Goal: Task Accomplishment & Management: Manage account settings

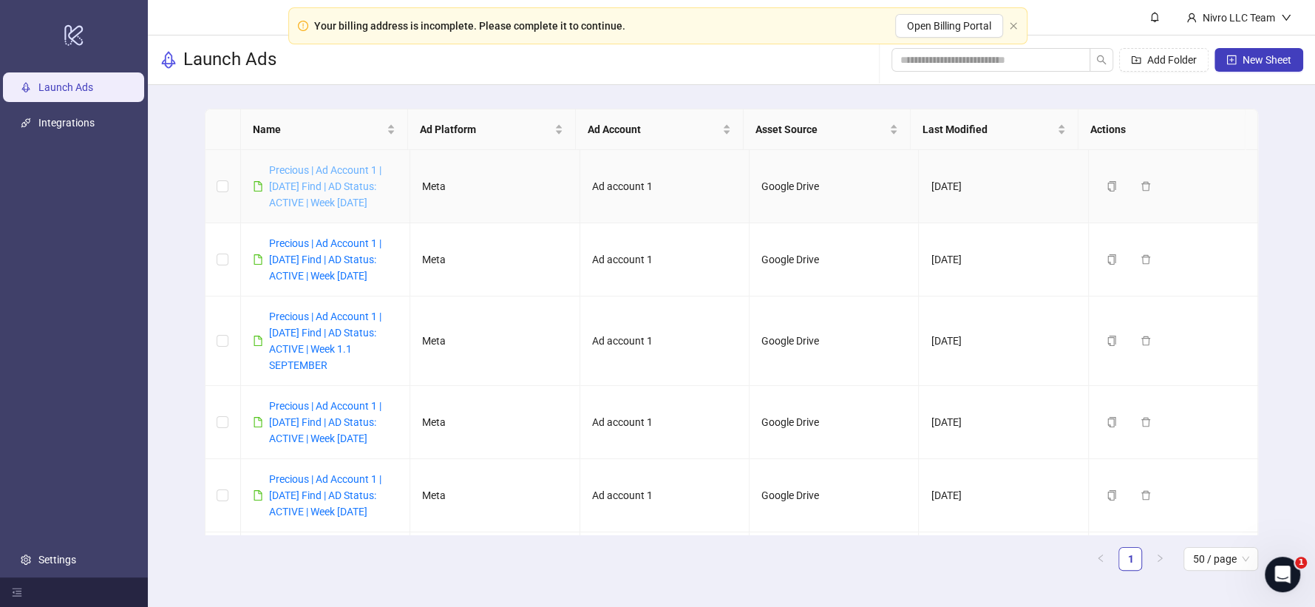
click at [316, 202] on link "Precious | Ad Account 1 | [DATE] Find | AD Status: ACTIVE | Week [DATE]" at bounding box center [325, 186] width 112 height 44
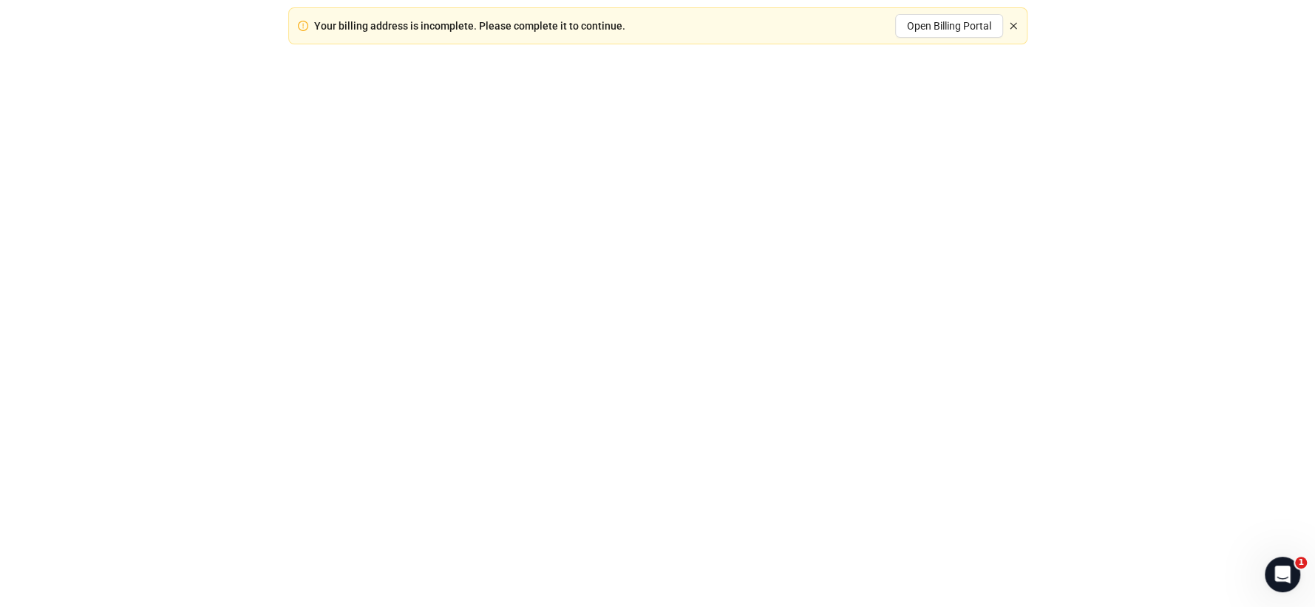
click at [1013, 26] on icon "close" at bounding box center [1013, 25] width 9 height 9
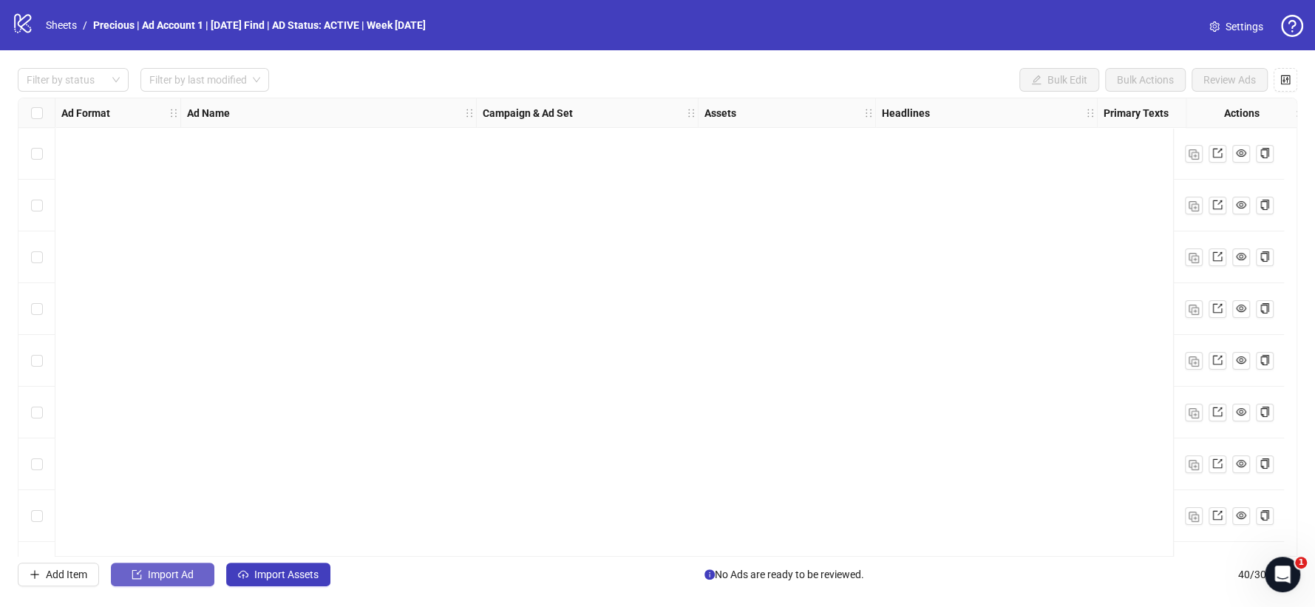
click at [175, 573] on span "Import Ad" at bounding box center [171, 574] width 46 height 12
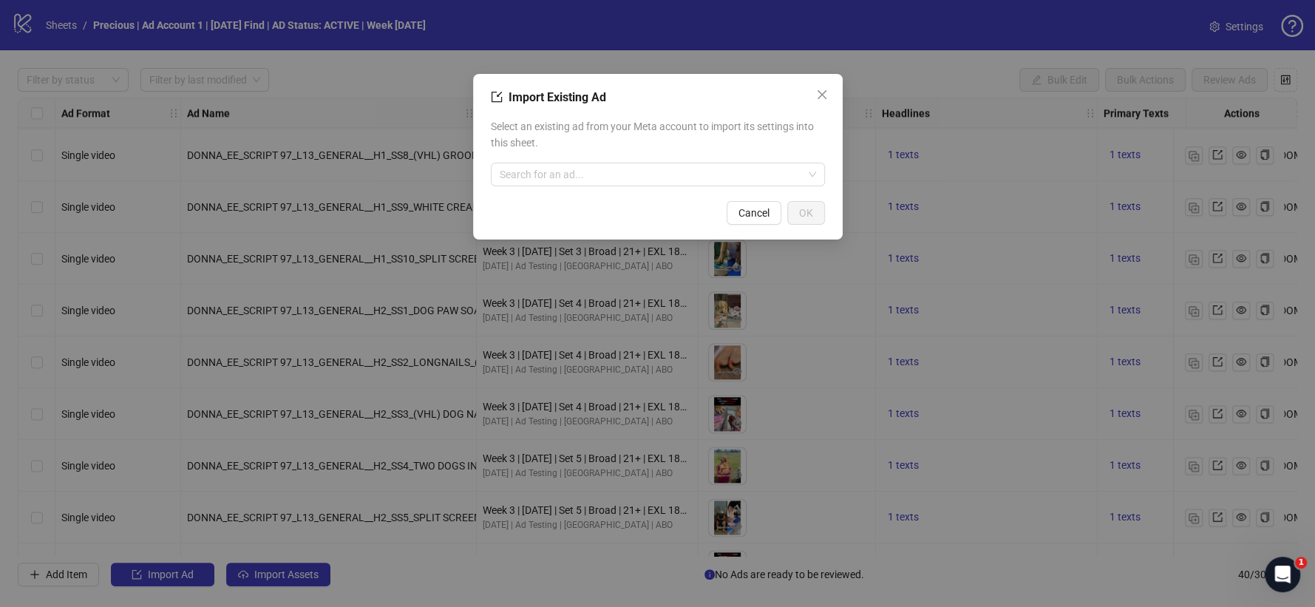
drag, startPoint x: 175, startPoint y: 573, endPoint x: 803, endPoint y: 115, distance: 777.6
click at [821, 96] on icon "close" at bounding box center [822, 95] width 12 height 12
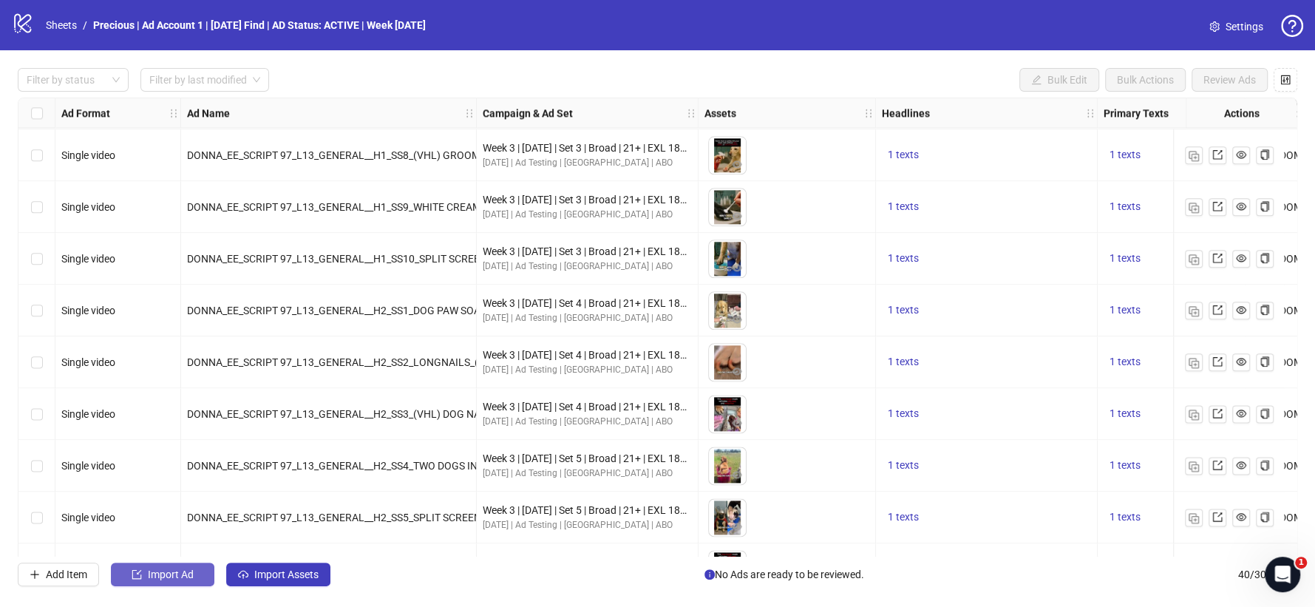
click at [154, 566] on button "Import Ad" at bounding box center [162, 574] width 103 height 24
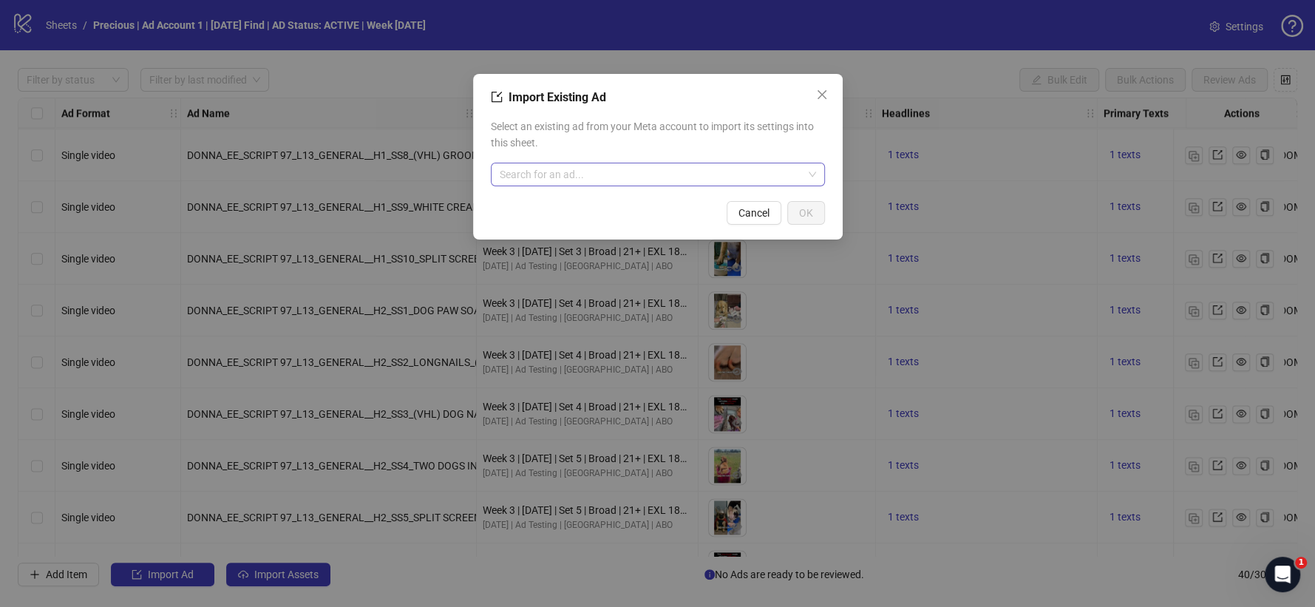
click at [520, 181] on input "search" at bounding box center [651, 174] width 303 height 22
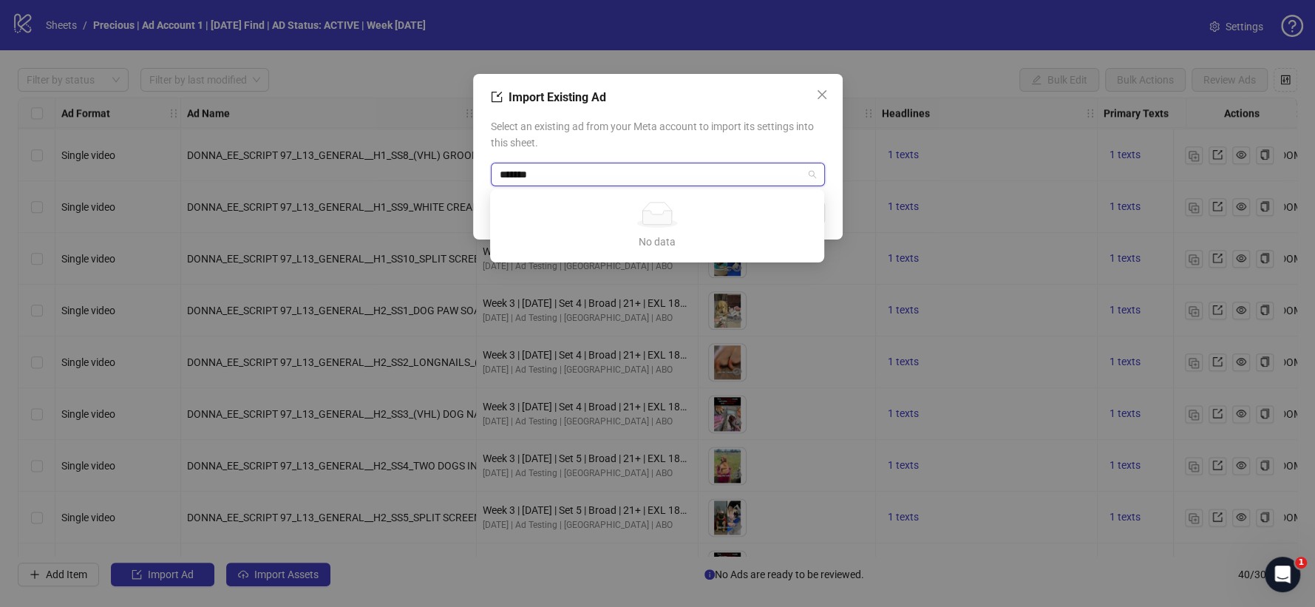
type input "********"
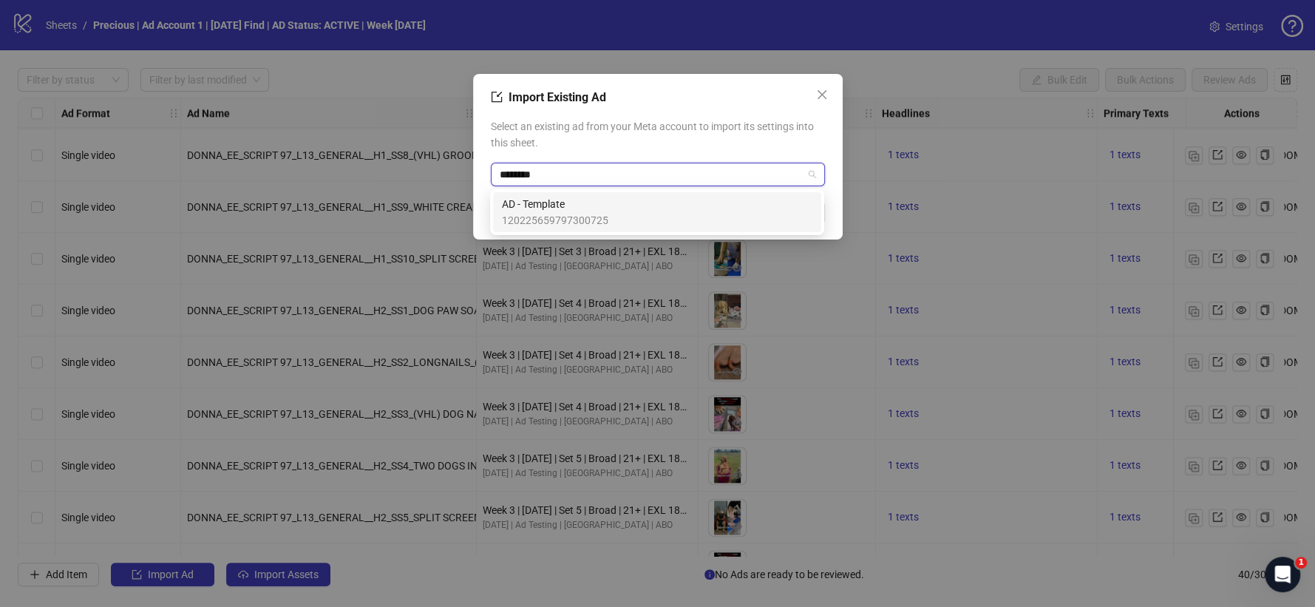
click at [556, 204] on span "AD - Template" at bounding box center [555, 204] width 106 height 16
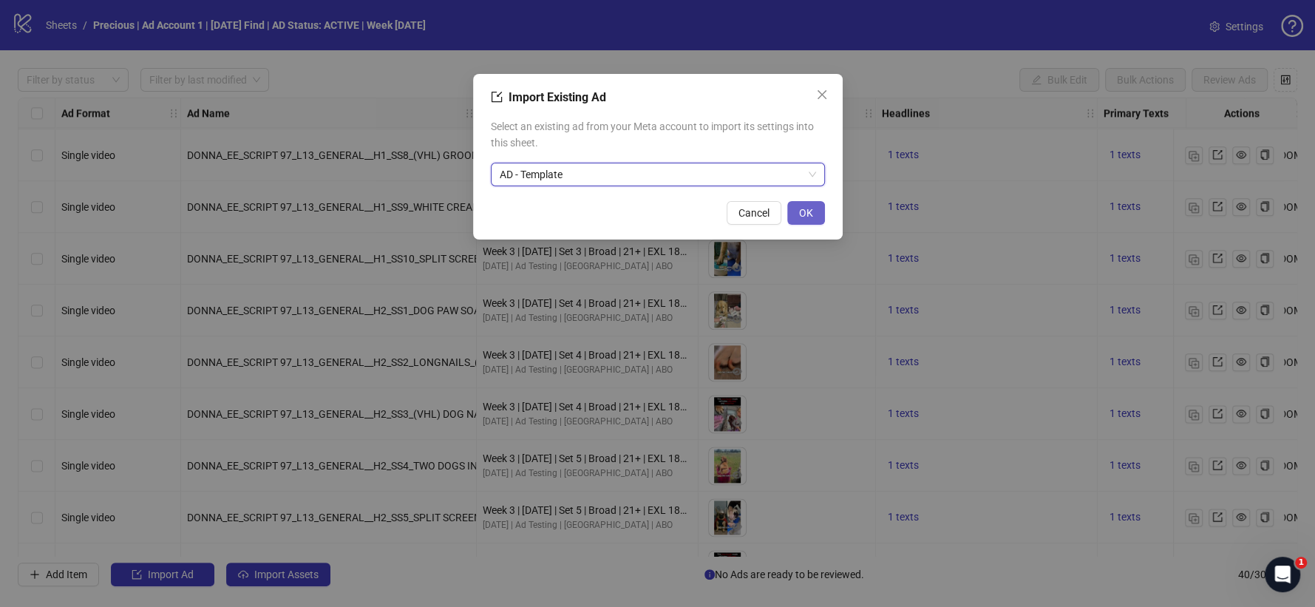
click at [800, 215] on span "OK" at bounding box center [806, 213] width 14 height 12
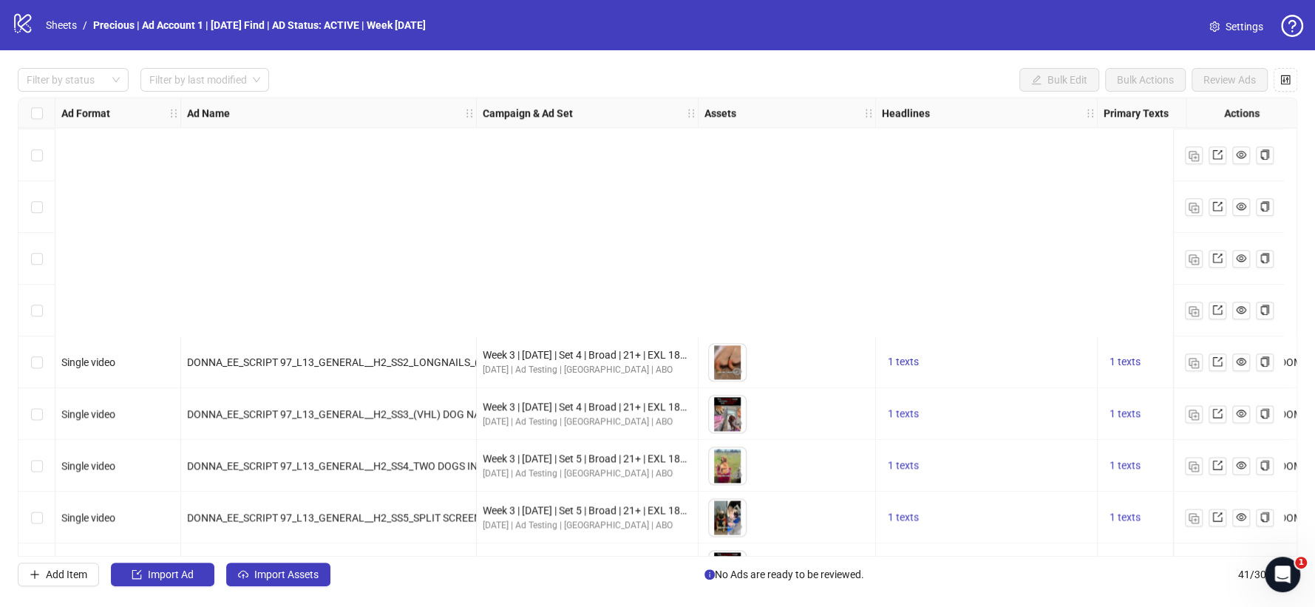
scroll to position [1699, 0]
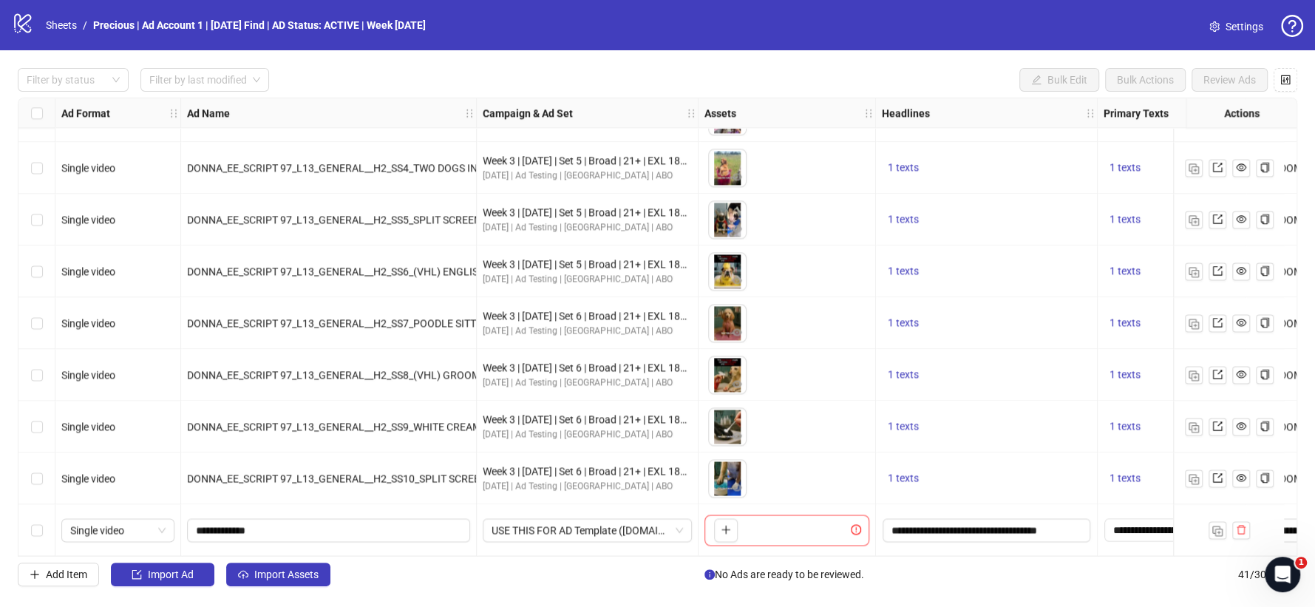
click at [272, 557] on div "Filter by status Filter by last modified Bulk Edit Bulk Actions Review Ads Ad F…" at bounding box center [657, 327] width 1315 height 554
click at [270, 571] on span "Import Assets" at bounding box center [286, 574] width 64 height 12
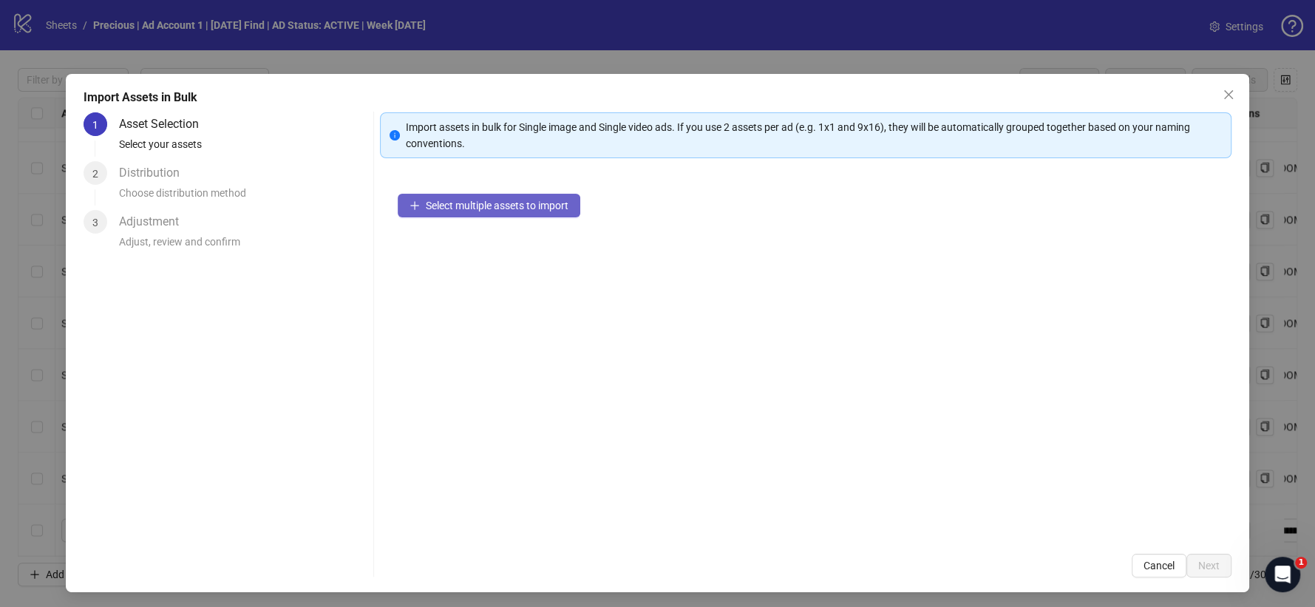
click at [466, 203] on span "Select multiple assets to import" at bounding box center [497, 206] width 143 height 12
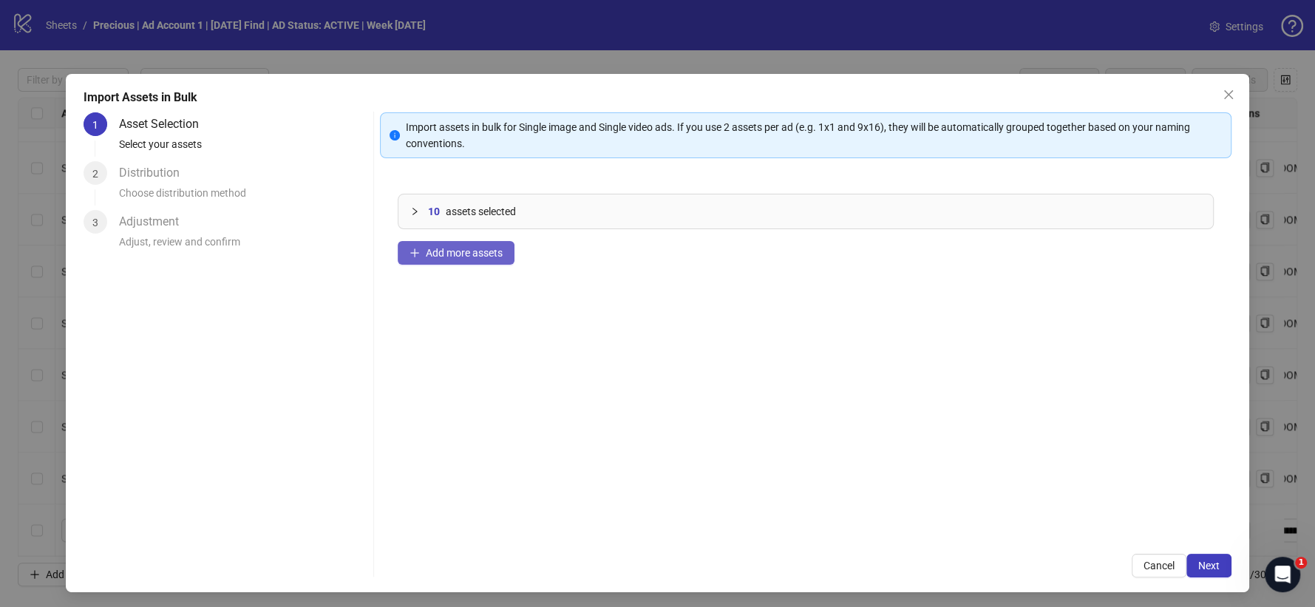
click at [452, 243] on button "Add more assets" at bounding box center [456, 253] width 117 height 24
click at [1198, 562] on span "Next" at bounding box center [1208, 566] width 21 height 12
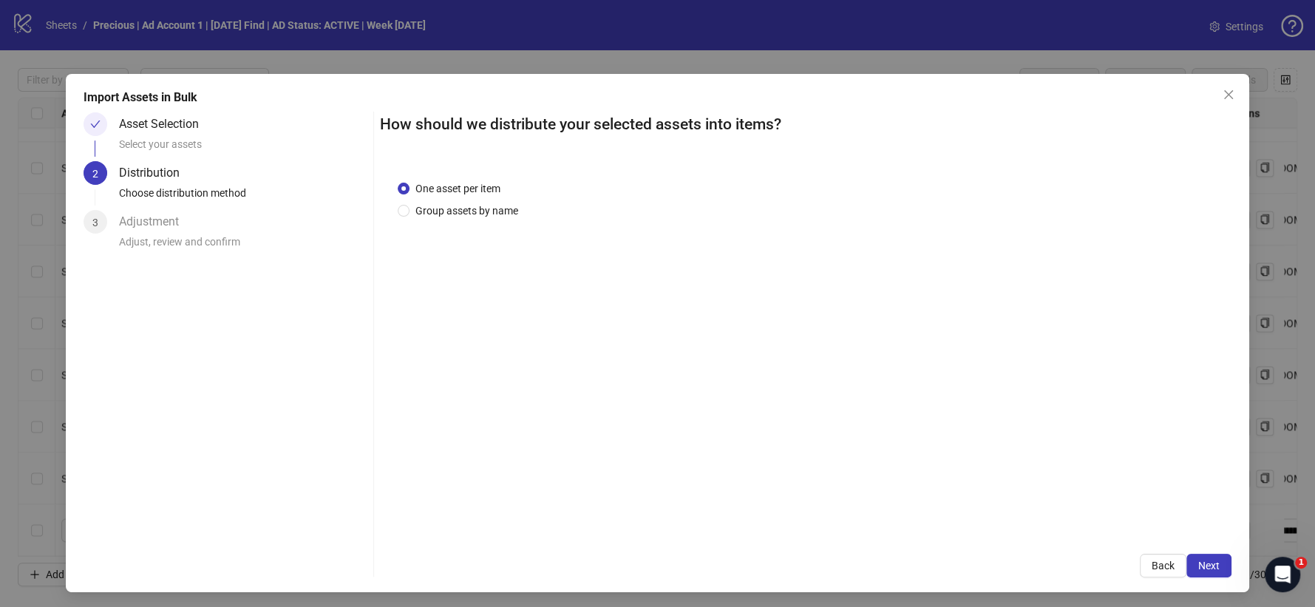
click at [1198, 563] on span "Next" at bounding box center [1208, 566] width 21 height 12
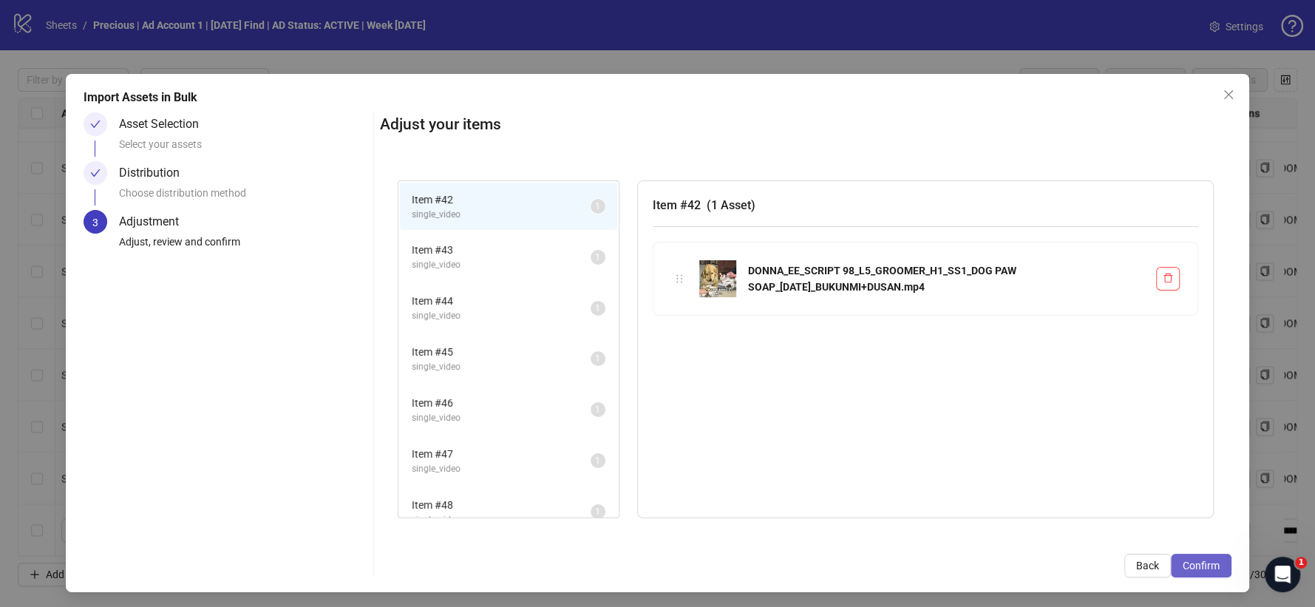
click at [1189, 564] on span "Confirm" at bounding box center [1201, 566] width 37 height 12
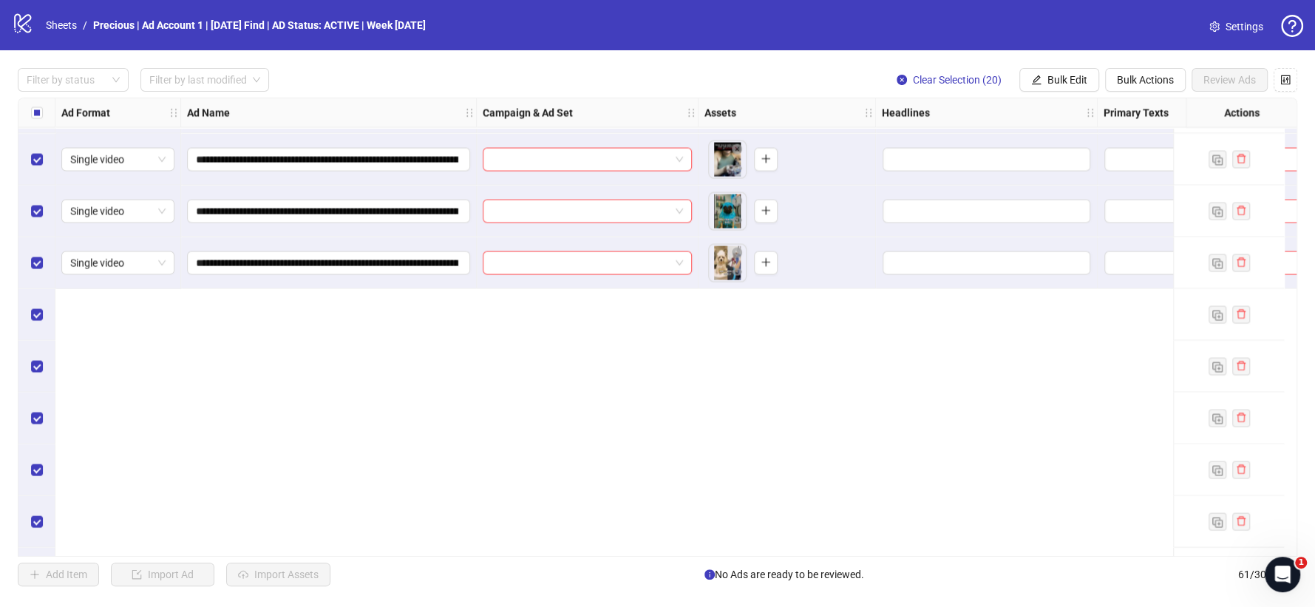
scroll to position [1994, 0]
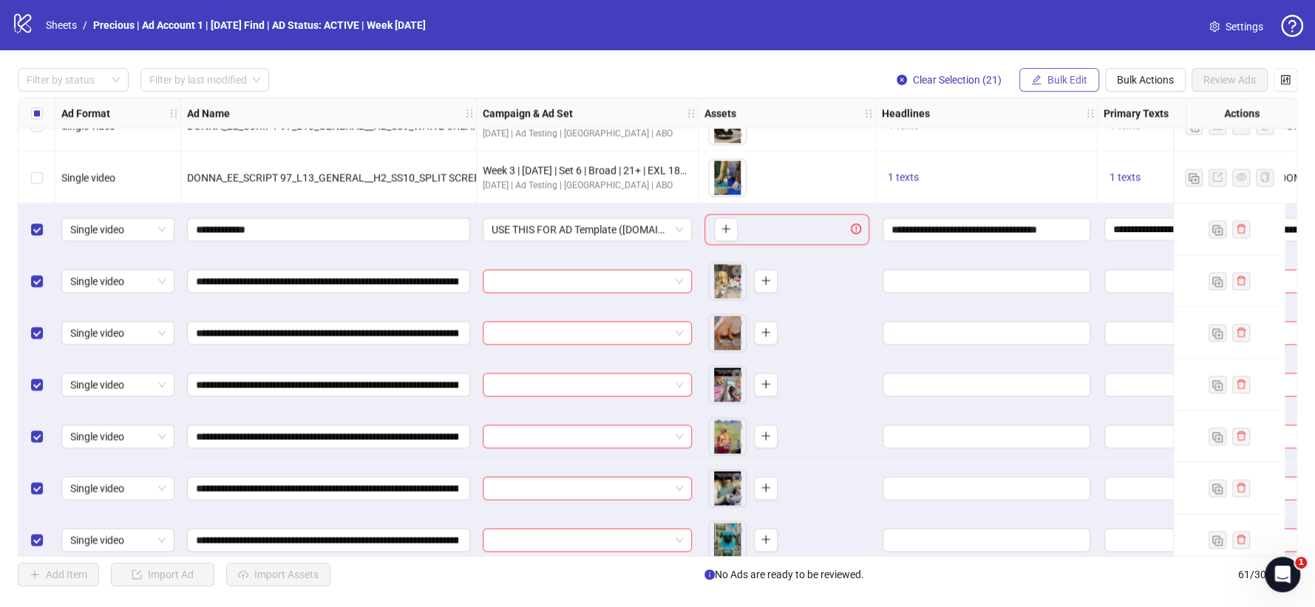
click at [1062, 74] on span "Bulk Edit" at bounding box center [1067, 80] width 40 height 12
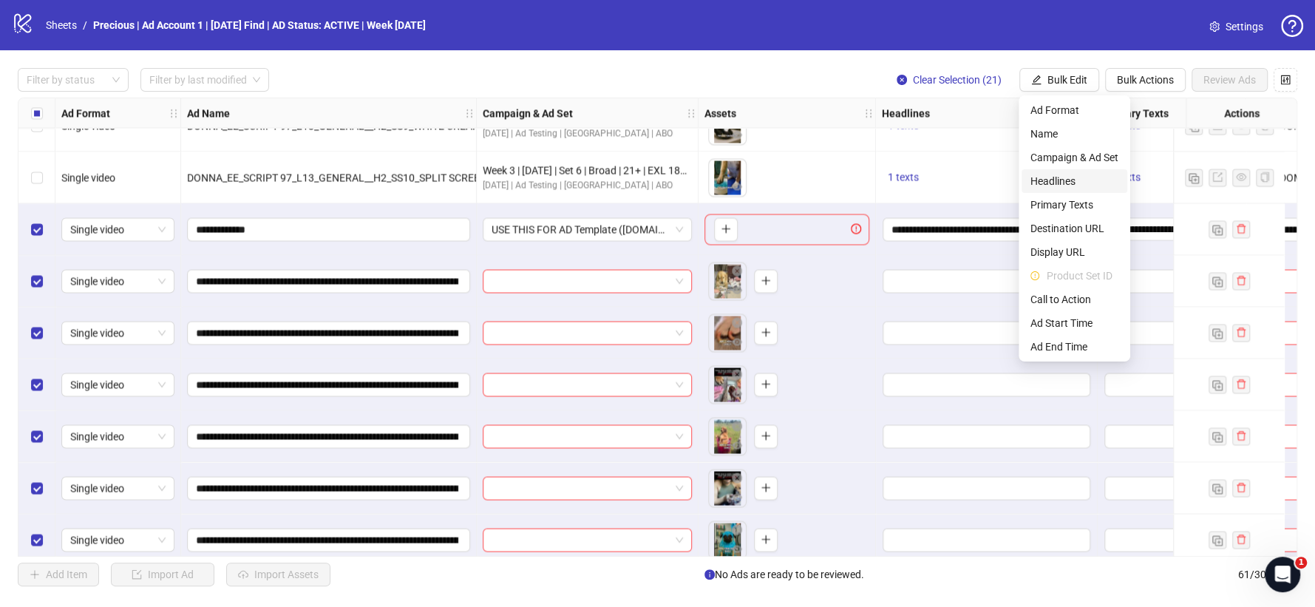
click at [1055, 178] on span "Headlines" at bounding box center [1074, 181] width 88 height 16
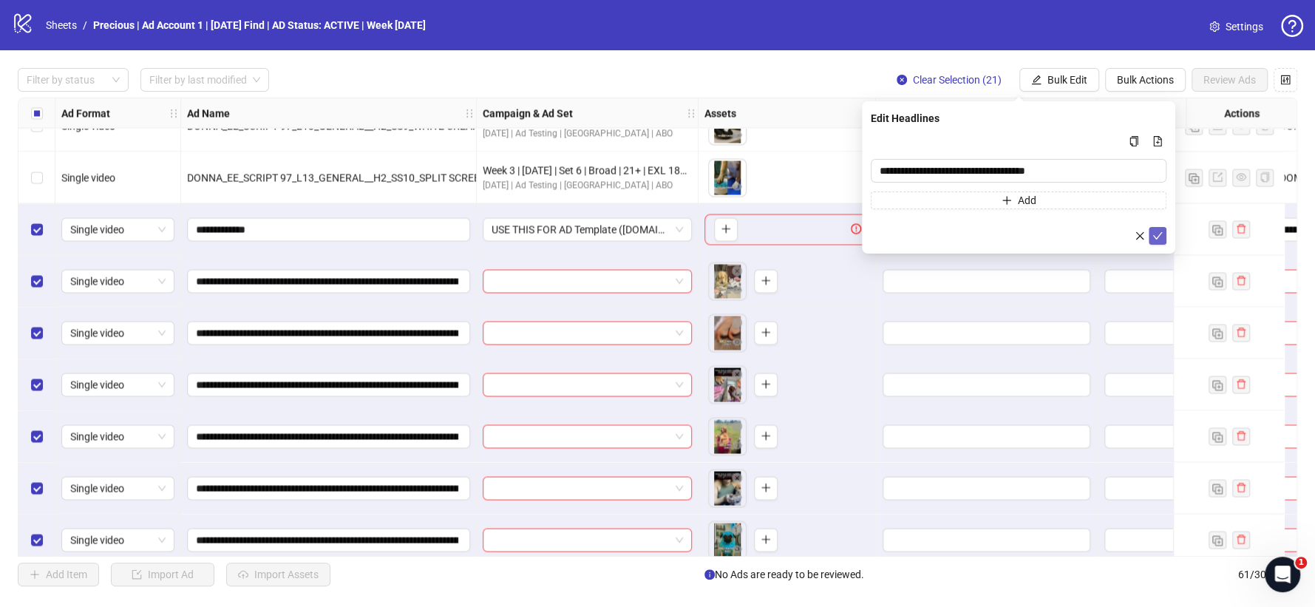
click at [1155, 237] on icon "check" at bounding box center [1158, 235] width 10 height 7
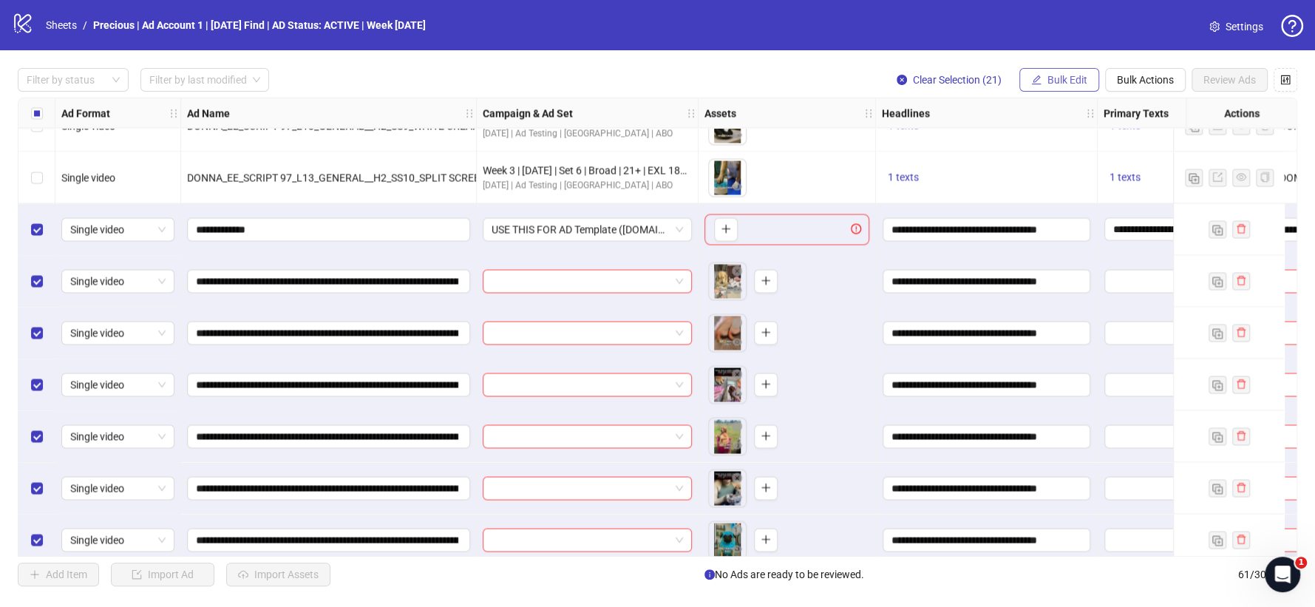
click at [1074, 76] on span "Bulk Edit" at bounding box center [1067, 80] width 40 height 12
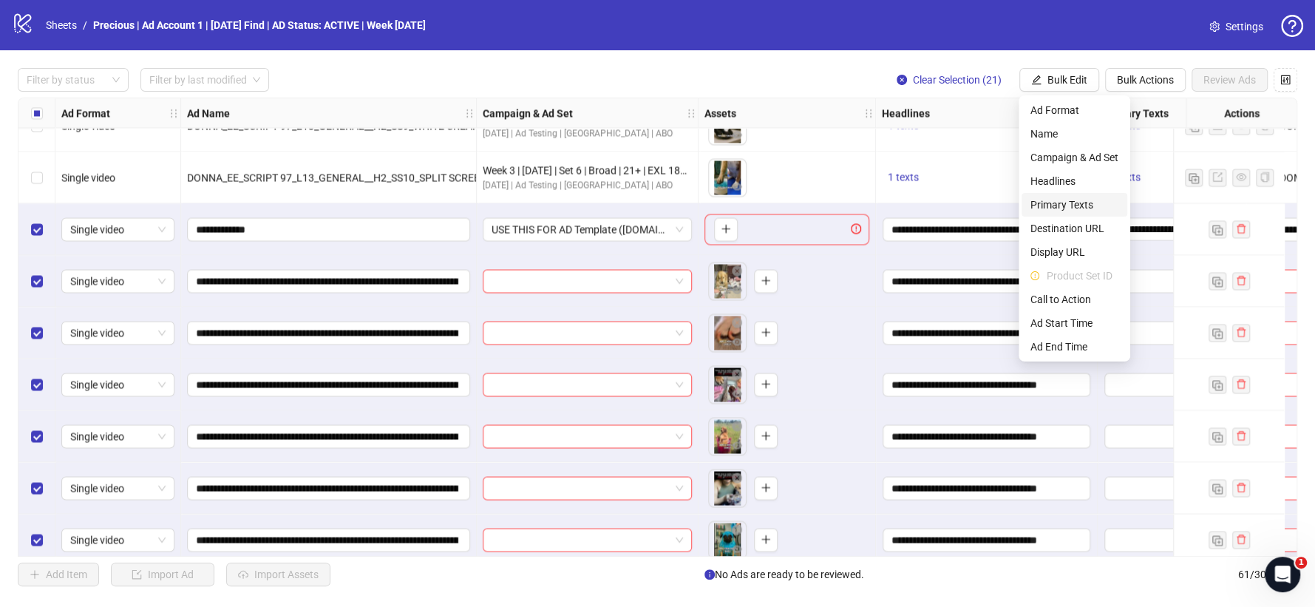
click at [1072, 203] on span "Primary Texts" at bounding box center [1074, 205] width 88 height 16
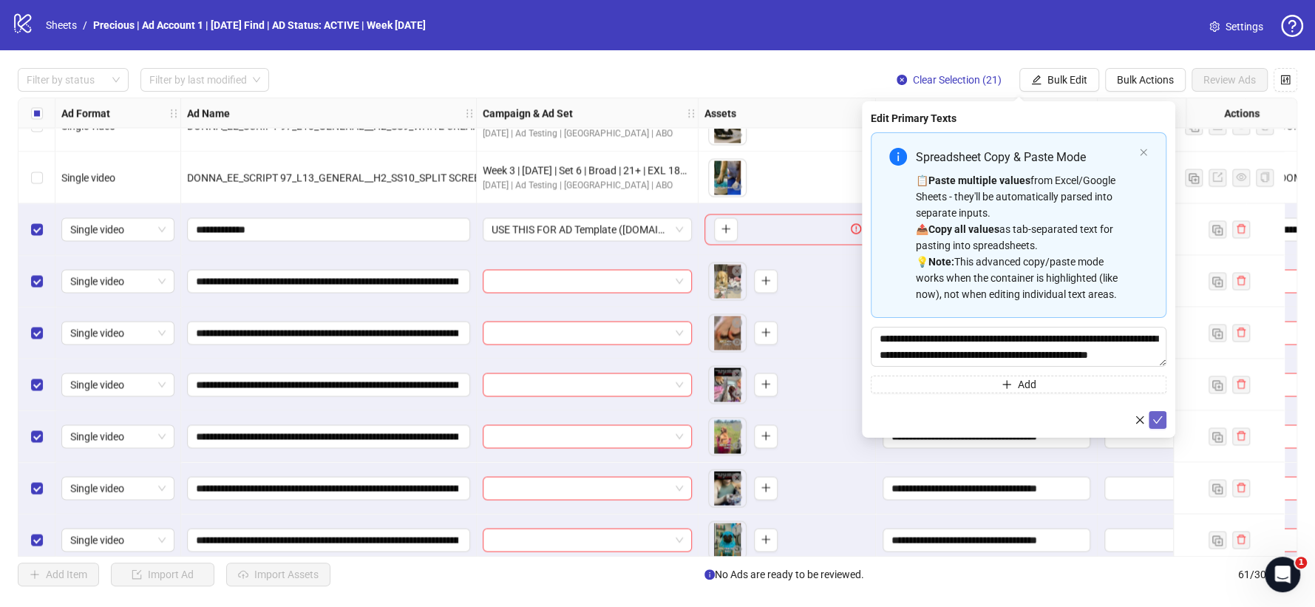
click at [1157, 418] on icon "check" at bounding box center [1157, 420] width 10 height 10
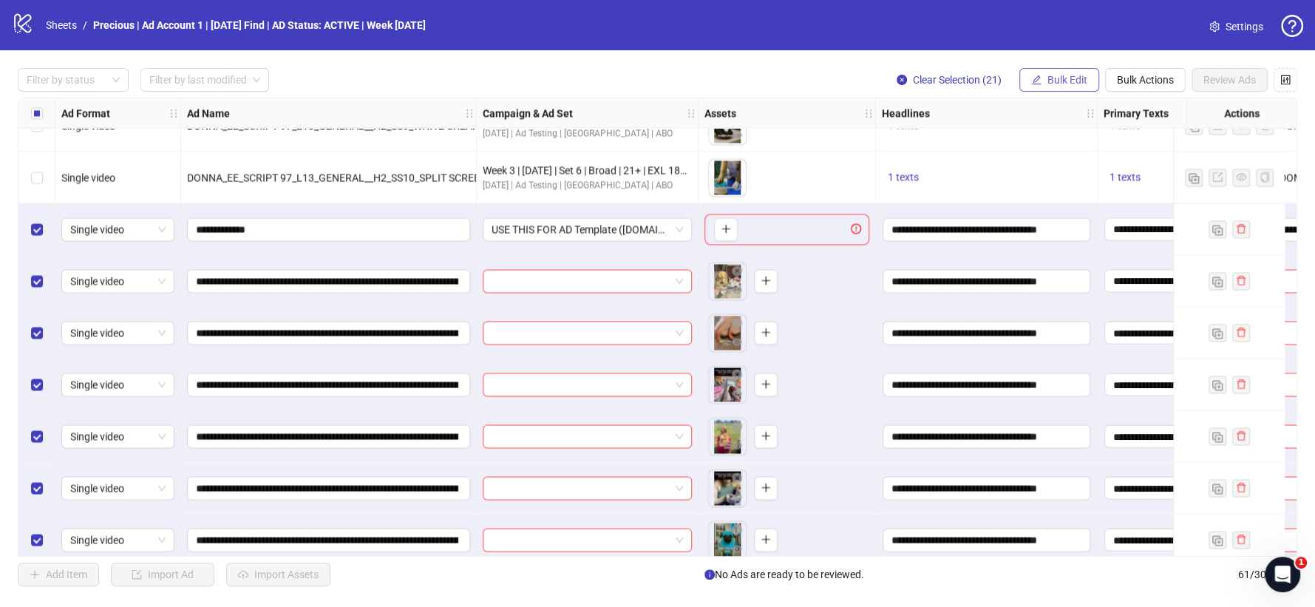
click at [1058, 81] on span "Bulk Edit" at bounding box center [1067, 80] width 40 height 12
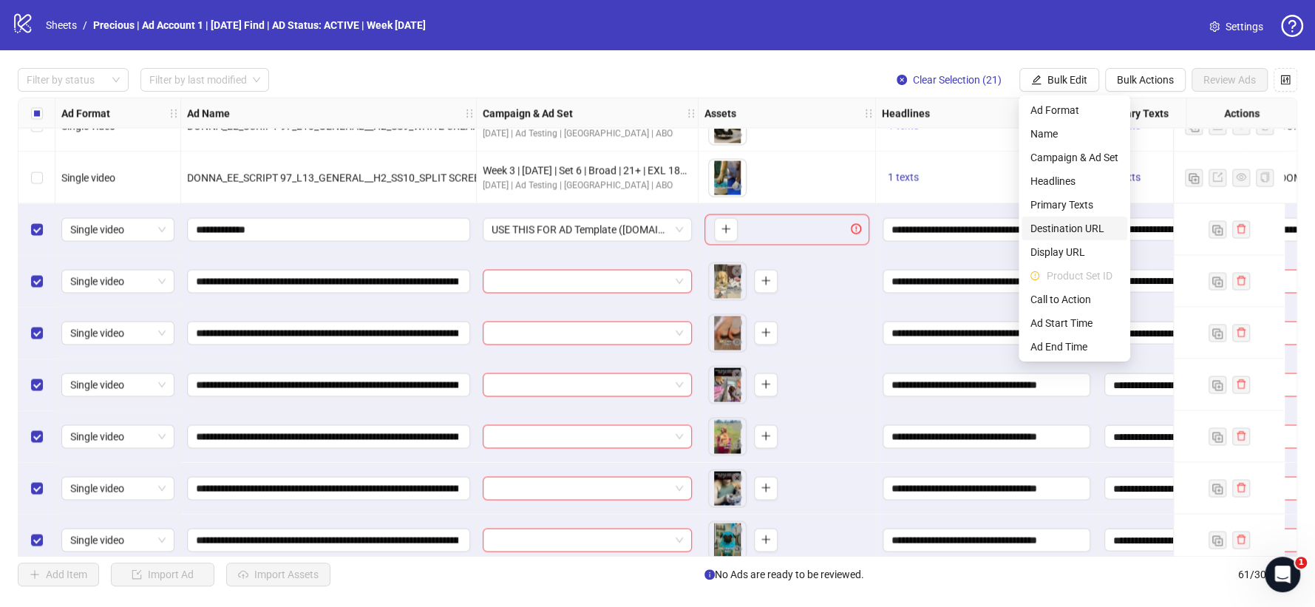
click at [1070, 220] on span "Destination URL" at bounding box center [1074, 228] width 88 height 16
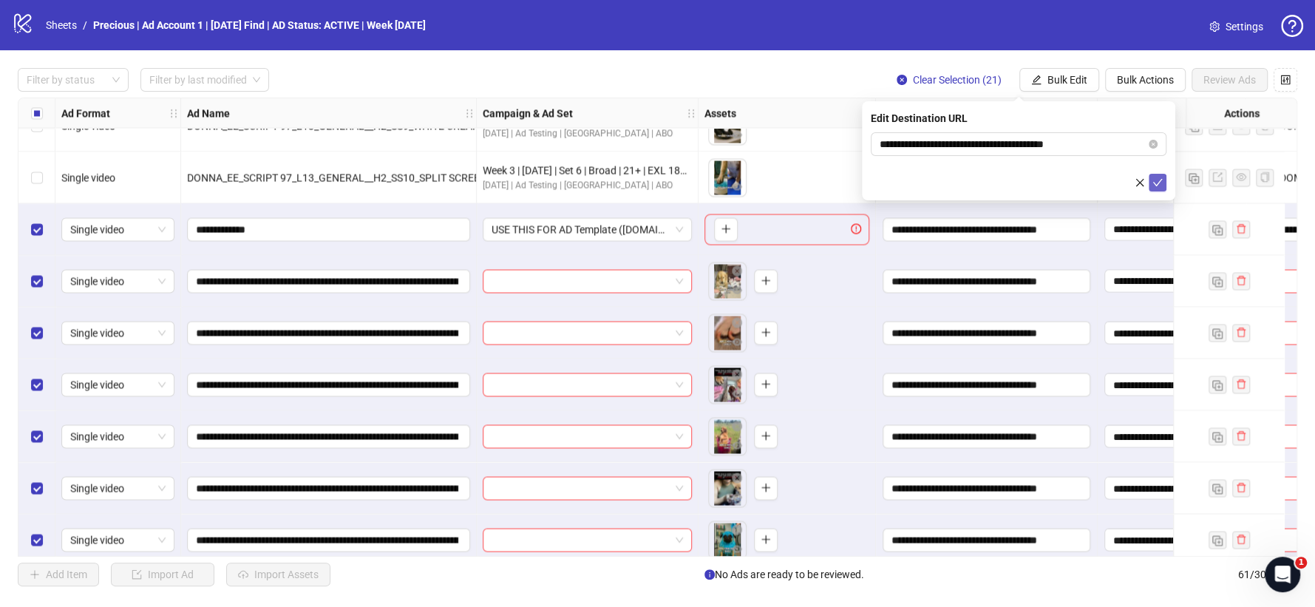
click at [1160, 181] on icon "check" at bounding box center [1157, 182] width 10 height 10
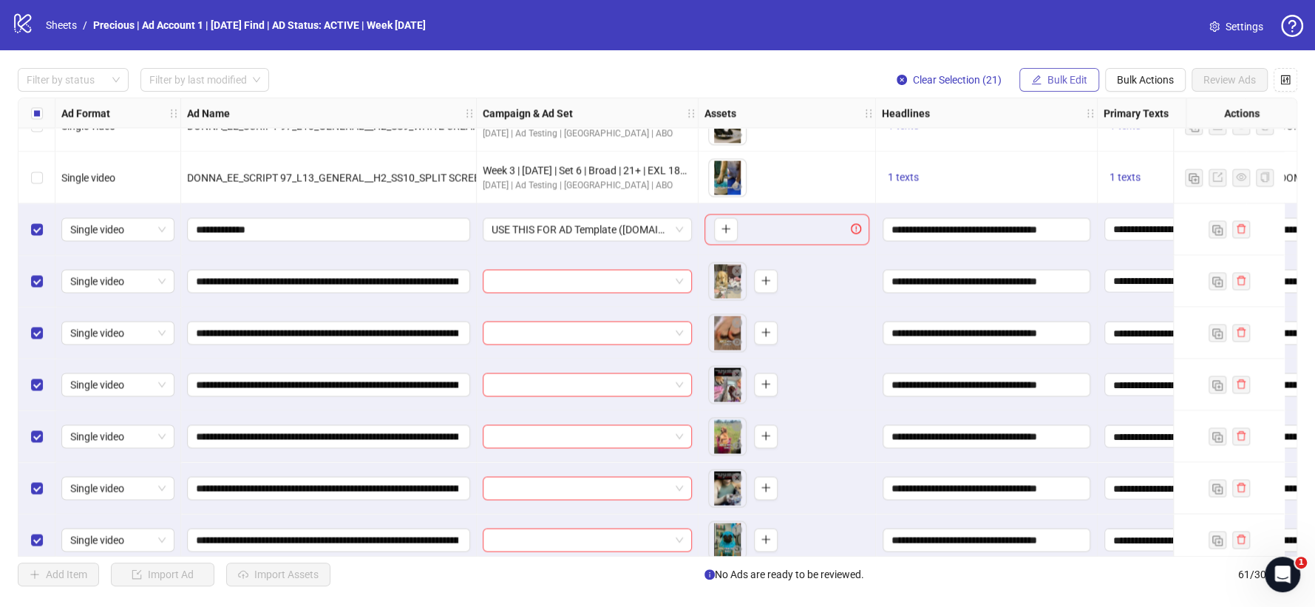
click at [1051, 78] on span "Bulk Edit" at bounding box center [1067, 80] width 40 height 12
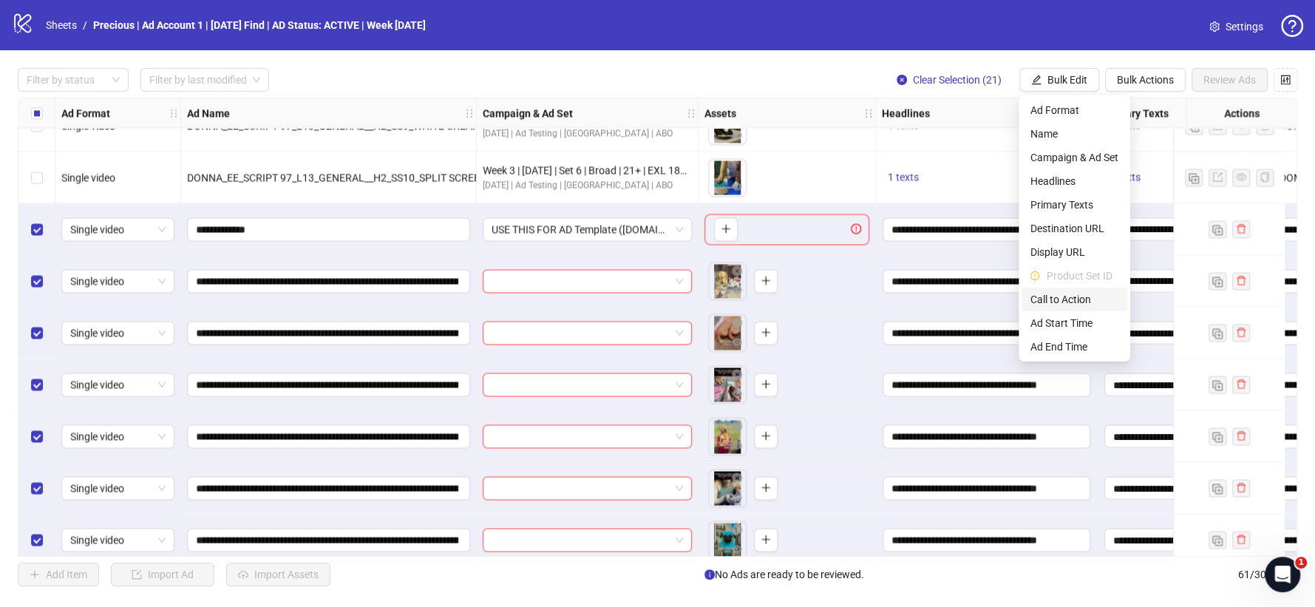
click at [1066, 302] on span "Call to Action" at bounding box center [1074, 299] width 88 height 16
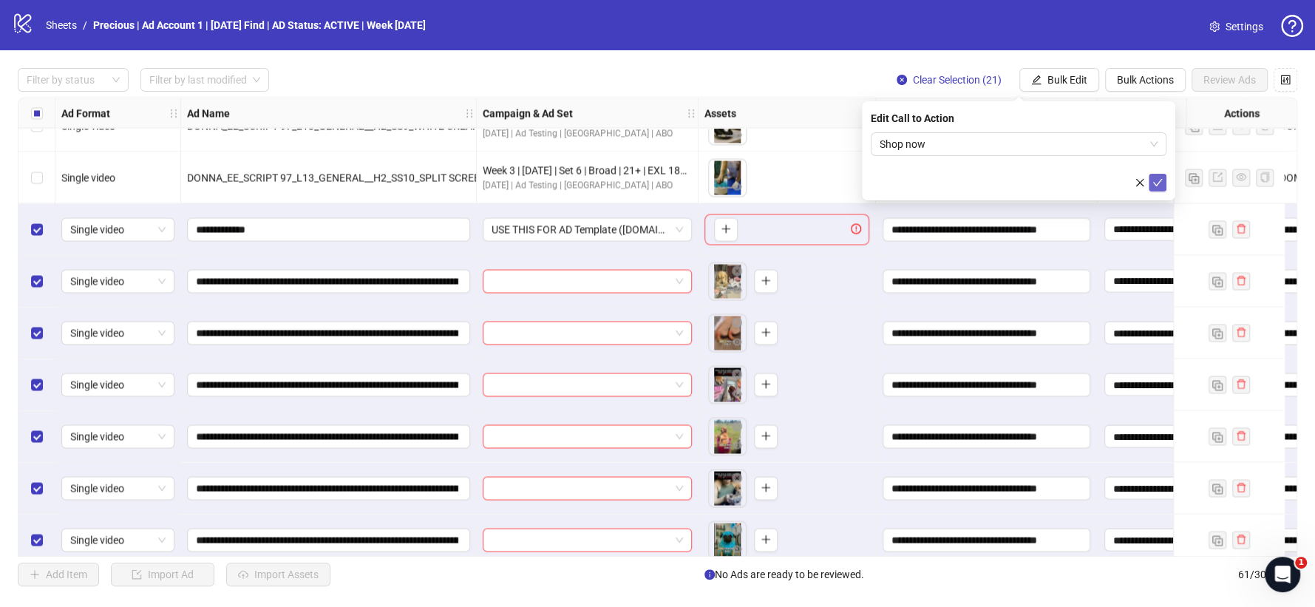
click at [1160, 186] on icon "check" at bounding box center [1157, 182] width 10 height 10
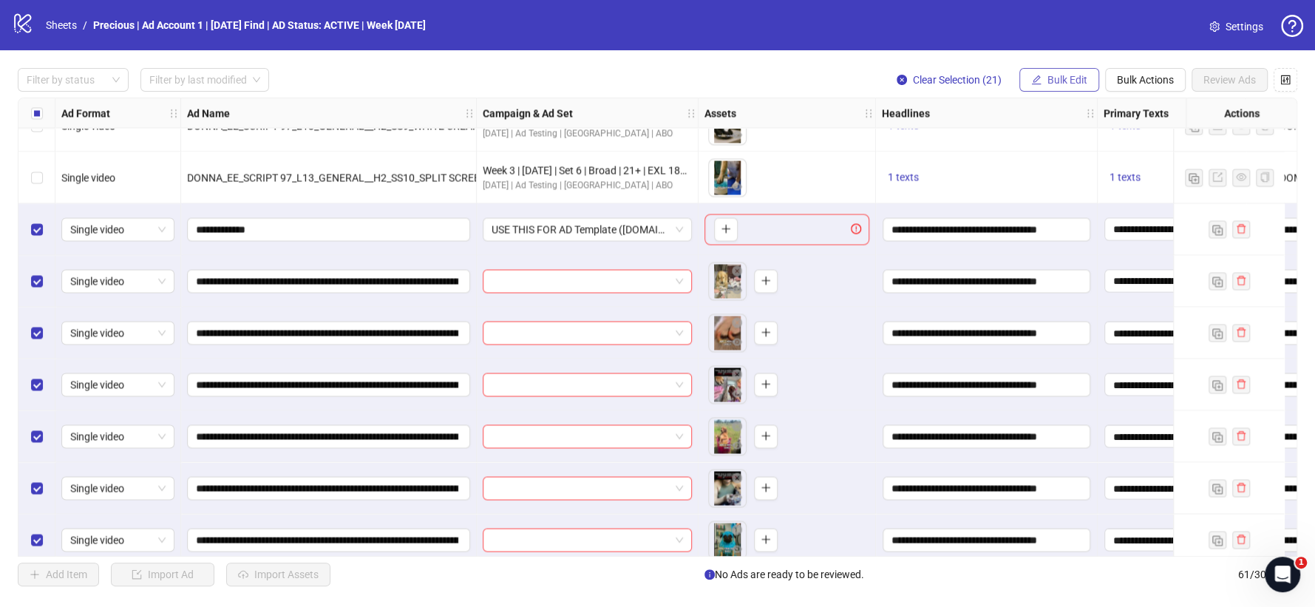
click at [1052, 80] on span "Bulk Edit" at bounding box center [1067, 80] width 40 height 12
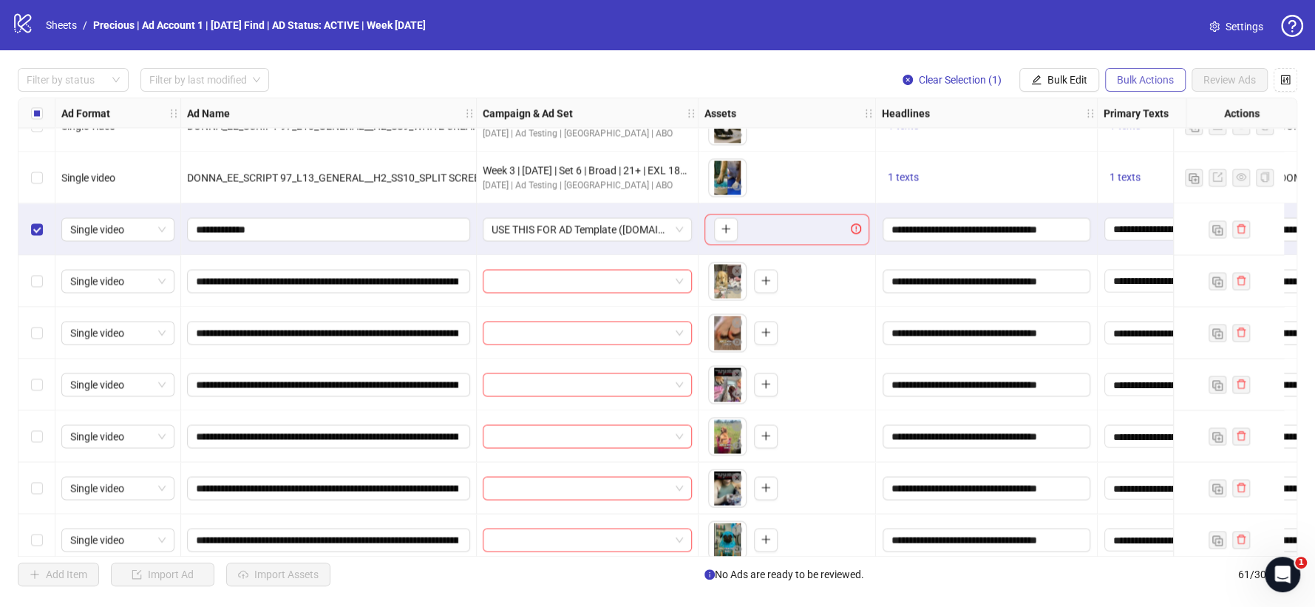
click at [1148, 84] on span "Bulk Actions" at bounding box center [1145, 80] width 57 height 12
click at [1150, 107] on span "Delete" at bounding box center [1165, 110] width 101 height 16
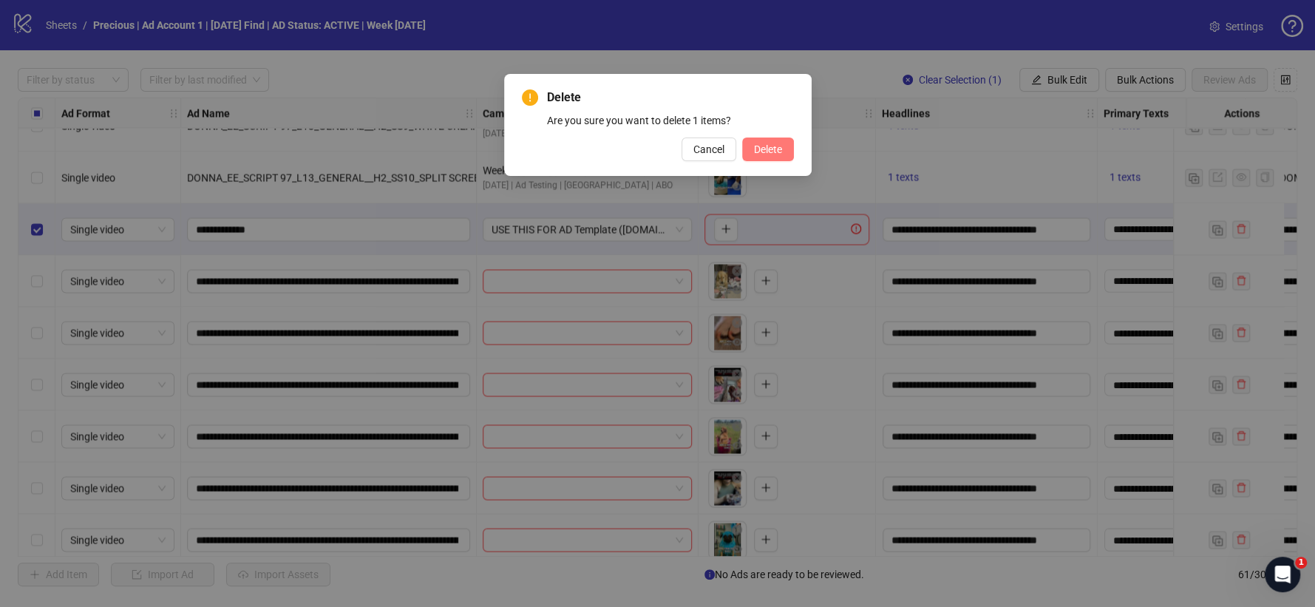
click at [769, 146] on span "Delete" at bounding box center [768, 149] width 28 height 12
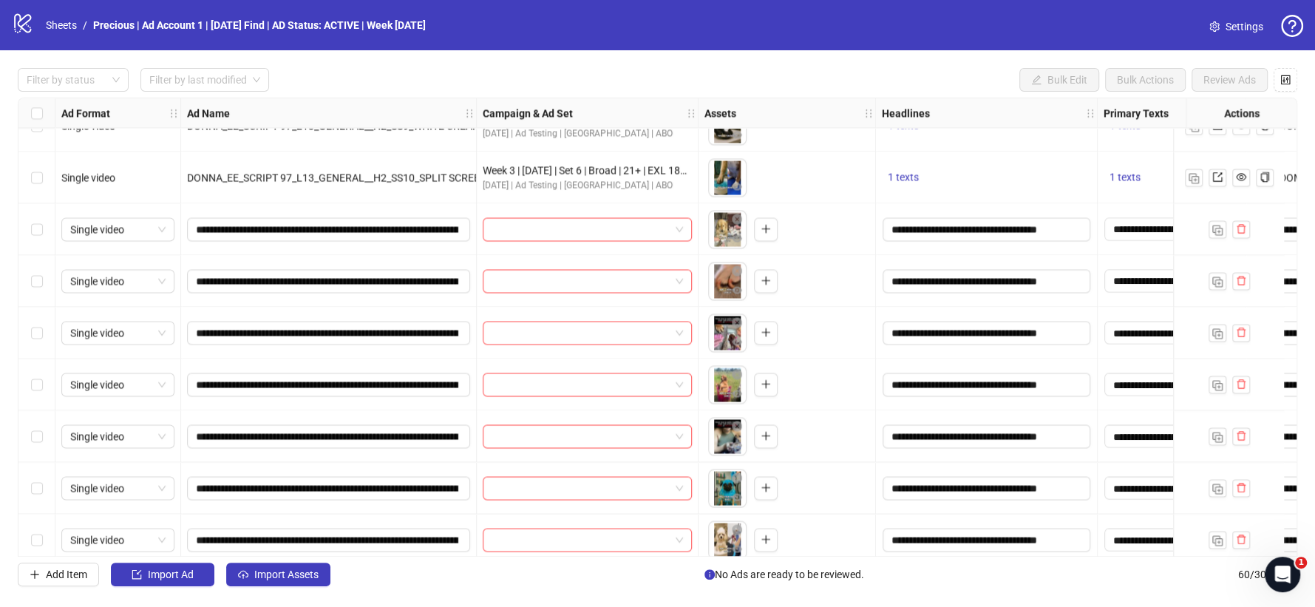
click at [39, 265] on div "Select row 42" at bounding box center [36, 281] width 37 height 52
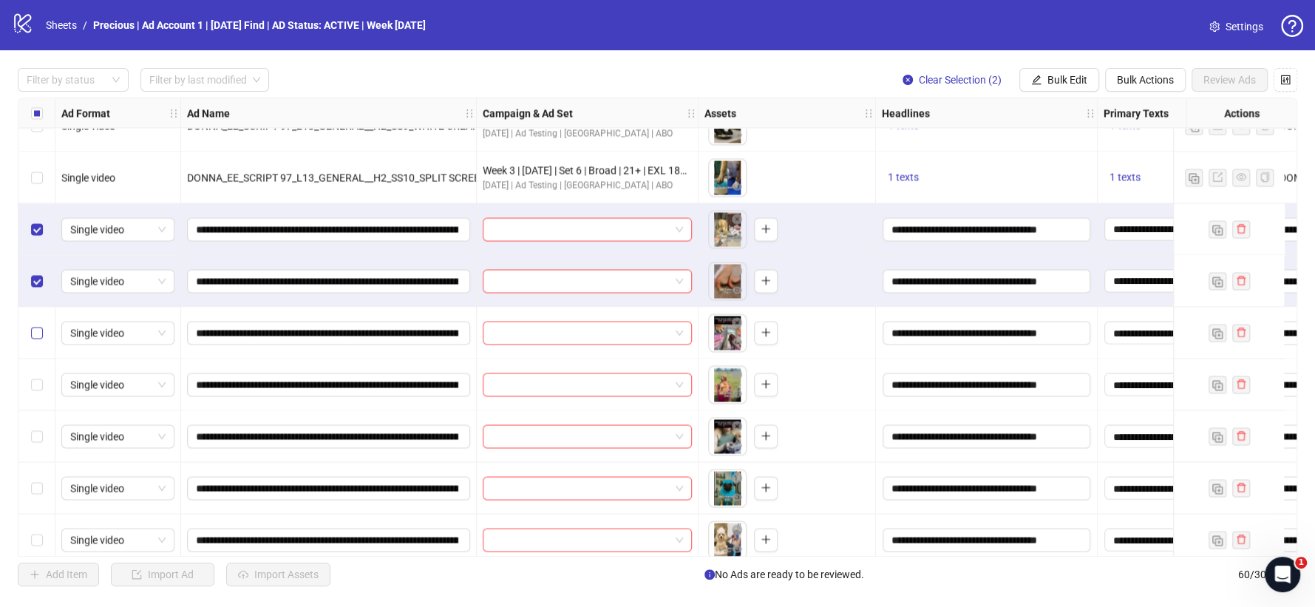
drag, startPoint x: 43, startPoint y: 318, endPoint x: 38, endPoint y: 340, distance: 22.8
click at [43, 320] on div "Select row 43" at bounding box center [36, 333] width 37 height 52
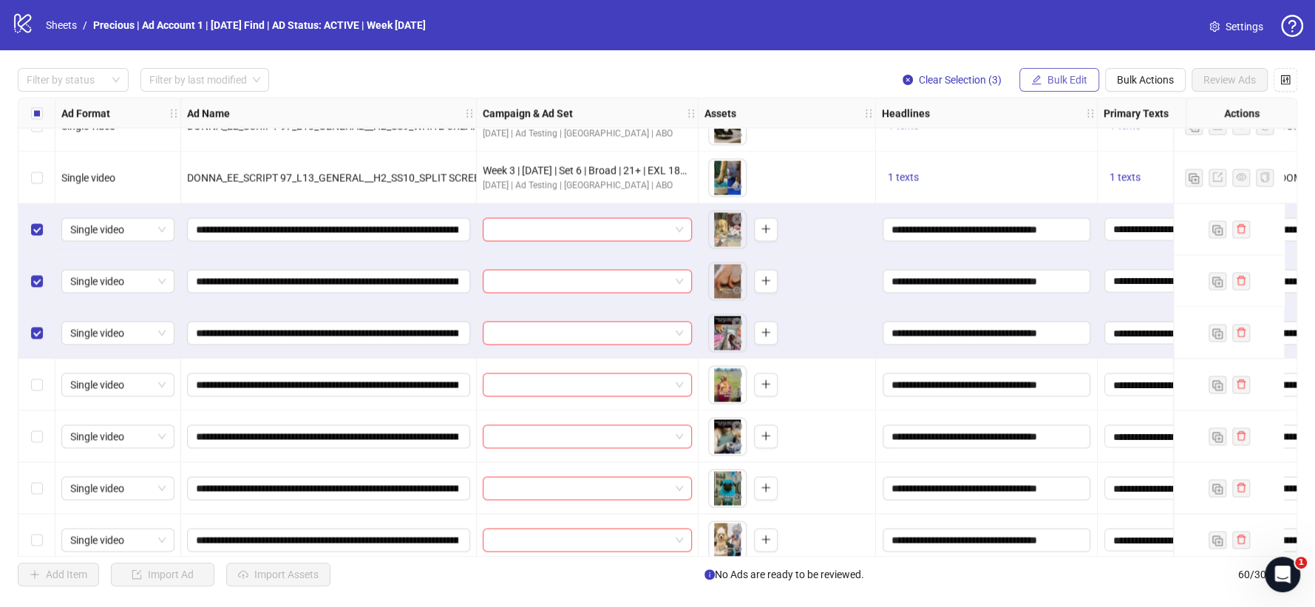
click at [1064, 81] on span "Bulk Edit" at bounding box center [1067, 80] width 40 height 12
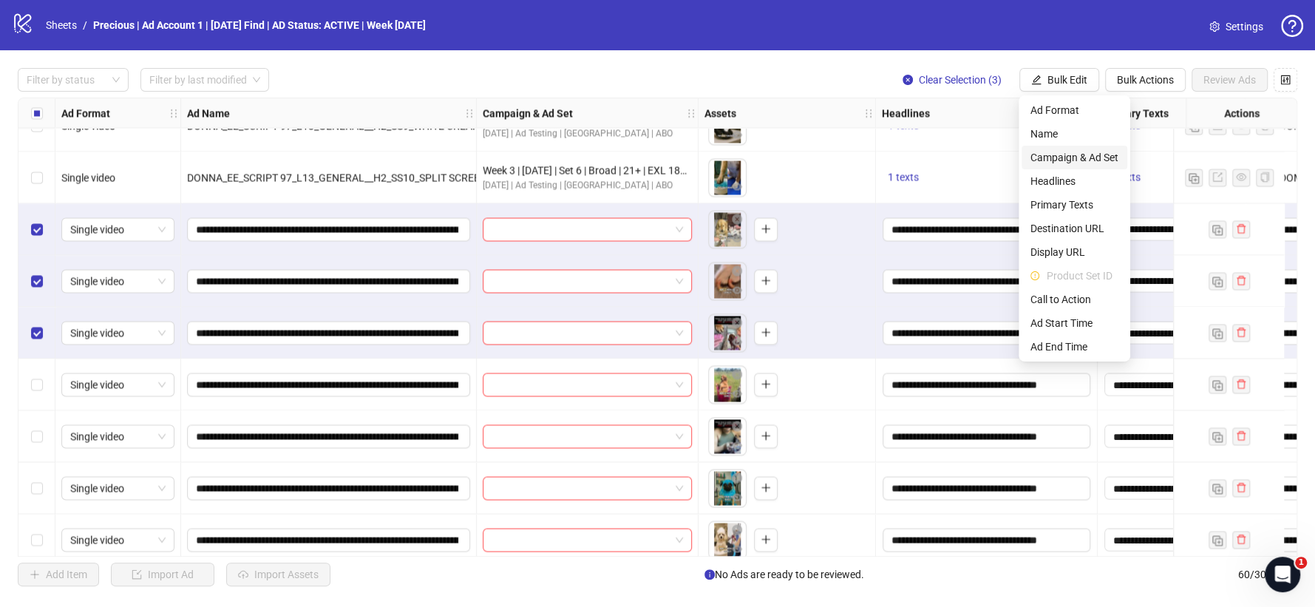
click at [1074, 156] on span "Campaign & Ad Set" at bounding box center [1074, 157] width 88 height 16
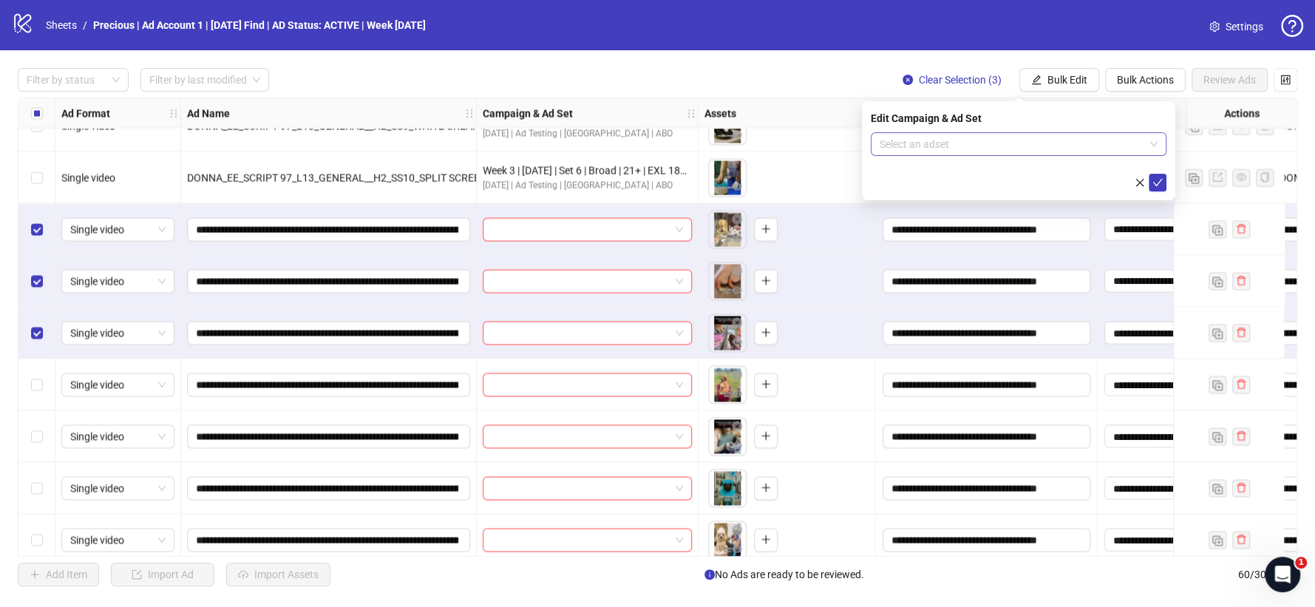
click at [1161, 139] on div "Select an adset" at bounding box center [1019, 144] width 296 height 24
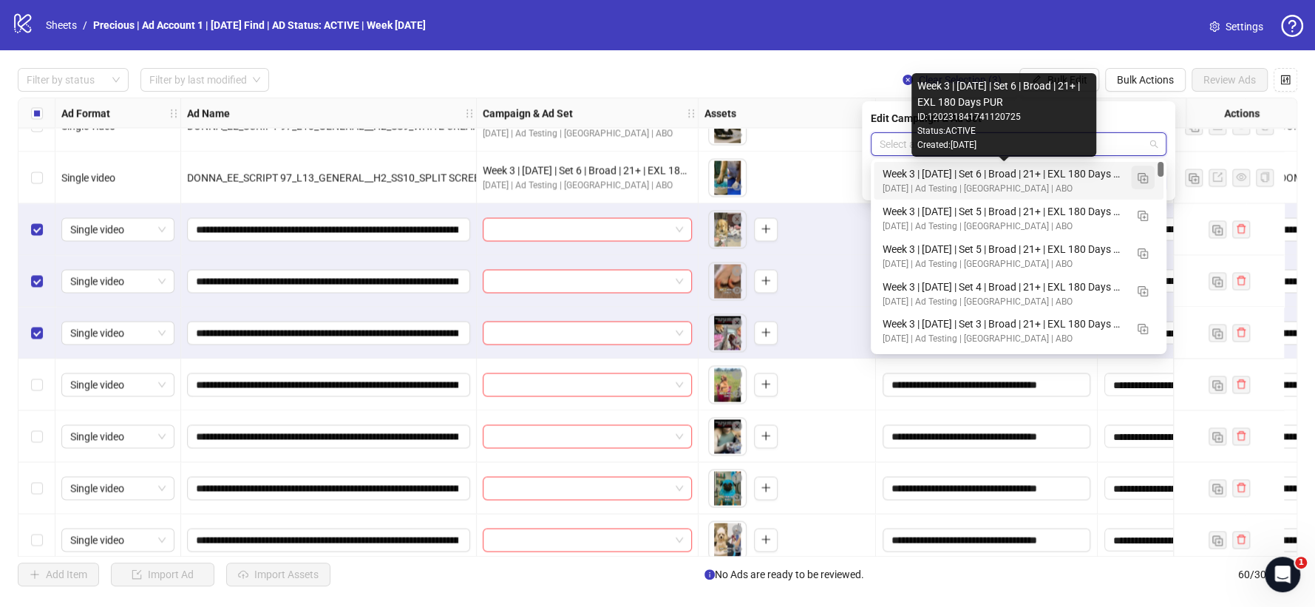
click at [1136, 176] on button "button" at bounding box center [1143, 178] width 24 height 24
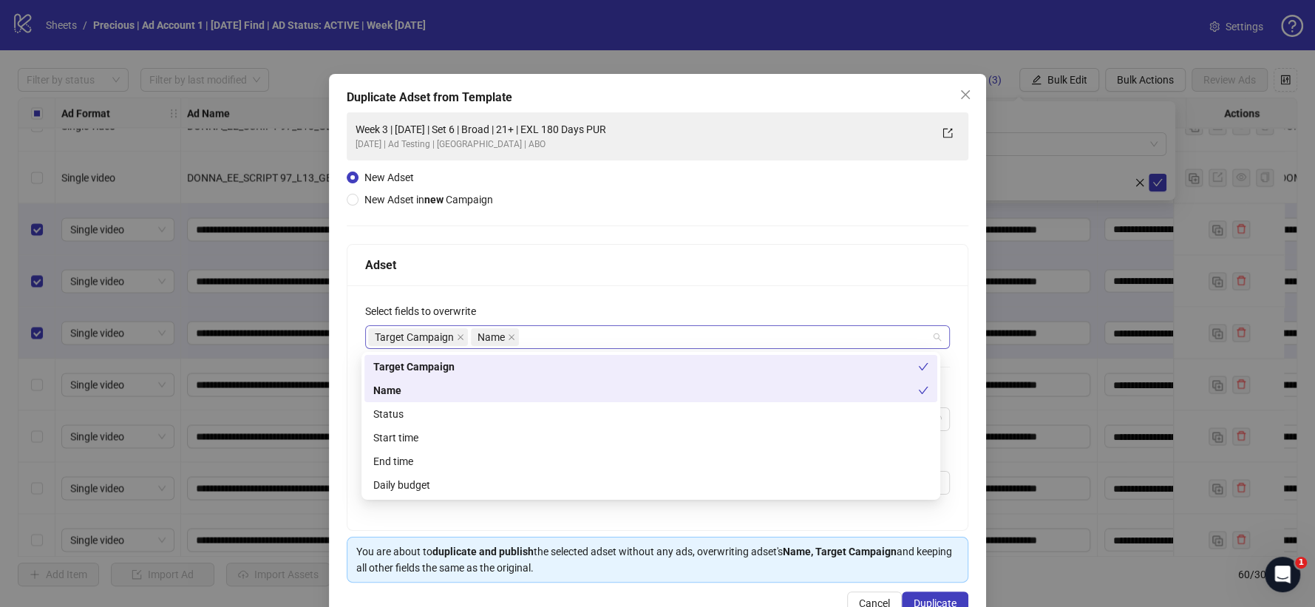
click at [559, 339] on div "Target Campaign Name" at bounding box center [650, 337] width 564 height 21
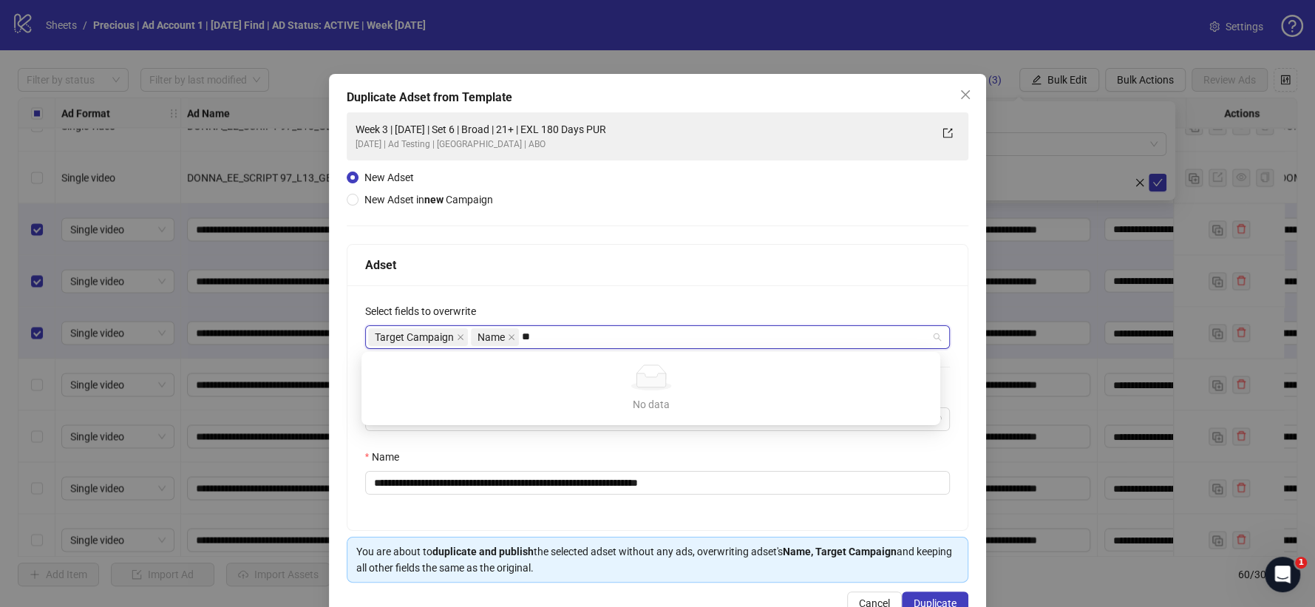
type input "*"
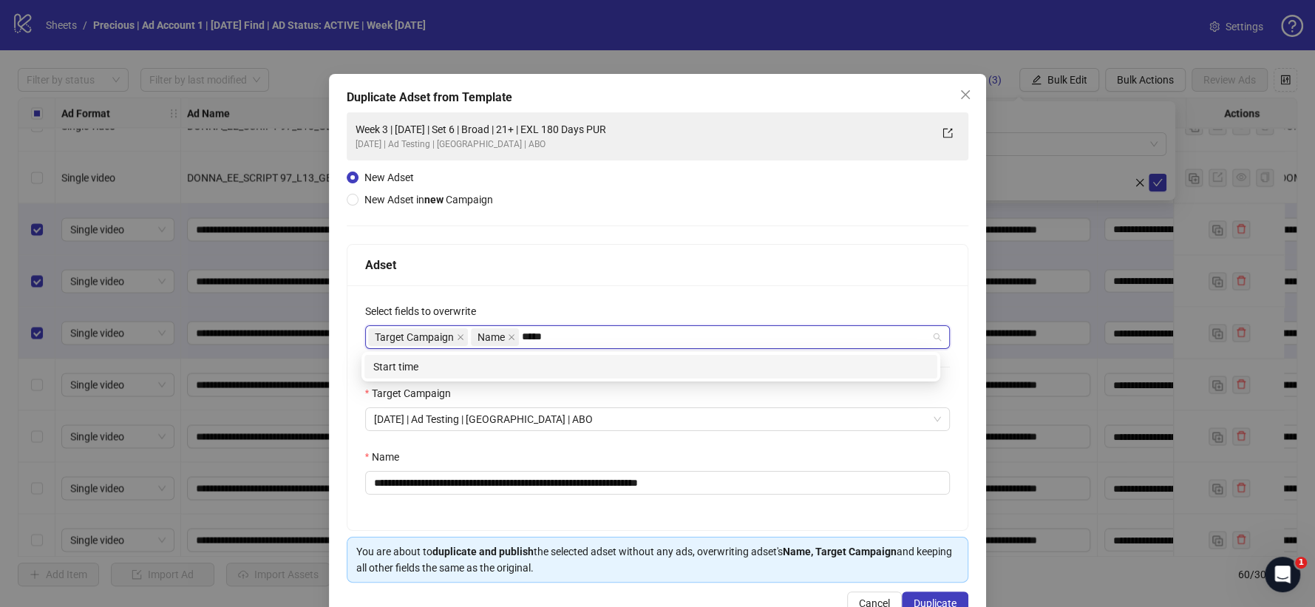
type input "*****"
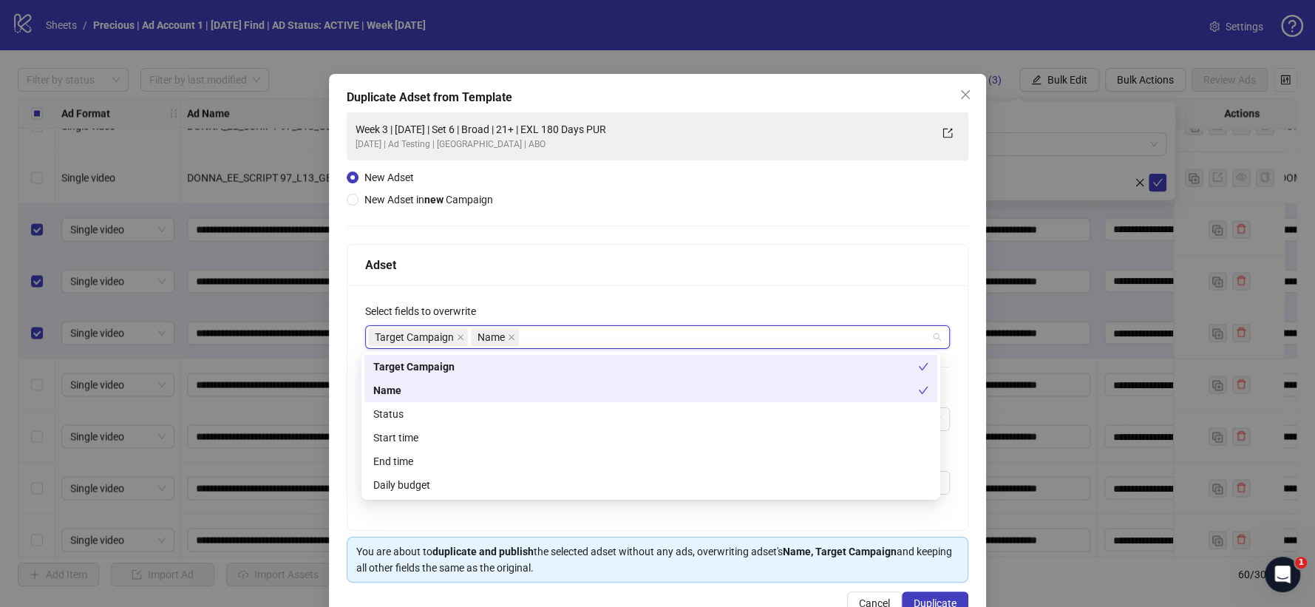
click at [553, 353] on div "campaign_id name Target Campaign Name Status Start time End time Daily budget" at bounding box center [650, 426] width 579 height 148
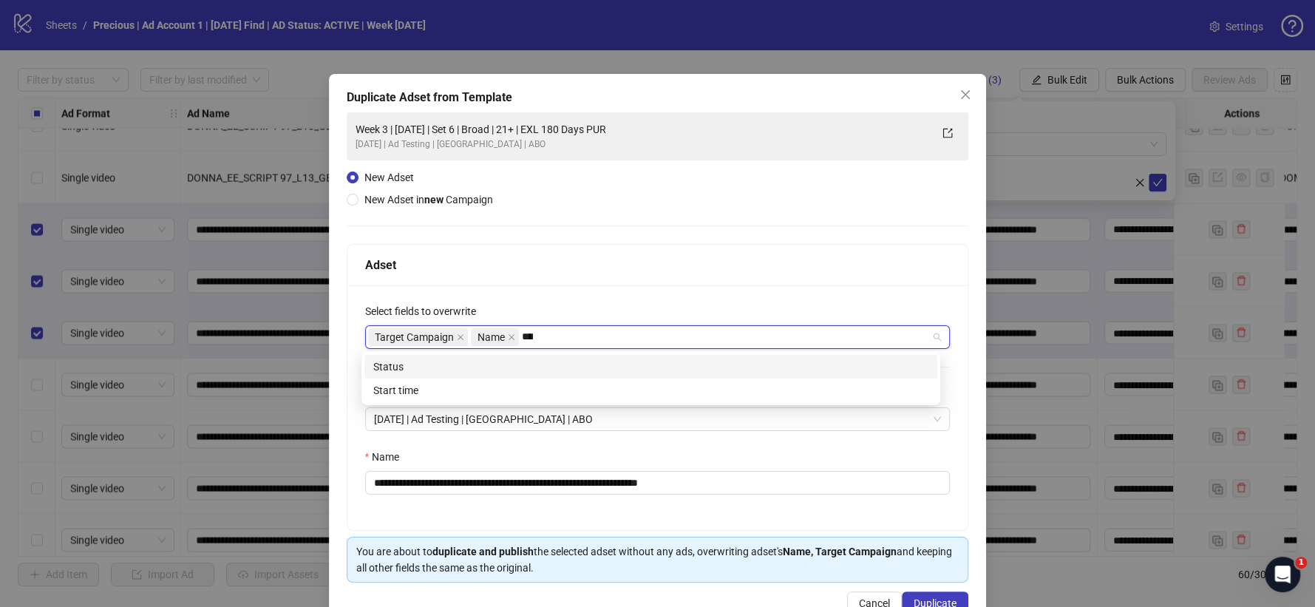
type input "*****"
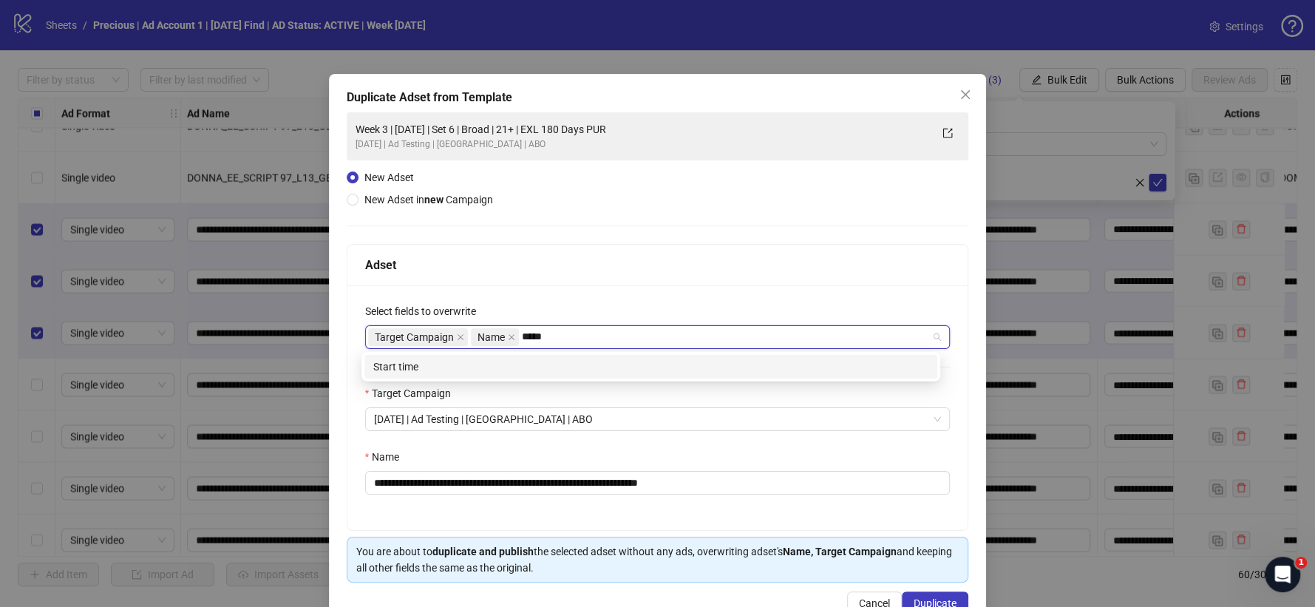
click at [520, 370] on div "Start time" at bounding box center [650, 366] width 555 height 16
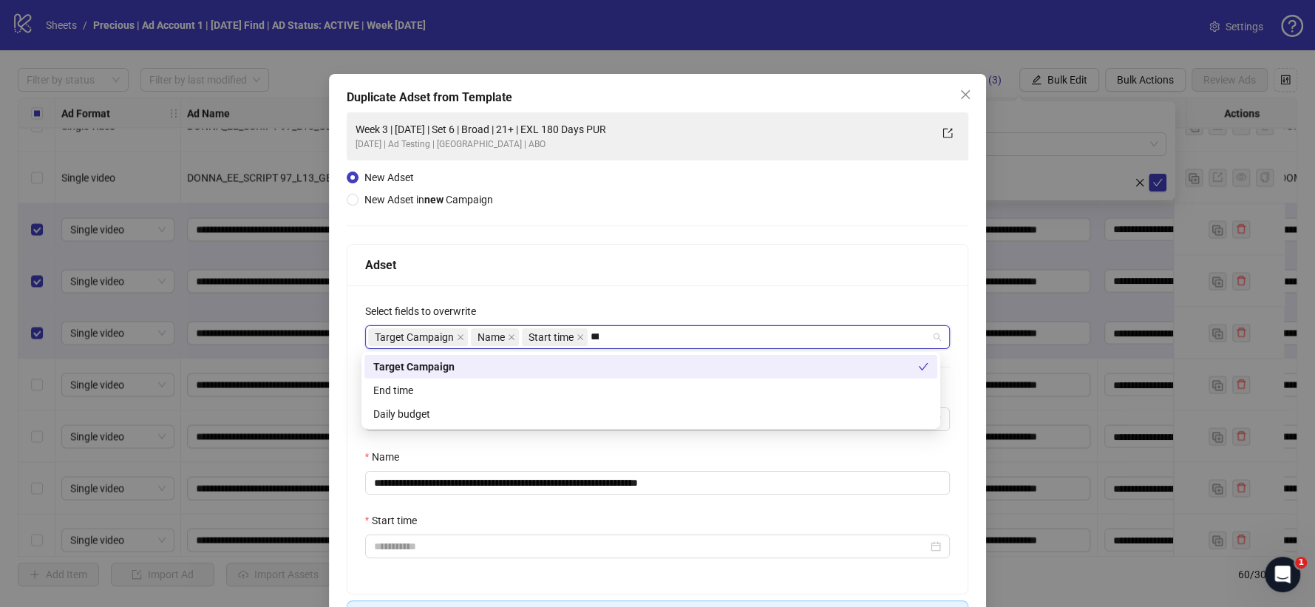
type input "****"
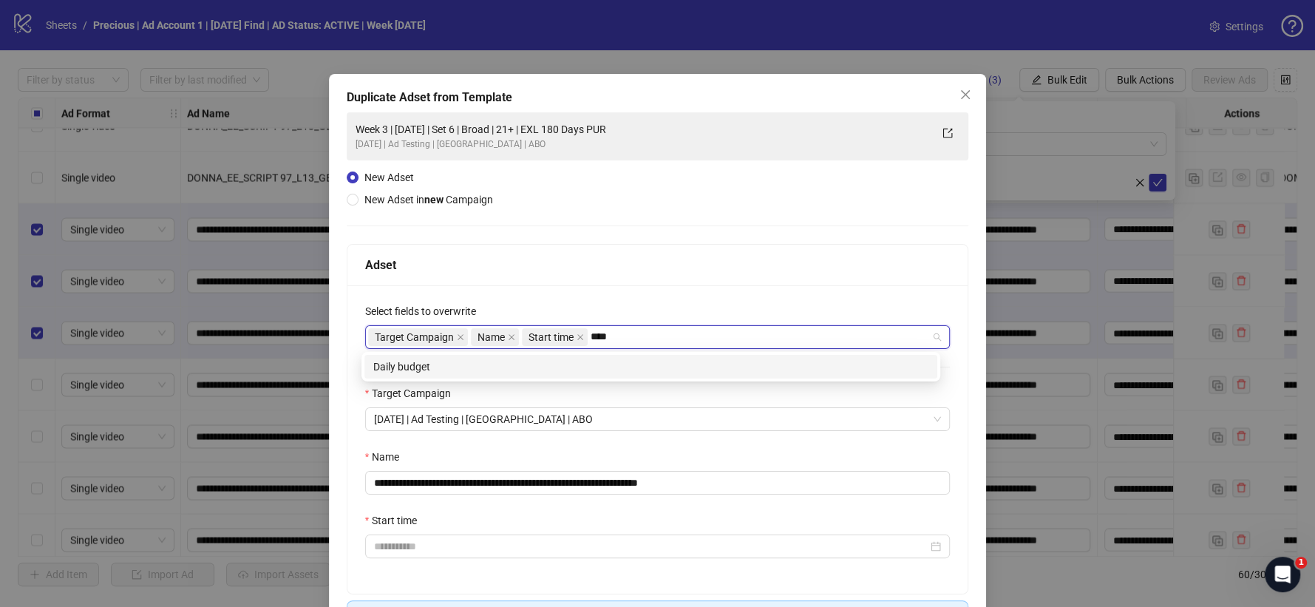
click at [604, 360] on div "Daily budget" at bounding box center [650, 366] width 555 height 16
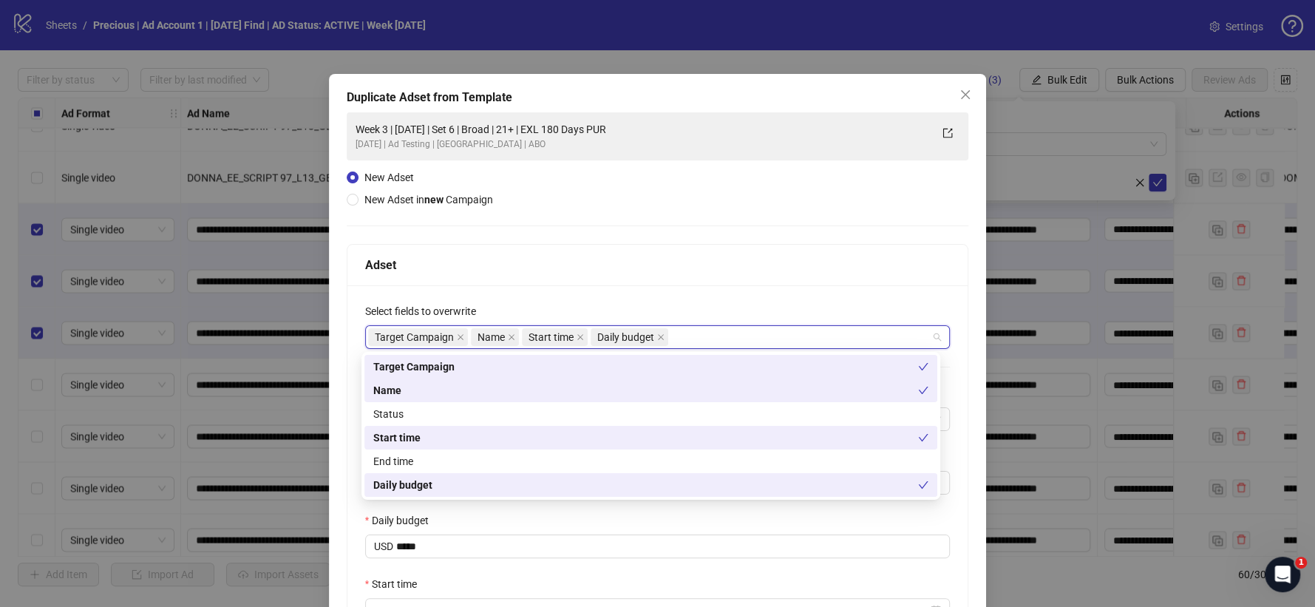
click at [648, 275] on div "Adset" at bounding box center [657, 265] width 621 height 41
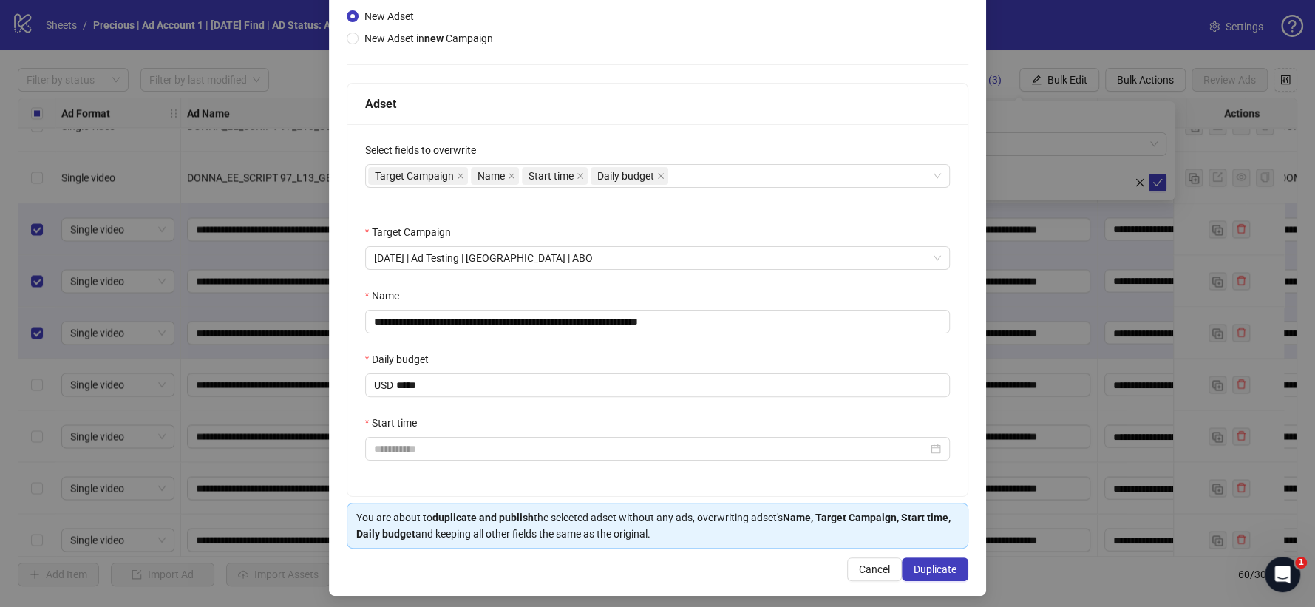
scroll to position [164, 0]
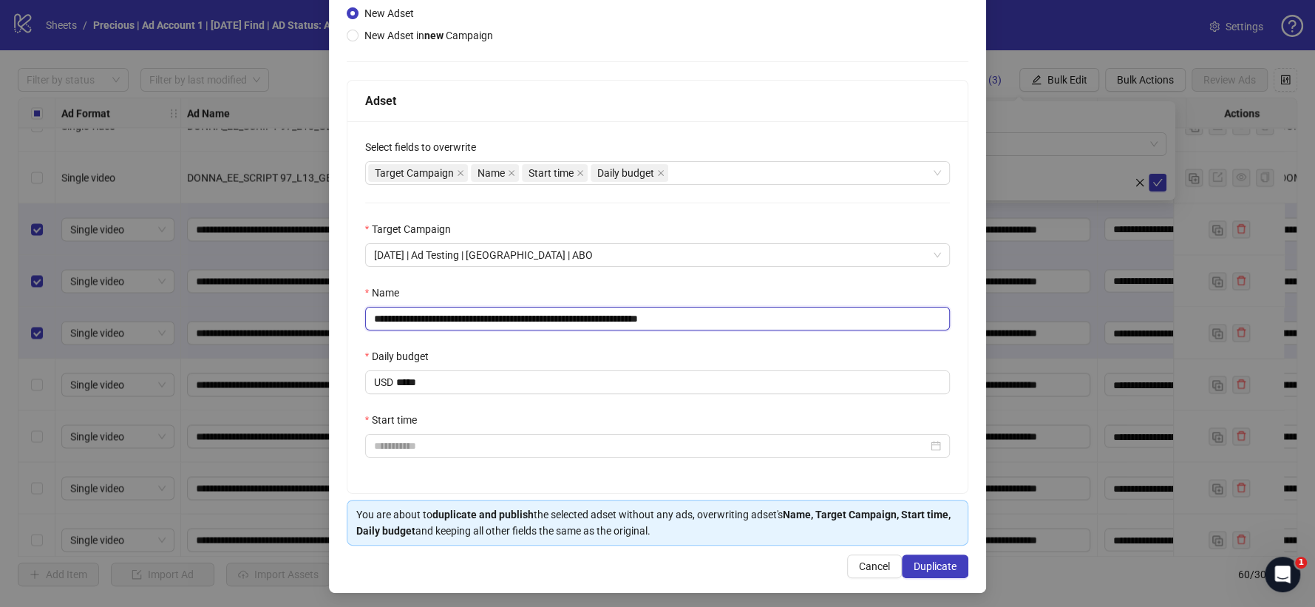
drag, startPoint x: 670, startPoint y: 317, endPoint x: 728, endPoint y: 321, distance: 58.5
click at [728, 321] on input "**********" at bounding box center [657, 319] width 585 height 24
click at [424, 319] on input "**********" at bounding box center [657, 319] width 585 height 24
click at [516, 316] on input "**********" at bounding box center [657, 319] width 585 height 24
click at [415, 439] on div at bounding box center [657, 446] width 585 height 24
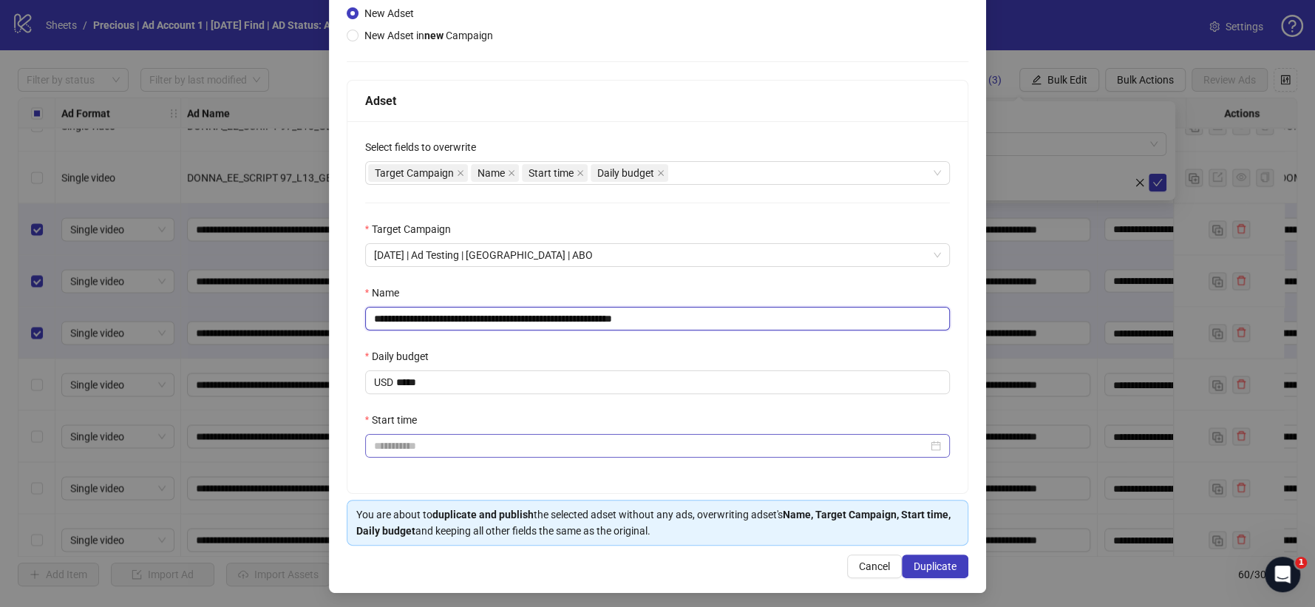
type input "**********"
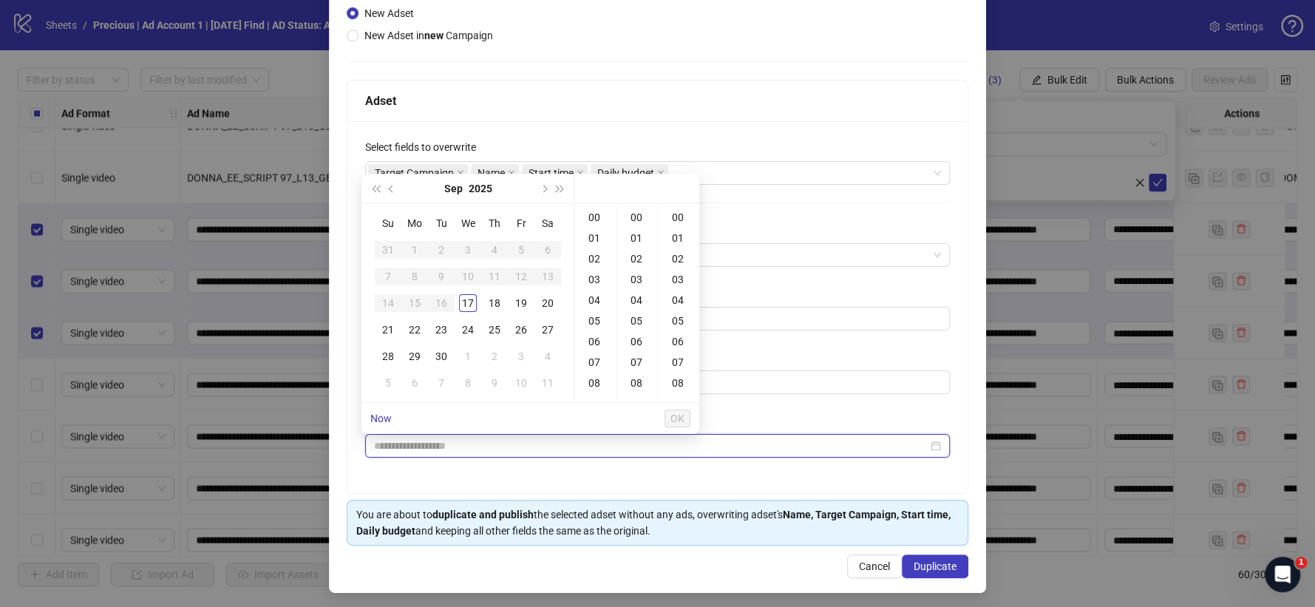
type input "**********"
click at [471, 310] on div "17" at bounding box center [468, 303] width 18 height 18
click at [593, 341] on div "18" at bounding box center [595, 343] width 35 height 21
click at [633, 346] on div "30" at bounding box center [637, 346] width 35 height 21
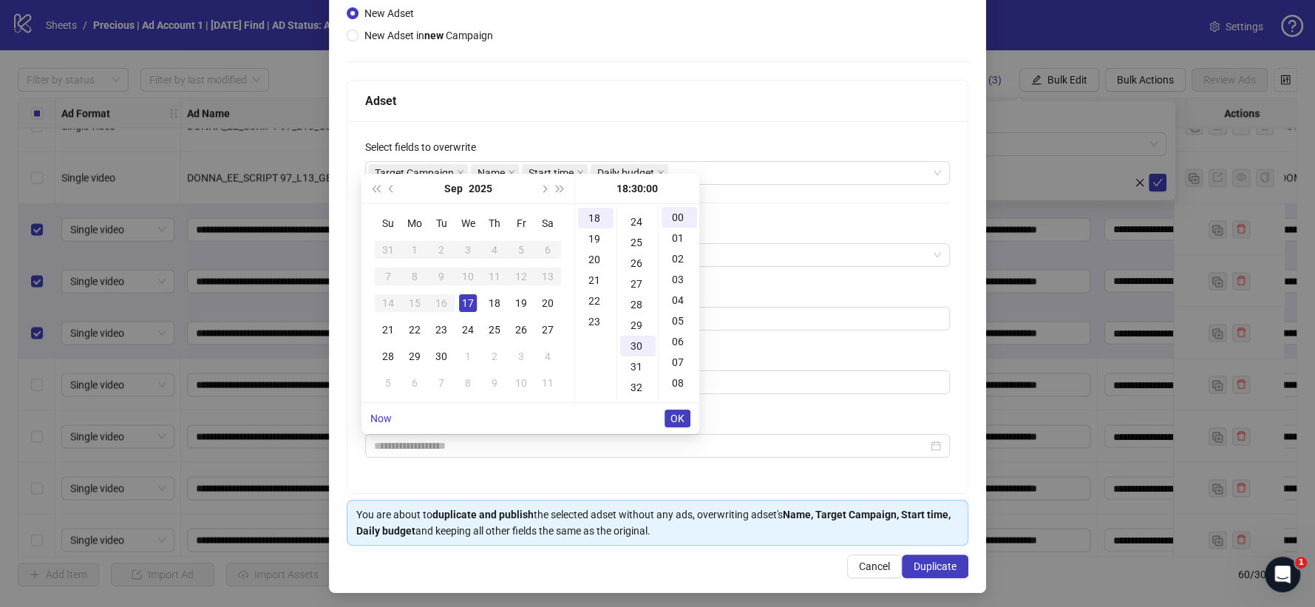
scroll to position [620, 0]
type input "**********"
click at [679, 417] on span "OK" at bounding box center [677, 418] width 14 height 12
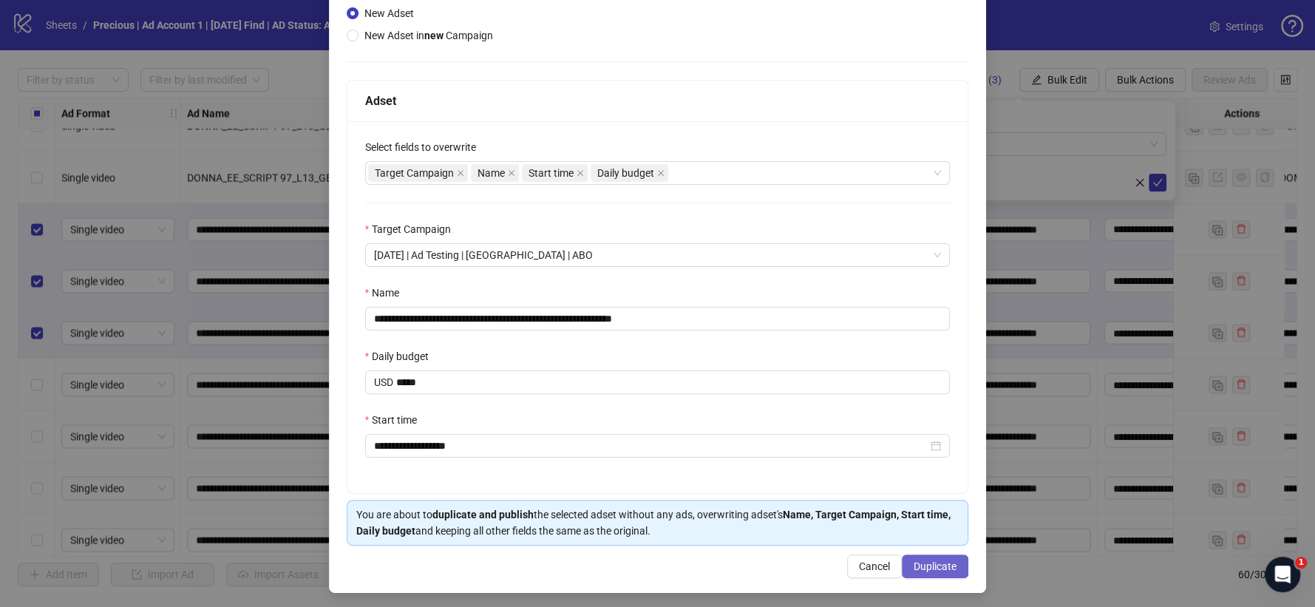
click at [926, 571] on span "Duplicate" at bounding box center [935, 566] width 43 height 12
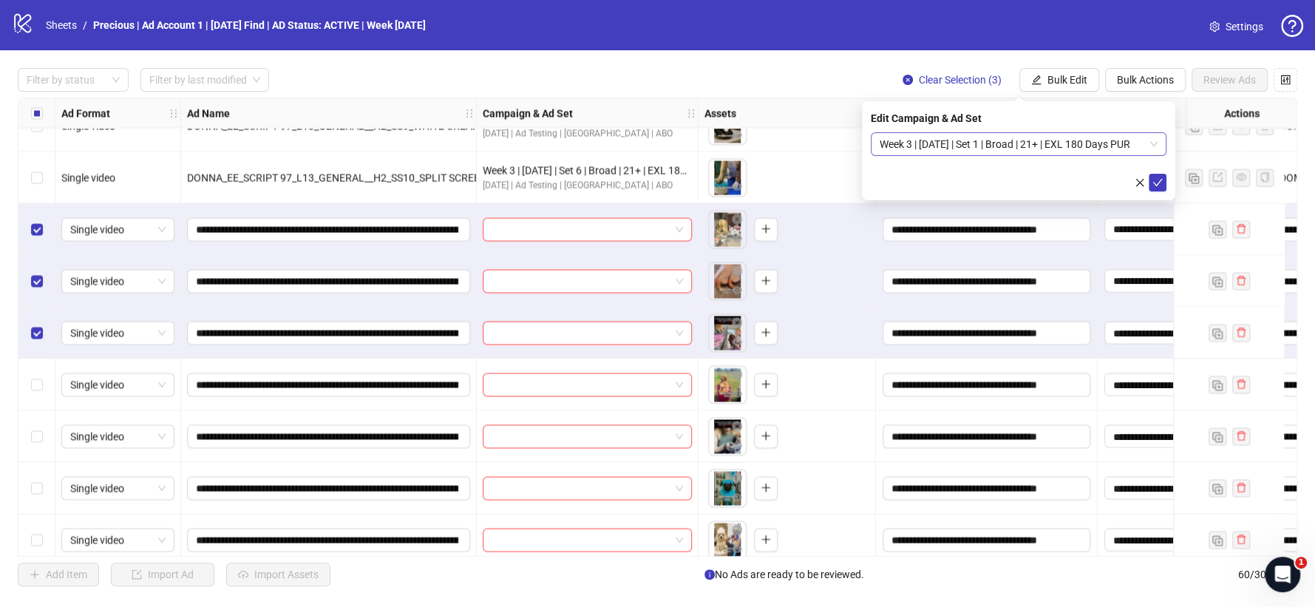
click at [1146, 149] on span "Week 3 | [DATE] | Set 1 | Broad | 21+ | EXL 180 Days PUR" at bounding box center [1019, 144] width 278 height 22
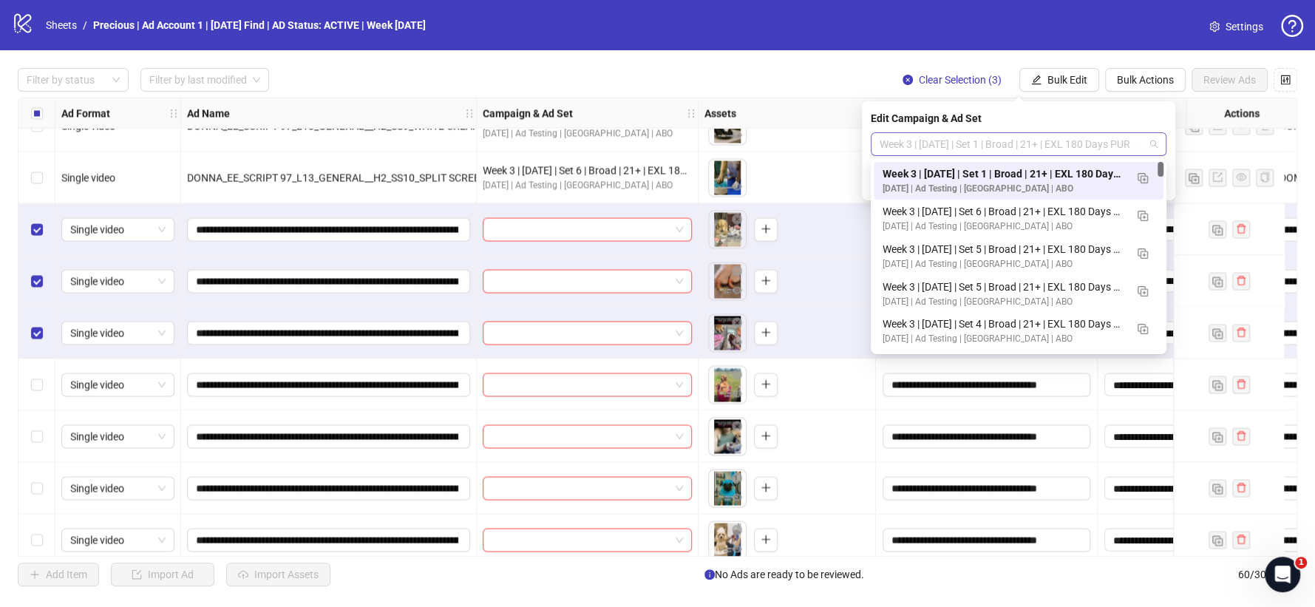
scroll to position [0, 0]
click at [1145, 180] on img "button" at bounding box center [1143, 178] width 10 height 10
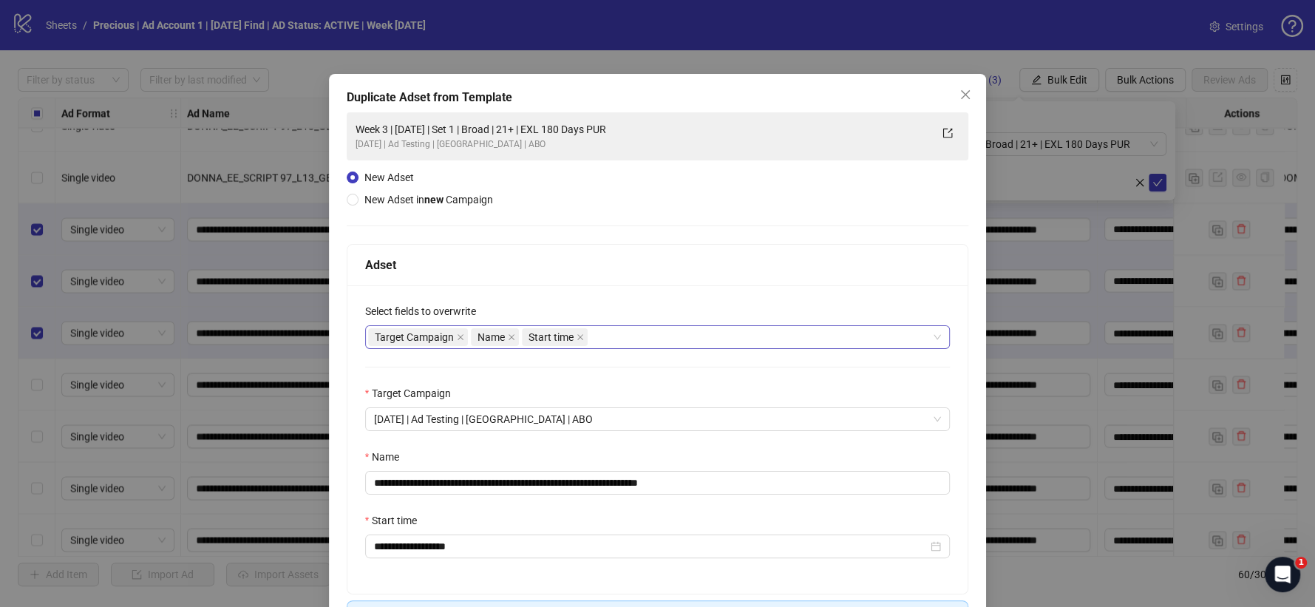
click at [602, 337] on div "Target Campaign Name Start time" at bounding box center [650, 337] width 564 height 21
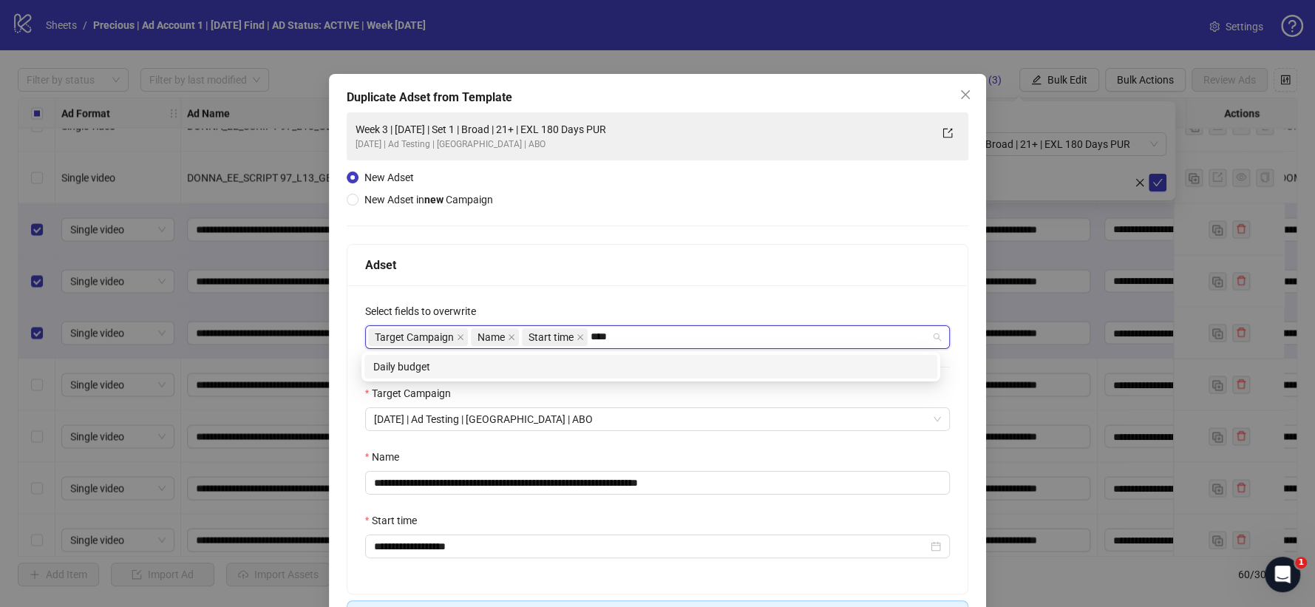
type input "*****"
click at [538, 363] on div "Daily budget" at bounding box center [650, 366] width 555 height 16
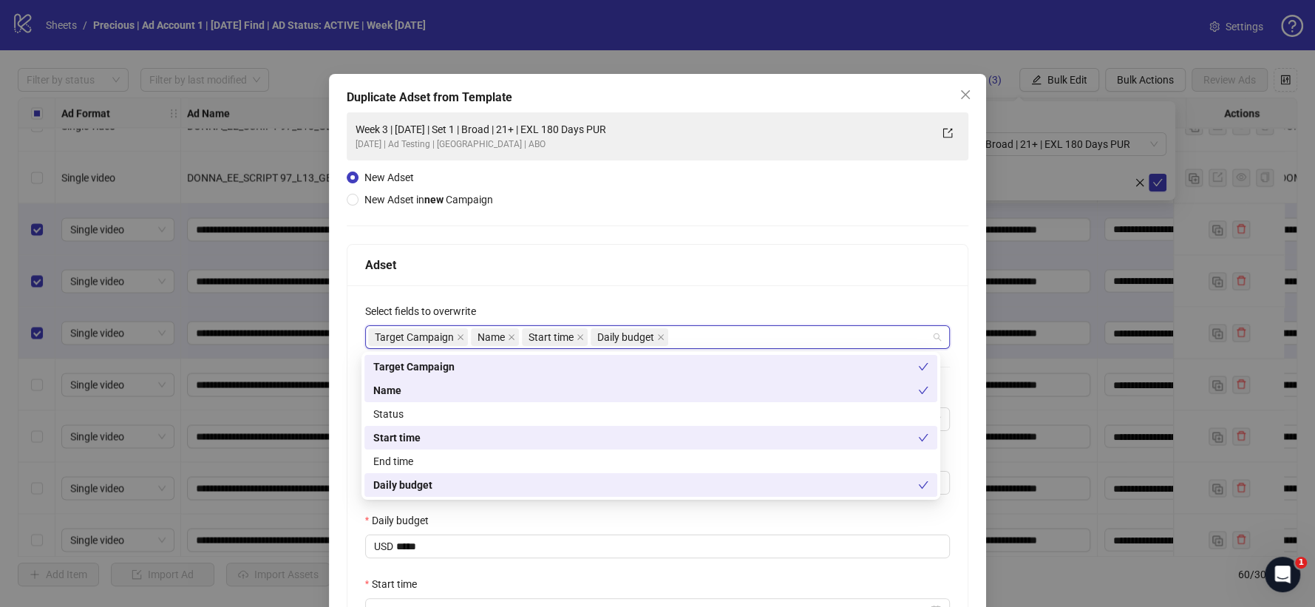
click at [616, 262] on div "Adset" at bounding box center [657, 265] width 585 height 18
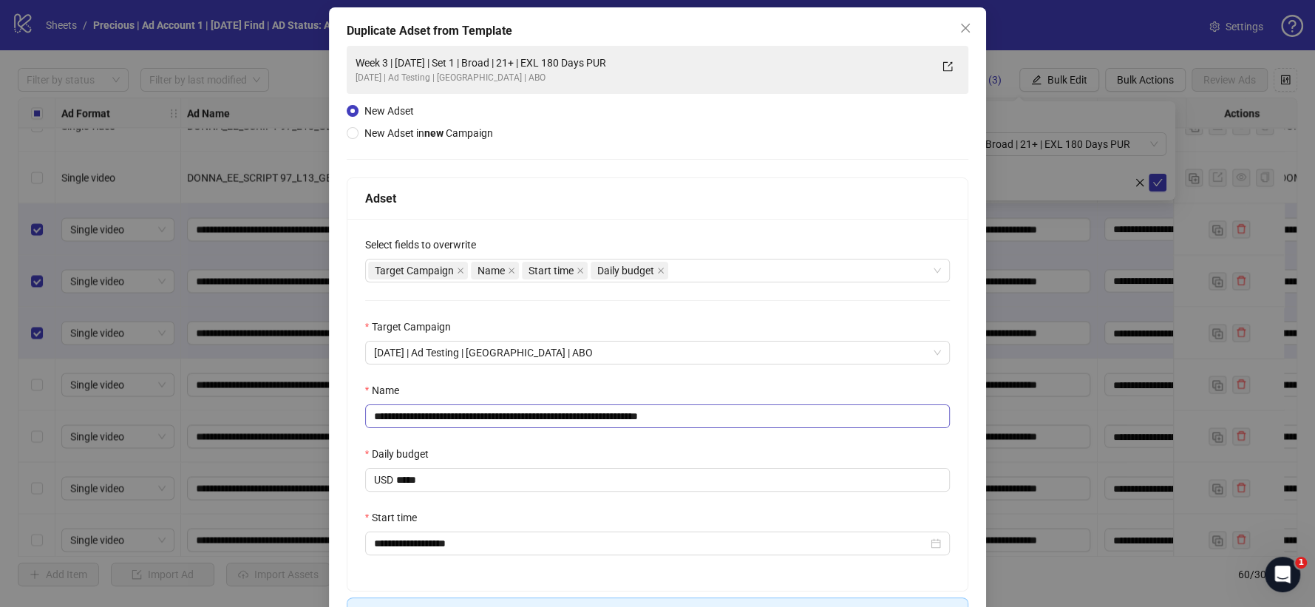
scroll to position [170, 0]
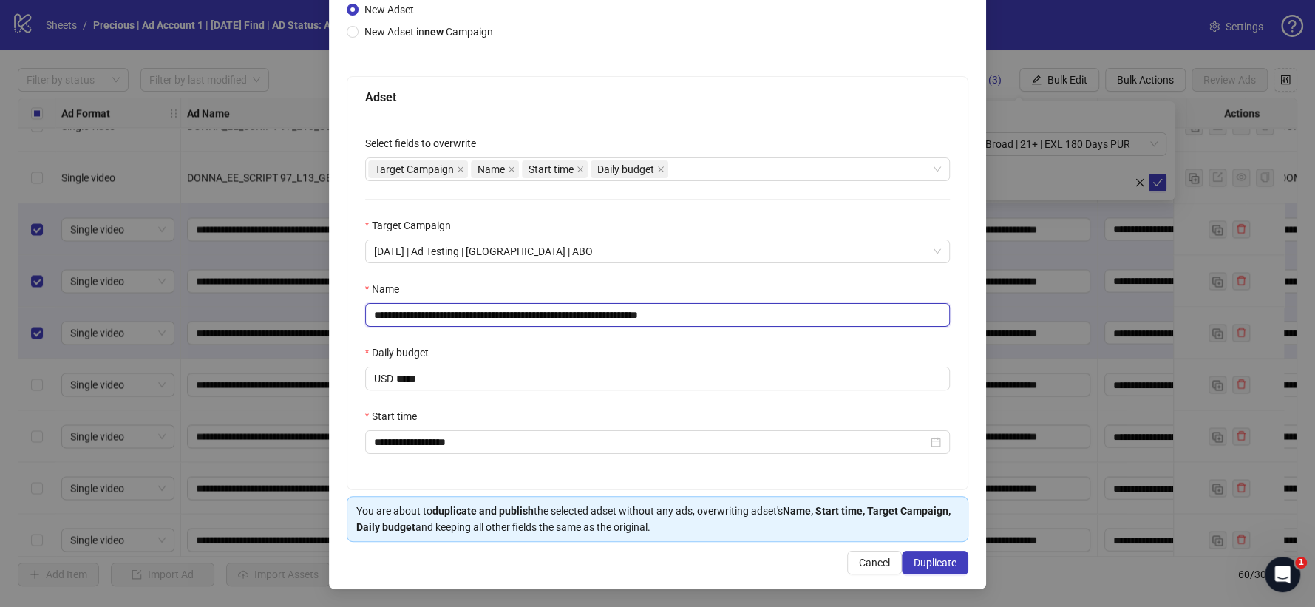
drag, startPoint x: 673, startPoint y: 311, endPoint x: 840, endPoint y: 309, distance: 167.8
click at [783, 309] on input "**********" at bounding box center [657, 315] width 585 height 24
click at [516, 313] on input "**********" at bounding box center [657, 315] width 585 height 24
type input "**********"
click at [914, 558] on span "Duplicate" at bounding box center [935, 563] width 43 height 12
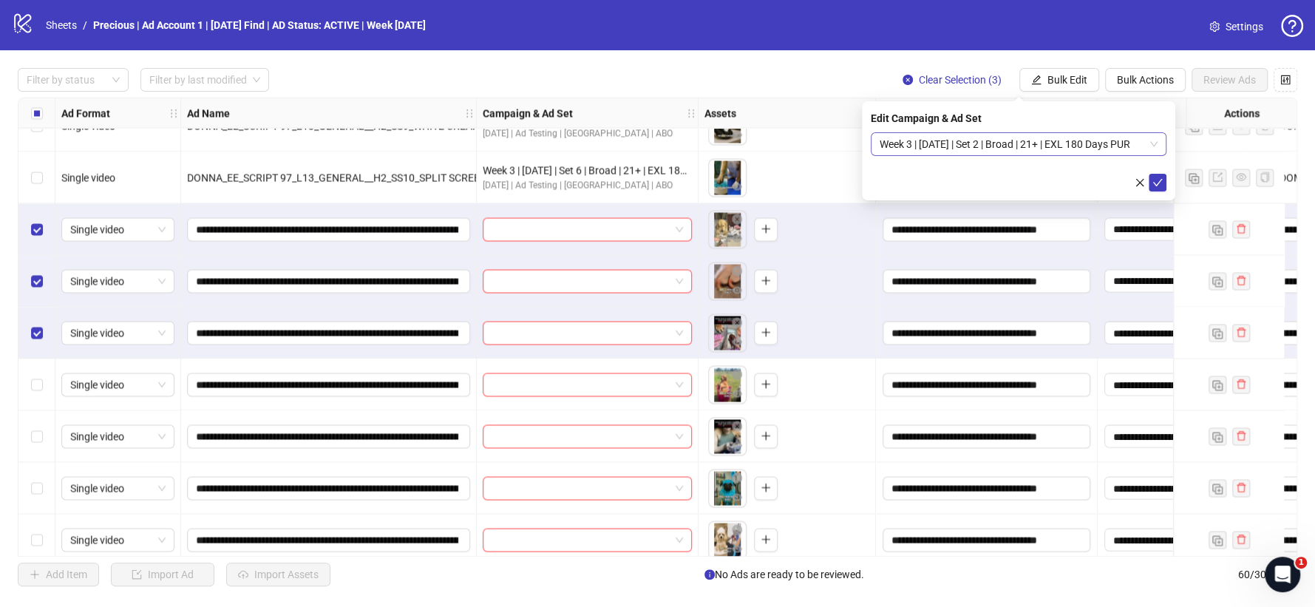
click at [1153, 143] on span "Week 3 | [DATE] | Set 2 | Broad | 21+ | EXL 180 Days PUR" at bounding box center [1019, 144] width 278 height 22
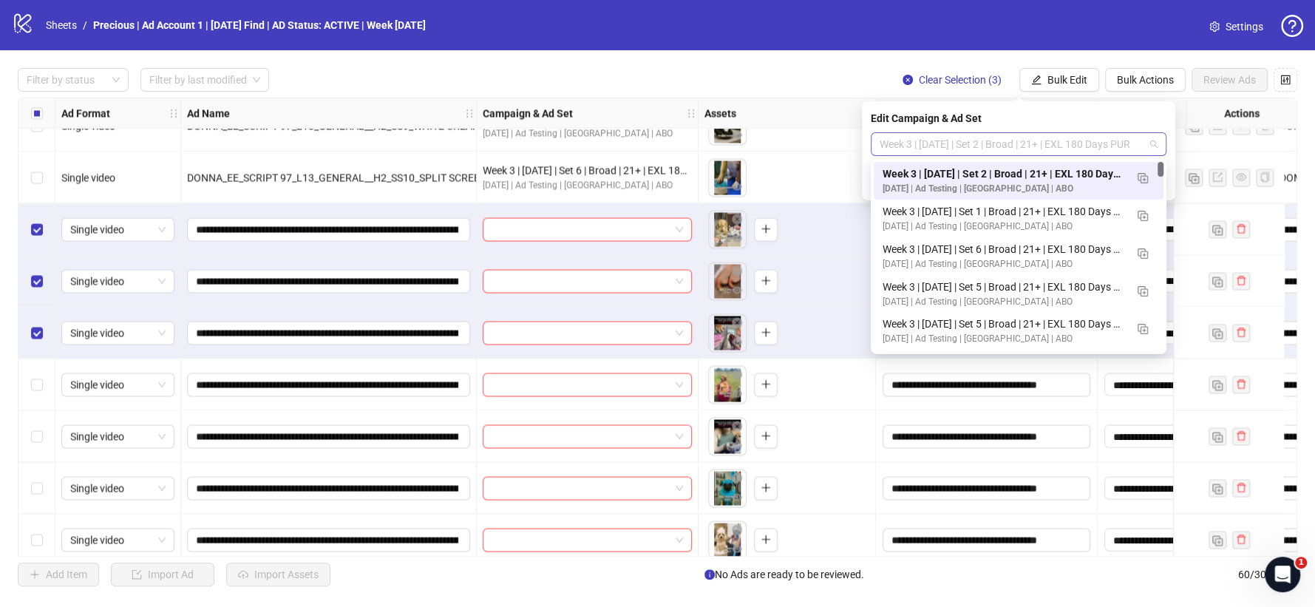
scroll to position [0, 0]
click at [1153, 174] on button "button" at bounding box center [1143, 178] width 24 height 24
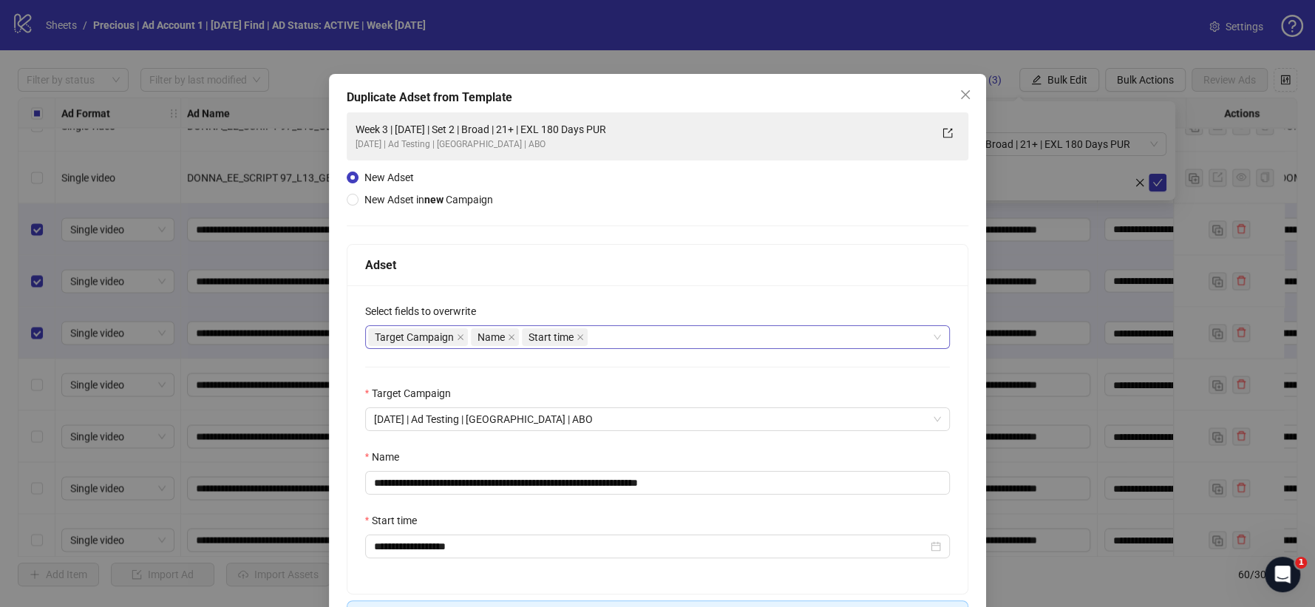
click at [604, 346] on div "Target Campaign Name Start time" at bounding box center [650, 337] width 564 height 21
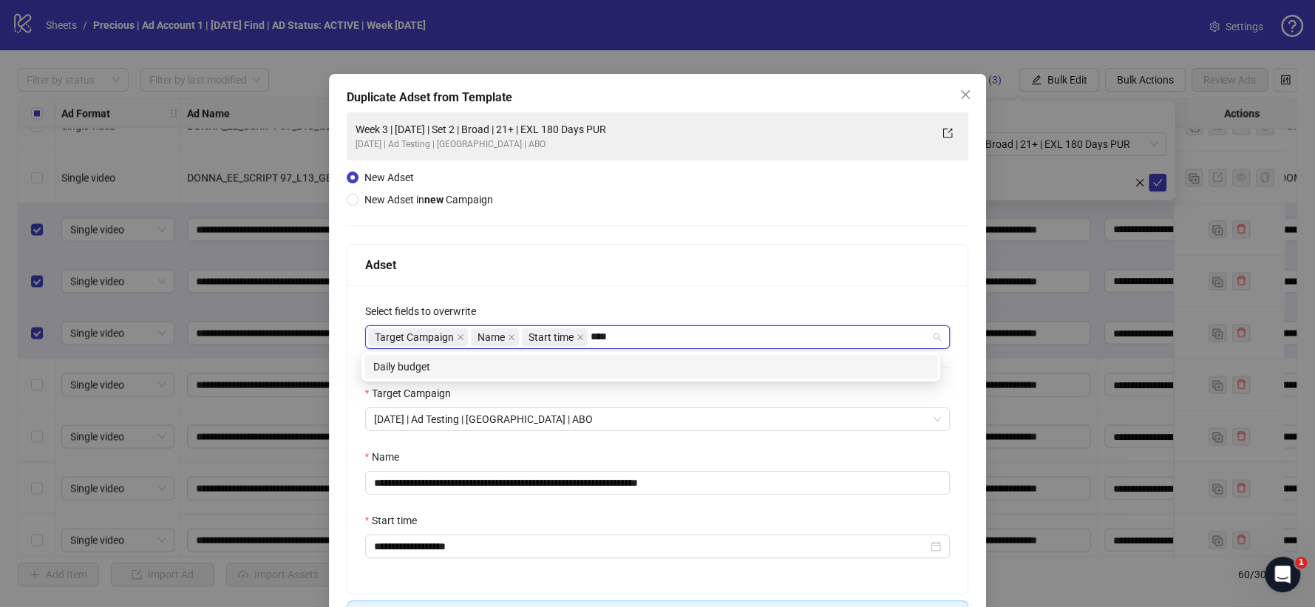
type input "*****"
click at [601, 369] on div "Daily budget" at bounding box center [650, 366] width 555 height 16
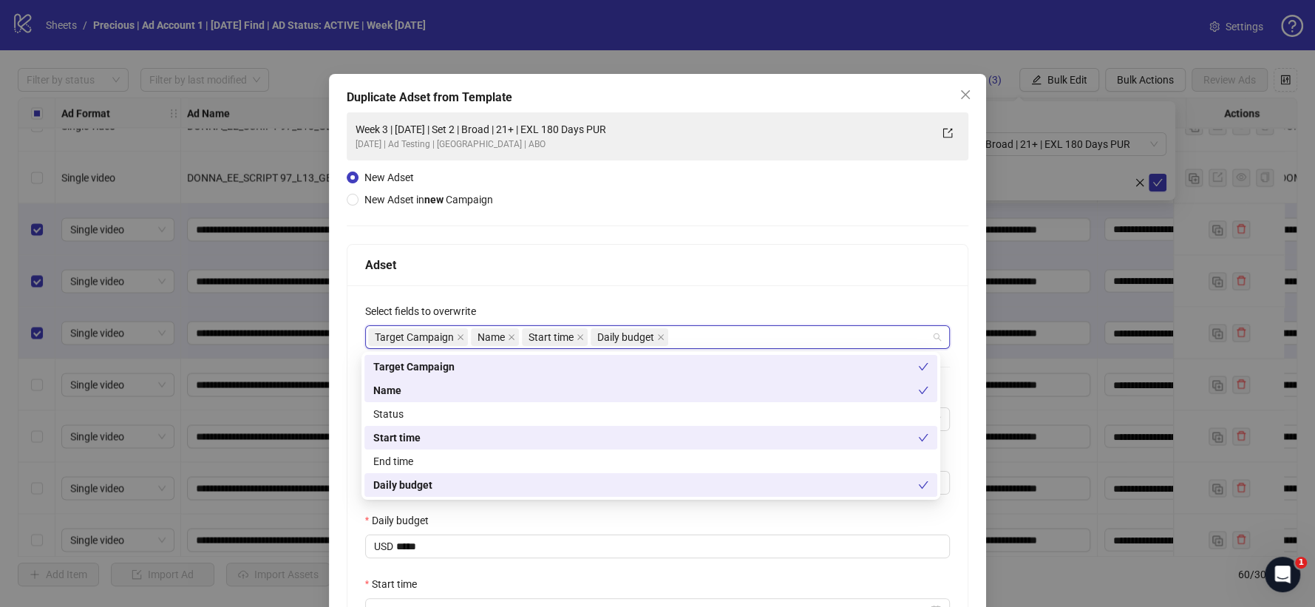
click at [652, 268] on div "Adset" at bounding box center [657, 265] width 585 height 18
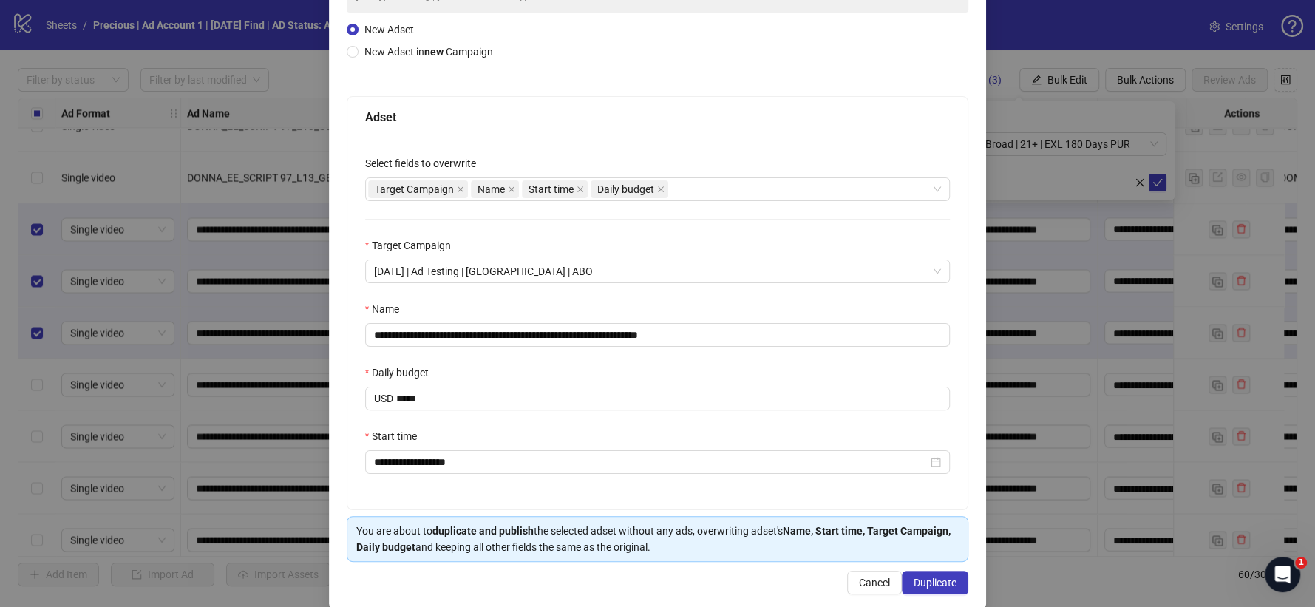
scroll to position [164, 0]
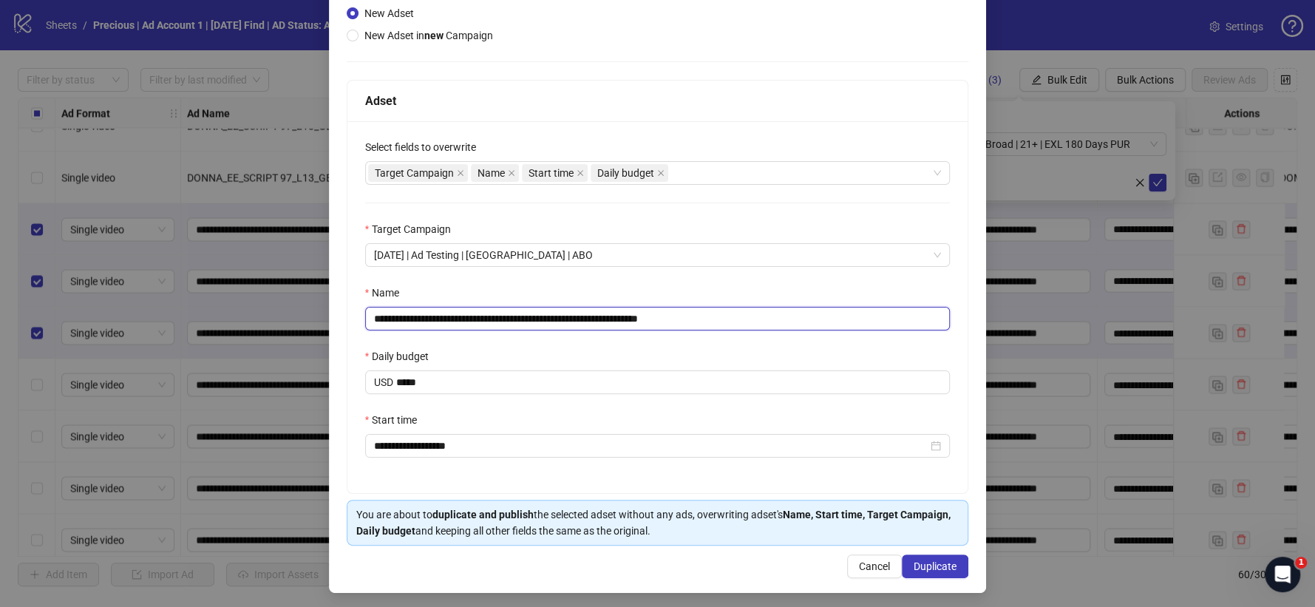
drag, startPoint x: 670, startPoint y: 319, endPoint x: 734, endPoint y: 324, distance: 64.6
click at [734, 324] on input "**********" at bounding box center [657, 319] width 585 height 24
click at [514, 318] on input "**********" at bounding box center [657, 319] width 585 height 24
type input "**********"
click at [921, 559] on button "Duplicate" at bounding box center [935, 566] width 67 height 24
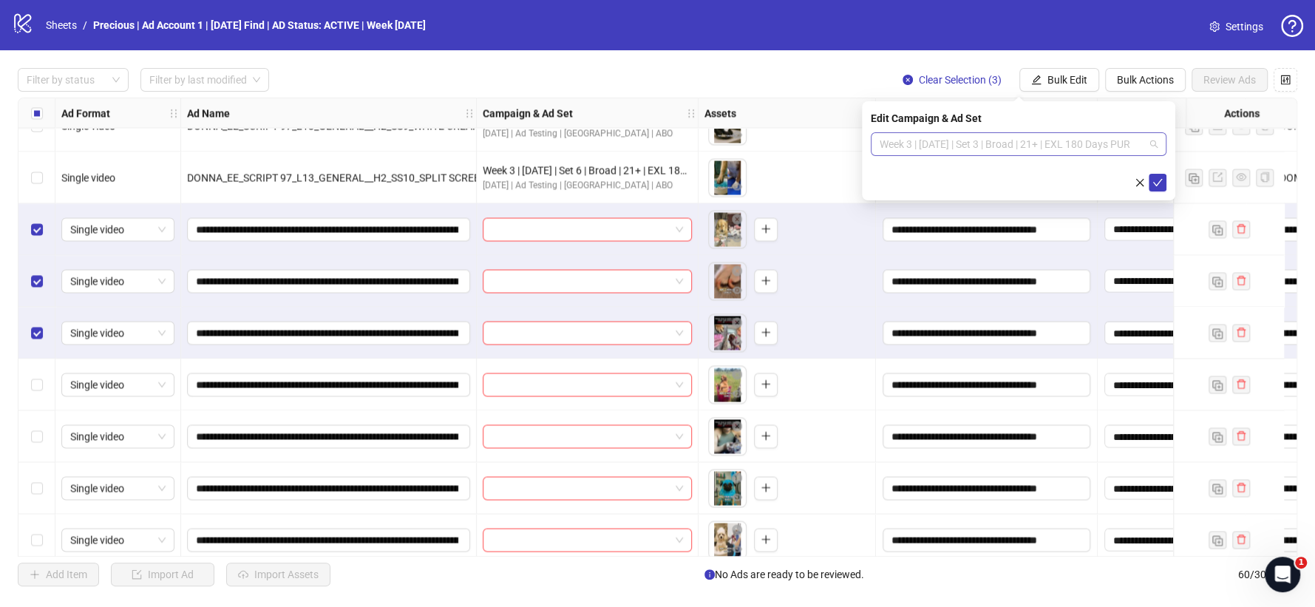
click at [1150, 146] on span "Week 3 | [DATE] | Set 3 | Broad | 21+ | EXL 180 Days PUR" at bounding box center [1019, 144] width 278 height 22
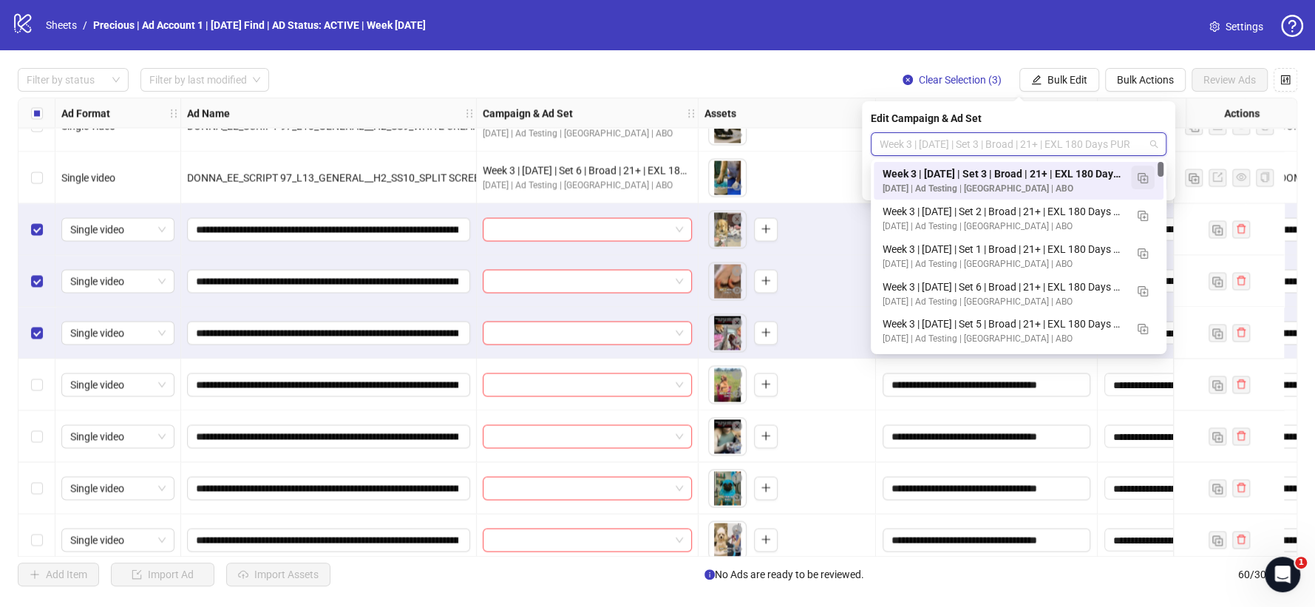
click at [1138, 166] on button "button" at bounding box center [1143, 178] width 24 height 24
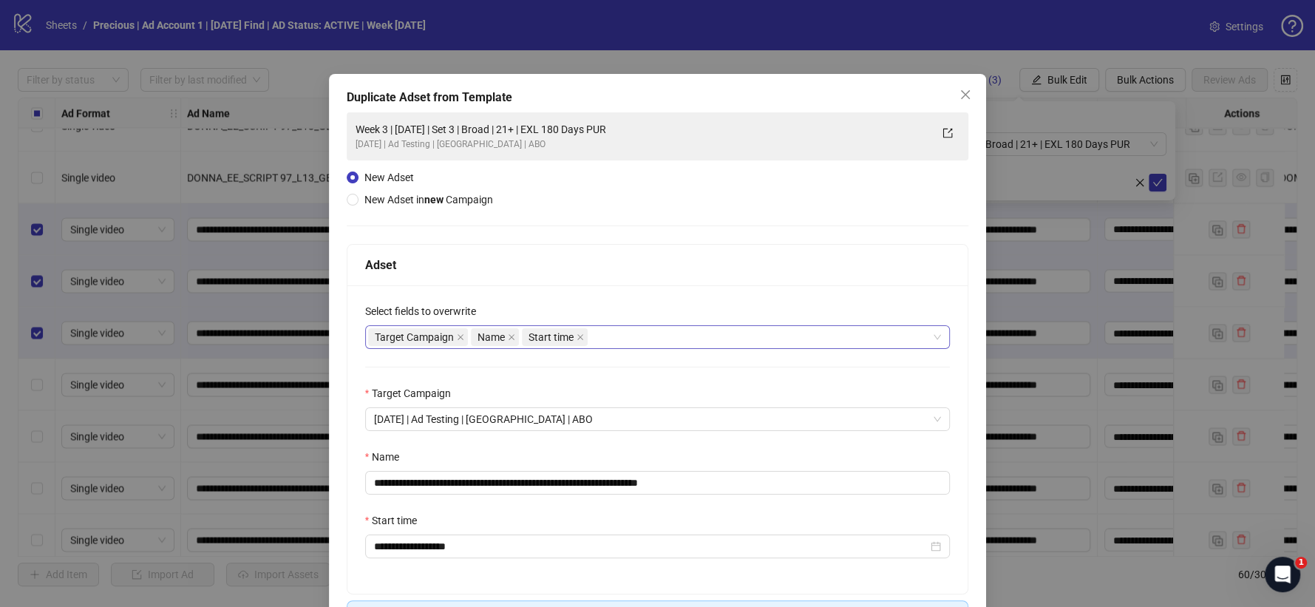
click at [605, 334] on div "Target Campaign Name Start time" at bounding box center [650, 337] width 564 height 21
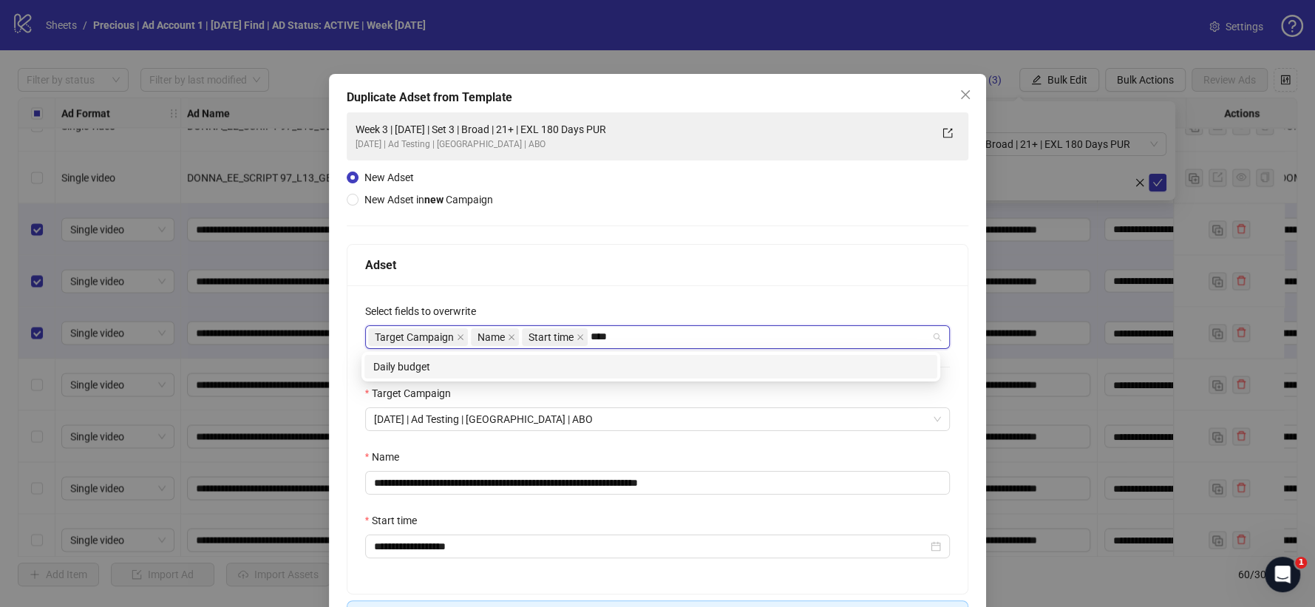
type input "*****"
click at [583, 359] on div "Daily budget" at bounding box center [650, 366] width 555 height 16
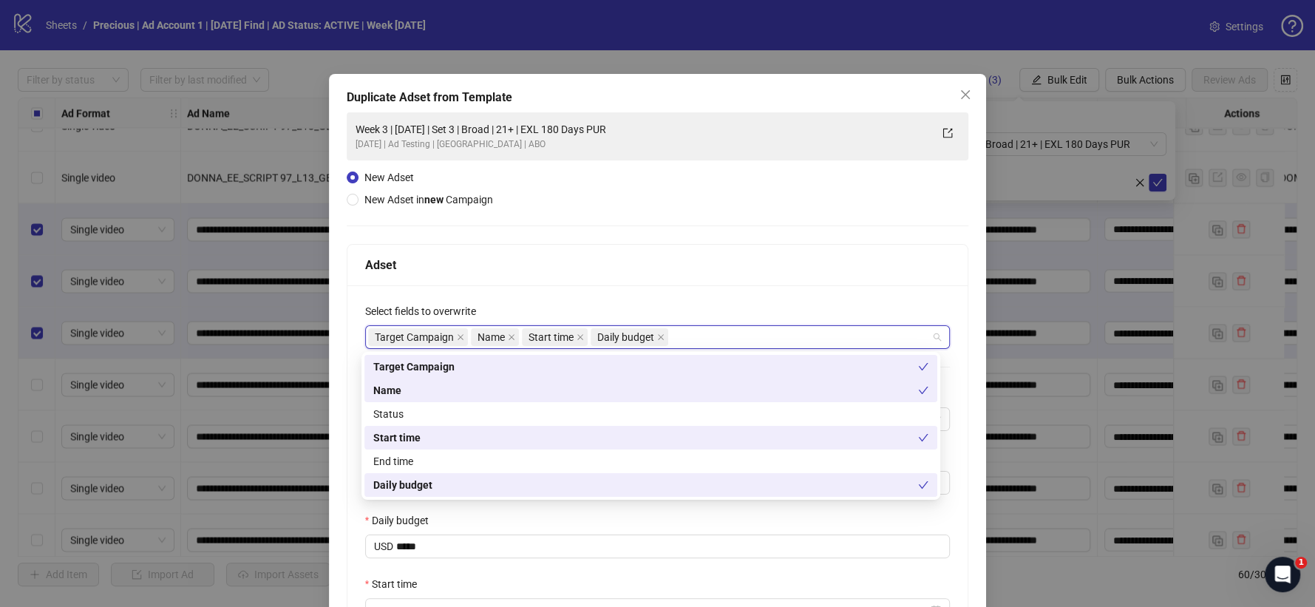
click at [600, 264] on div "Adset" at bounding box center [657, 265] width 585 height 18
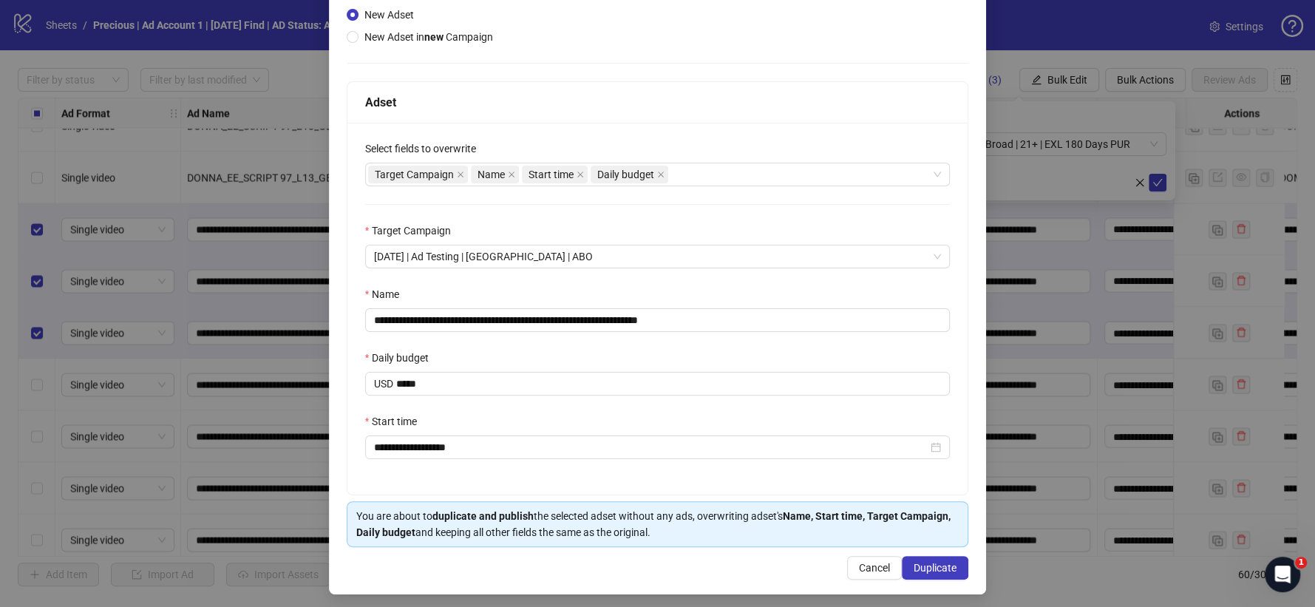
scroll to position [164, 0]
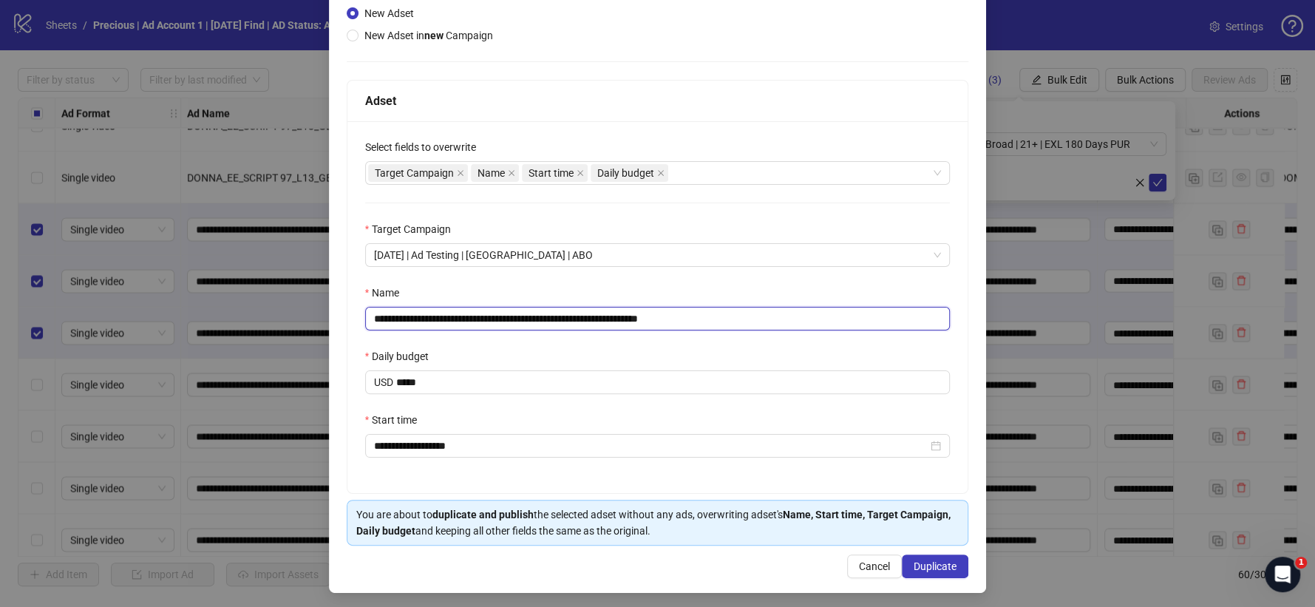
drag, startPoint x: 670, startPoint y: 319, endPoint x: 756, endPoint y: 319, distance: 85.7
click at [755, 319] on input "**********" at bounding box center [657, 319] width 585 height 24
click at [517, 319] on input "**********" at bounding box center [657, 319] width 585 height 24
type input "**********"
click at [936, 563] on span "Duplicate" at bounding box center [935, 566] width 43 height 12
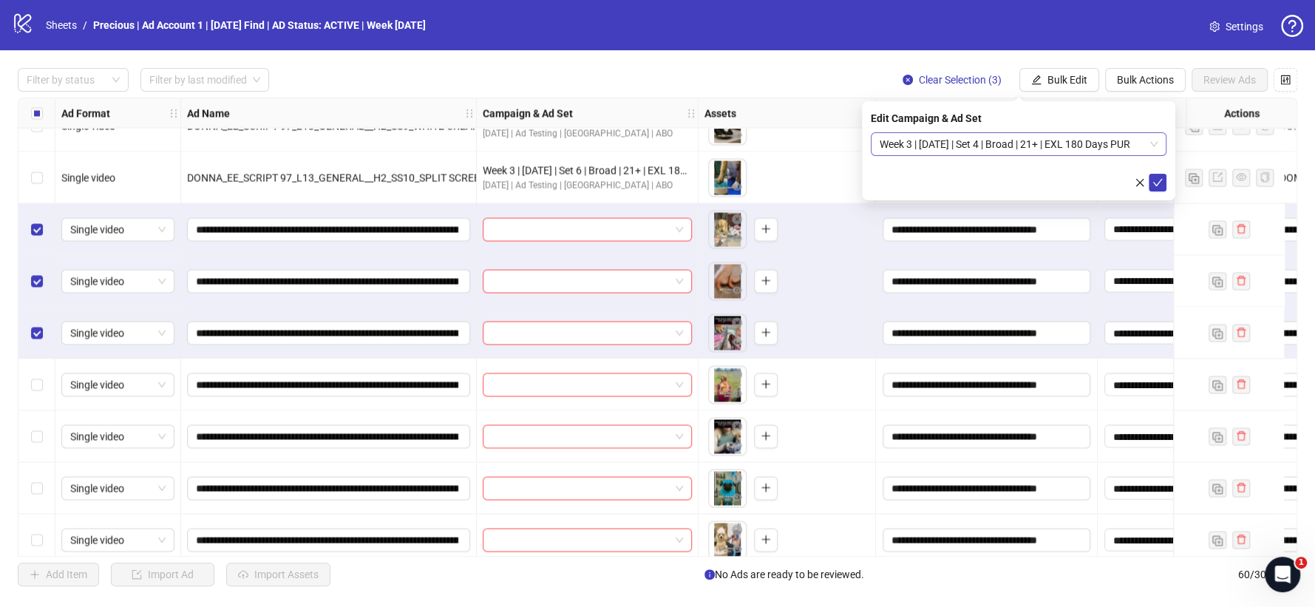
click at [1152, 146] on span "Week 3 | [DATE] | Set 4 | Broad | 21+ | EXL 180 Days PUR" at bounding box center [1019, 144] width 278 height 22
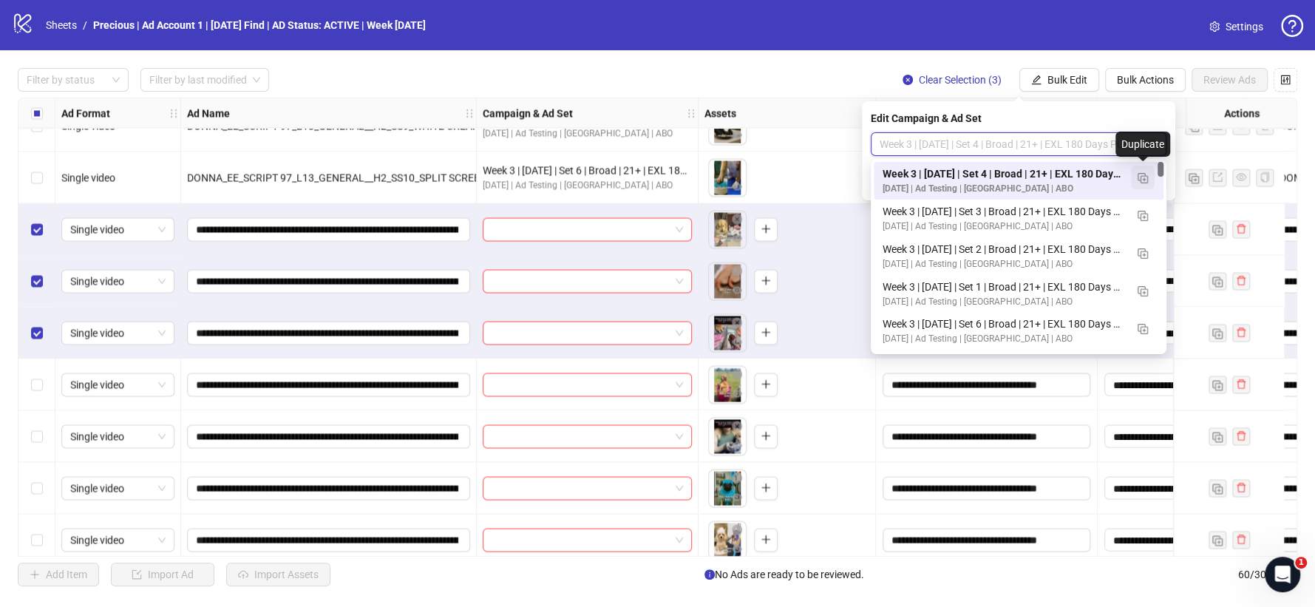
click at [1142, 177] on img "button" at bounding box center [1143, 178] width 10 height 10
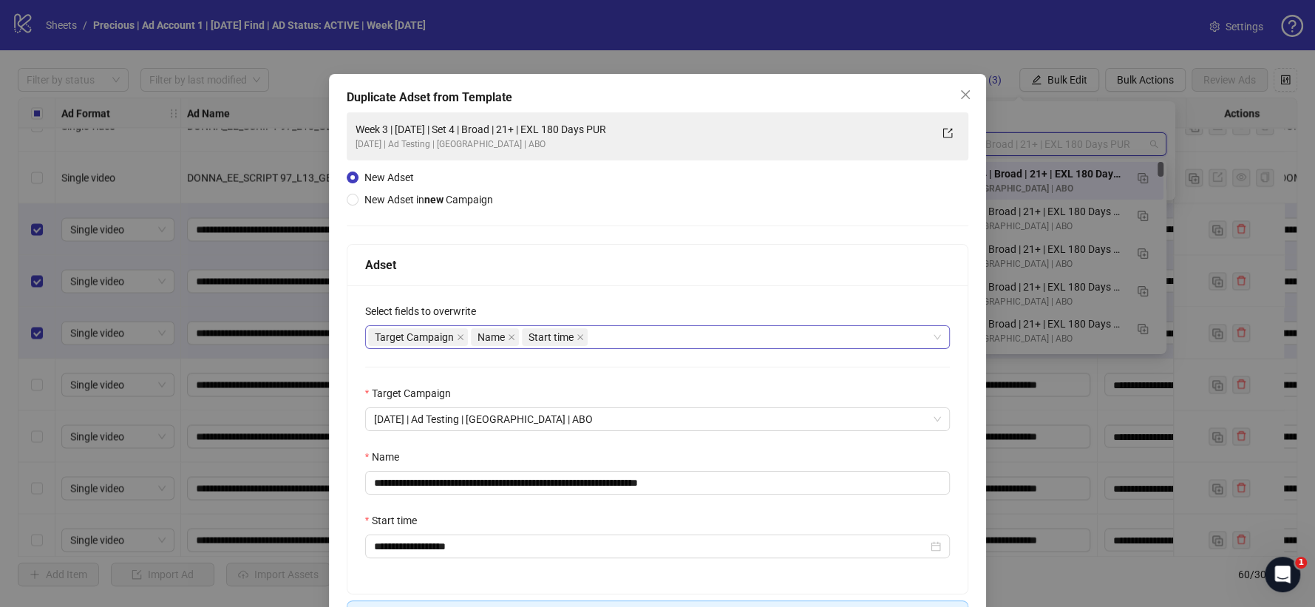
click at [675, 327] on div "Target Campaign Name Start time" at bounding box center [650, 337] width 564 height 21
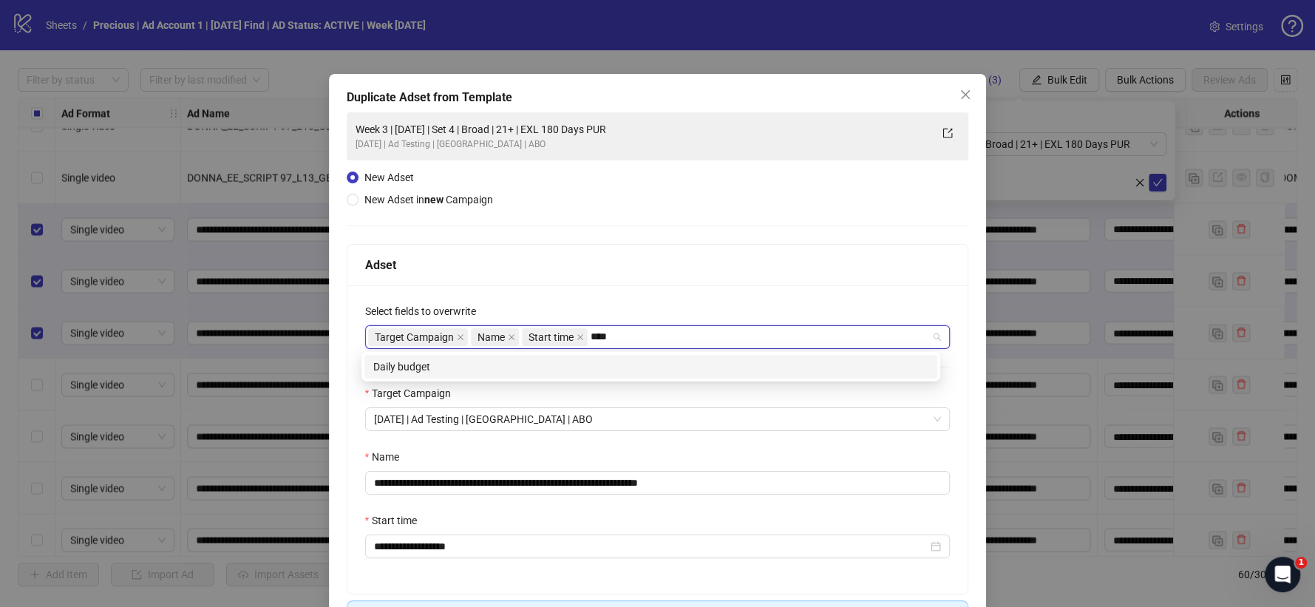
type input "*****"
click at [593, 364] on div "Daily budget" at bounding box center [650, 366] width 555 height 16
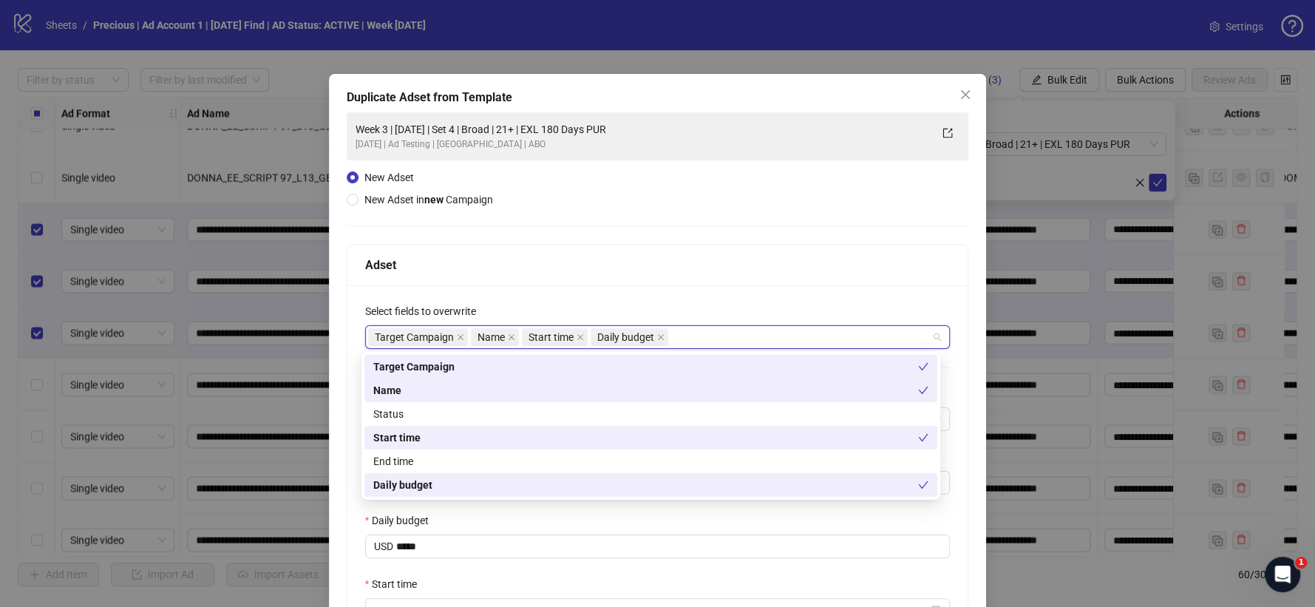
click at [627, 285] on div "**********" at bounding box center [657, 471] width 621 height 372
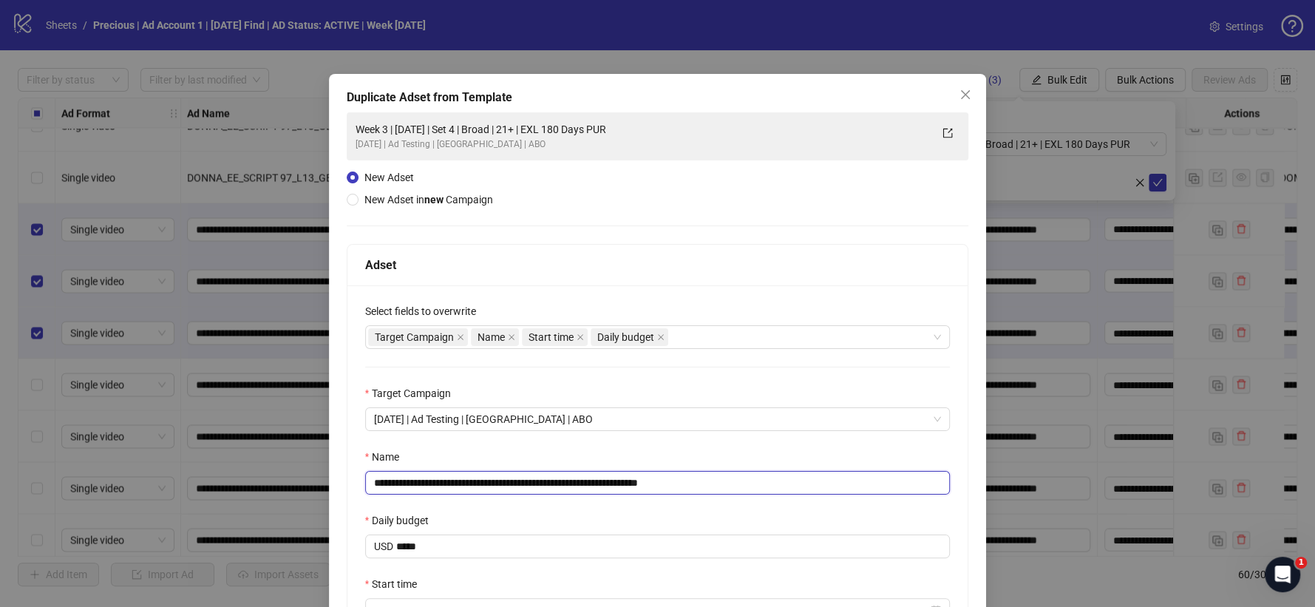
drag, startPoint x: 674, startPoint y: 483, endPoint x: 732, endPoint y: 476, distance: 58.8
click at [712, 482] on input "**********" at bounding box center [657, 483] width 585 height 24
click at [512, 485] on input "**********" at bounding box center [657, 483] width 585 height 24
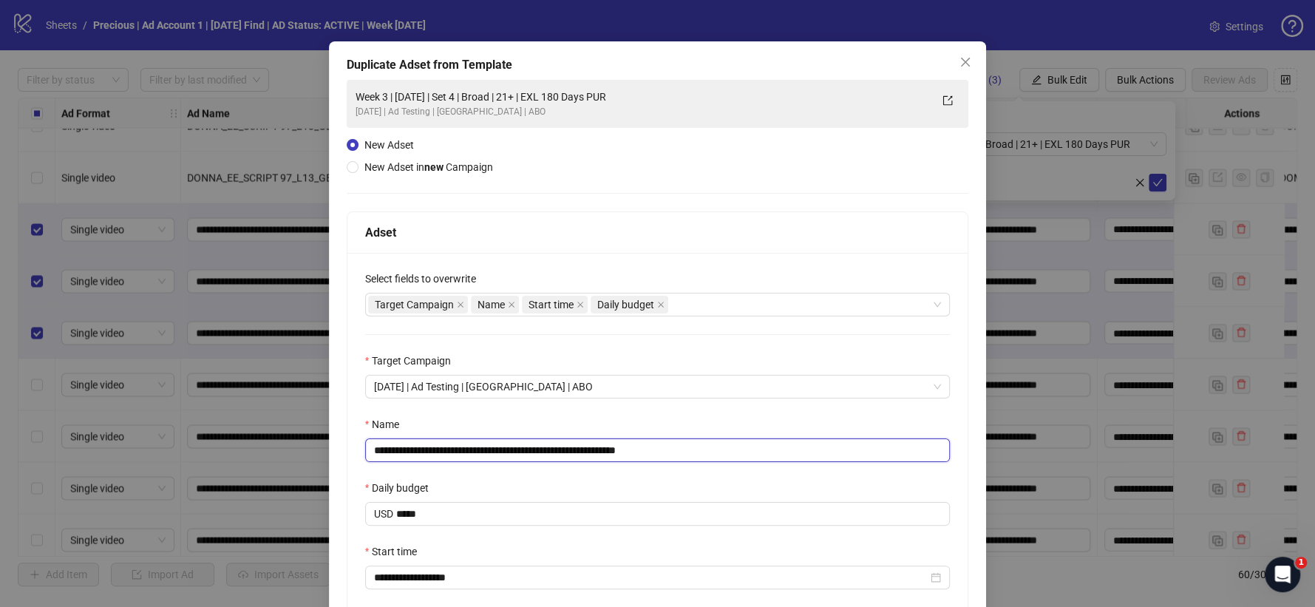
scroll to position [170, 0]
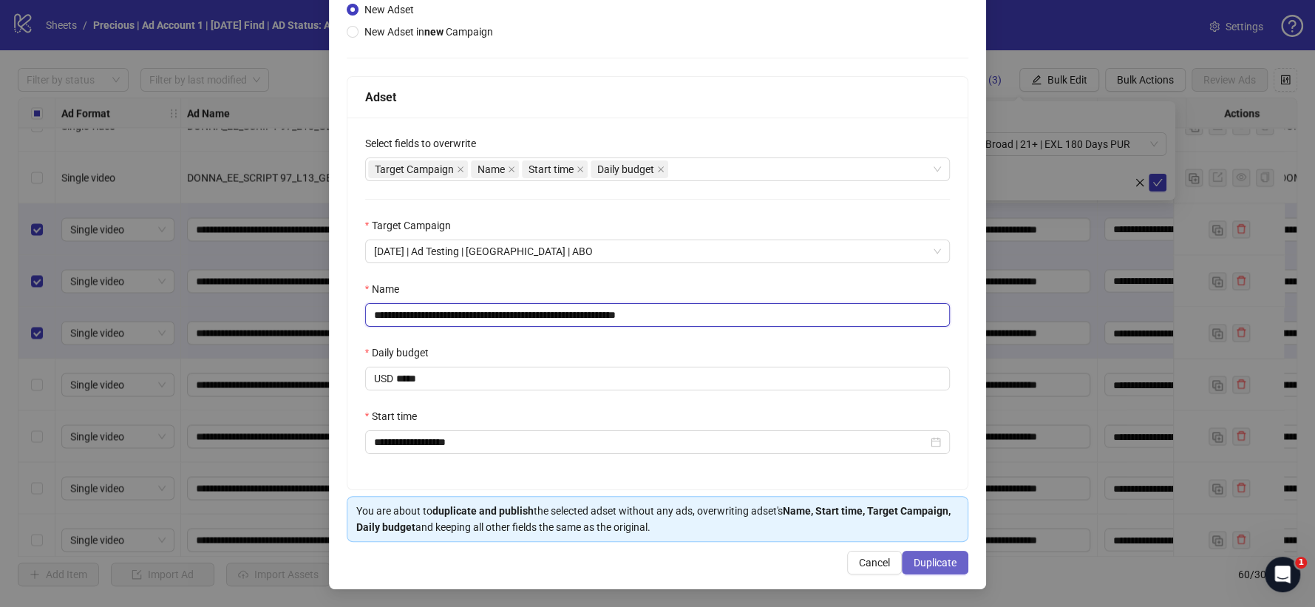
type input "**********"
click at [917, 560] on span "Duplicate" at bounding box center [935, 563] width 43 height 12
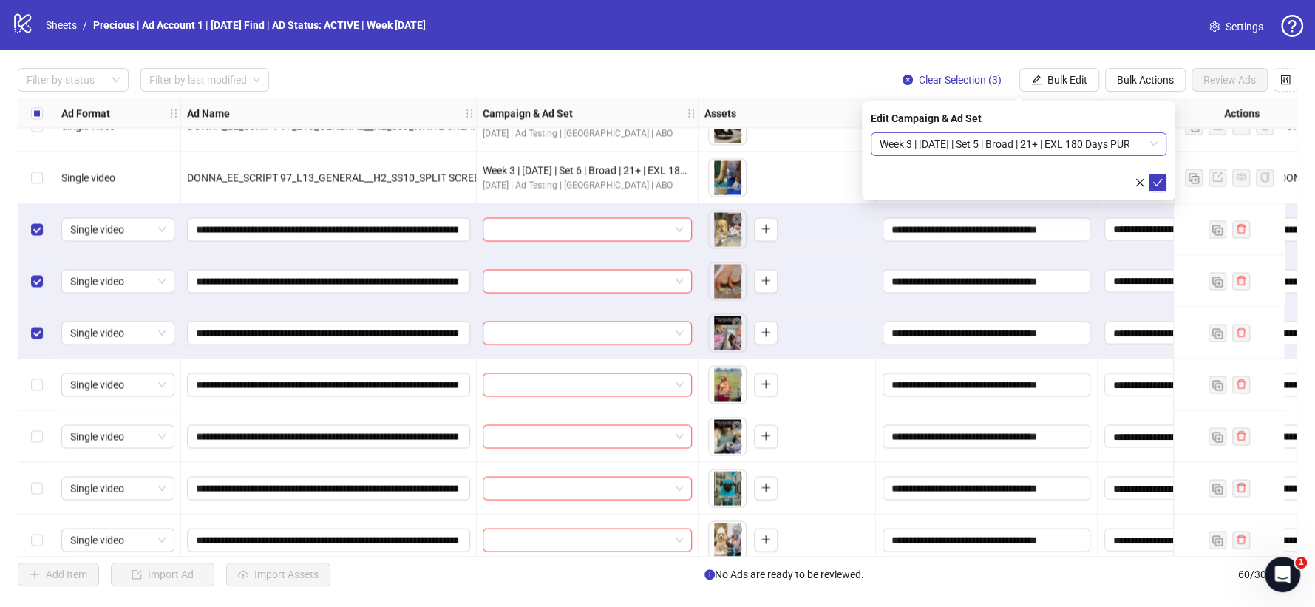
click at [1140, 139] on span "Week 3 | [DATE] | Set 5 | Broad | 21+ | EXL 180 Days PUR" at bounding box center [1019, 144] width 278 height 22
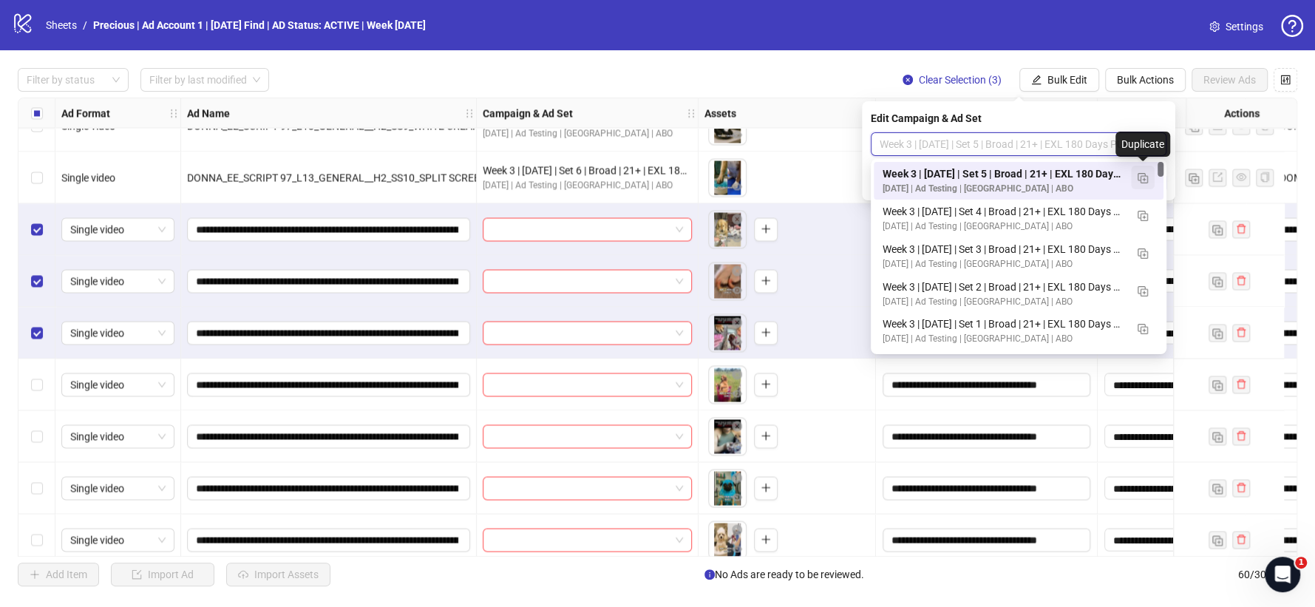
click at [1150, 180] on button "button" at bounding box center [1143, 178] width 24 height 24
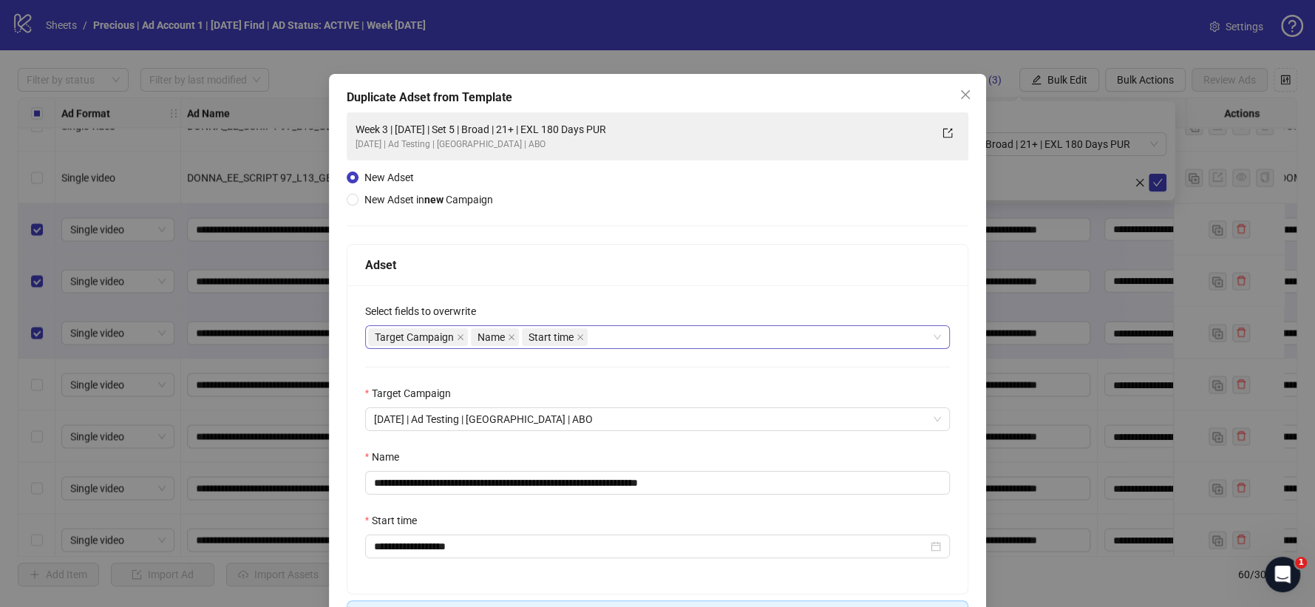
click at [625, 335] on div "Target Campaign Name Start time" at bounding box center [650, 337] width 564 height 21
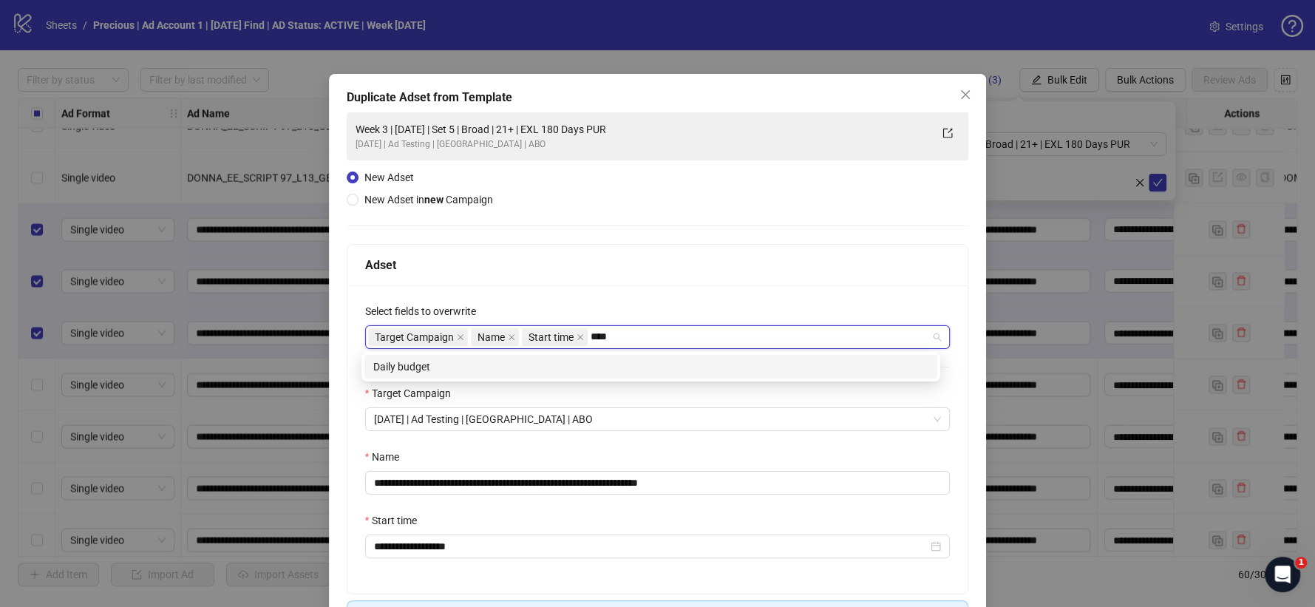
type input "*****"
click at [627, 367] on div "Daily budget" at bounding box center [650, 366] width 555 height 16
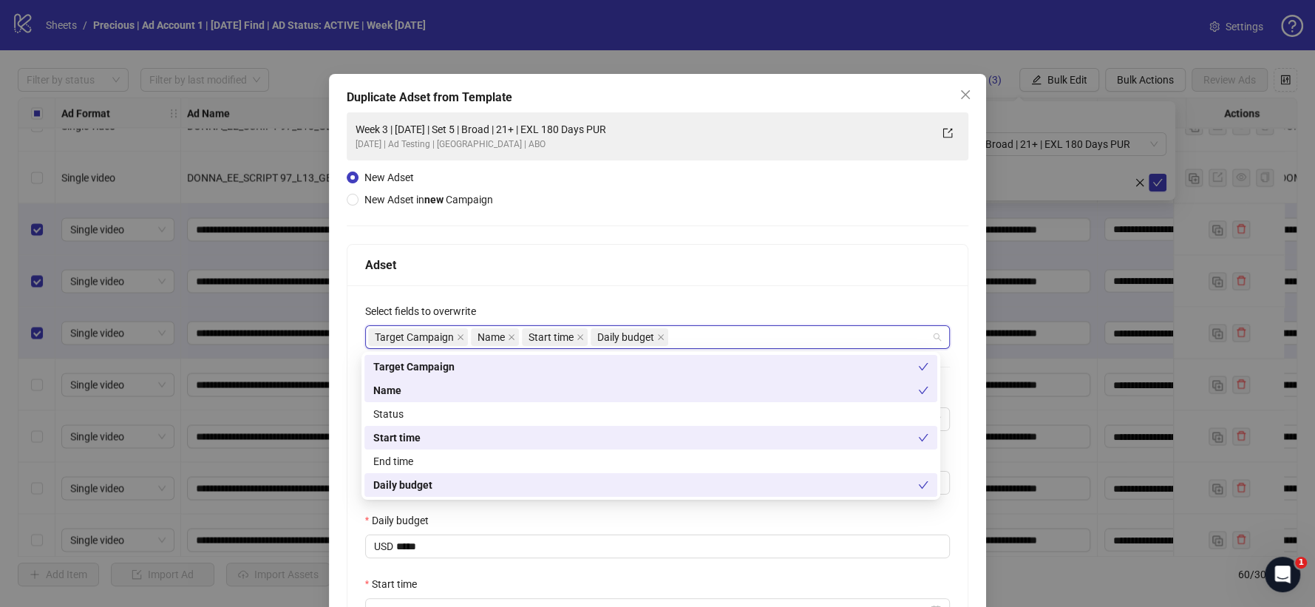
click at [640, 259] on div "Adset" at bounding box center [657, 265] width 585 height 18
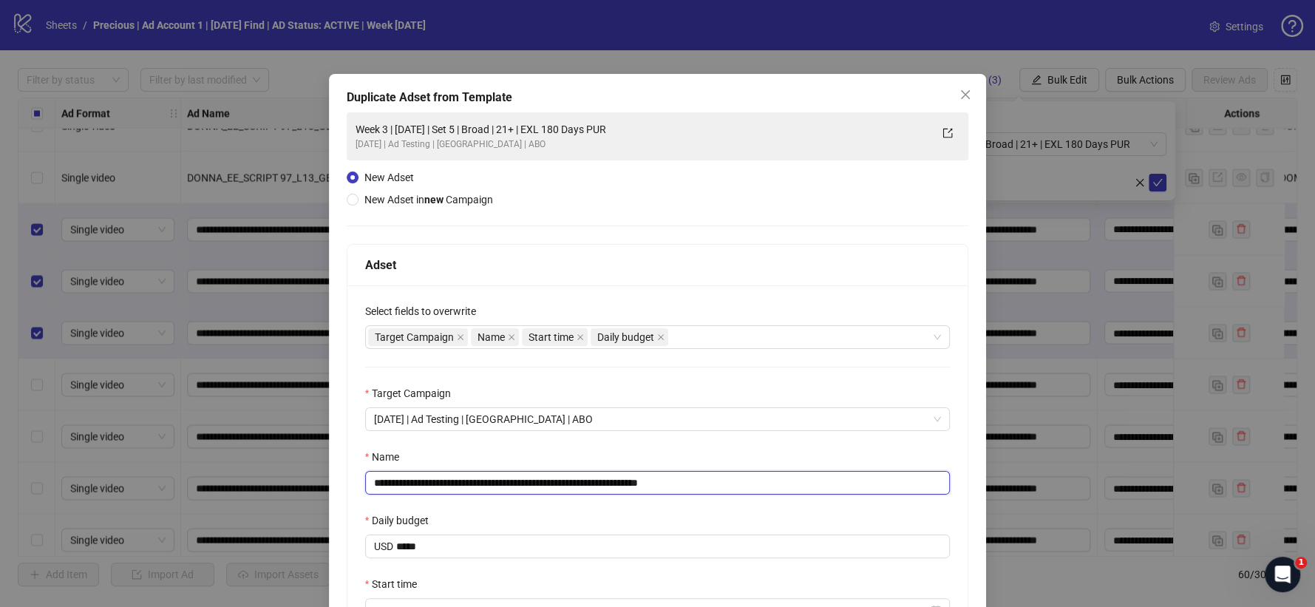
drag, startPoint x: 668, startPoint y: 483, endPoint x: 747, endPoint y: 483, distance: 79.1
click at [746, 483] on input "**********" at bounding box center [657, 483] width 585 height 24
drag, startPoint x: 516, startPoint y: 480, endPoint x: 554, endPoint y: 493, distance: 40.4
click at [516, 480] on input "**********" at bounding box center [657, 483] width 585 height 24
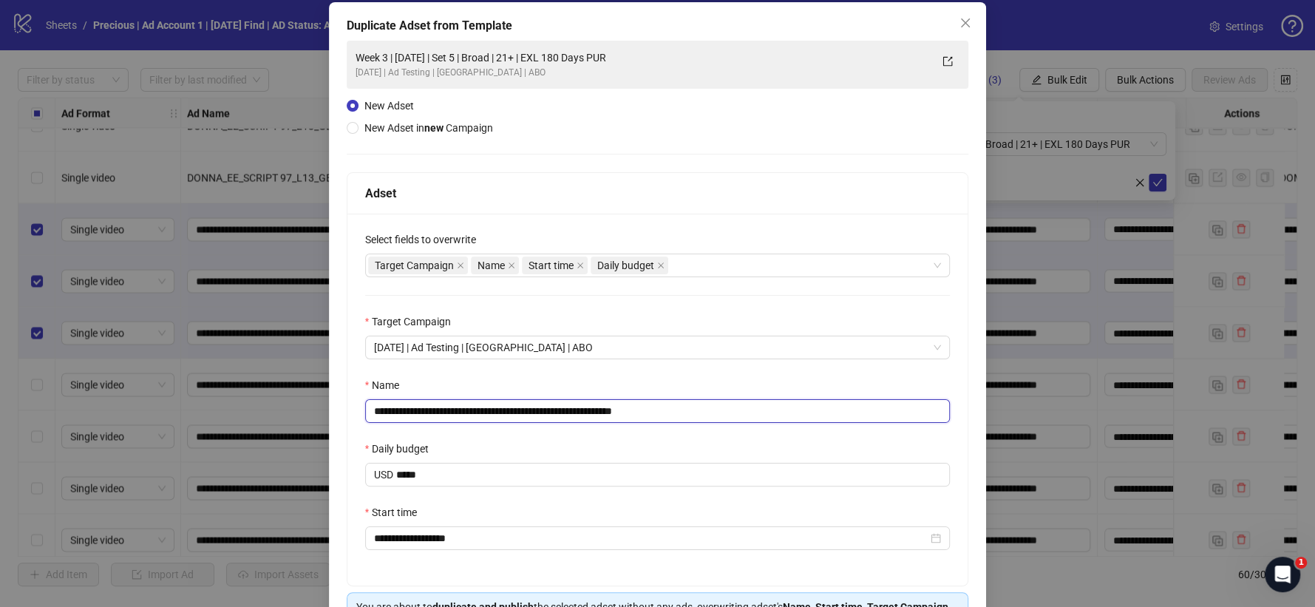
scroll to position [164, 0]
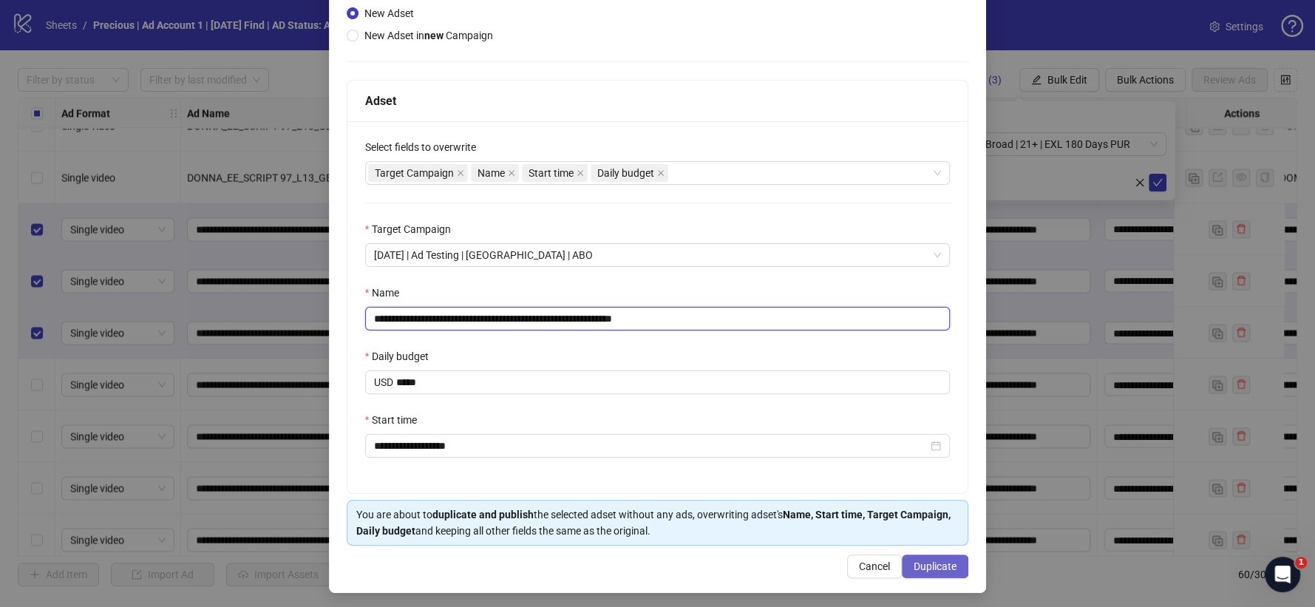
type input "**********"
click at [934, 571] on span "Duplicate" at bounding box center [935, 566] width 43 height 12
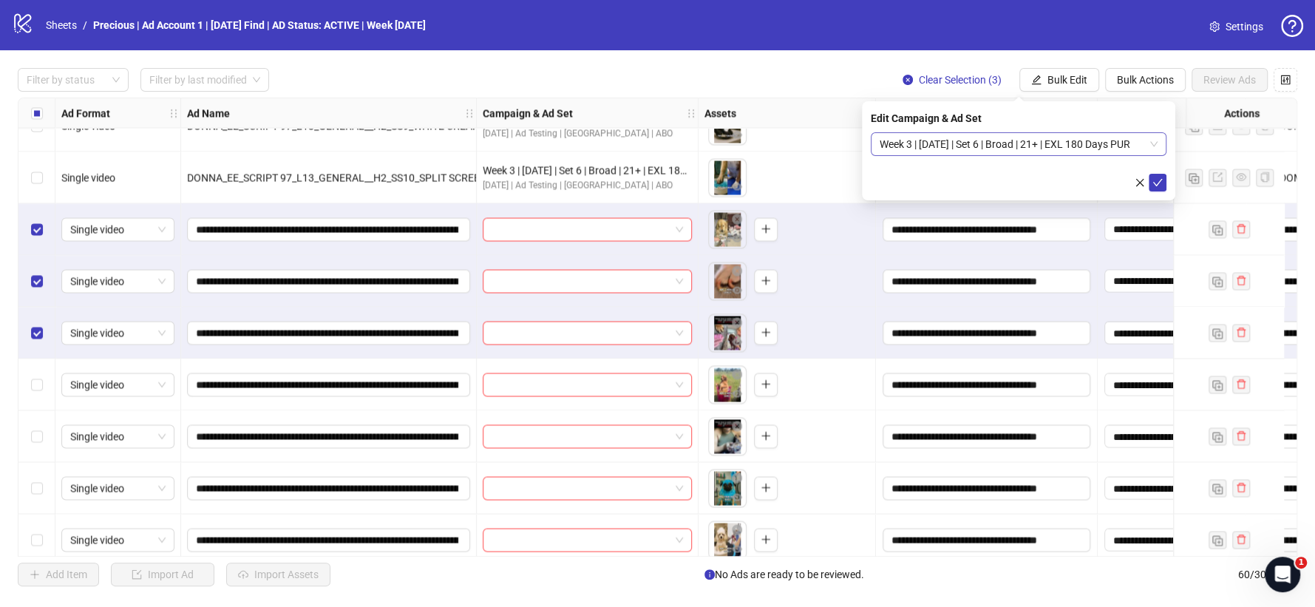
click at [1088, 146] on span "Week 3 | [DATE] | Set 6 | Broad | 21+ | EXL 180 Days PUR" at bounding box center [1019, 144] width 278 height 22
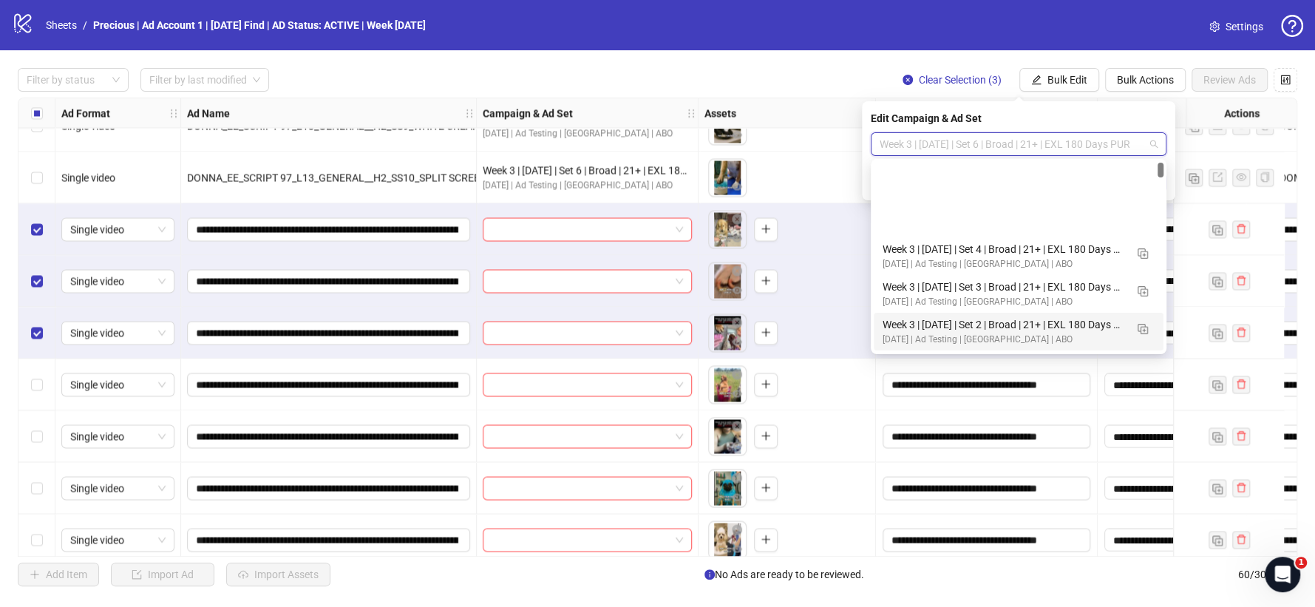
scroll to position [82, 0]
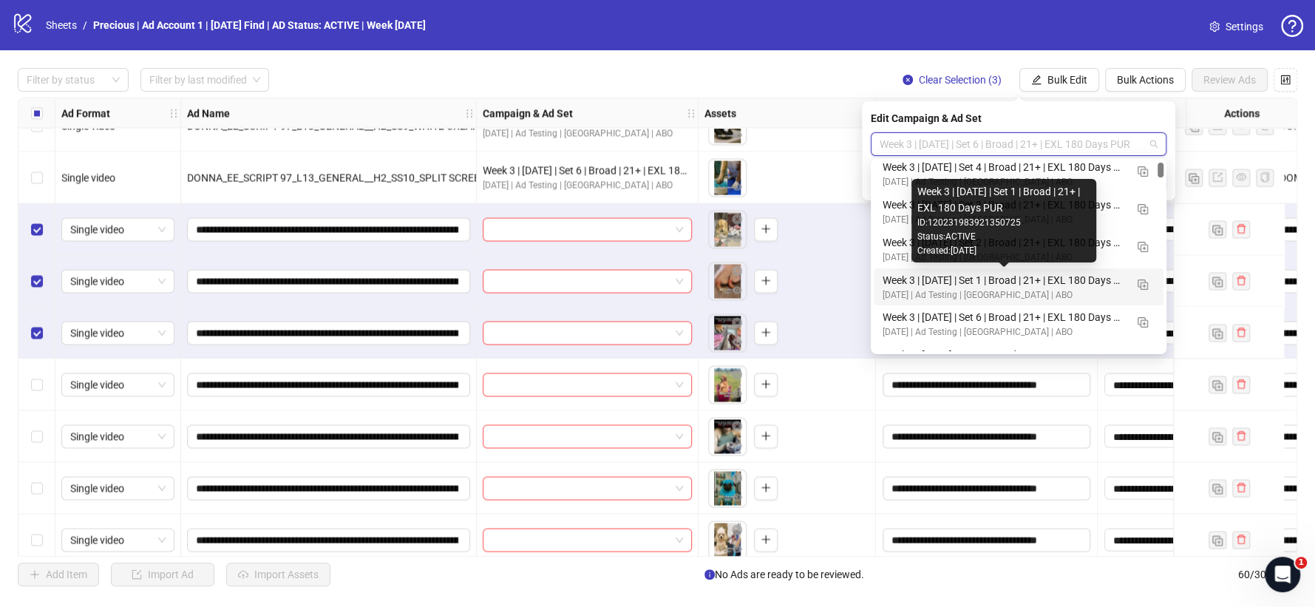
click at [920, 279] on div "Week 3 | [DATE] | Set 1 | Broad | 21+ | EXL 180 Days PUR" at bounding box center [1004, 280] width 242 height 16
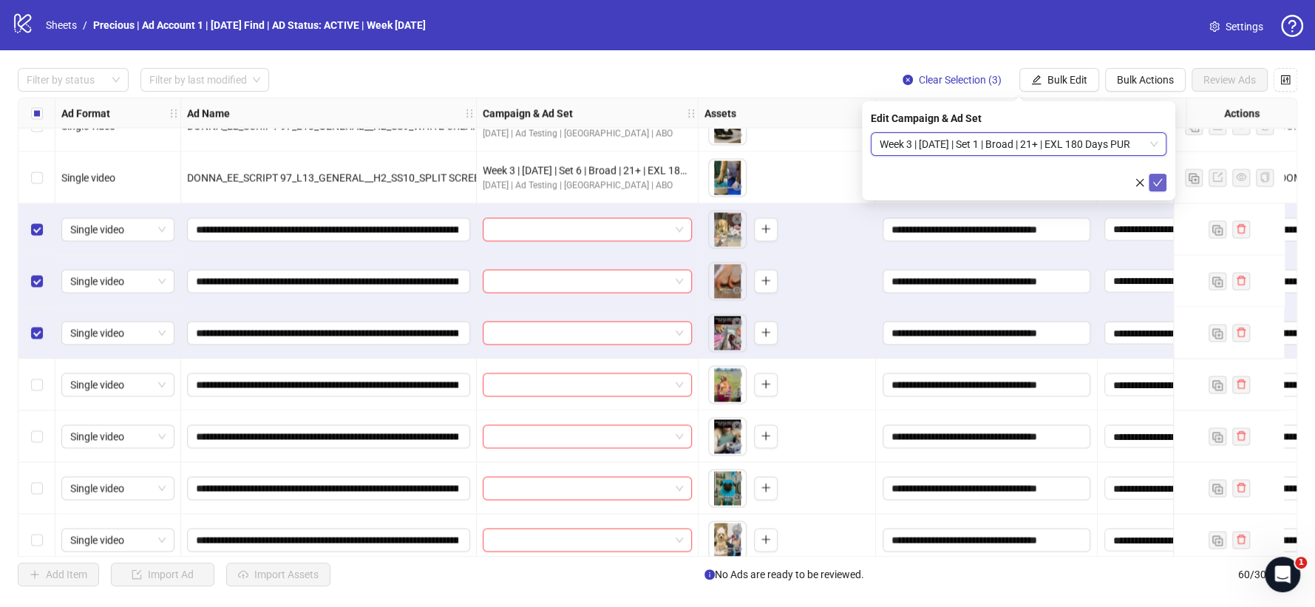
click at [1158, 179] on icon "check" at bounding box center [1157, 182] width 10 height 10
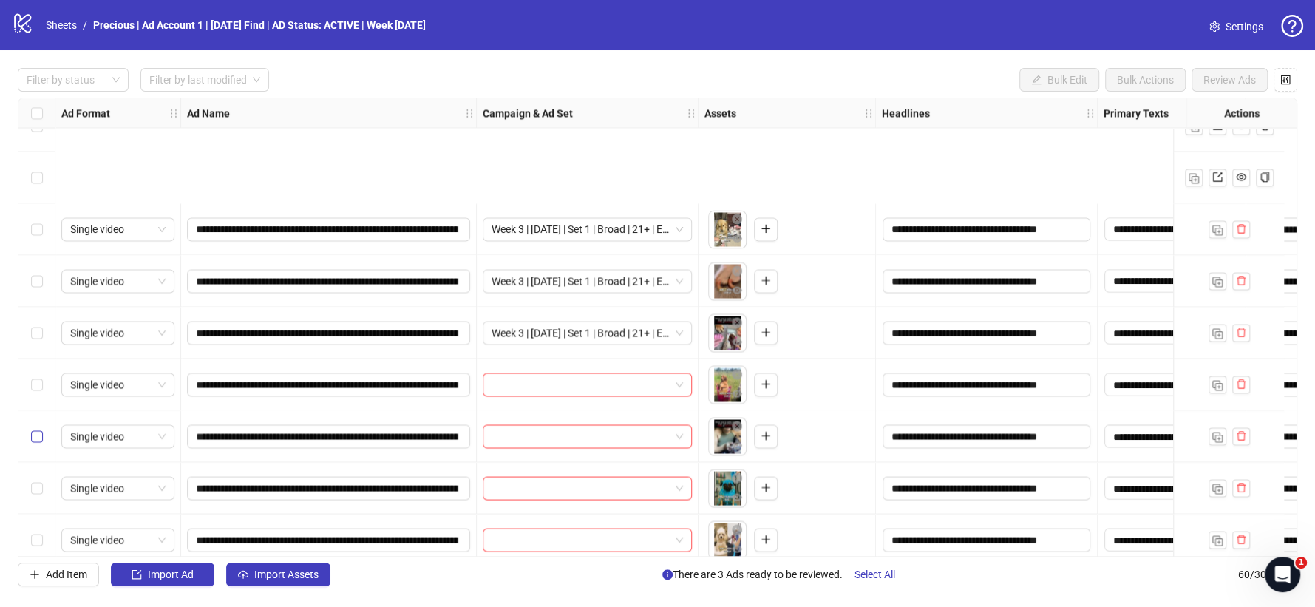
scroll to position [2158, 0]
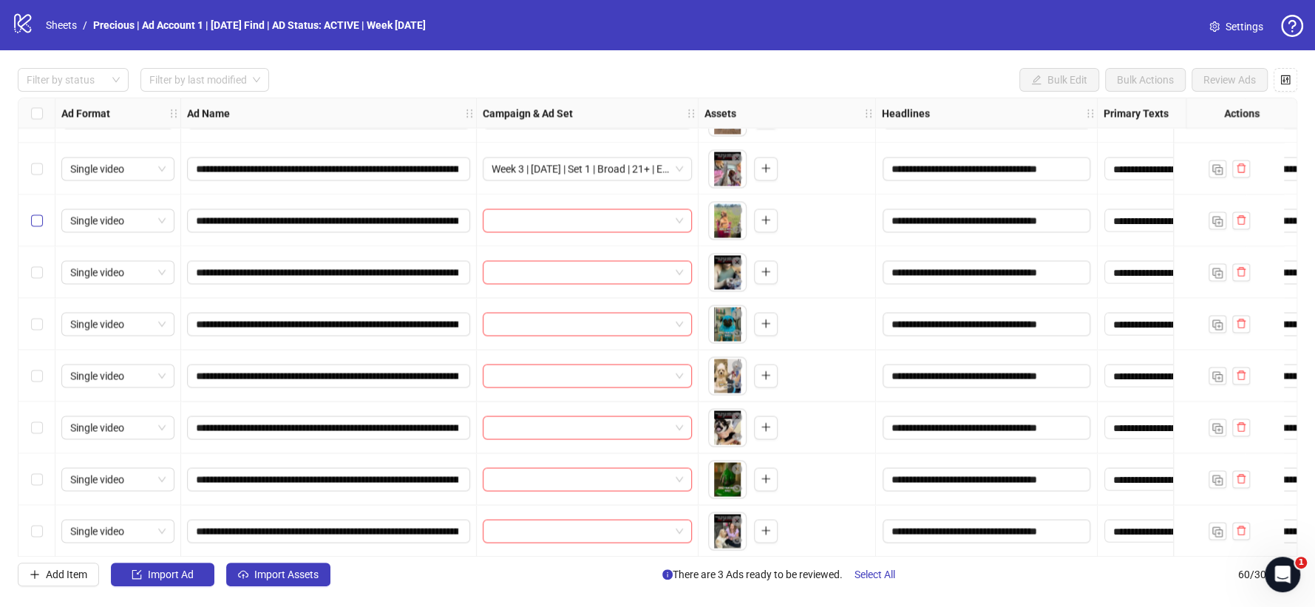
click at [33, 228] on label "Select row 44" at bounding box center [37, 220] width 12 height 16
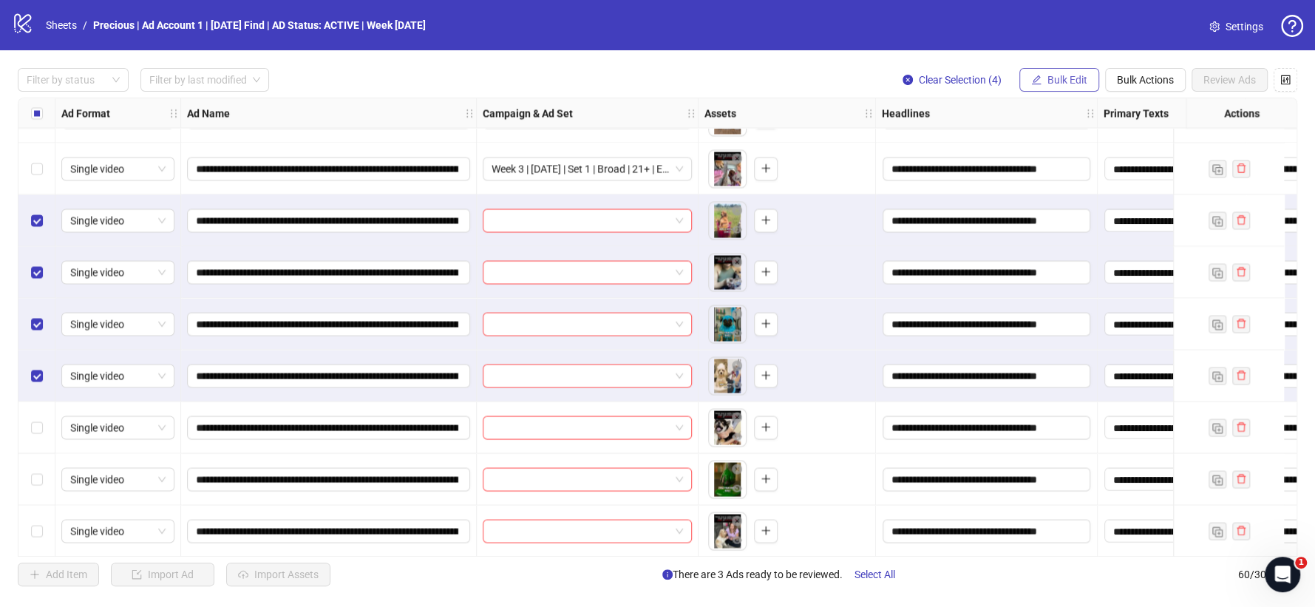
click at [1064, 75] on span "Bulk Edit" at bounding box center [1067, 80] width 40 height 12
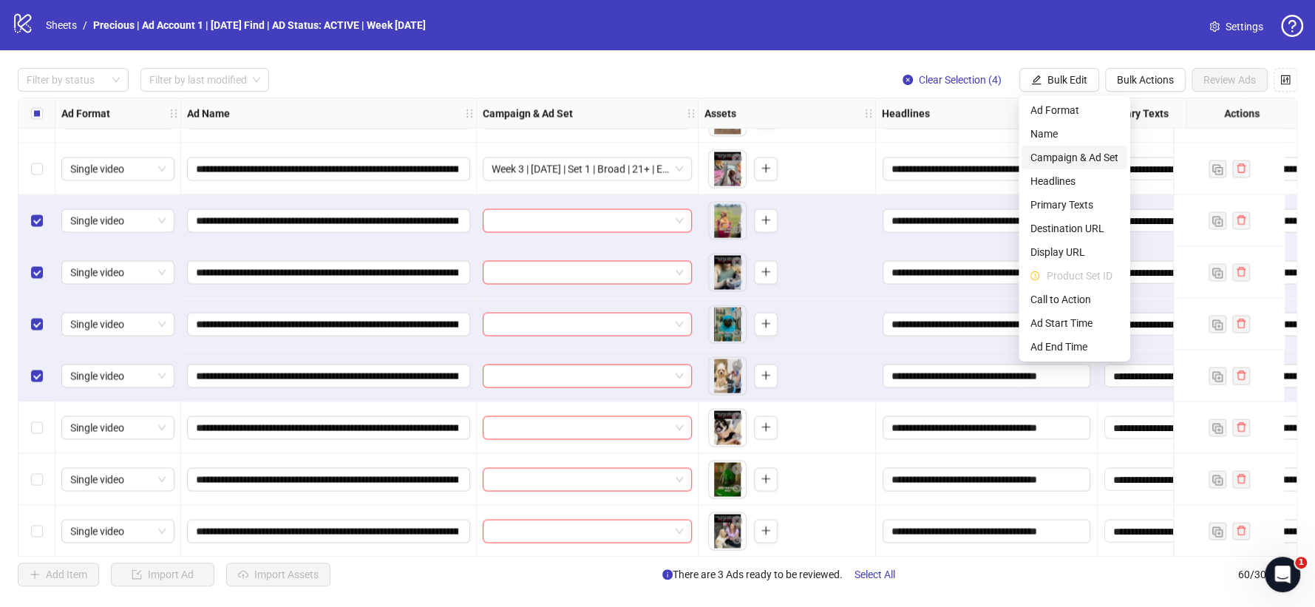
click at [1067, 150] on span "Campaign & Ad Set" at bounding box center [1074, 157] width 88 height 16
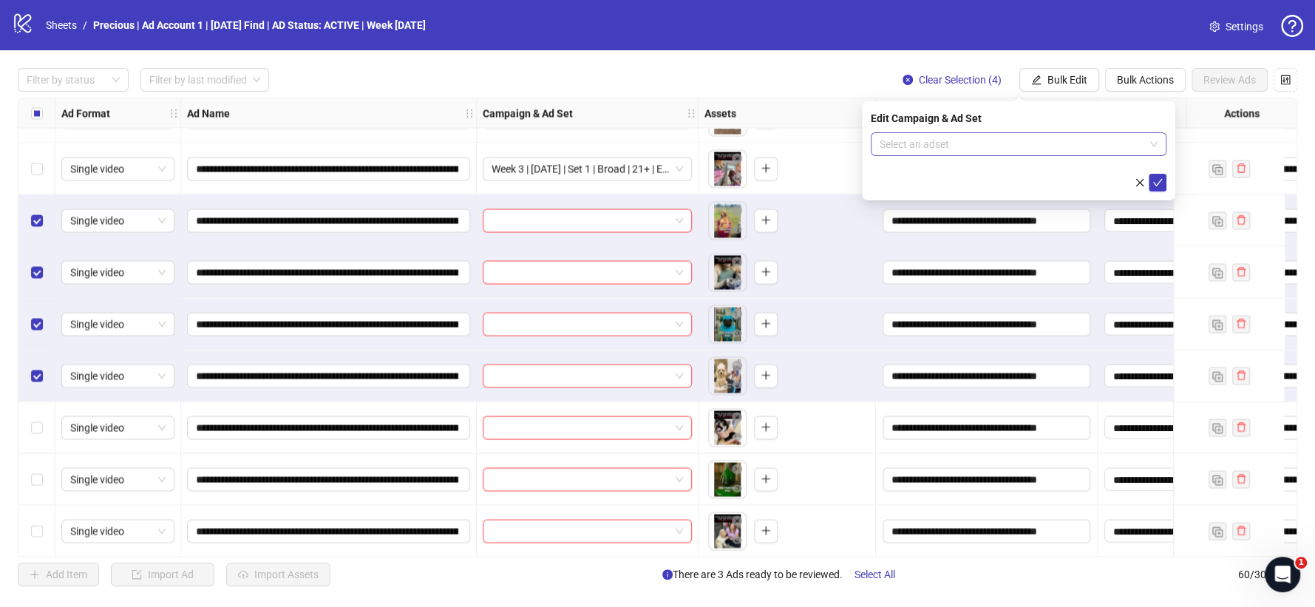
click at [1115, 154] on input "search" at bounding box center [1012, 144] width 265 height 22
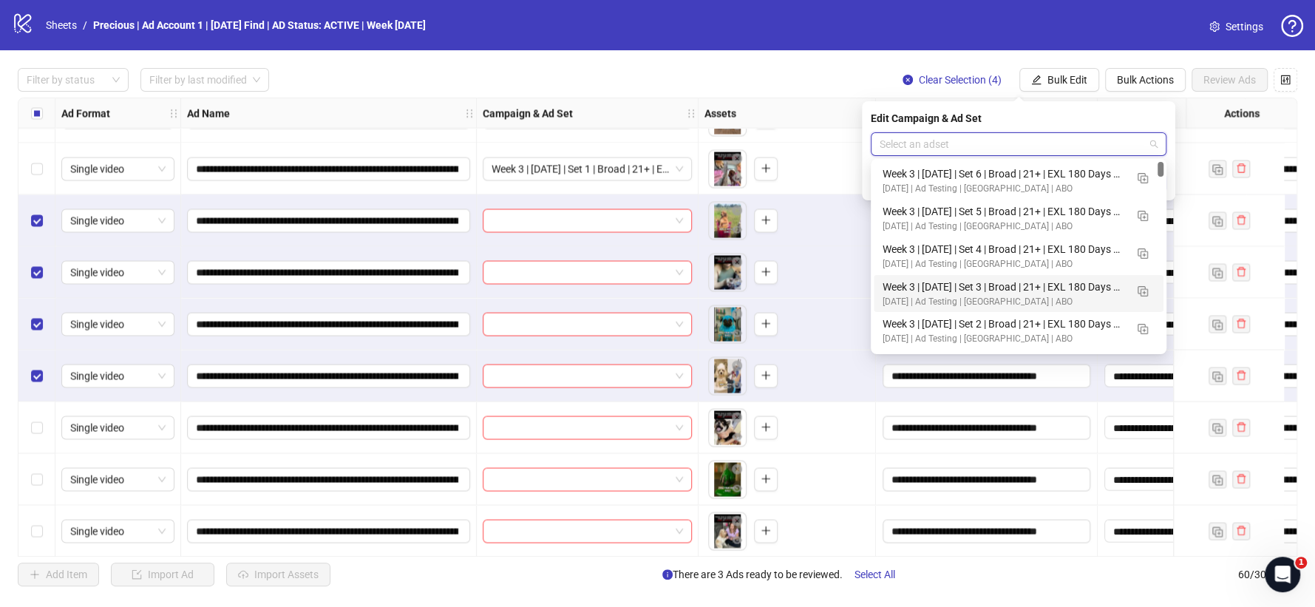
click at [1022, 326] on div "Week 3 | [DATE] | Set 2 | Broad | 21+ | EXL 180 Days PUR" at bounding box center [1004, 324] width 242 height 16
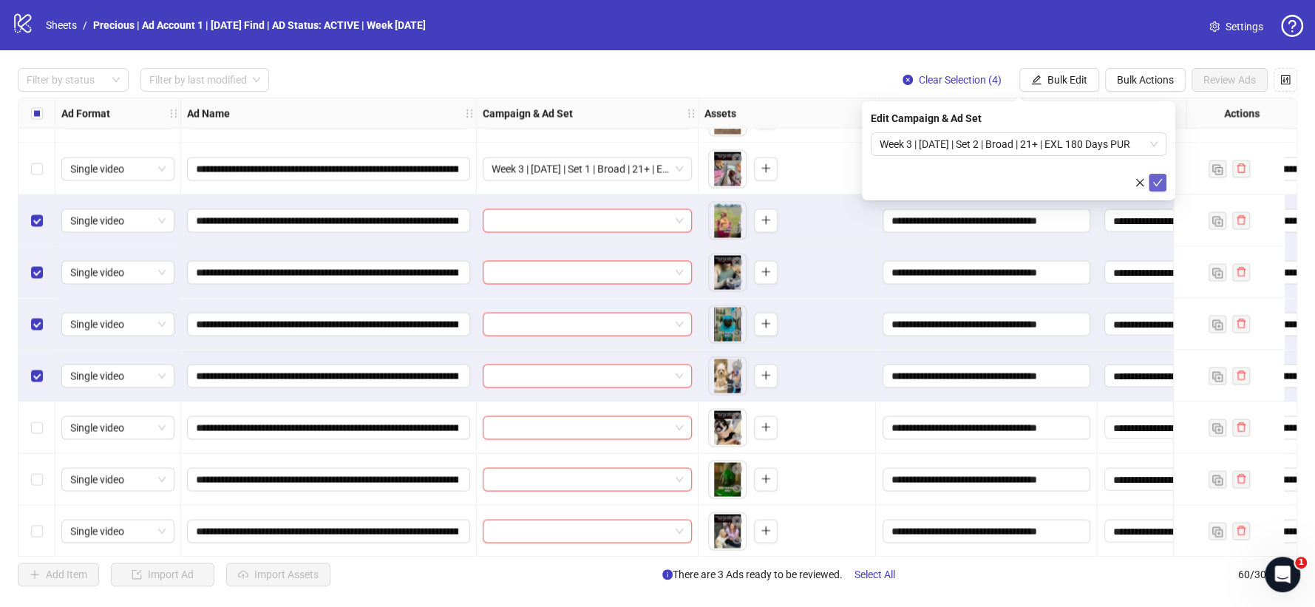
click at [1160, 184] on icon "check" at bounding box center [1157, 182] width 10 height 10
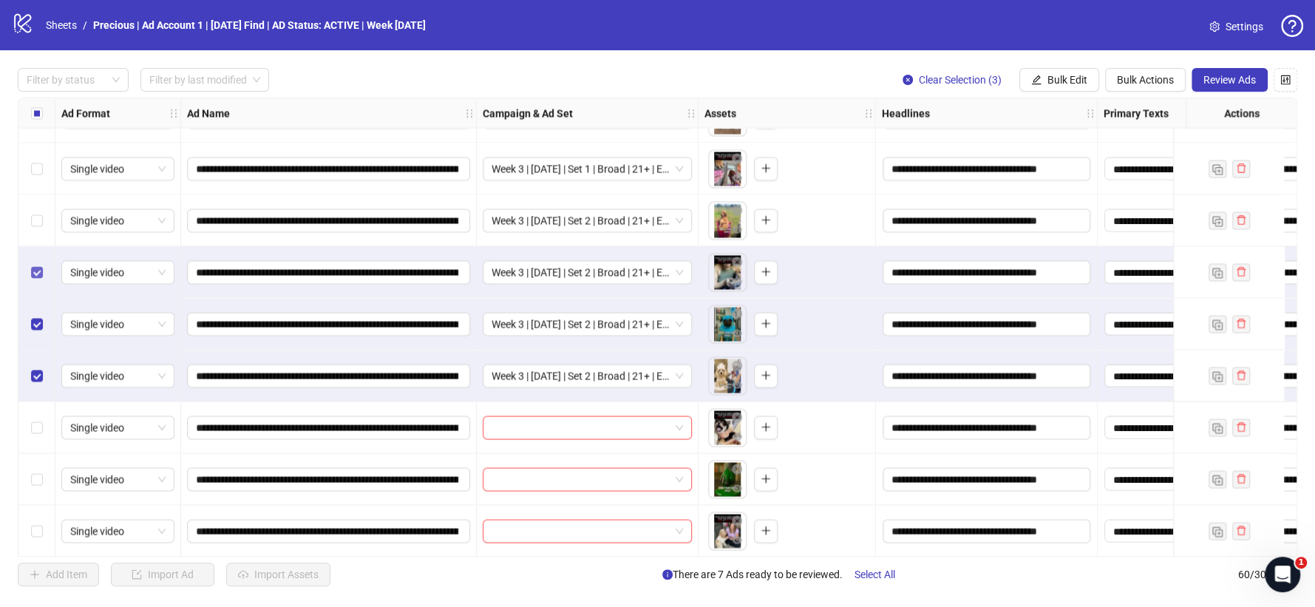
click at [39, 279] on label "Select row 45" at bounding box center [37, 272] width 12 height 16
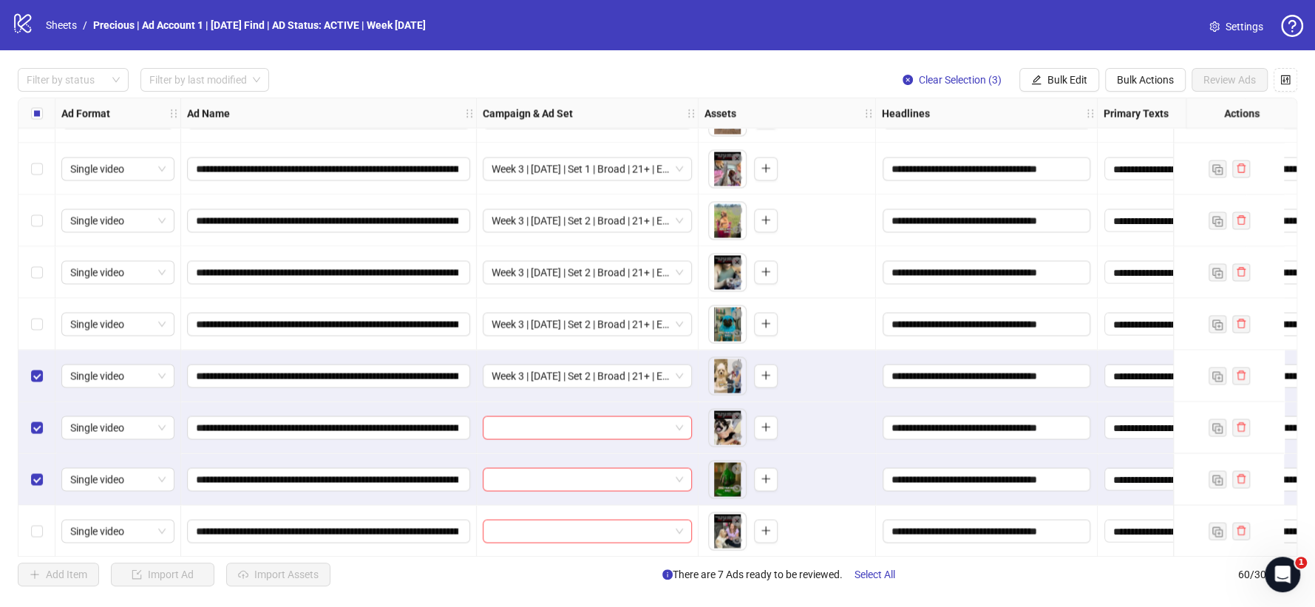
drag, startPoint x: 36, startPoint y: 523, endPoint x: 846, endPoint y: 262, distance: 851.1
click at [35, 523] on label "Select row 50" at bounding box center [37, 531] width 12 height 16
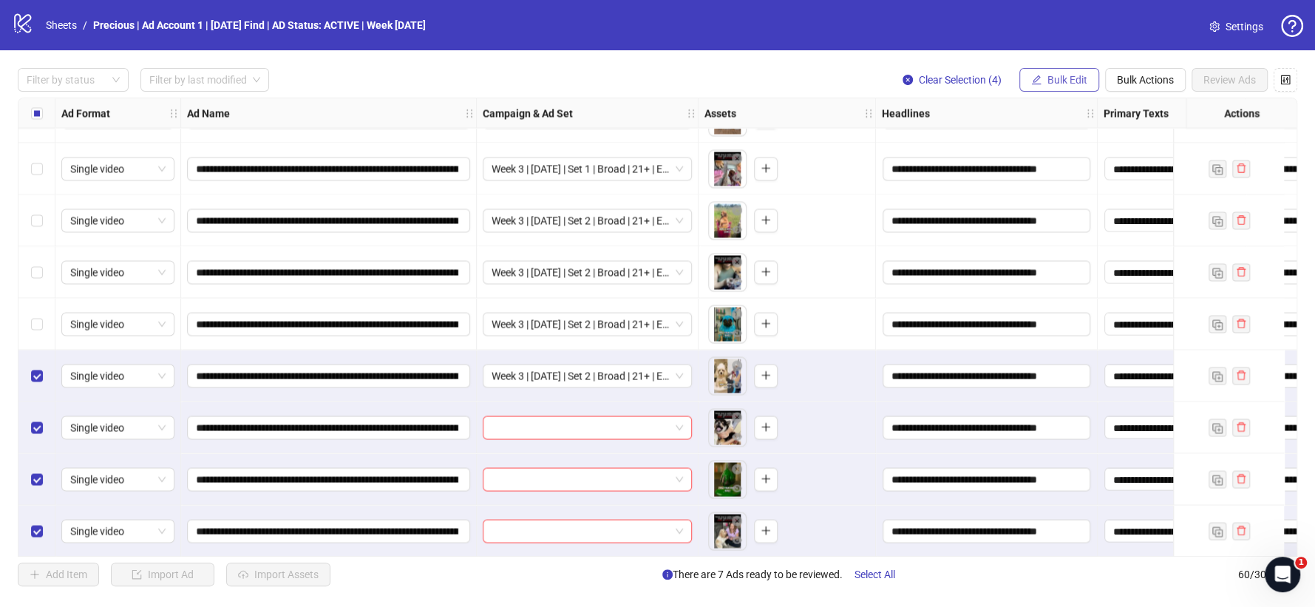
click at [1050, 84] on span "Bulk Edit" at bounding box center [1067, 80] width 40 height 12
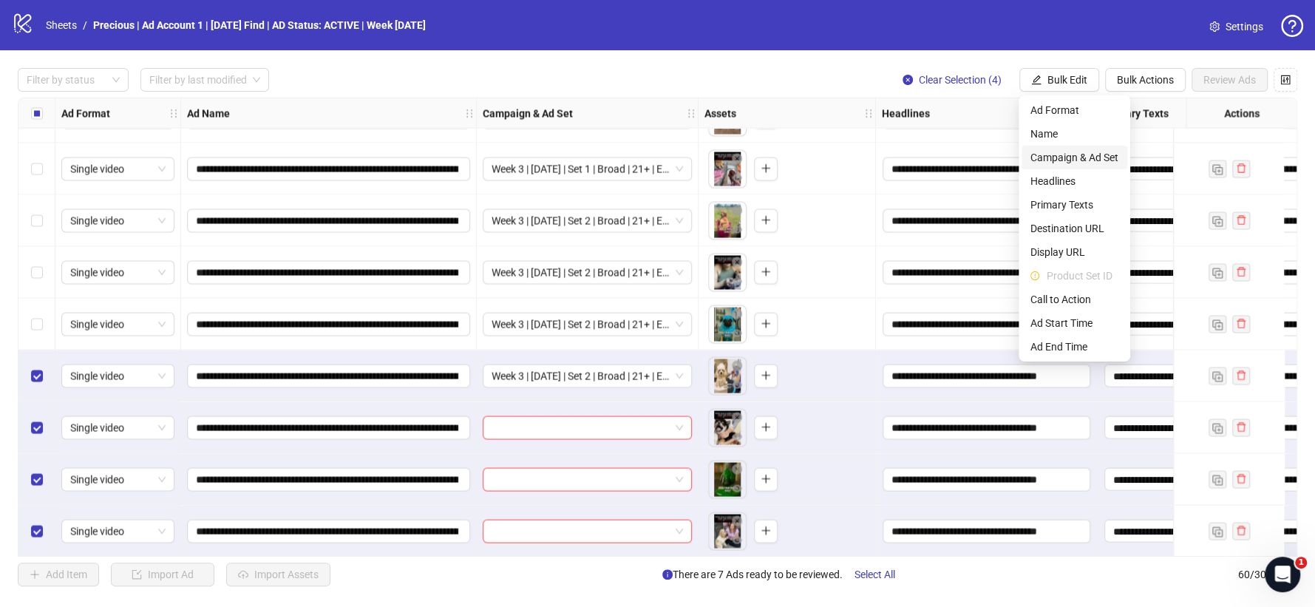
click at [1074, 154] on span "Campaign & Ad Set" at bounding box center [1074, 157] width 88 height 16
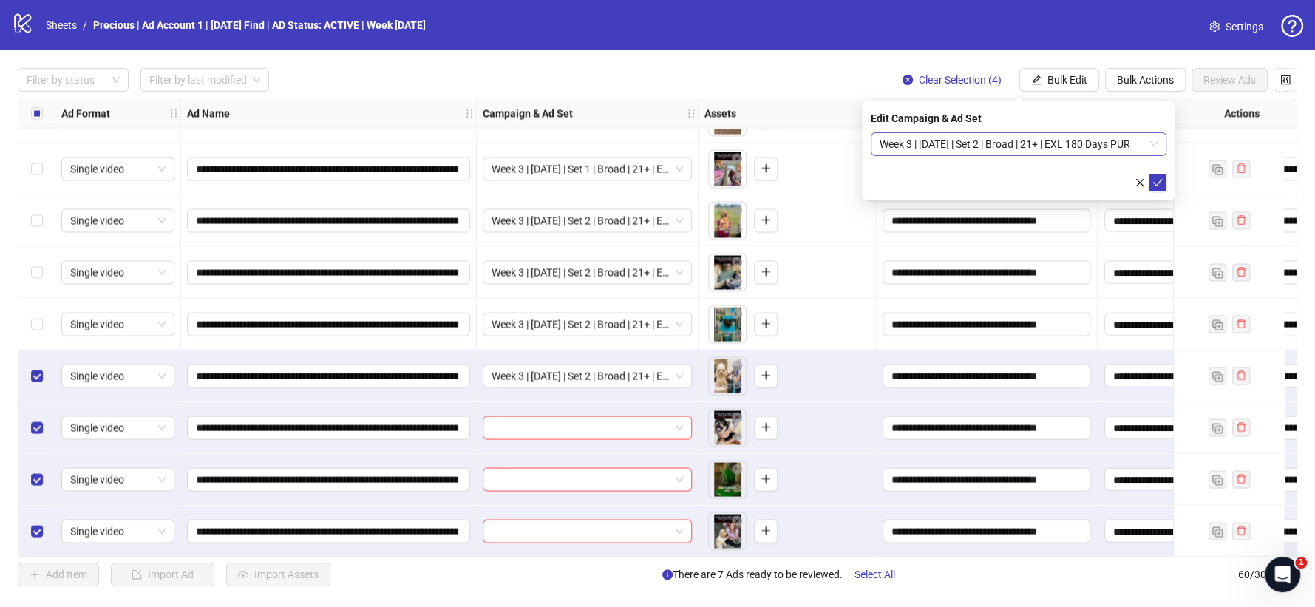
click at [1101, 143] on span "Week 3 | [DATE] | Set 2 | Broad | 21+ | EXL 180 Days PUR" at bounding box center [1019, 144] width 278 height 22
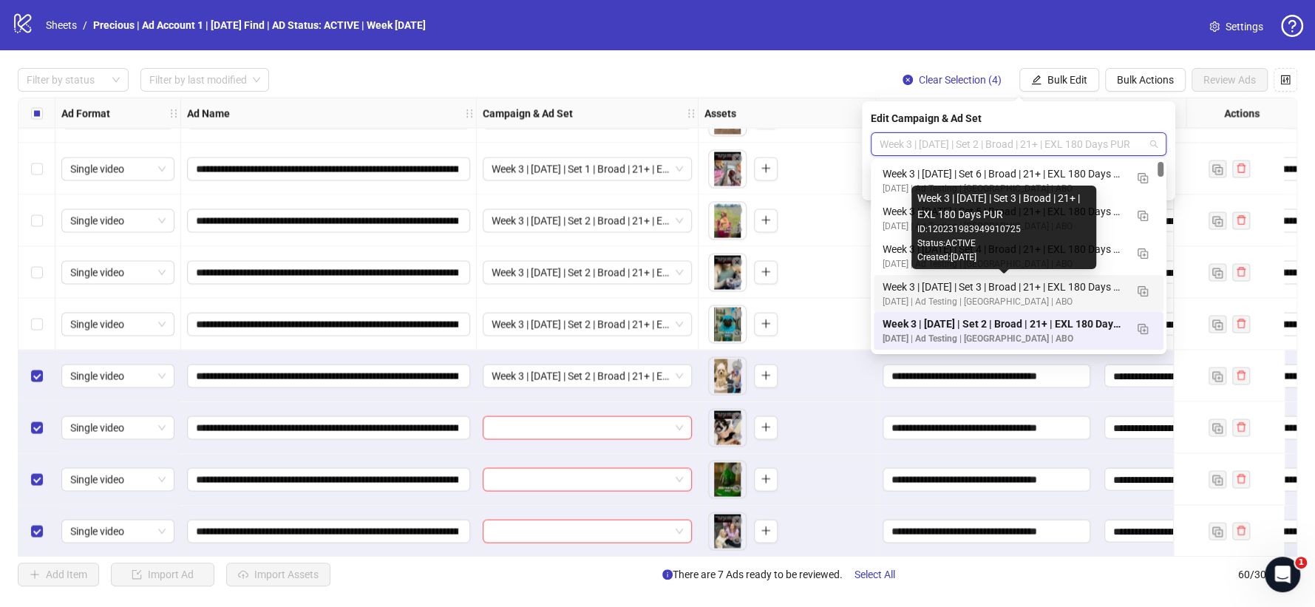
click at [1007, 285] on div "Week 3 | [DATE] | Set 3 | Broad | 21+ | EXL 180 Days PUR" at bounding box center [1004, 287] width 242 height 16
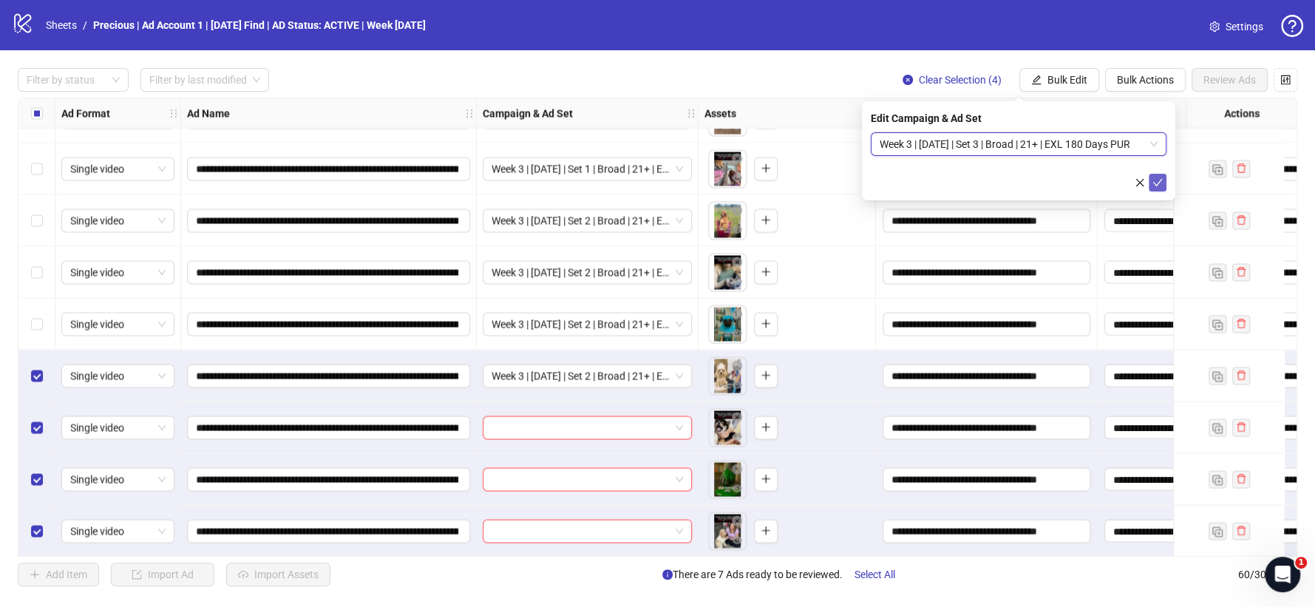
click at [1154, 183] on icon "check" at bounding box center [1157, 182] width 10 height 10
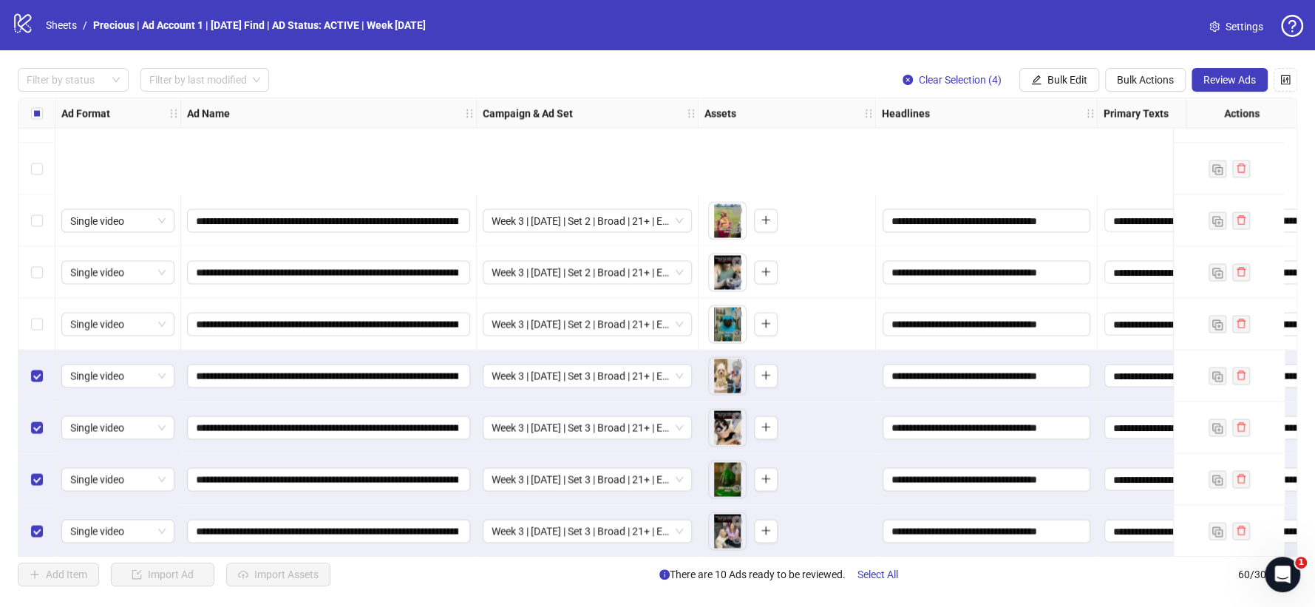
scroll to position [2322, 0]
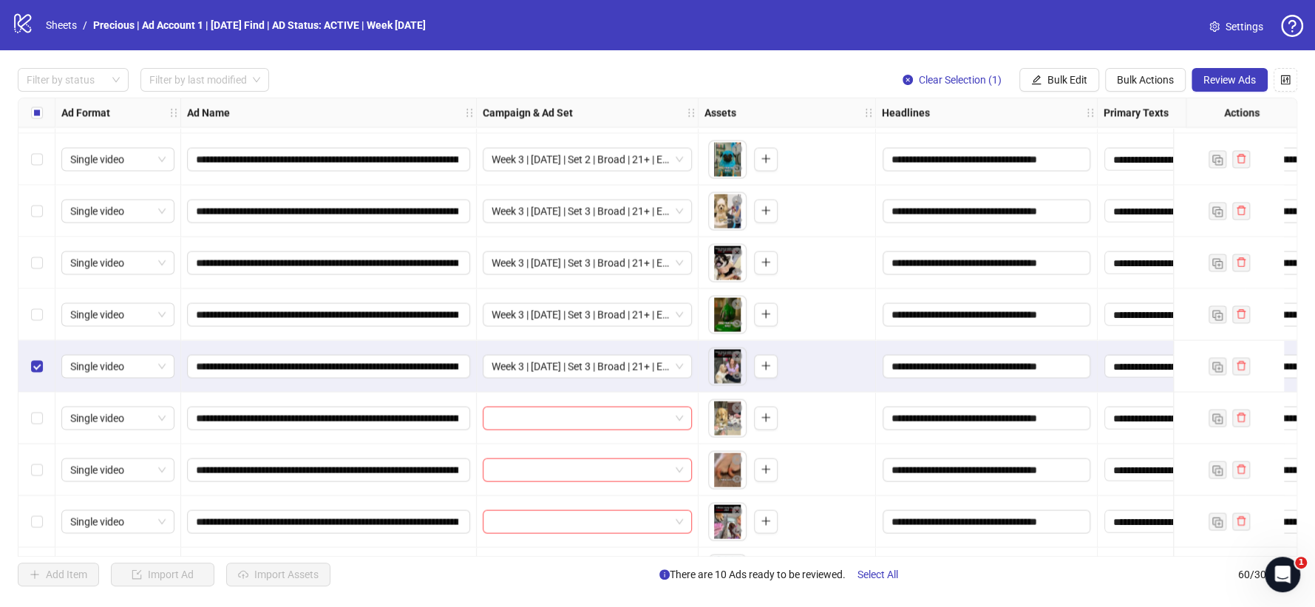
click at [35, 358] on div "Select row 50" at bounding box center [36, 367] width 37 height 52
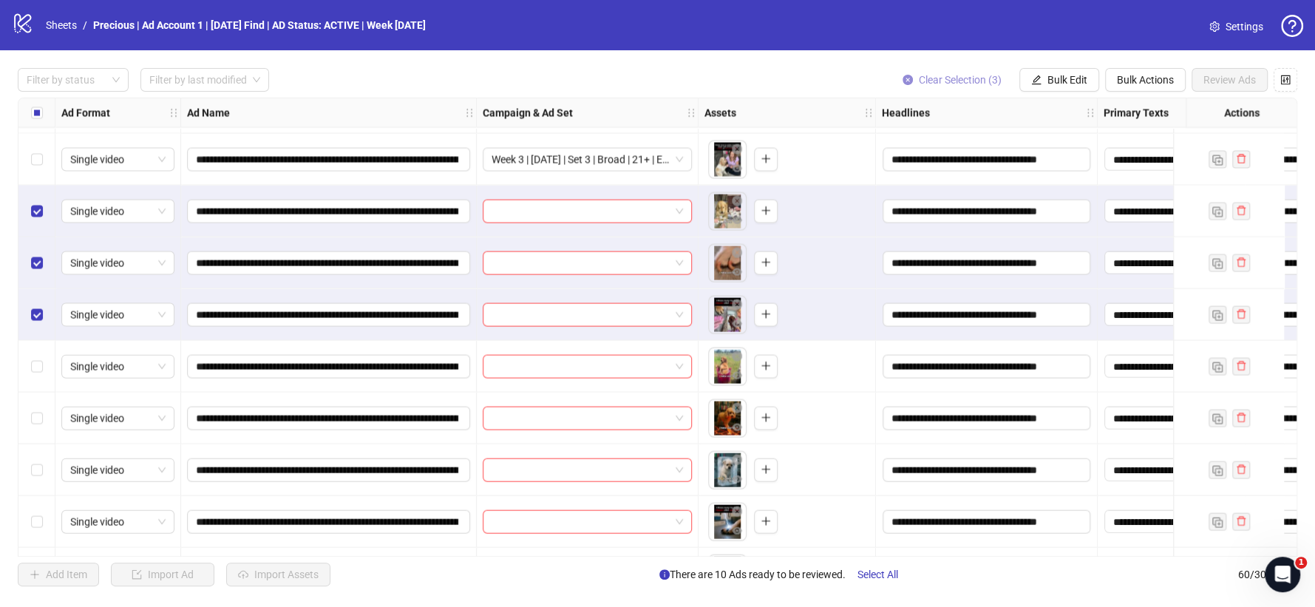
scroll to position [2486, 0]
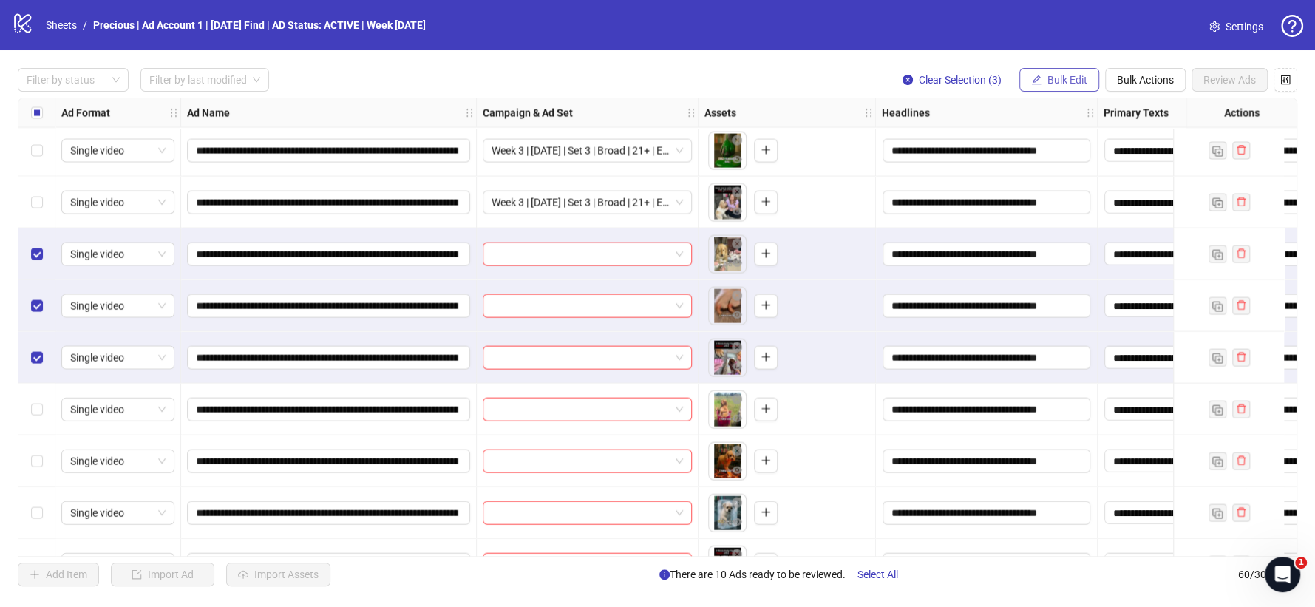
click at [1058, 77] on span "Bulk Edit" at bounding box center [1067, 80] width 40 height 12
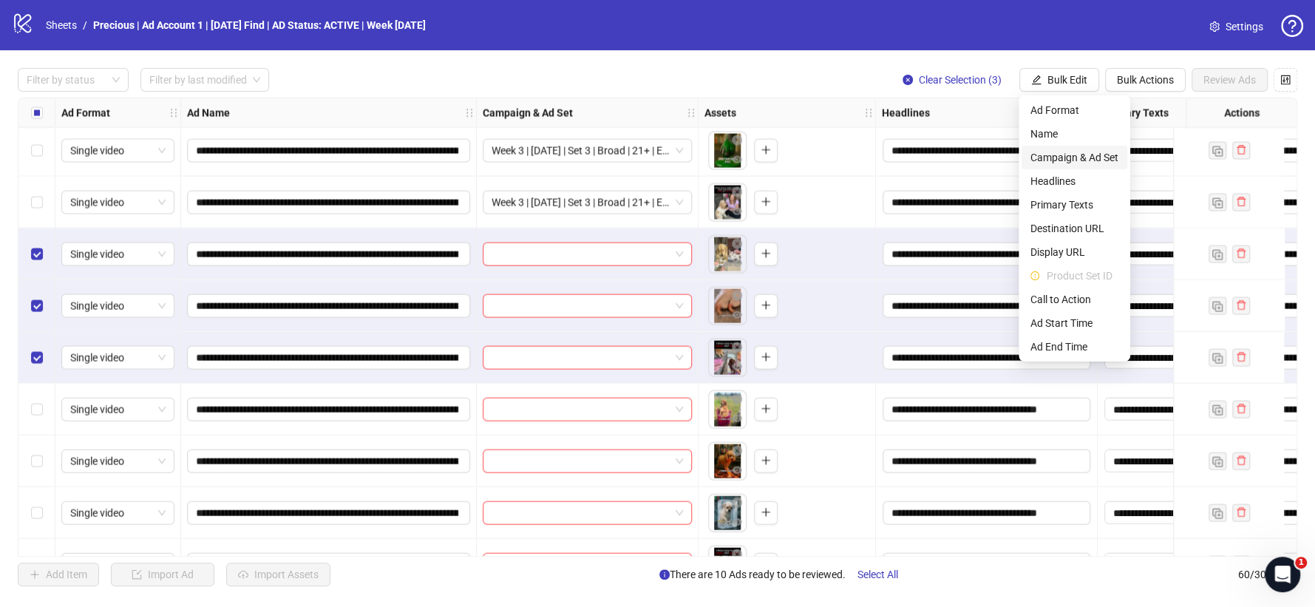
click at [1081, 154] on span "Campaign & Ad Set" at bounding box center [1074, 157] width 88 height 16
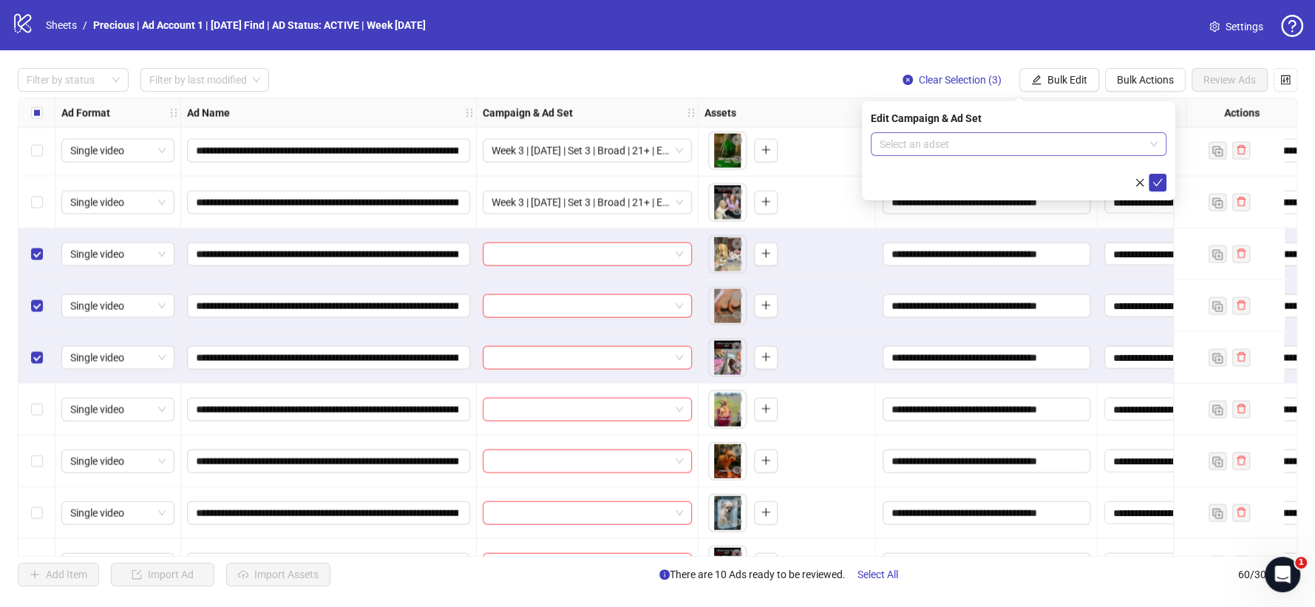
click at [1158, 145] on div "Select an adset" at bounding box center [1019, 144] width 296 height 24
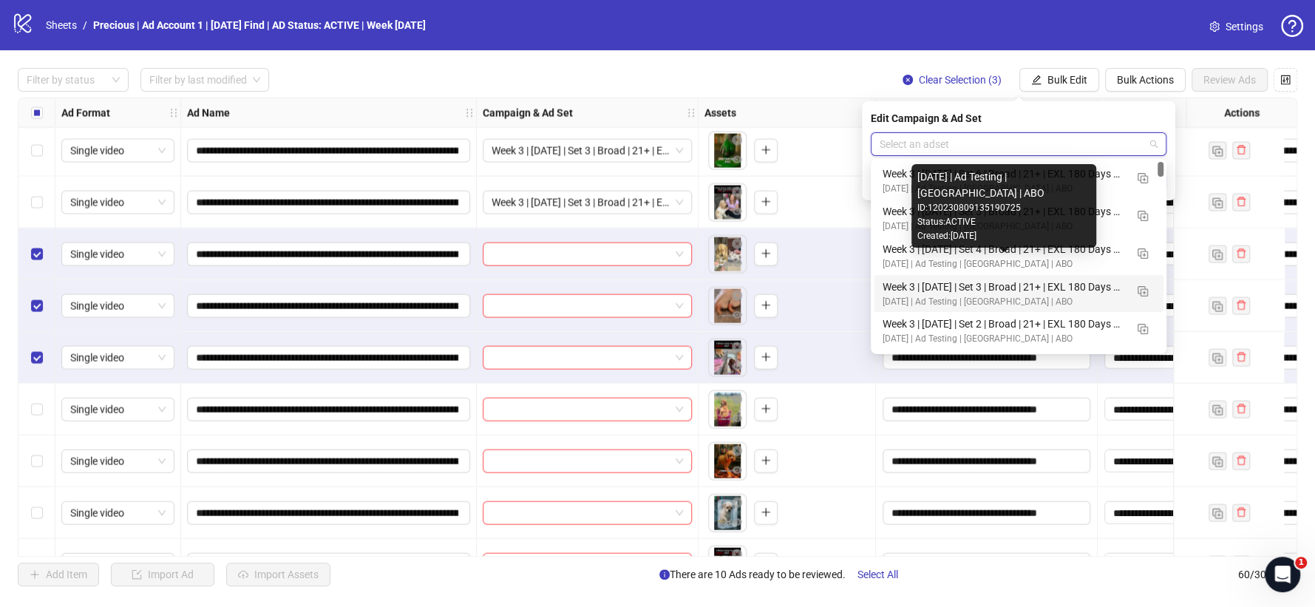
click at [1027, 257] on div "[DATE] | Ad Testing | [GEOGRAPHIC_DATA] | ABO" at bounding box center [1004, 264] width 242 height 14
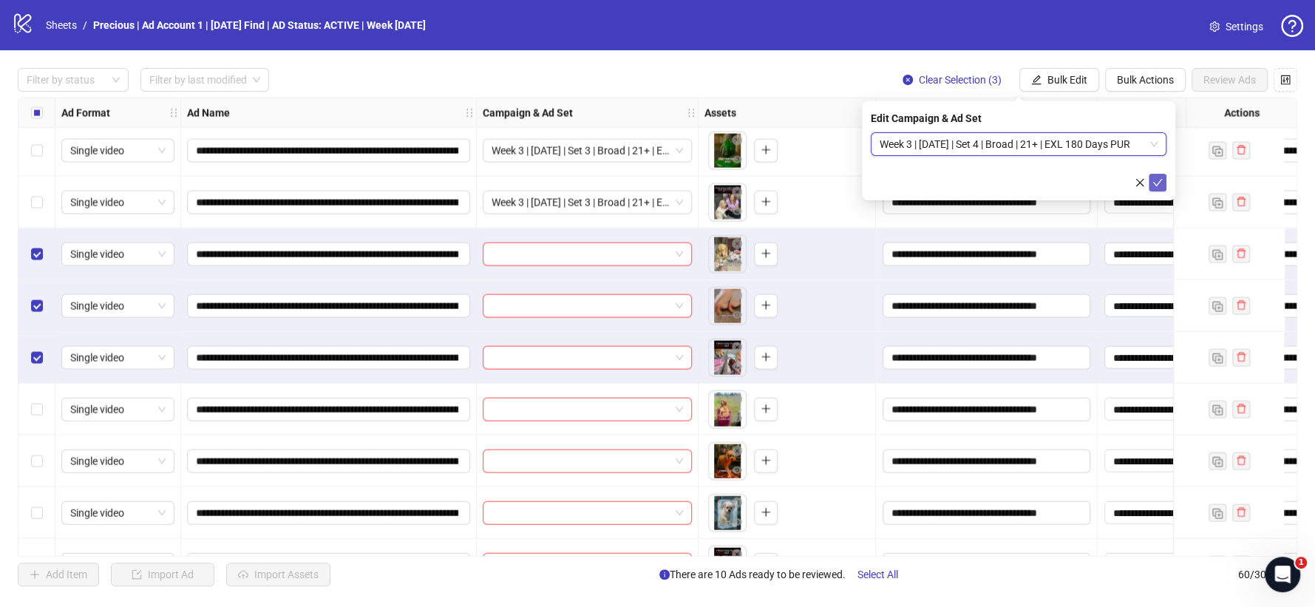
click at [1163, 179] on button "submit" at bounding box center [1158, 183] width 18 height 18
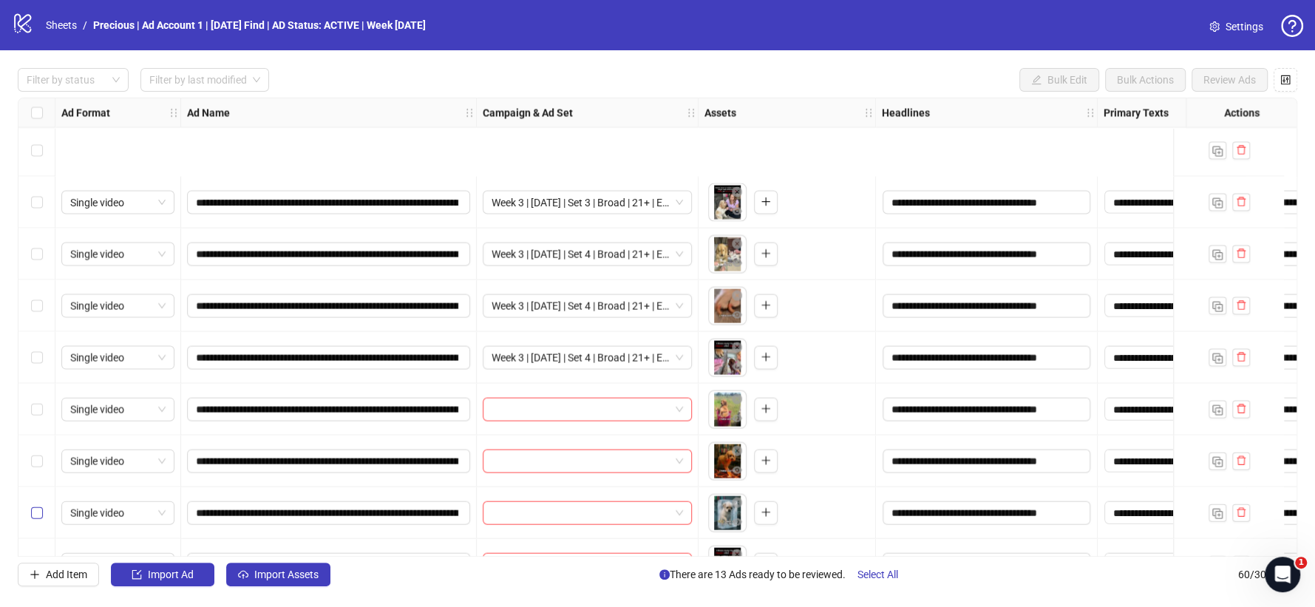
scroll to position [2651, 0]
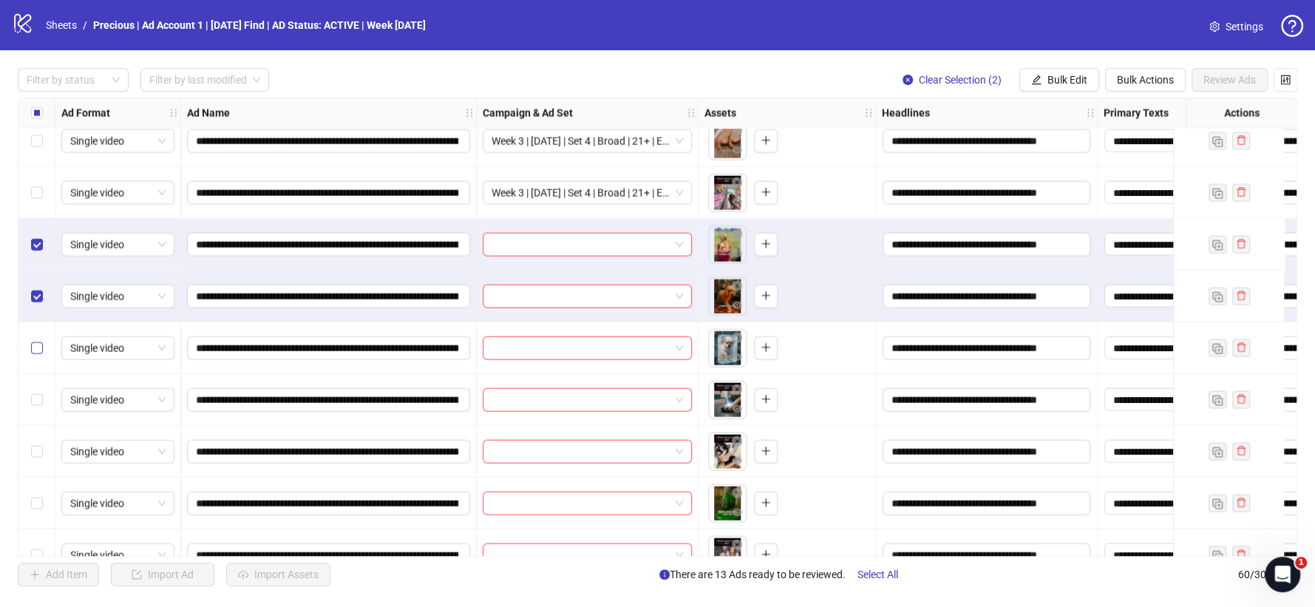
click at [38, 341] on label "Select row 56" at bounding box center [37, 348] width 12 height 16
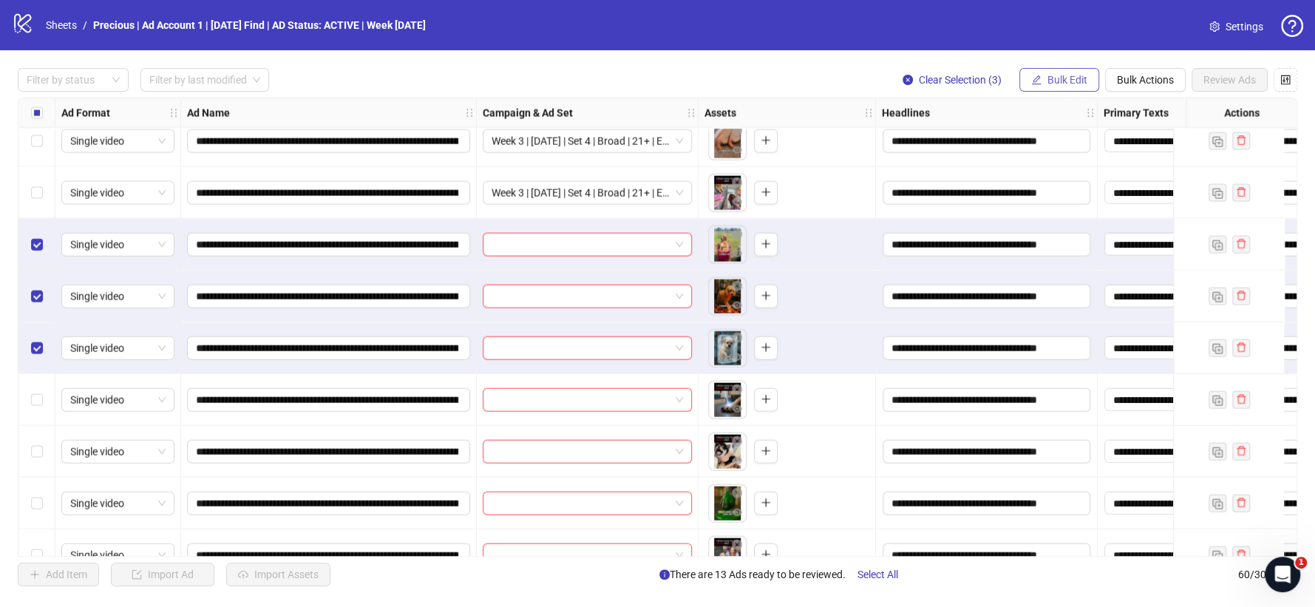
click at [1072, 85] on span "Bulk Edit" at bounding box center [1067, 80] width 40 height 12
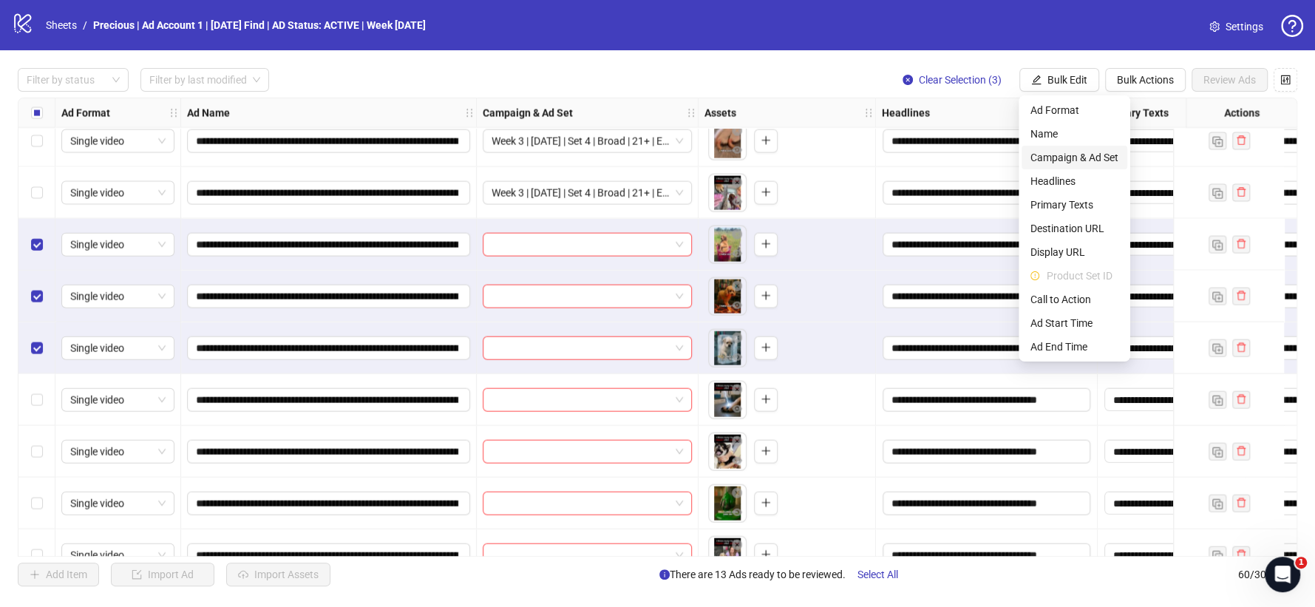
click at [1069, 154] on span "Campaign & Ad Set" at bounding box center [1074, 157] width 88 height 16
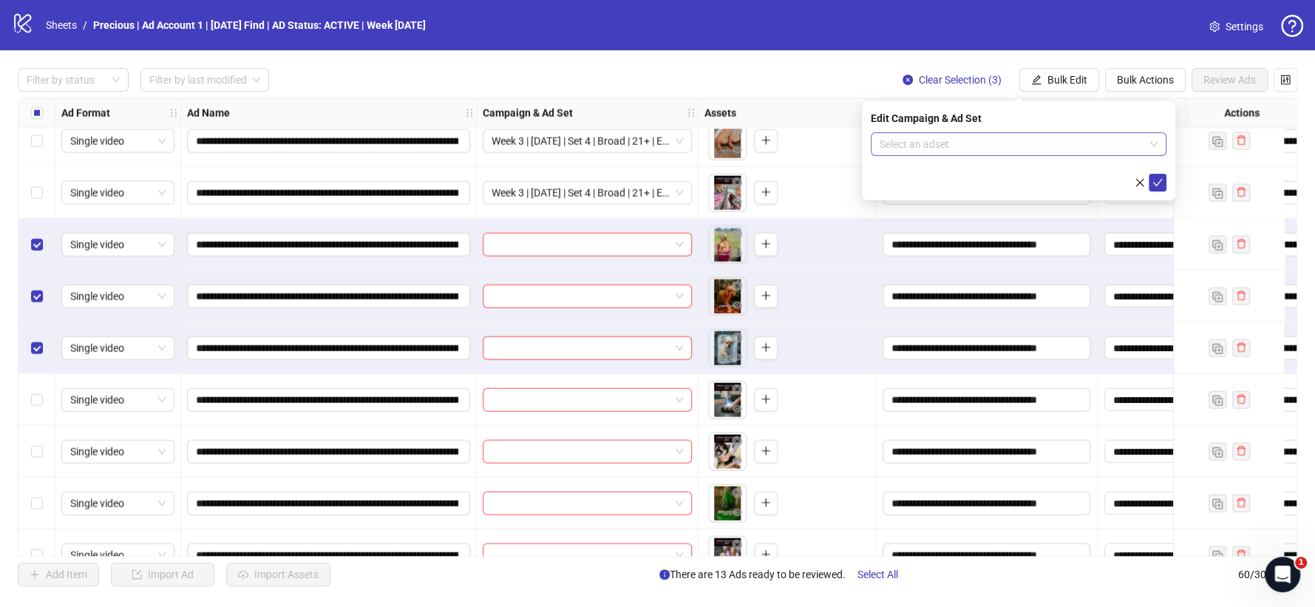
click at [1053, 141] on input "search" at bounding box center [1012, 144] width 265 height 22
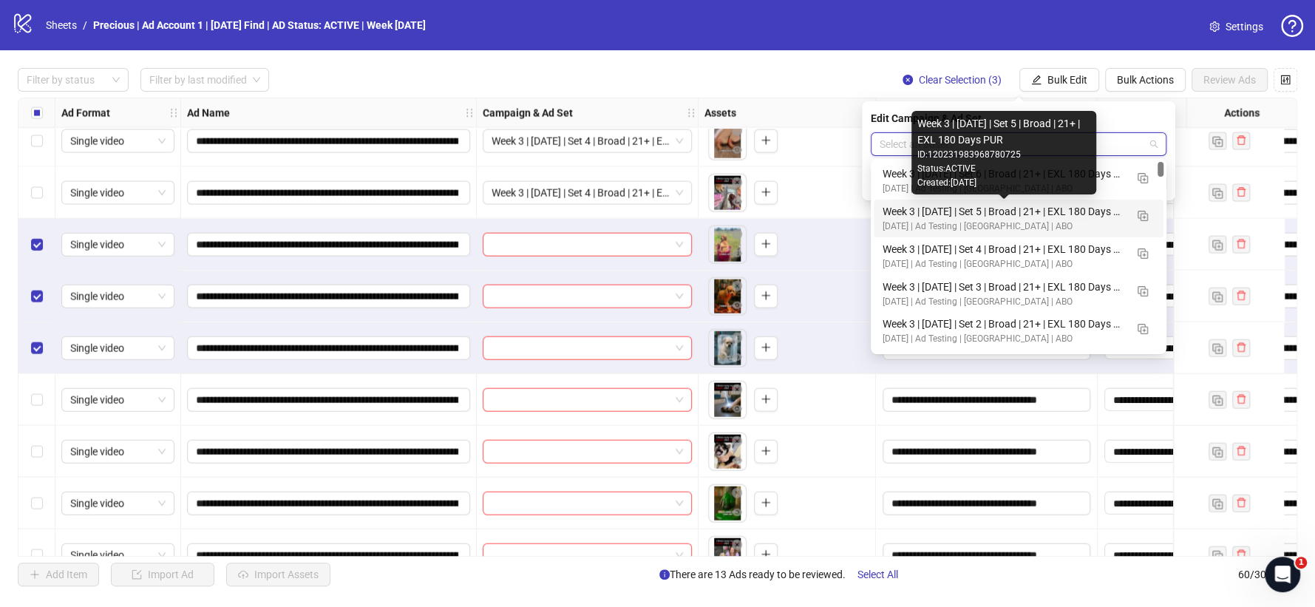
click at [1104, 211] on div "Week 3 | [DATE] | Set 5 | Broad | 21+ | EXL 180 Days PUR" at bounding box center [1004, 211] width 242 height 16
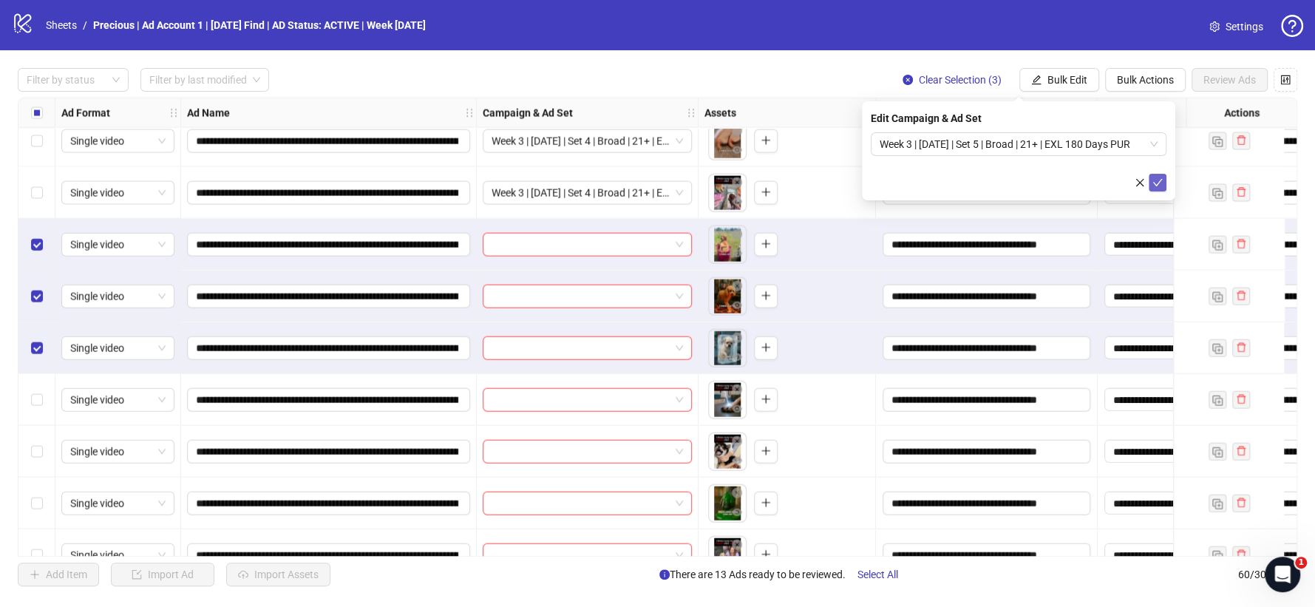
click at [1164, 179] on button "submit" at bounding box center [1158, 183] width 18 height 18
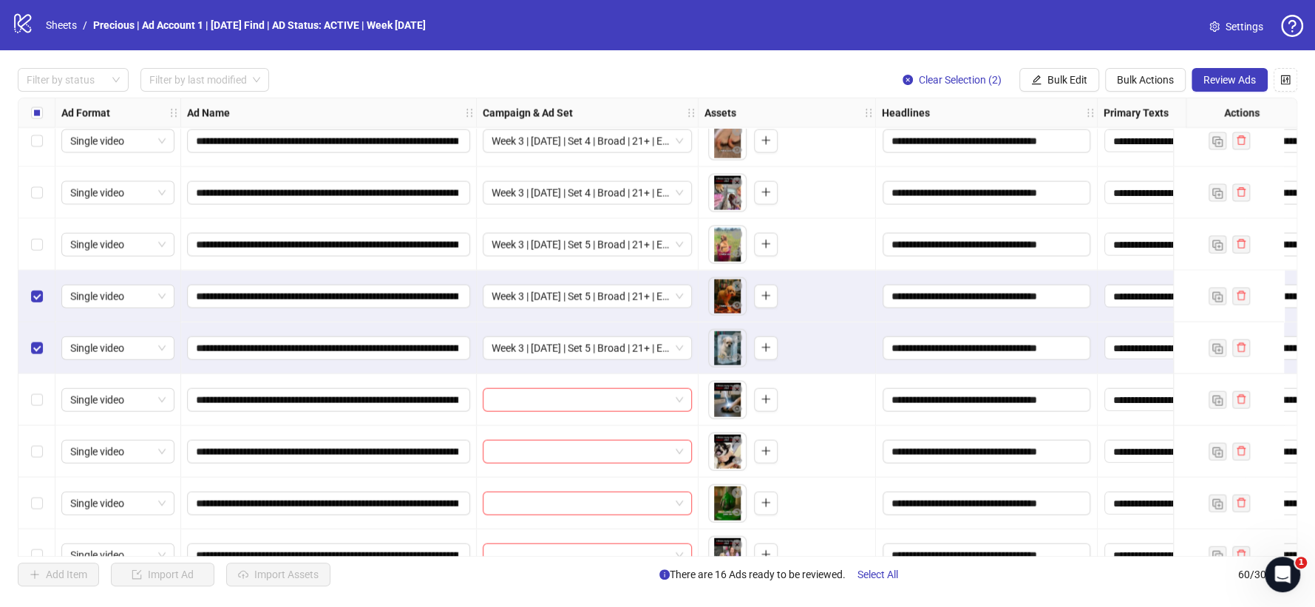
click at [35, 311] on div "Select row 55" at bounding box center [36, 297] width 37 height 52
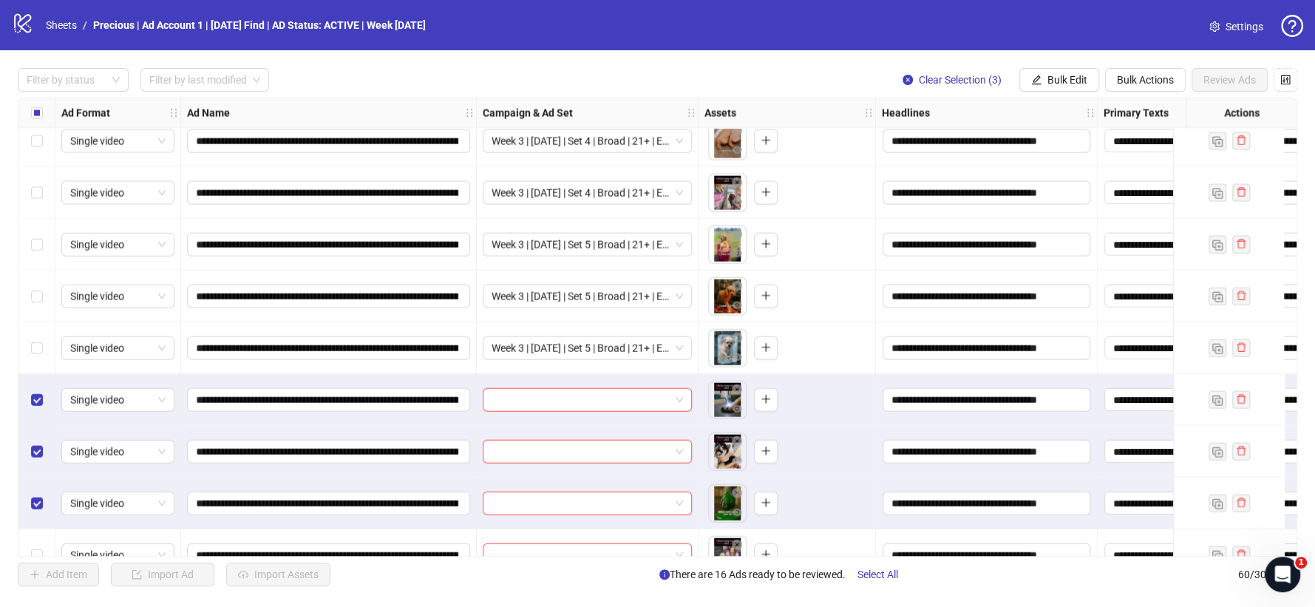
click at [44, 529] on div "Select row 60" at bounding box center [36, 555] width 37 height 52
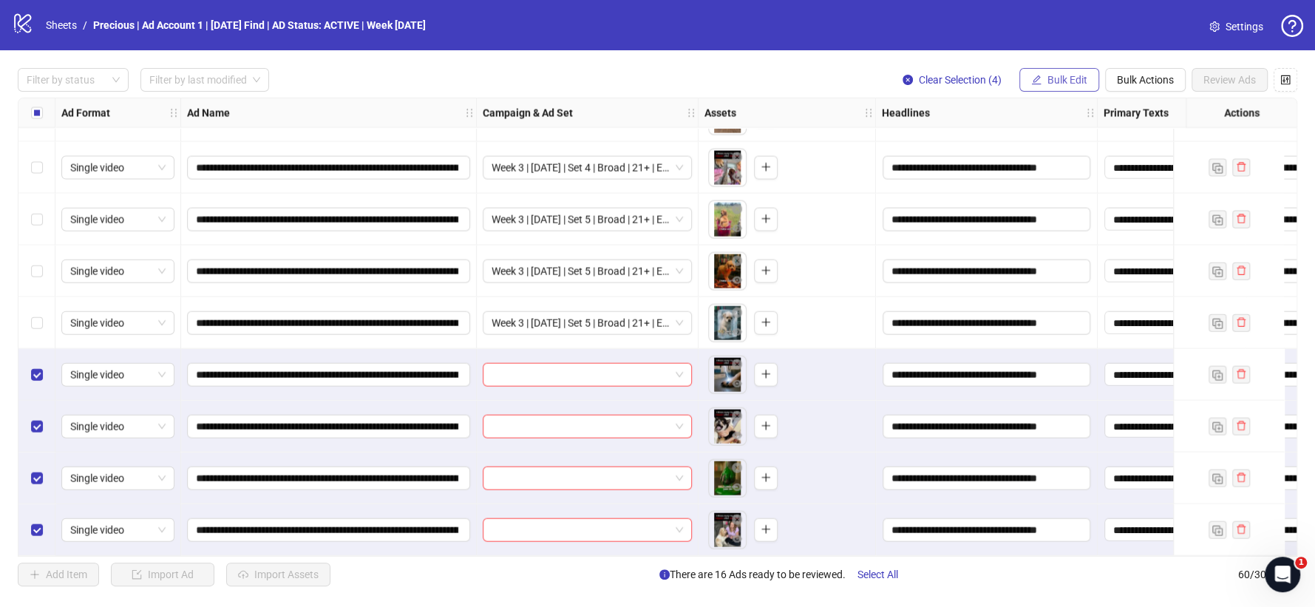
click at [1044, 90] on button "Bulk Edit" at bounding box center [1059, 80] width 80 height 24
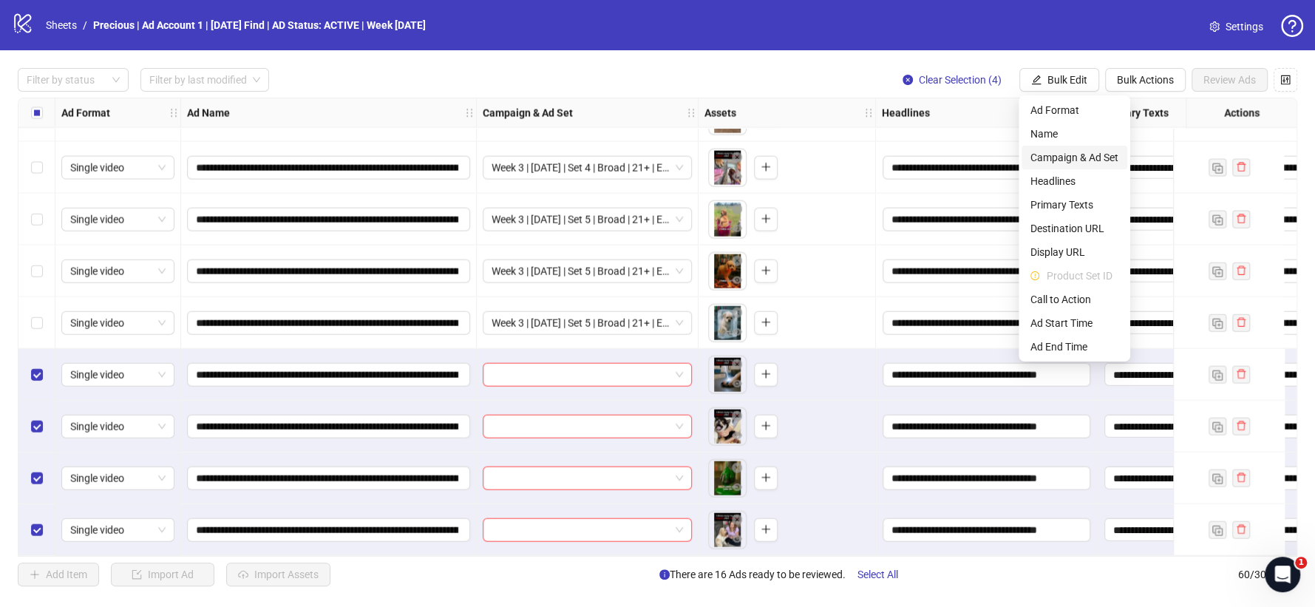
click at [1075, 158] on span "Campaign & Ad Set" at bounding box center [1074, 157] width 88 height 16
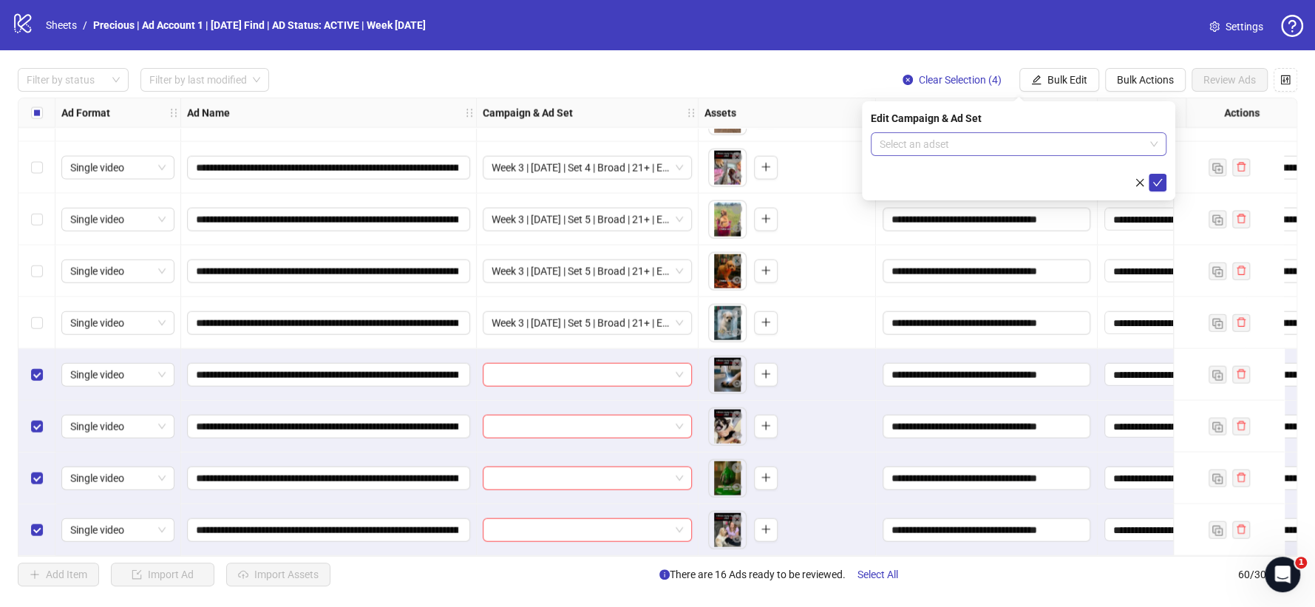
click at [1164, 146] on div "Select an adset" at bounding box center [1019, 144] width 296 height 24
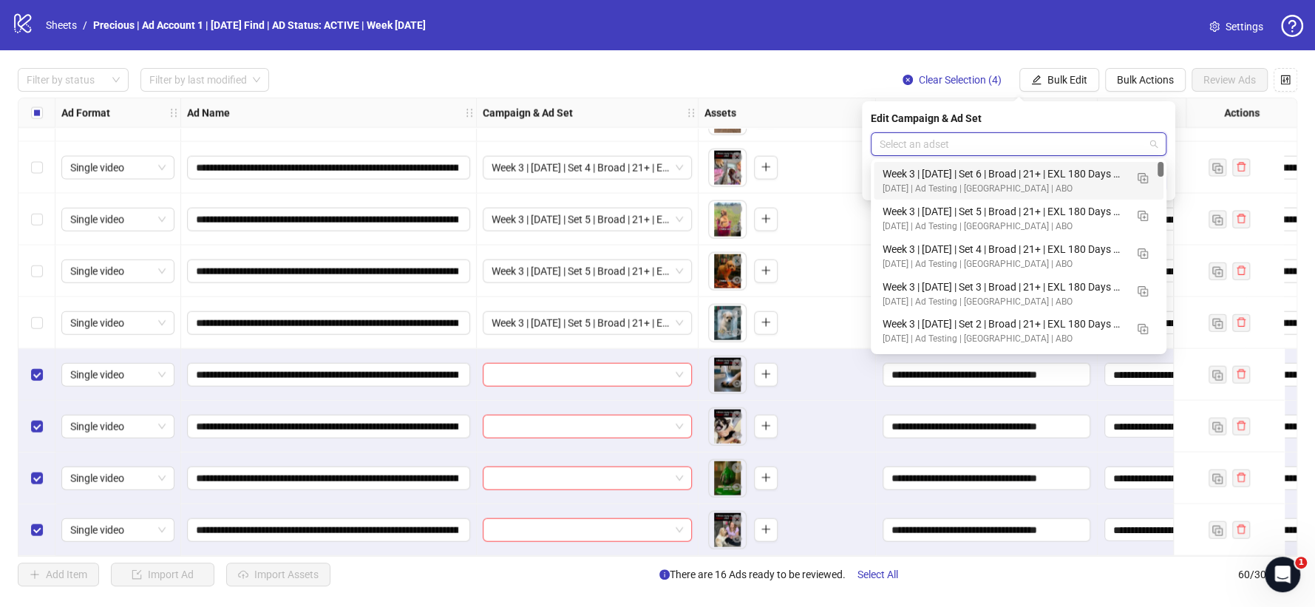
click at [1074, 184] on div "[DATE] | Ad Testing | [GEOGRAPHIC_DATA] | ABO" at bounding box center [1004, 189] width 242 height 14
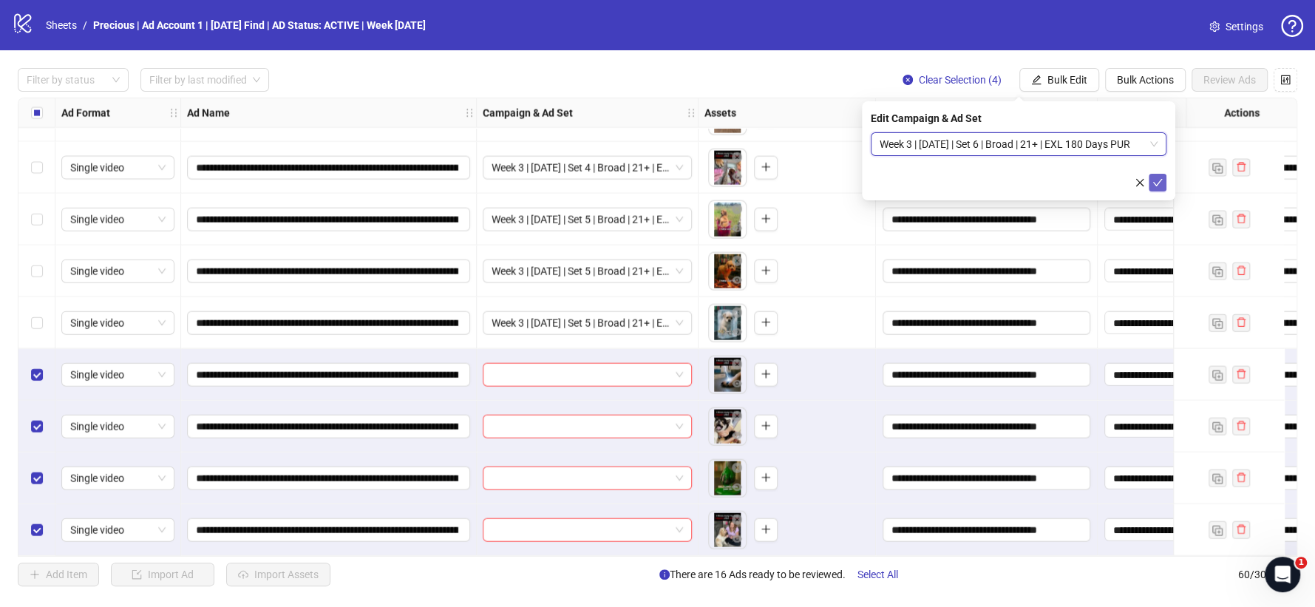
click at [1155, 180] on icon "check" at bounding box center [1157, 182] width 10 height 10
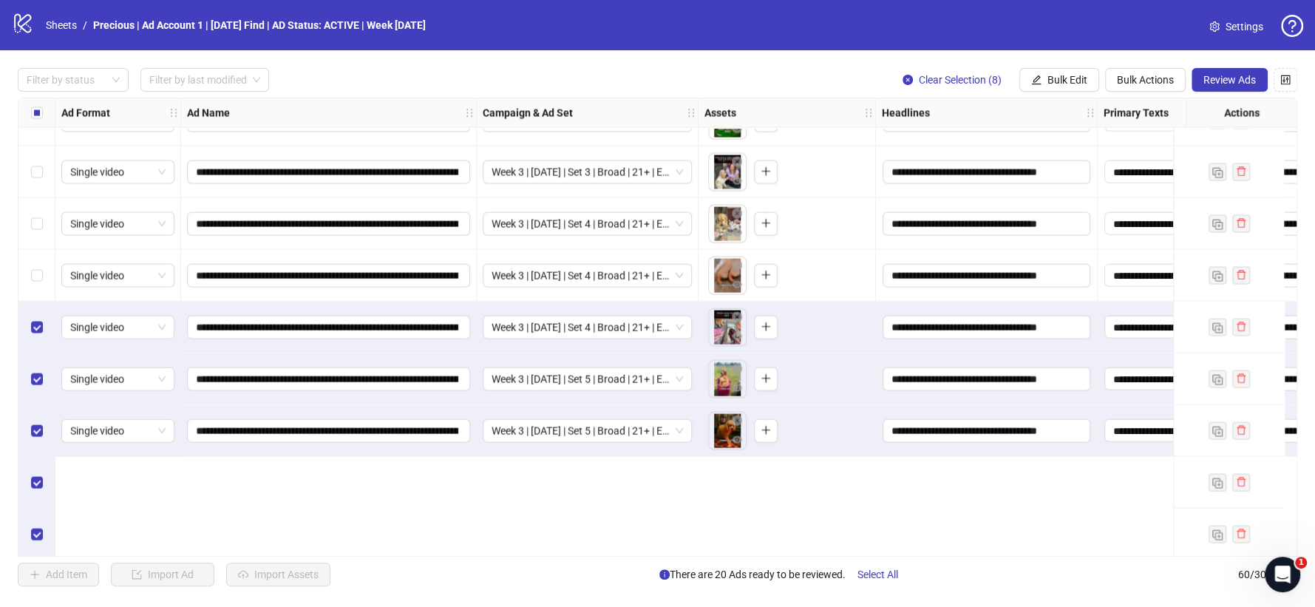
scroll to position [2353, 0]
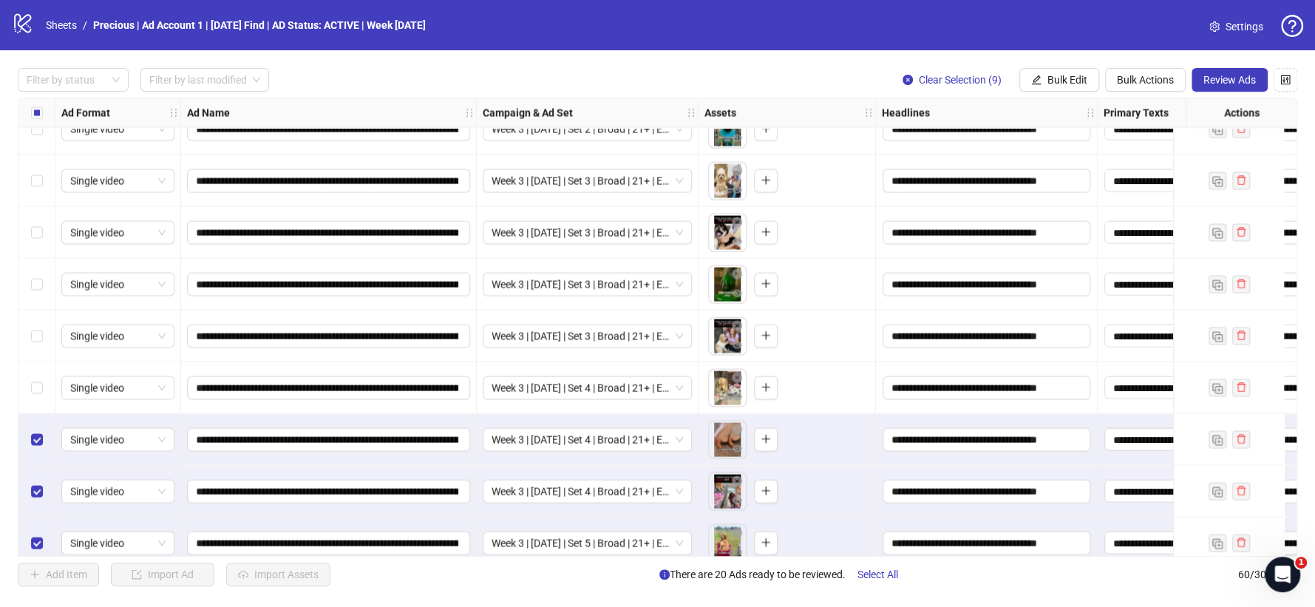
click at [40, 378] on div "Select row 51" at bounding box center [36, 388] width 37 height 52
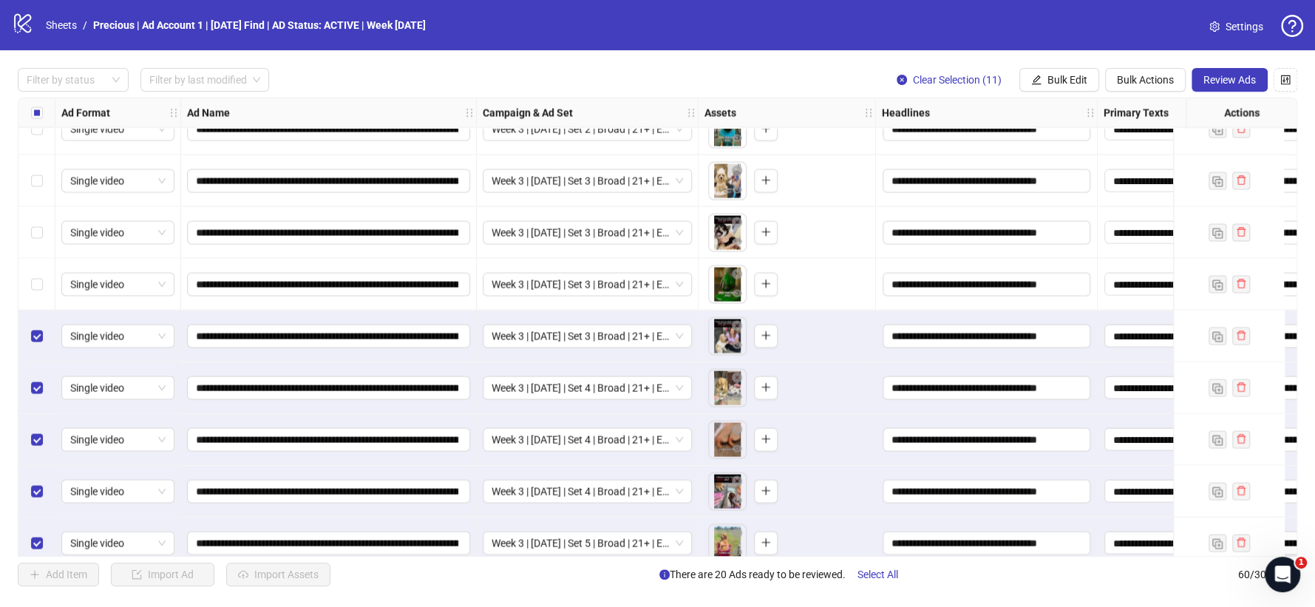
click at [35, 293] on div "Select row 49" at bounding box center [36, 285] width 37 height 52
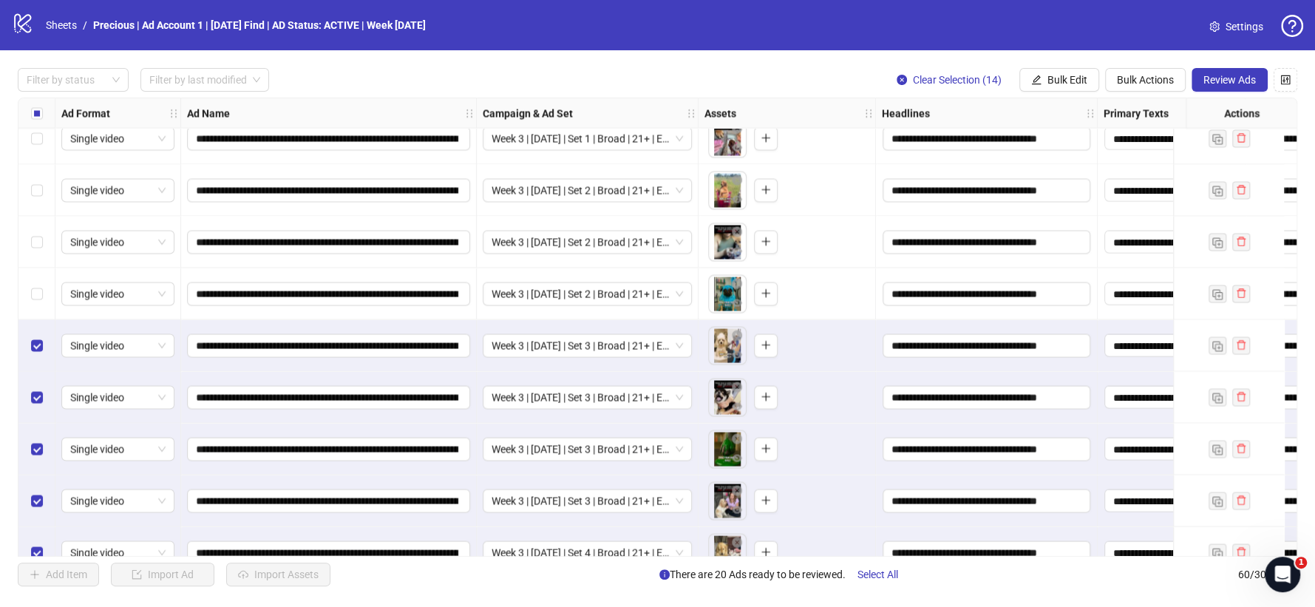
scroll to position [2107, 0]
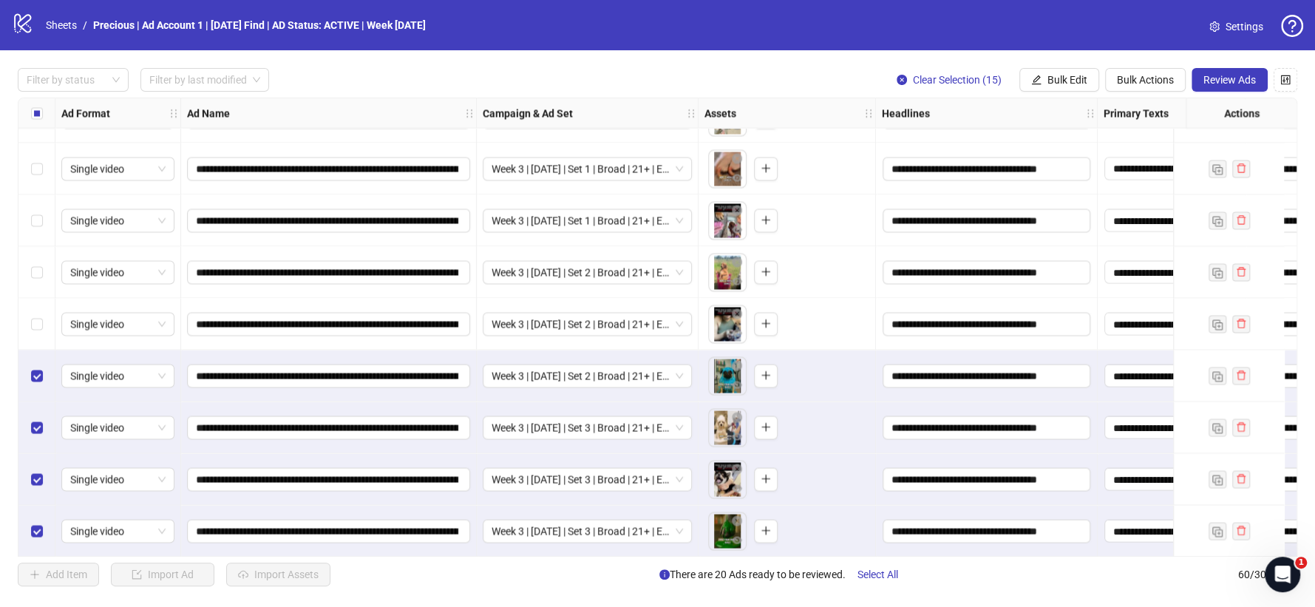
click at [34, 310] on div "Select row 45" at bounding box center [36, 324] width 37 height 52
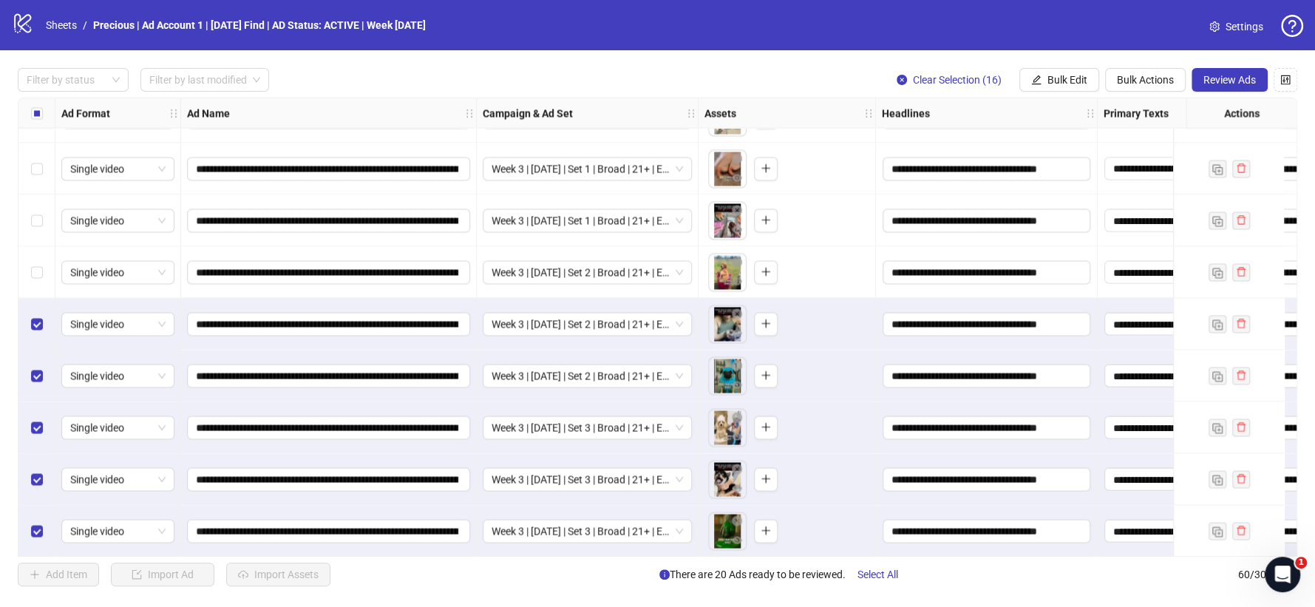
click at [36, 259] on div "Select row 44" at bounding box center [36, 272] width 37 height 52
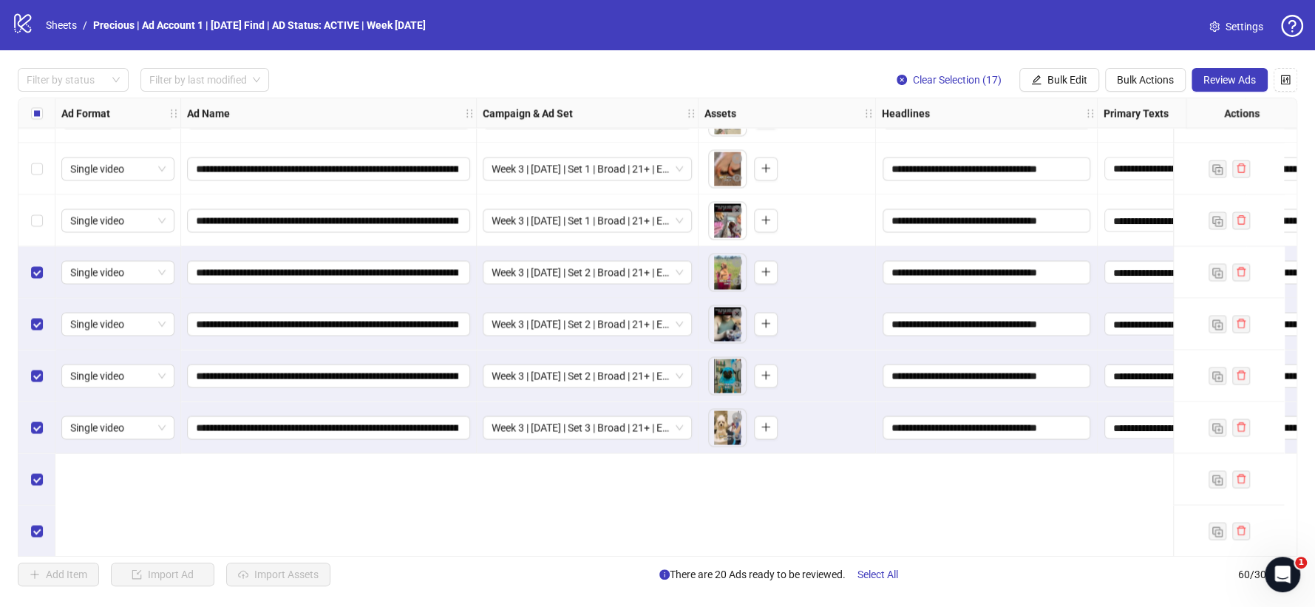
scroll to position [1942, 0]
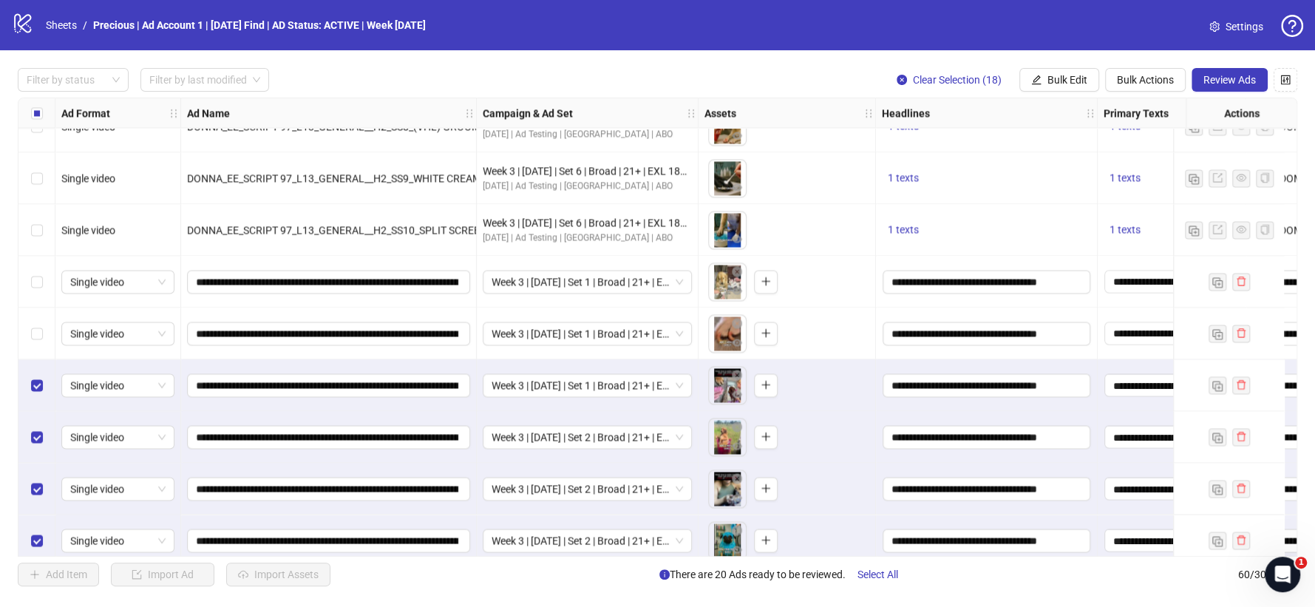
click at [33, 322] on div "Select row 42" at bounding box center [36, 333] width 37 height 52
click at [35, 269] on div "Select row 41" at bounding box center [36, 282] width 37 height 52
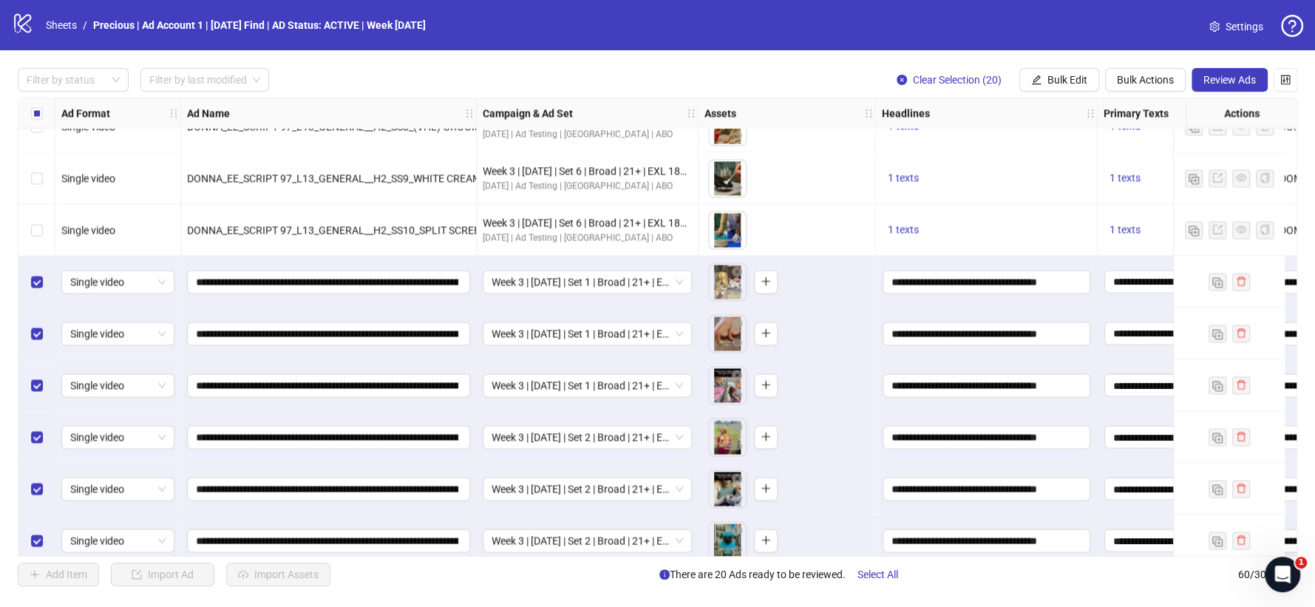
click at [1223, 92] on div "Filter by status Filter by last modified Clear Selection (20) Bulk Edit Bulk Ac…" at bounding box center [657, 327] width 1315 height 554
click at [1227, 81] on span "Review Ads" at bounding box center [1229, 80] width 52 height 12
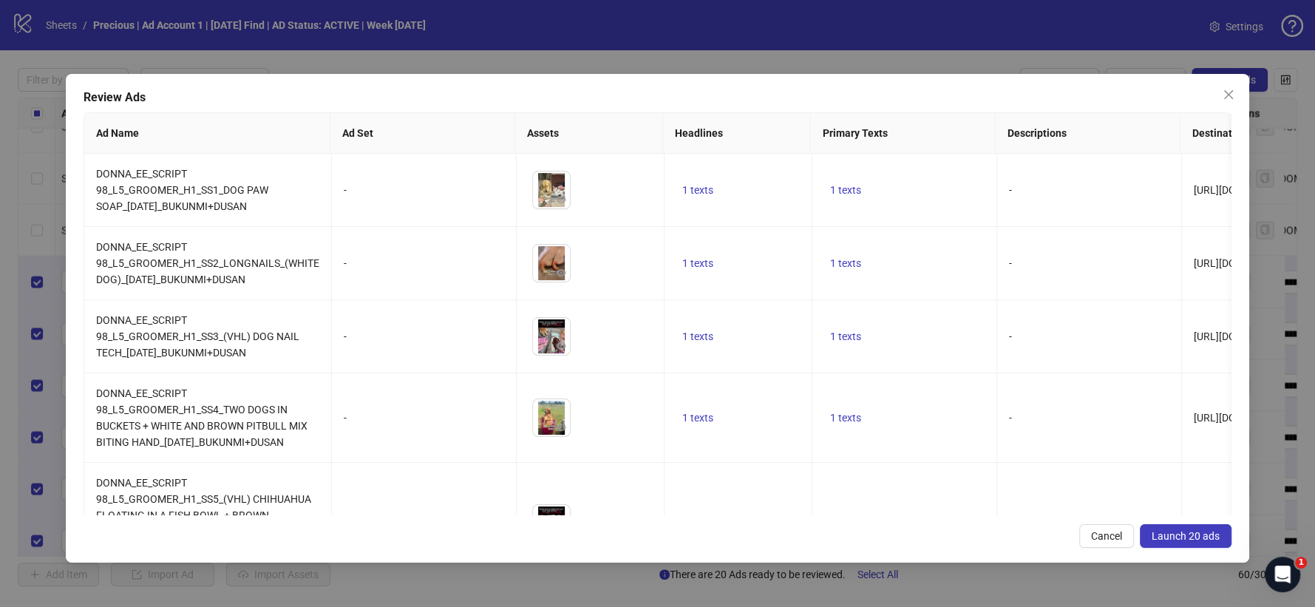
click at [1160, 531] on span "Launch 20 ads" at bounding box center [1186, 536] width 68 height 12
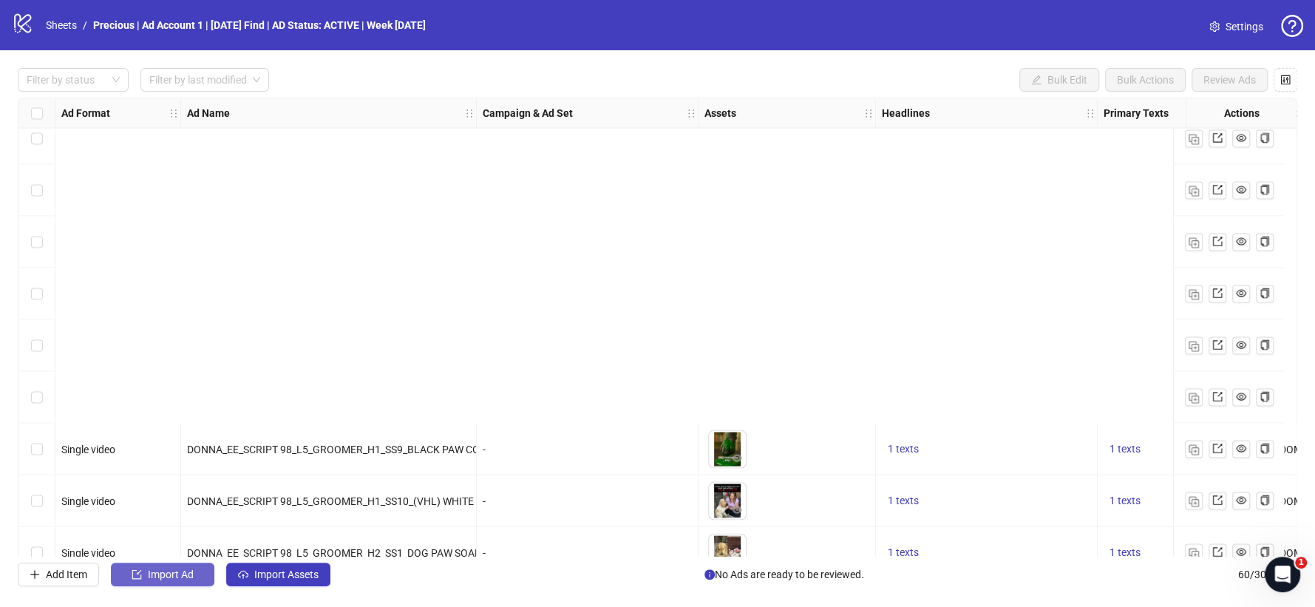
scroll to position [2599, 0]
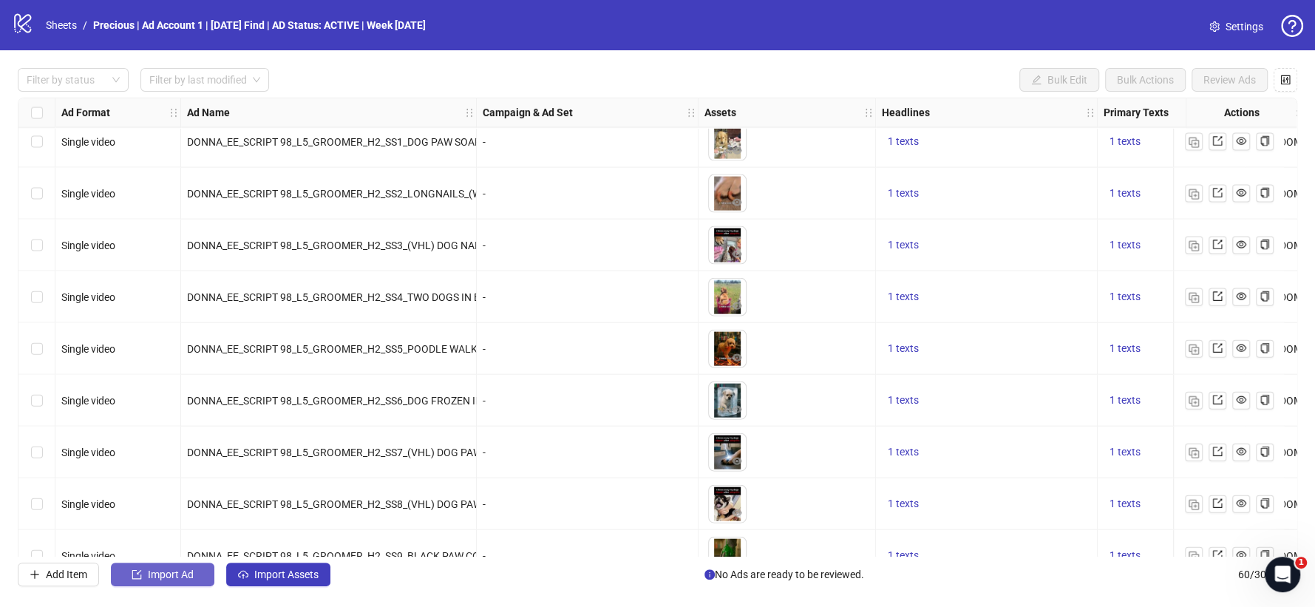
click at [195, 572] on button "Import Ad" at bounding box center [162, 574] width 103 height 24
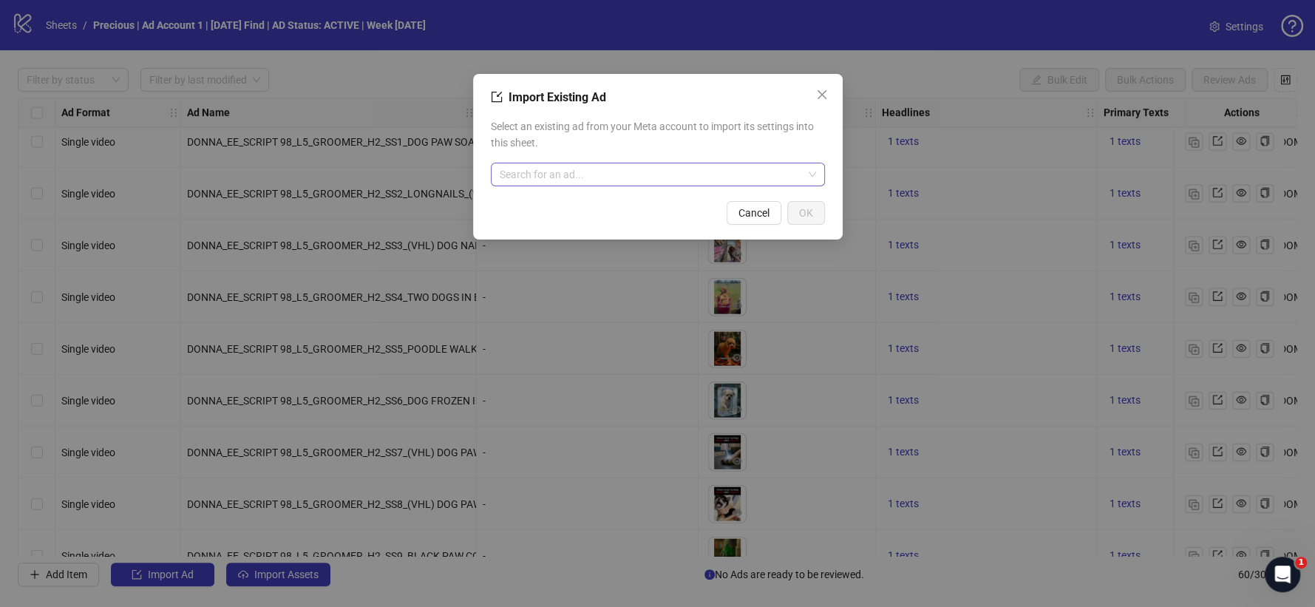
click at [590, 177] on input "search" at bounding box center [651, 174] width 303 height 22
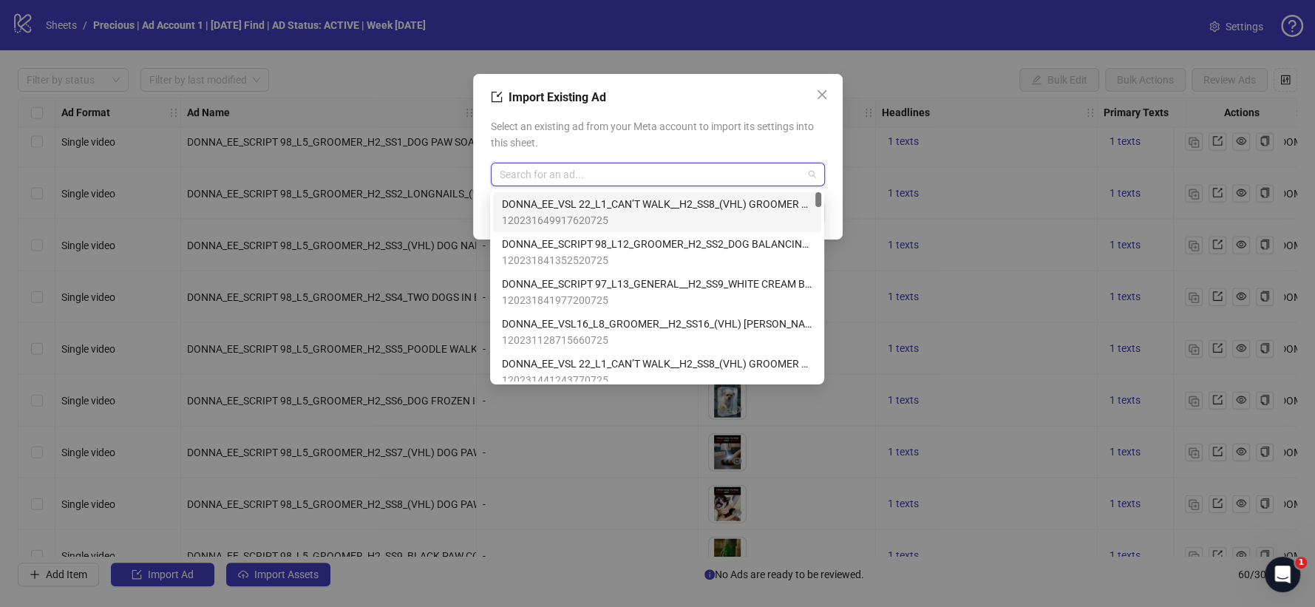
type input "*"
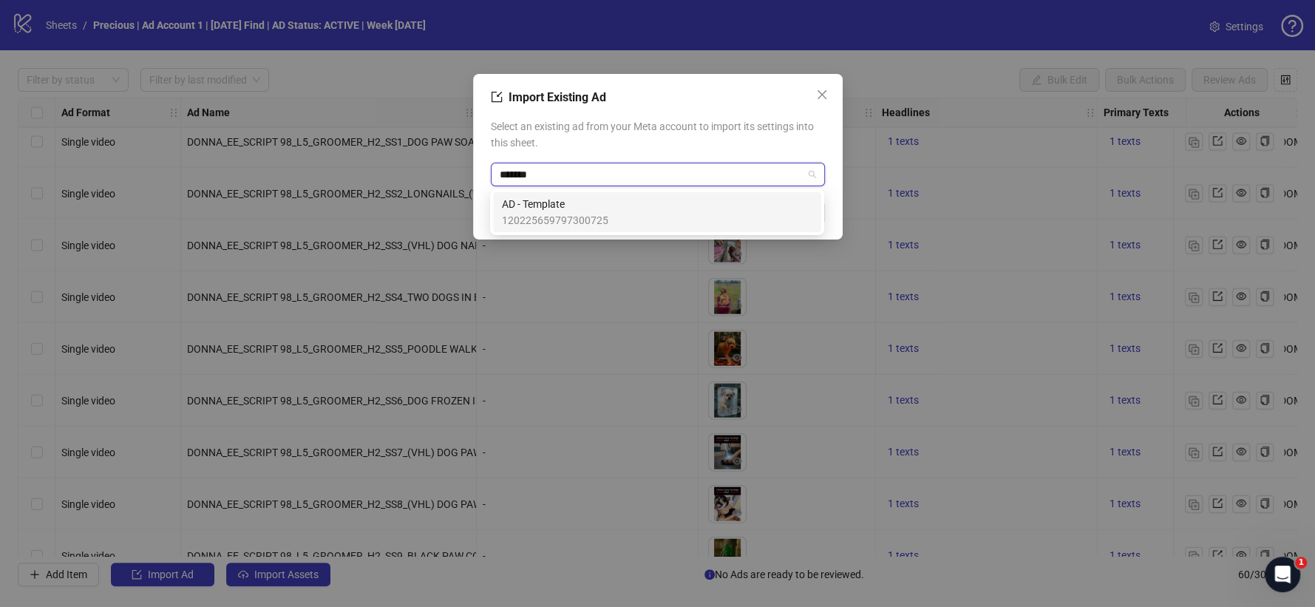
type input "********"
click at [525, 197] on span "AD - Template" at bounding box center [555, 204] width 106 height 16
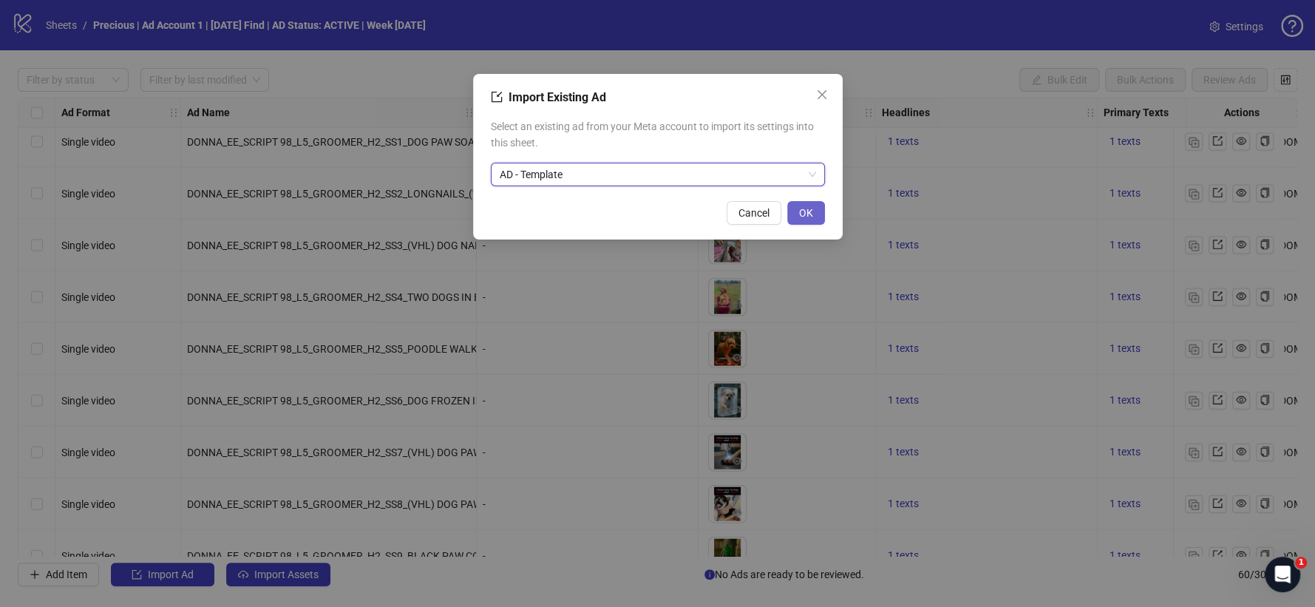
click at [792, 212] on button "OK" at bounding box center [806, 213] width 38 height 24
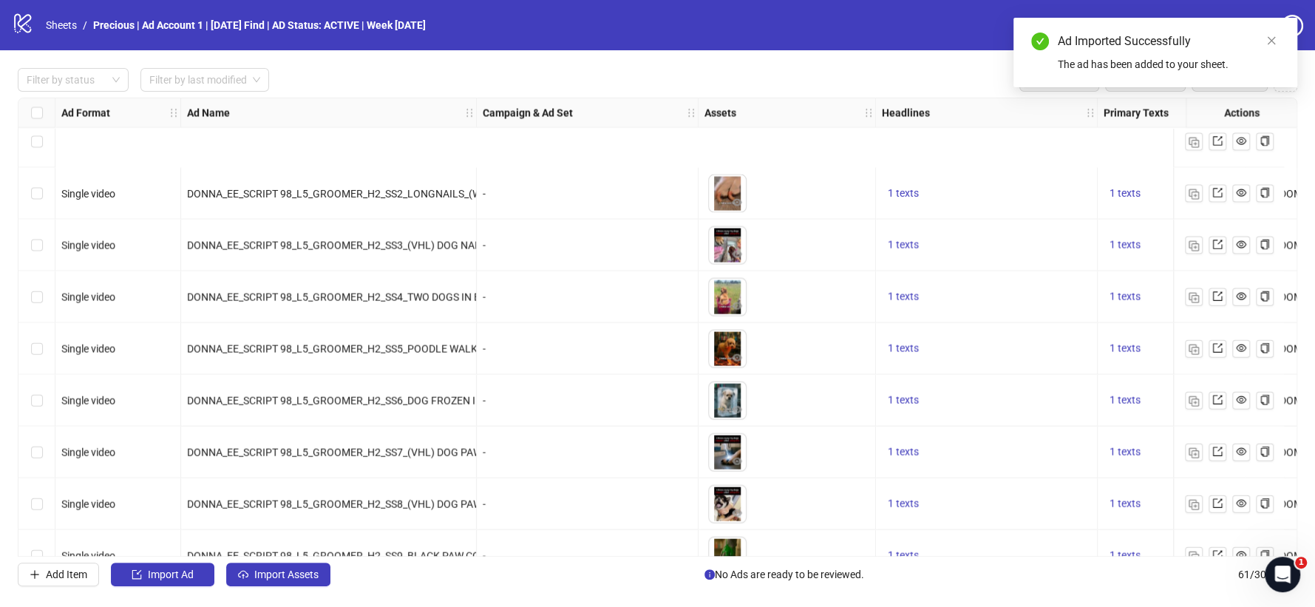
scroll to position [2733, 0]
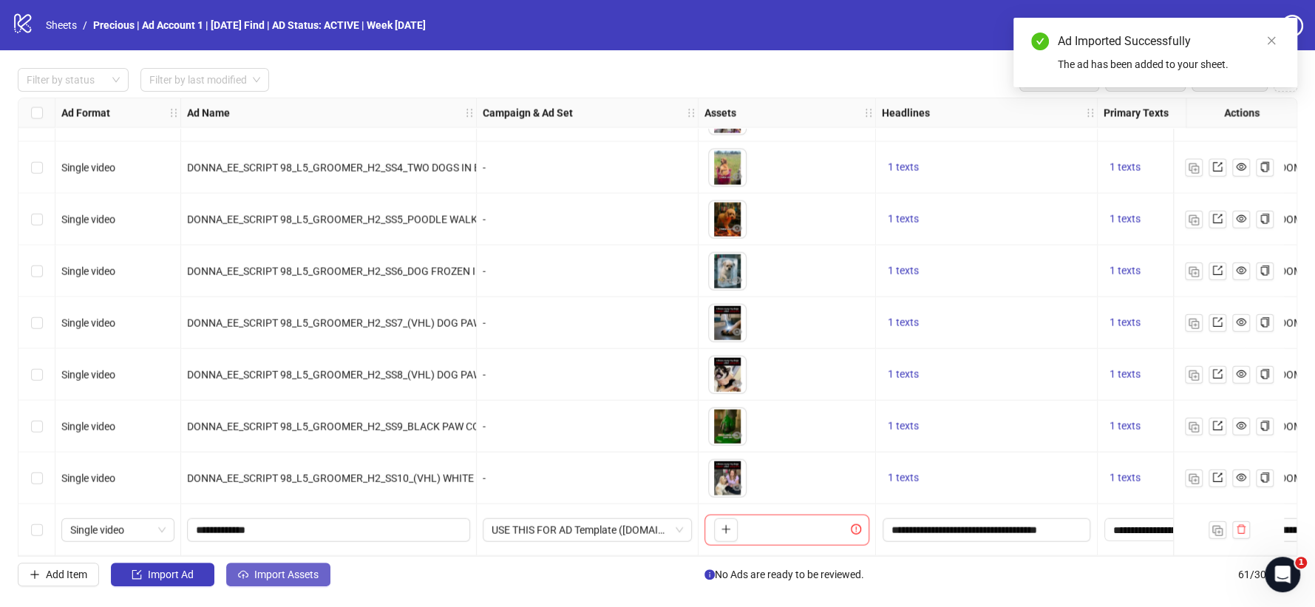
click at [299, 570] on span "Import Assets" at bounding box center [286, 574] width 64 height 12
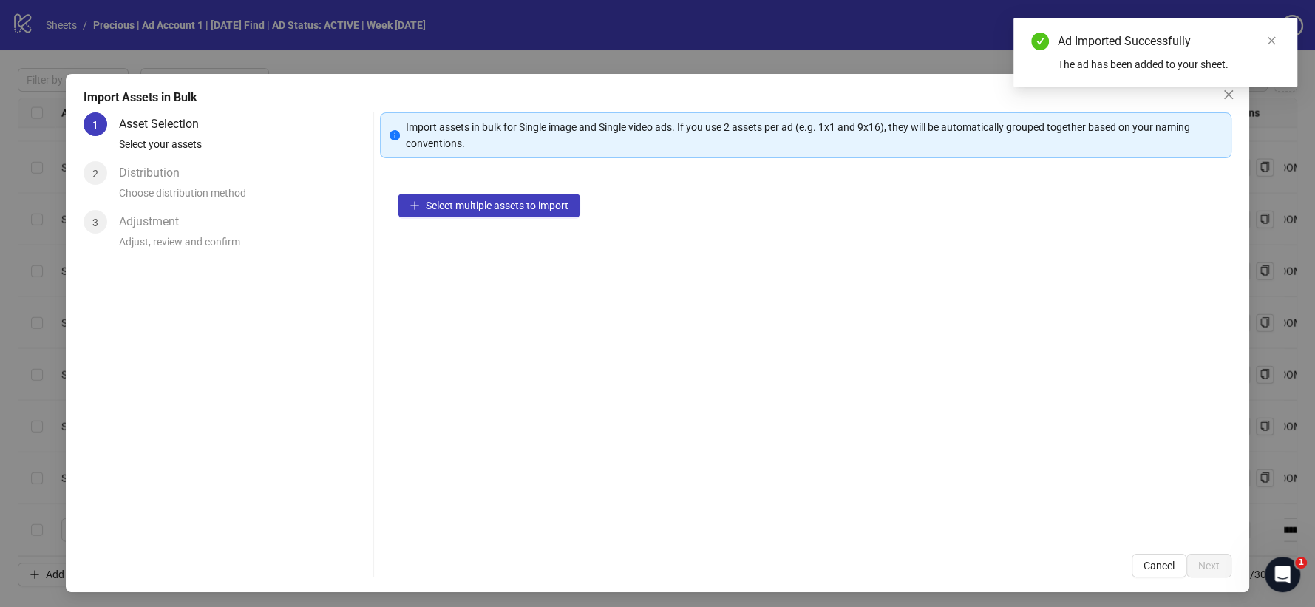
click at [515, 191] on div "Select multiple assets to import" at bounding box center [805, 356] width 851 height 360
click at [511, 203] on span "Select multiple assets to import" at bounding box center [497, 206] width 143 height 12
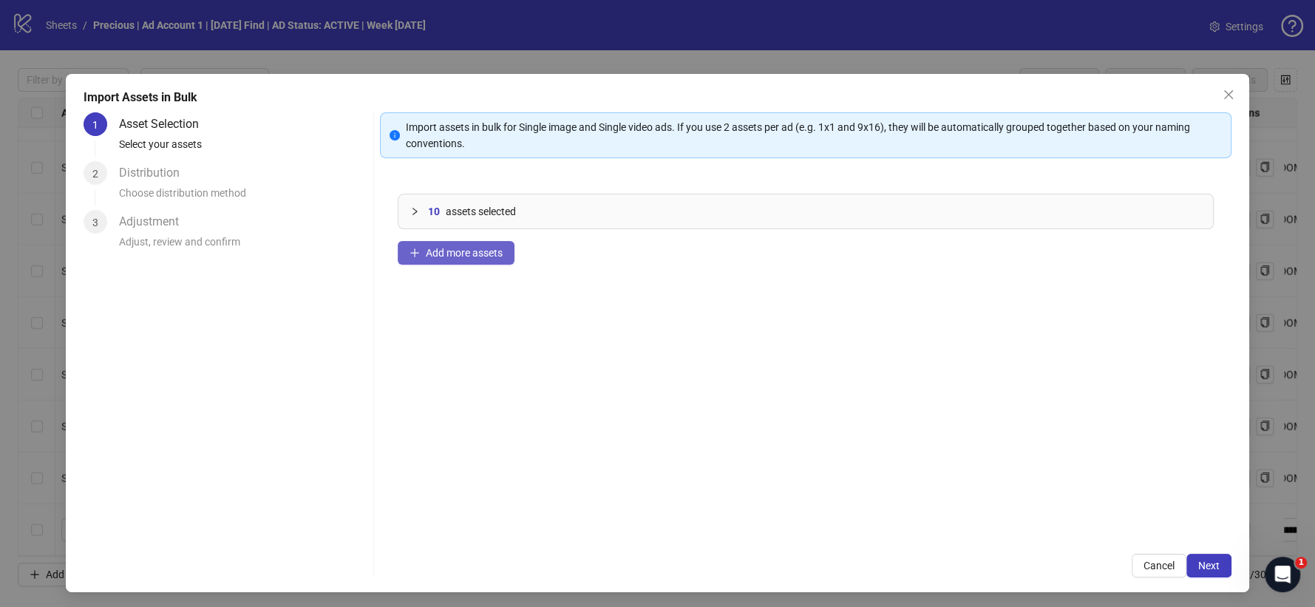
click at [474, 256] on span "Add more assets" at bounding box center [464, 253] width 77 height 12
click at [1198, 562] on span "Next" at bounding box center [1208, 566] width 21 height 12
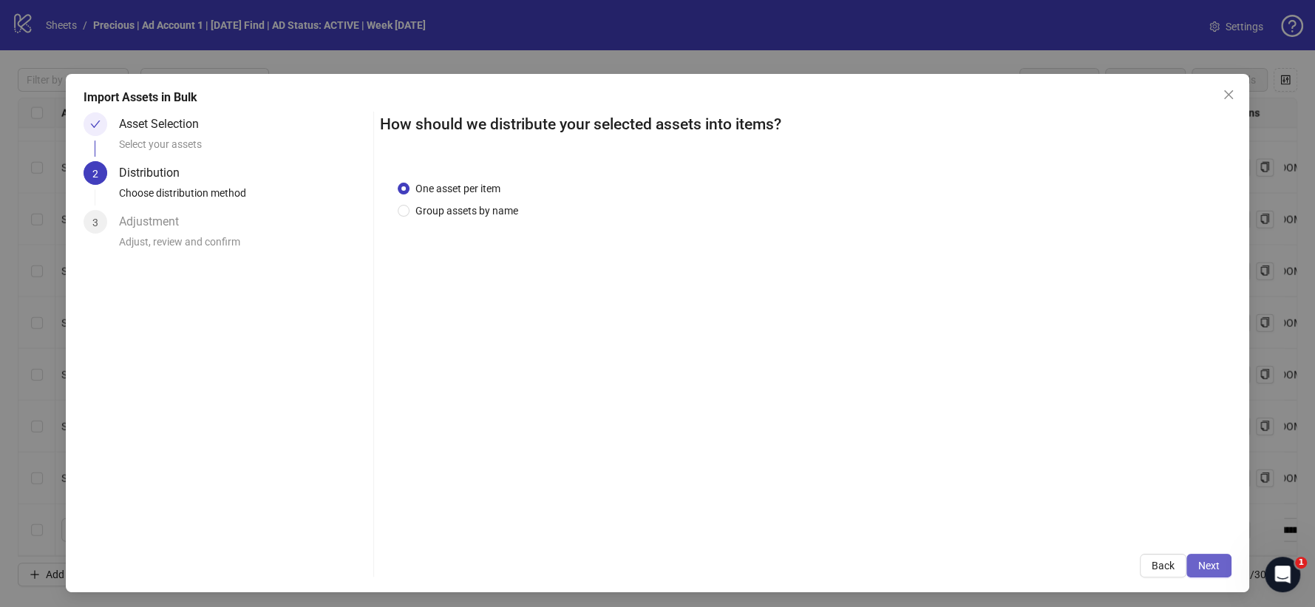
click at [1198, 562] on span "Next" at bounding box center [1208, 566] width 21 height 12
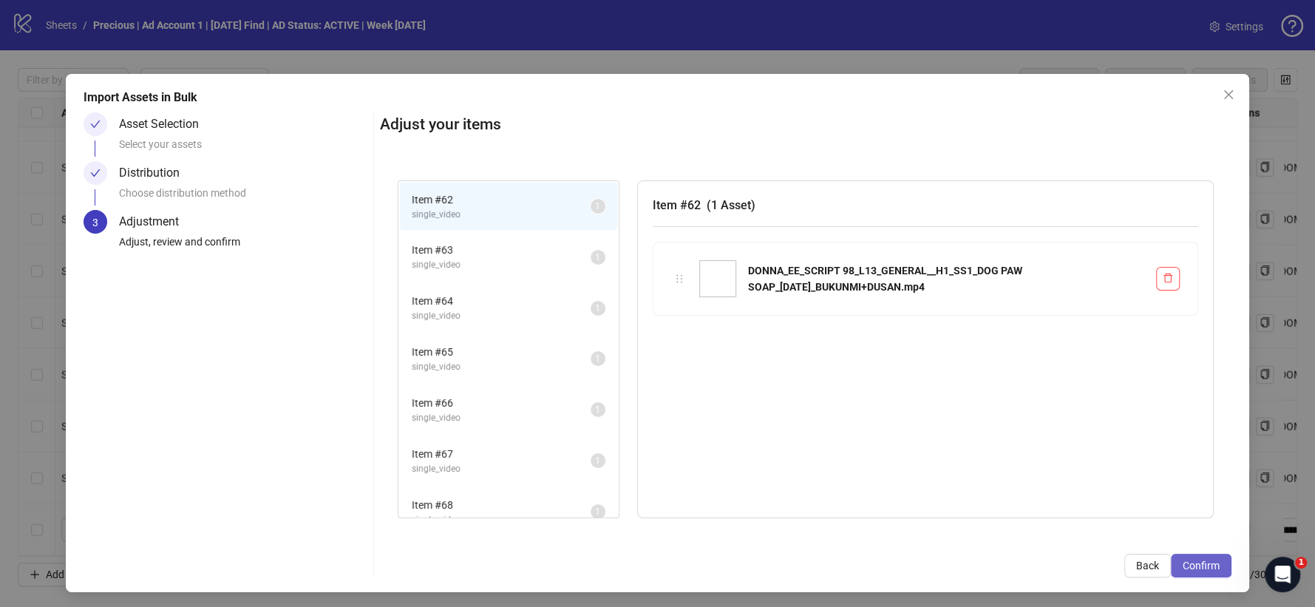
click at [1185, 560] on span "Confirm" at bounding box center [1201, 566] width 37 height 12
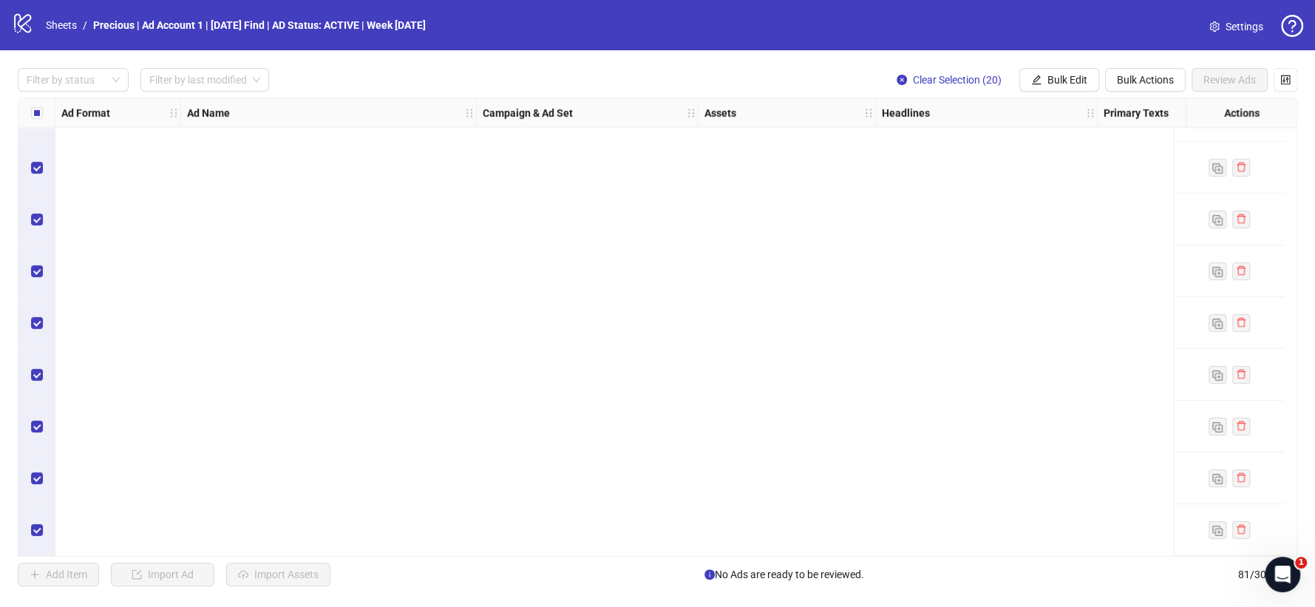
scroll to position [2782, 0]
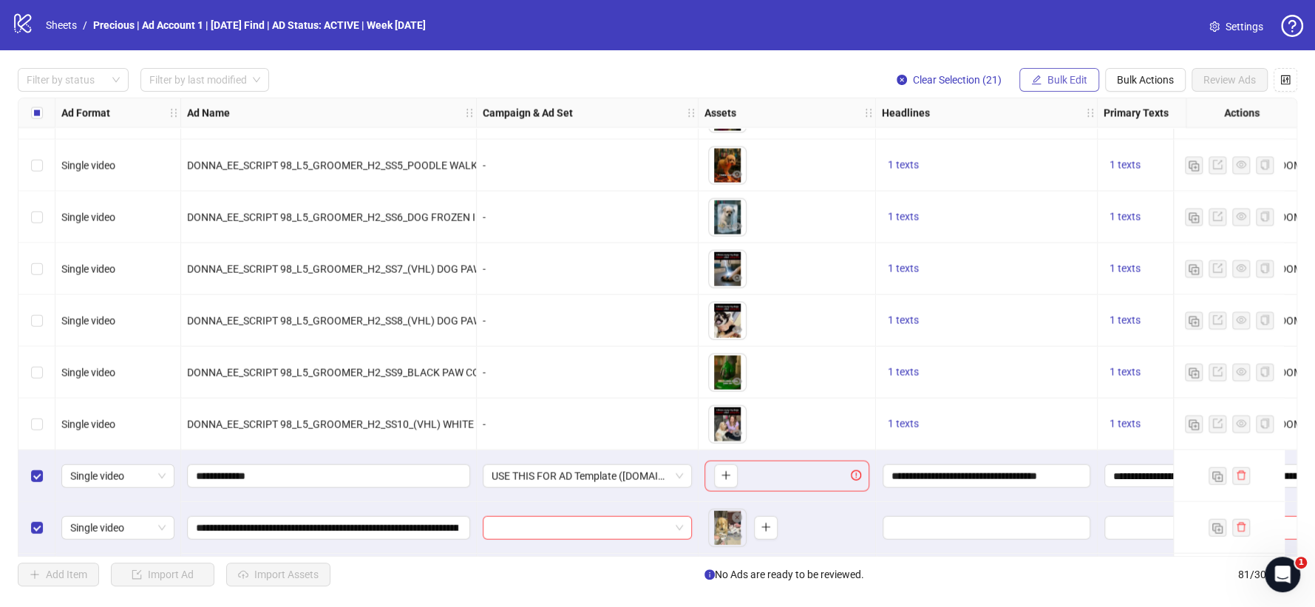
click at [1065, 82] on span "Bulk Edit" at bounding box center [1067, 80] width 40 height 12
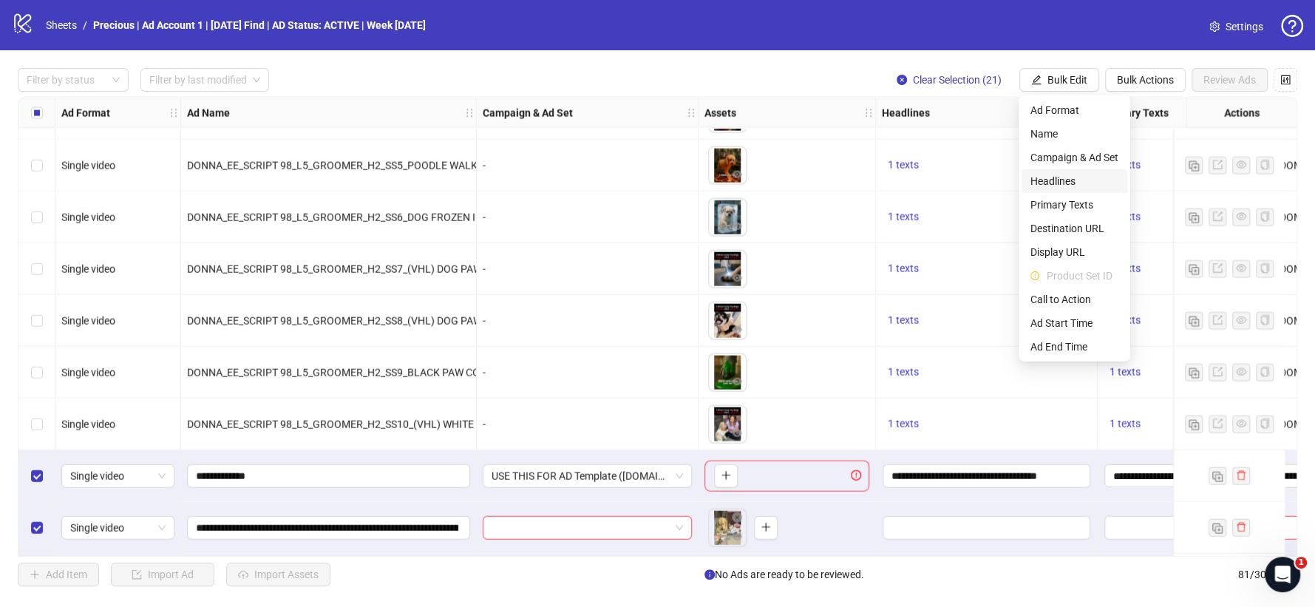
click at [1075, 178] on span "Headlines" at bounding box center [1074, 181] width 88 height 16
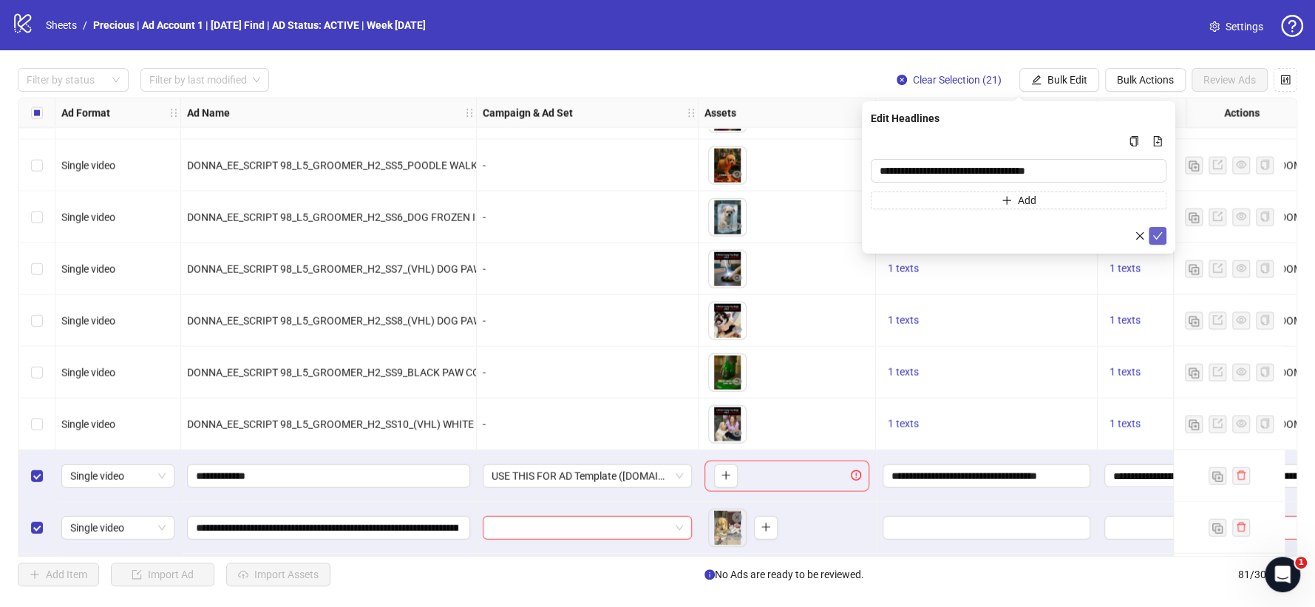
click at [1157, 234] on icon "check" at bounding box center [1157, 236] width 10 height 10
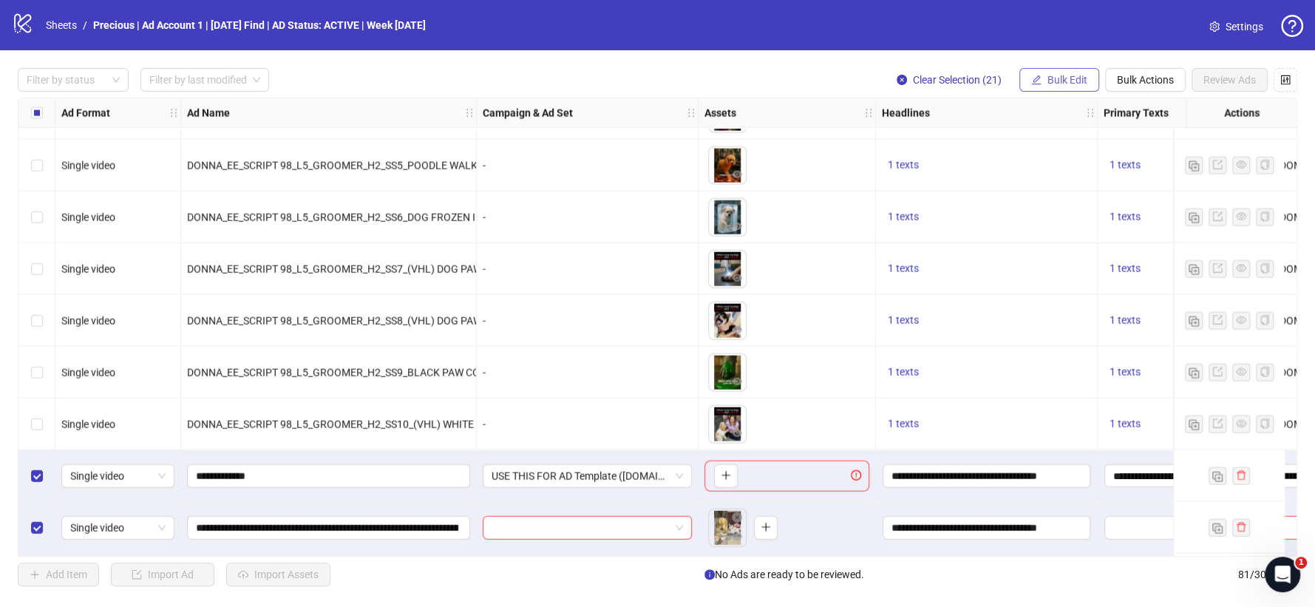
click at [1074, 86] on button "Bulk Edit" at bounding box center [1059, 80] width 80 height 24
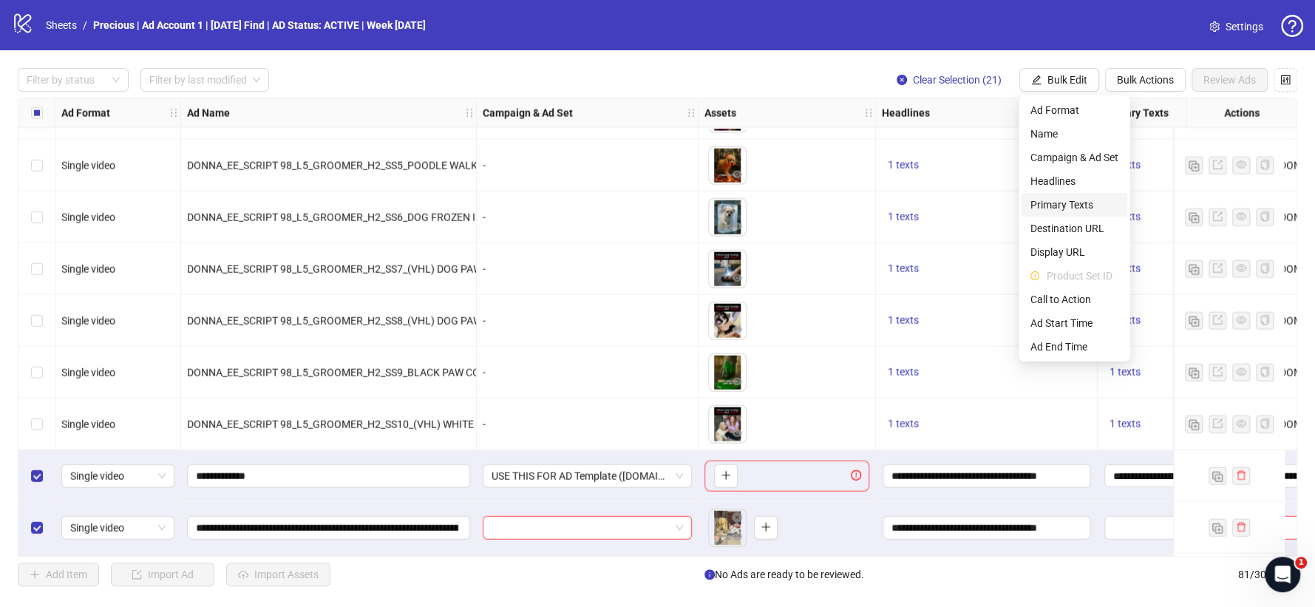
click at [1067, 202] on span "Primary Texts" at bounding box center [1074, 205] width 88 height 16
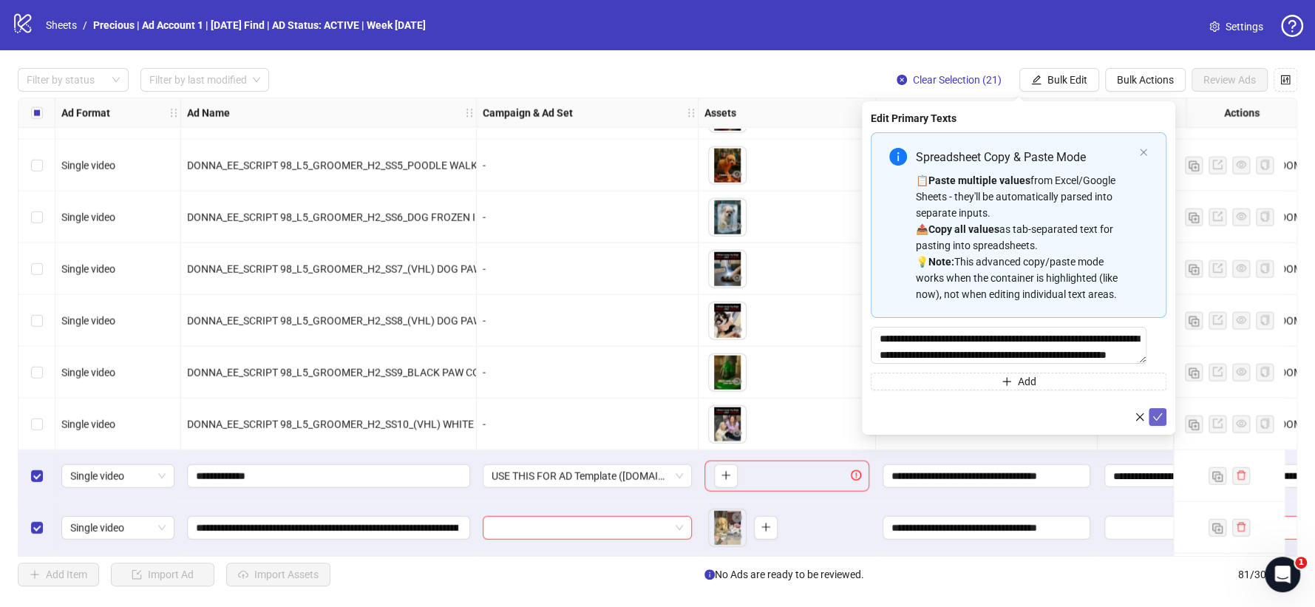
click at [1157, 421] on icon "check" at bounding box center [1157, 417] width 10 height 10
click at [1044, 78] on button "Bulk Edit" at bounding box center [1059, 80] width 80 height 24
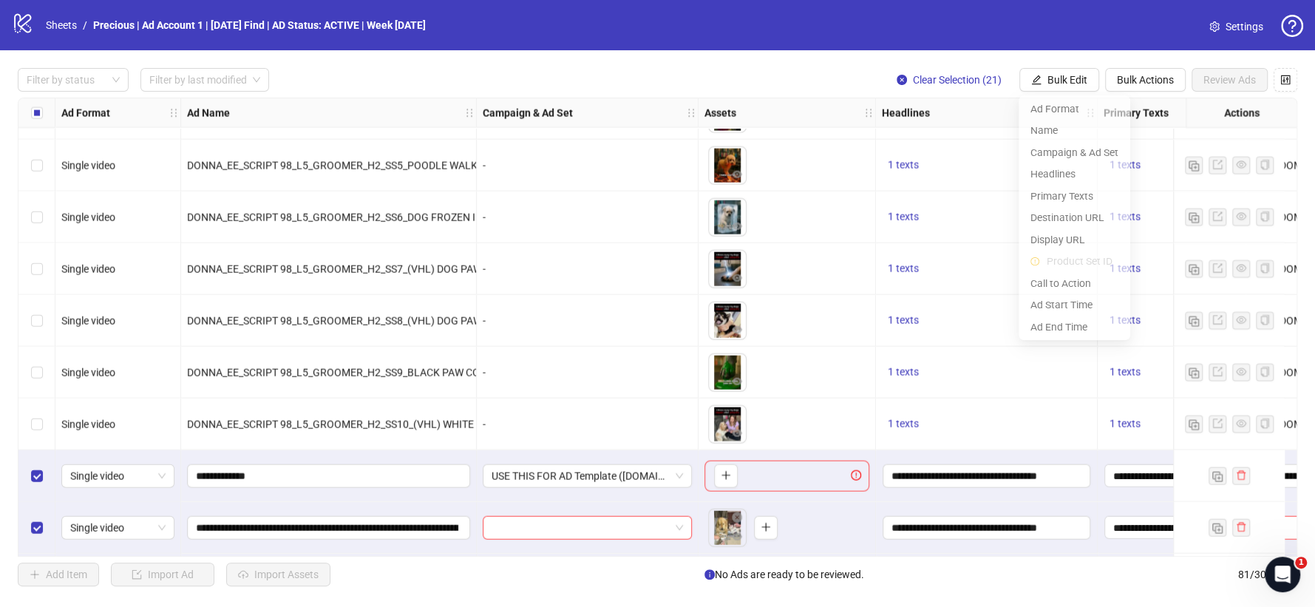
scroll to position [2864, 0]
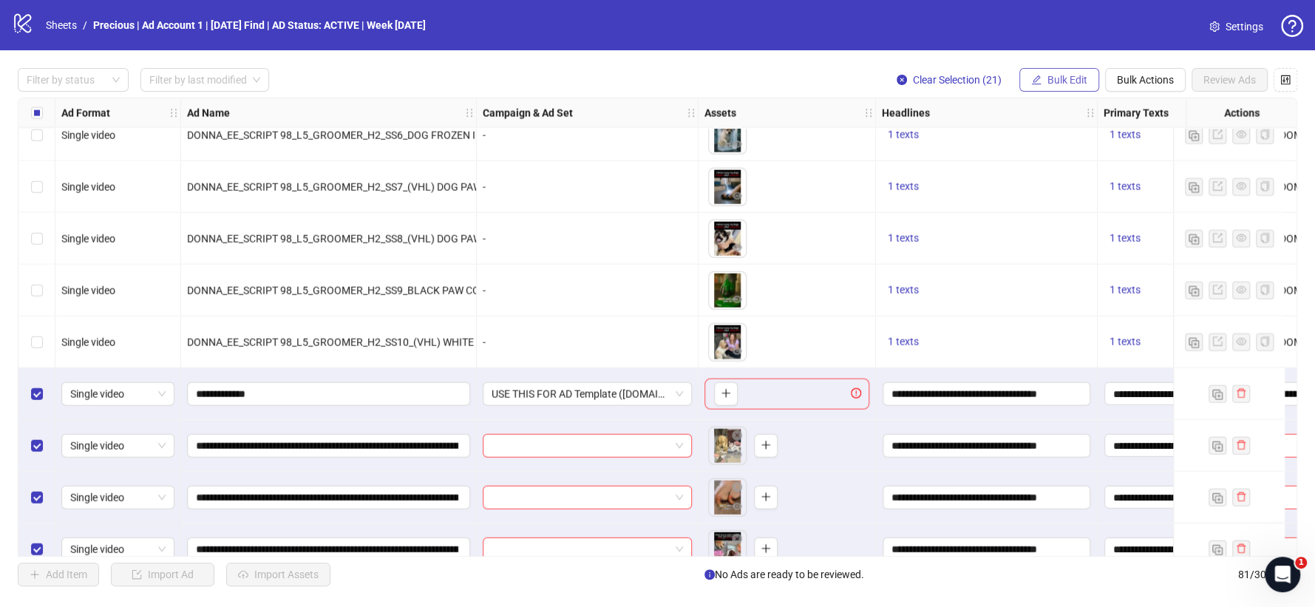
click at [1064, 81] on span "Bulk Edit" at bounding box center [1067, 80] width 40 height 12
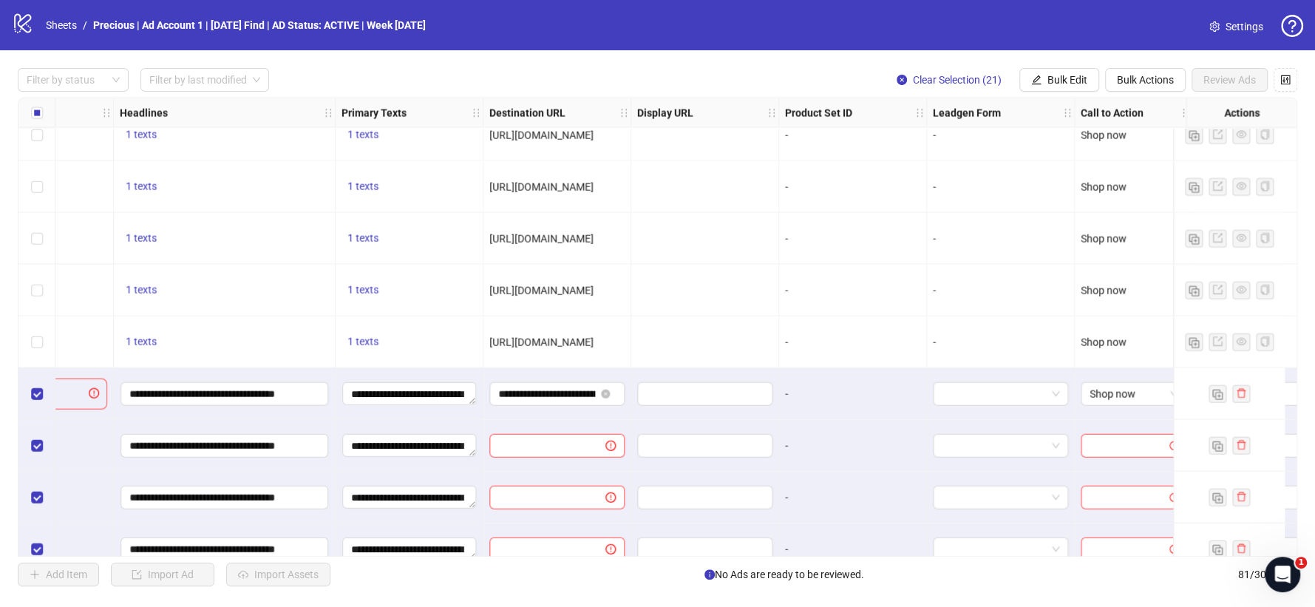
scroll to position [2864, 763]
click at [1064, 72] on button "Bulk Edit" at bounding box center [1059, 80] width 80 height 24
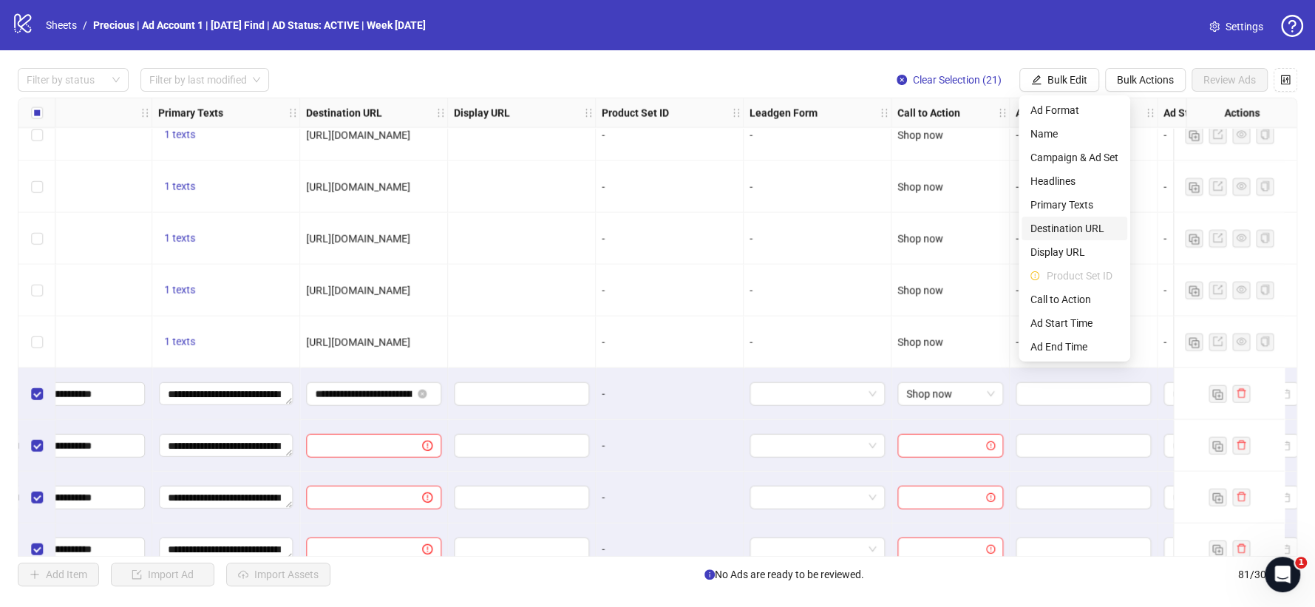
click at [1065, 228] on span "Destination URL" at bounding box center [1074, 228] width 88 height 16
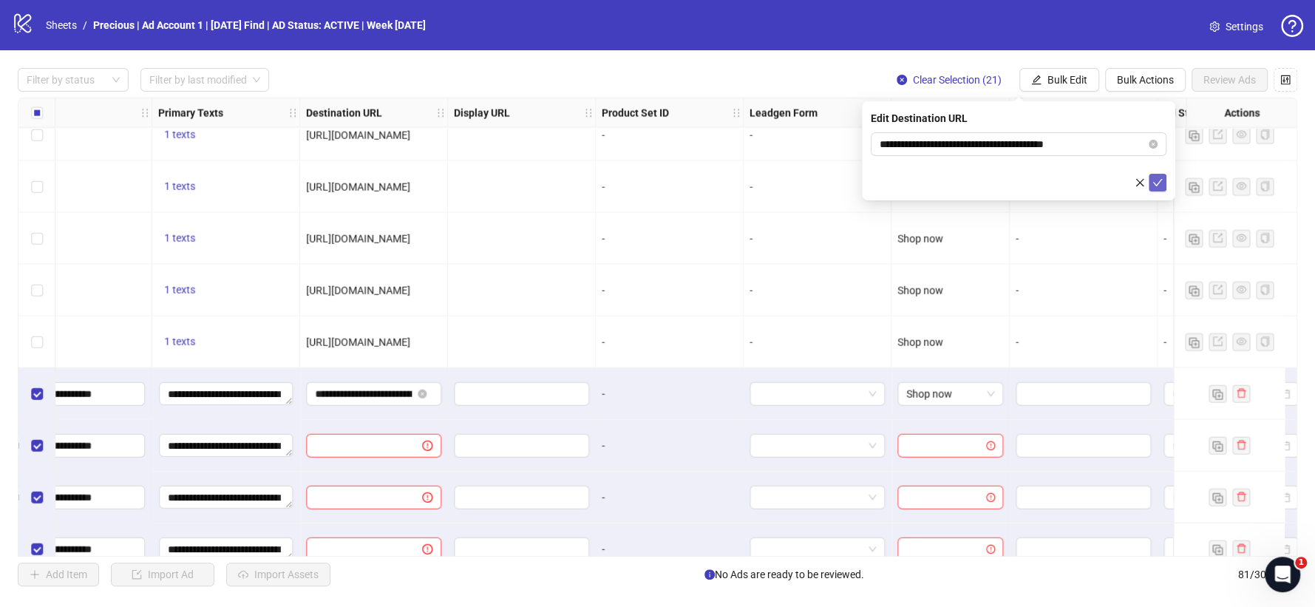
click at [1158, 182] on icon "check" at bounding box center [1158, 182] width 10 height 7
click at [1057, 75] on span "Bulk Edit" at bounding box center [1067, 80] width 40 height 12
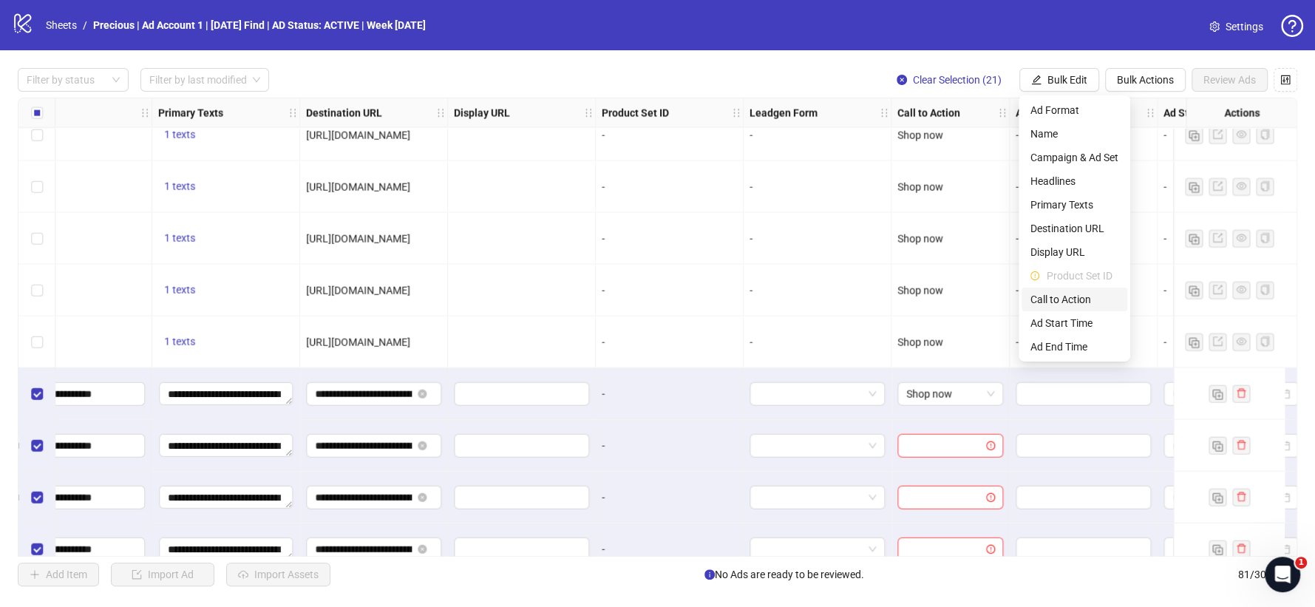
click at [1068, 299] on span "Call to Action" at bounding box center [1074, 299] width 88 height 16
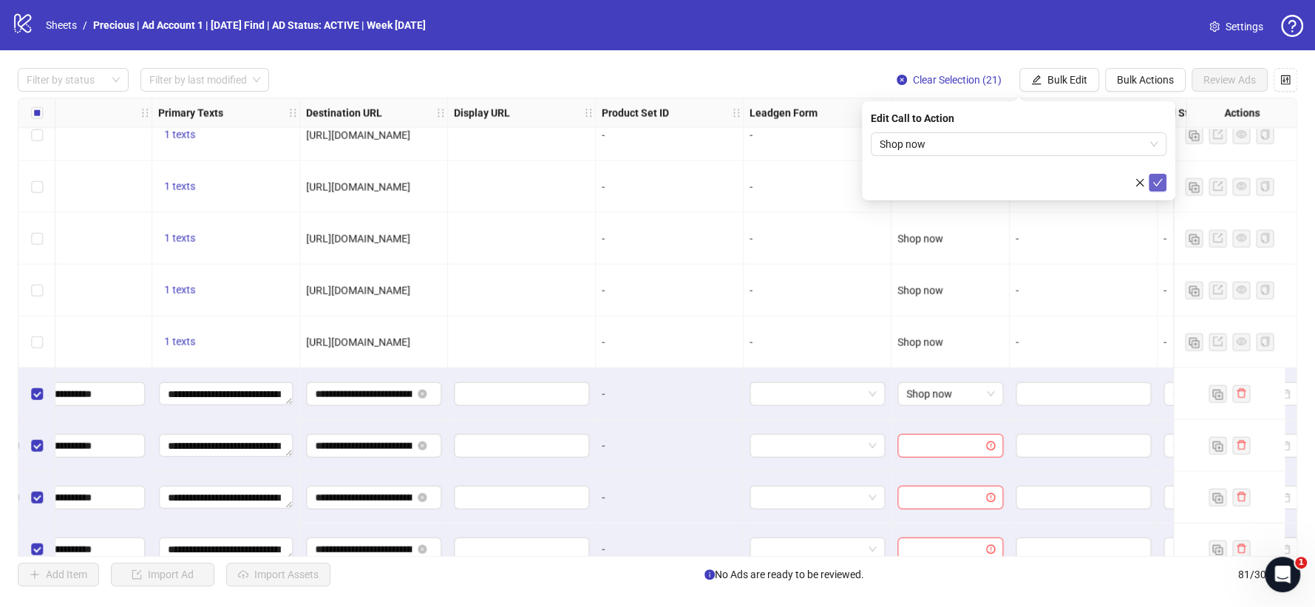
click at [1157, 187] on span "submit" at bounding box center [1157, 183] width 10 height 12
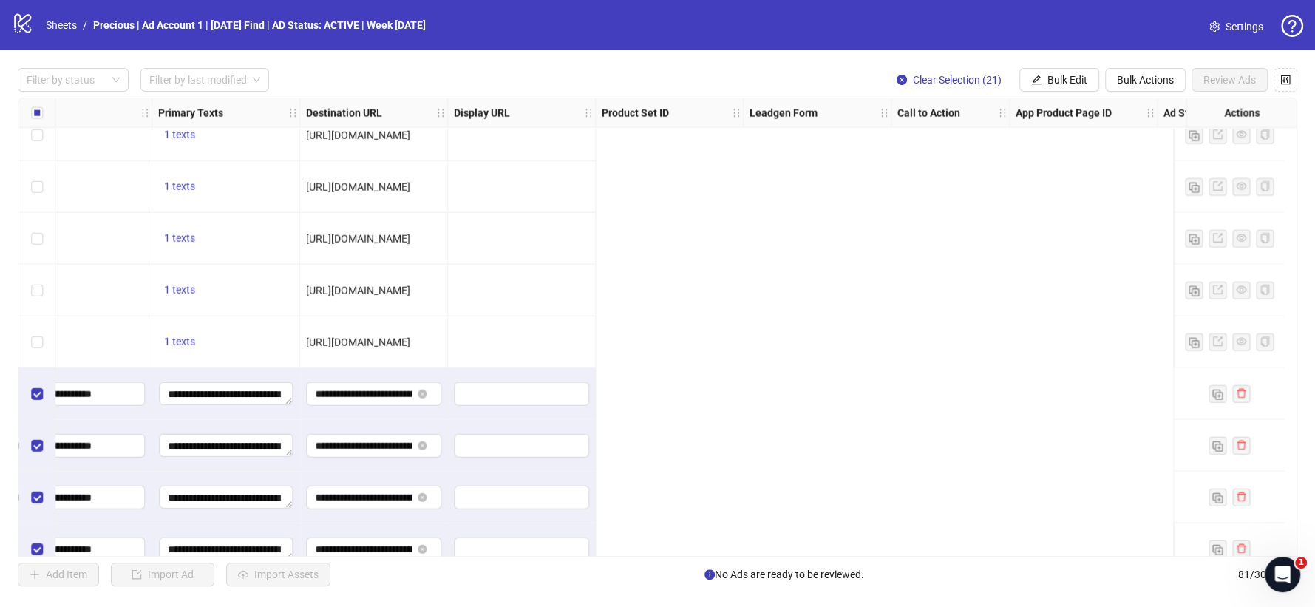
scroll to position [2864, 0]
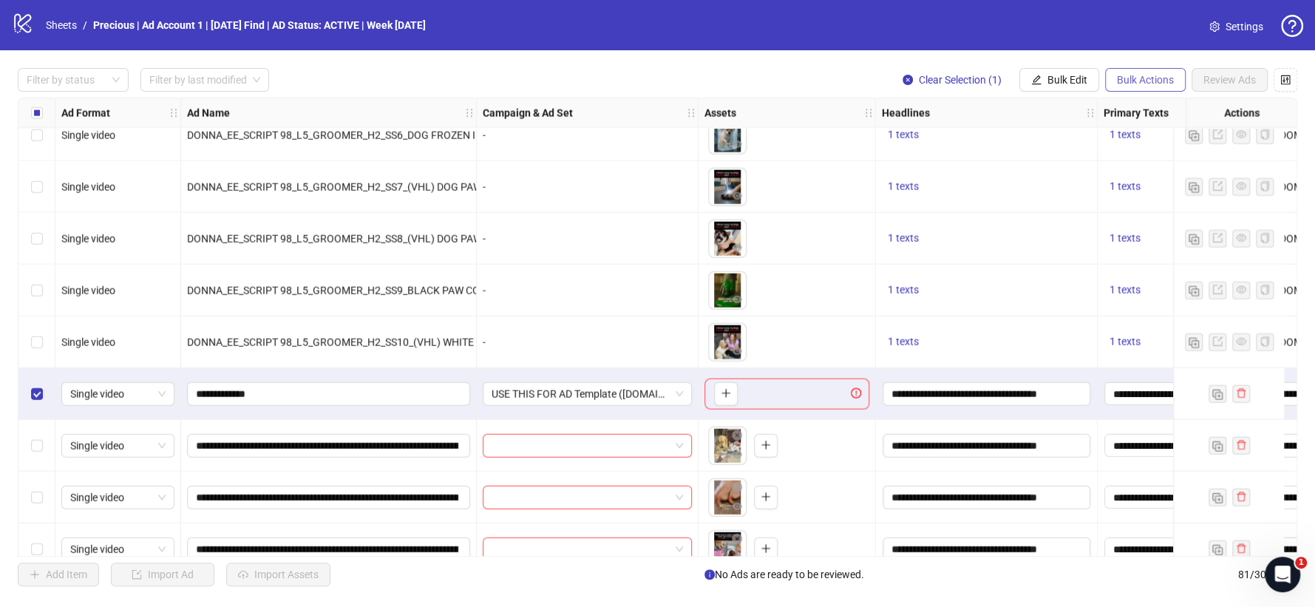
click at [1154, 77] on span "Bulk Actions" at bounding box center [1145, 80] width 57 height 12
click at [1135, 110] on span "Delete" at bounding box center [1165, 110] width 101 height 16
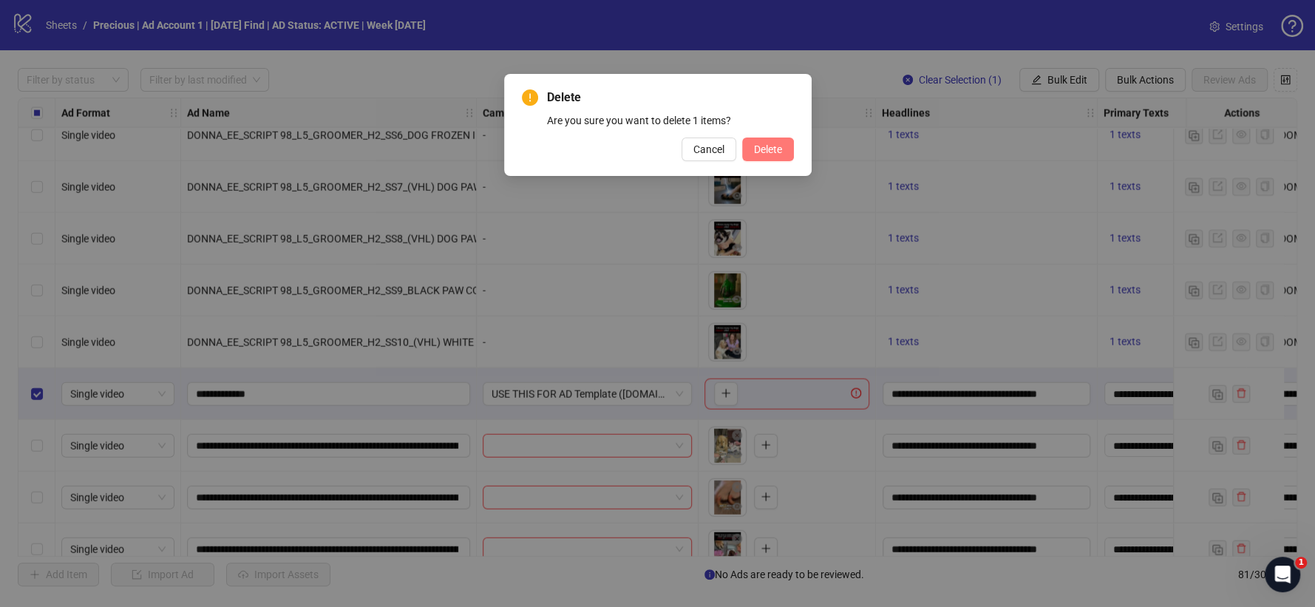
click at [758, 149] on span "Delete" at bounding box center [768, 149] width 28 height 12
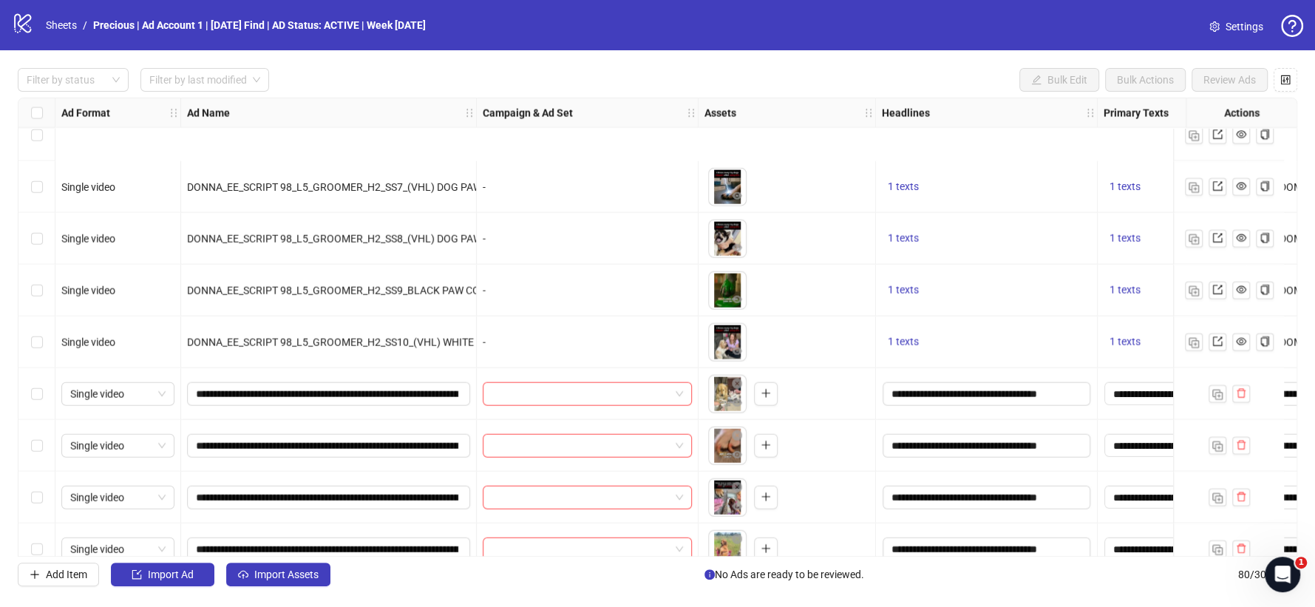
scroll to position [3029, 0]
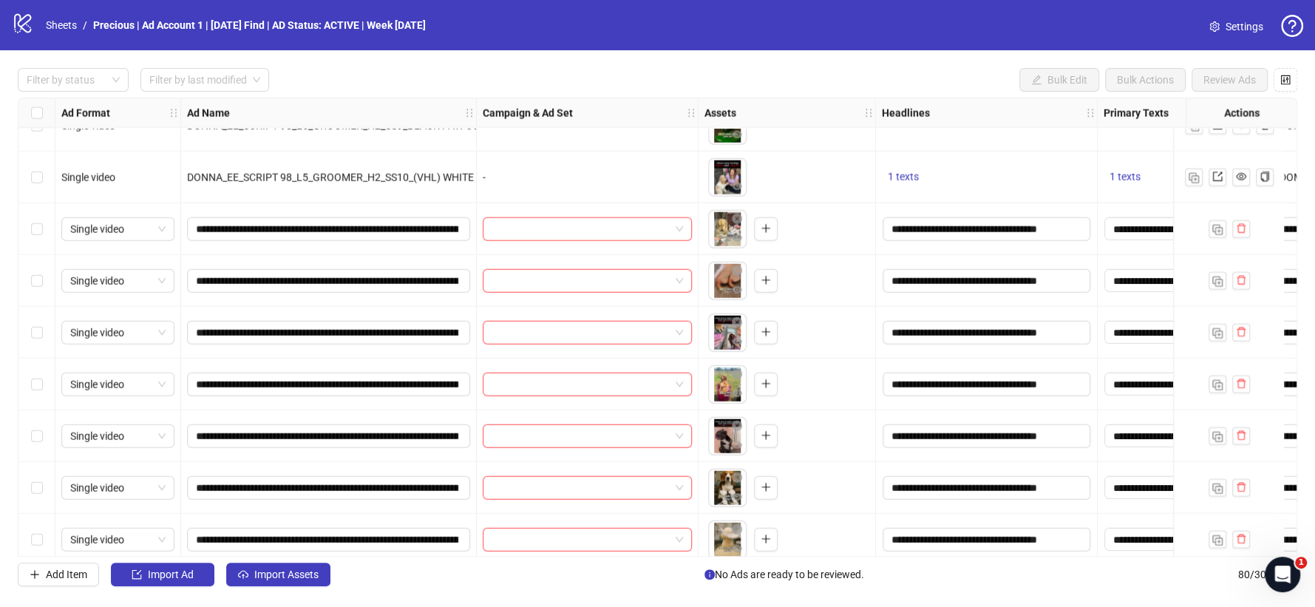
click at [35, 274] on label "Select row 62" at bounding box center [37, 281] width 12 height 16
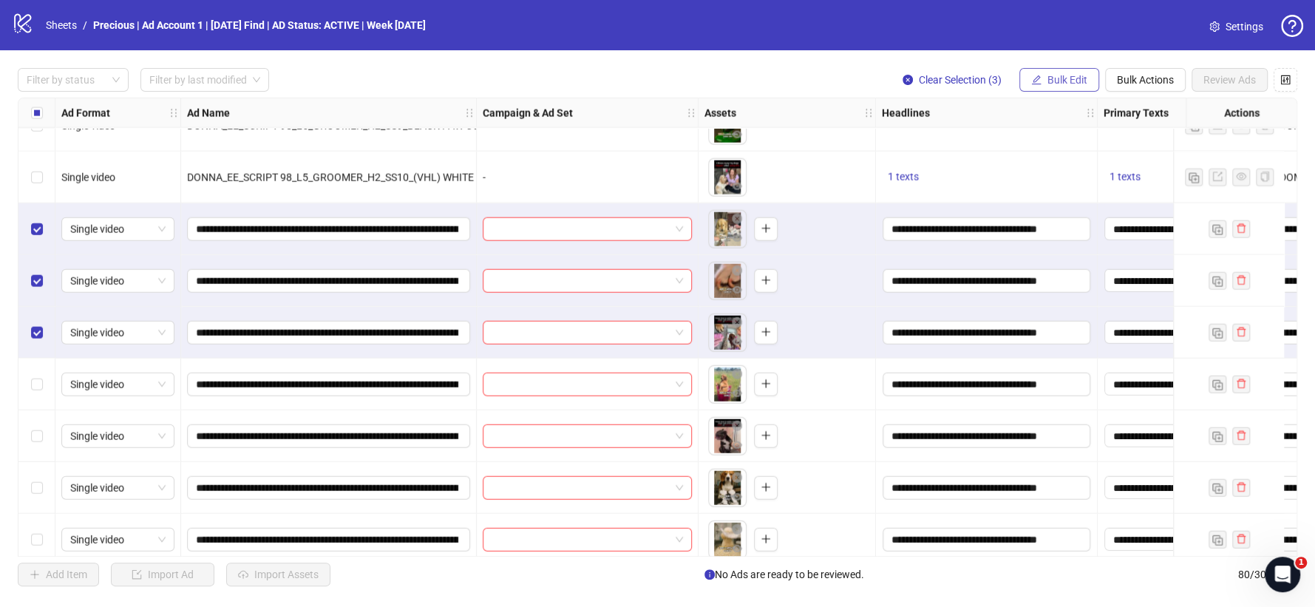
click at [1063, 76] on span "Bulk Edit" at bounding box center [1067, 80] width 40 height 12
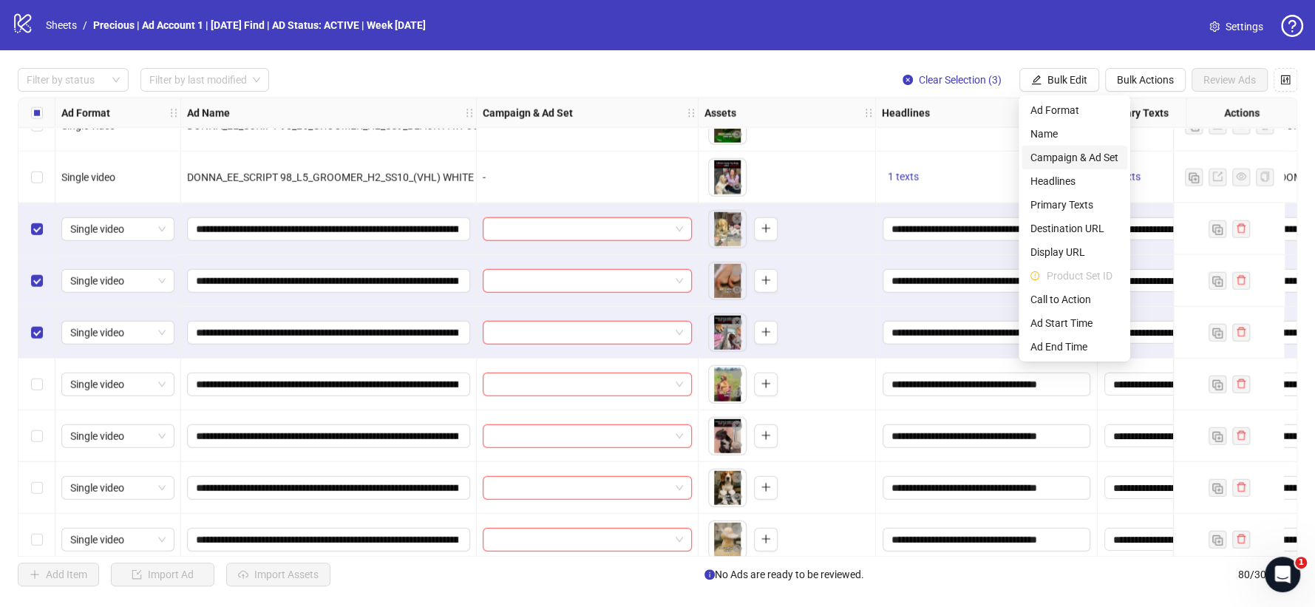
click at [1070, 153] on span "Campaign & Ad Set" at bounding box center [1074, 157] width 88 height 16
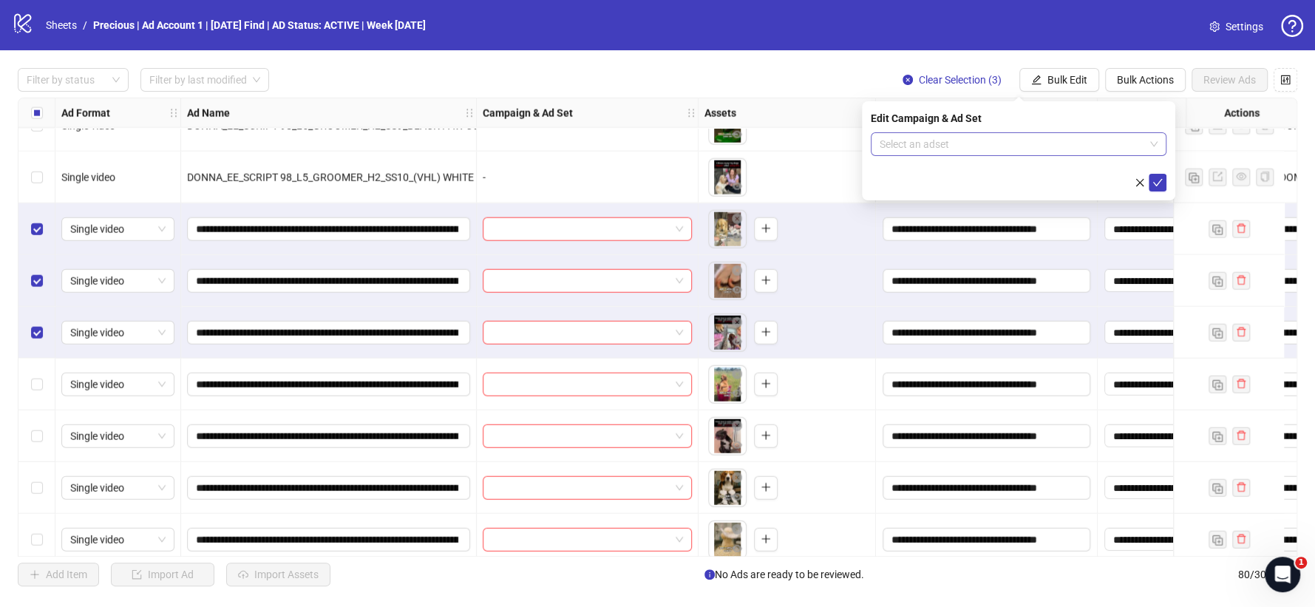
click at [1092, 147] on input "search" at bounding box center [1012, 144] width 265 height 22
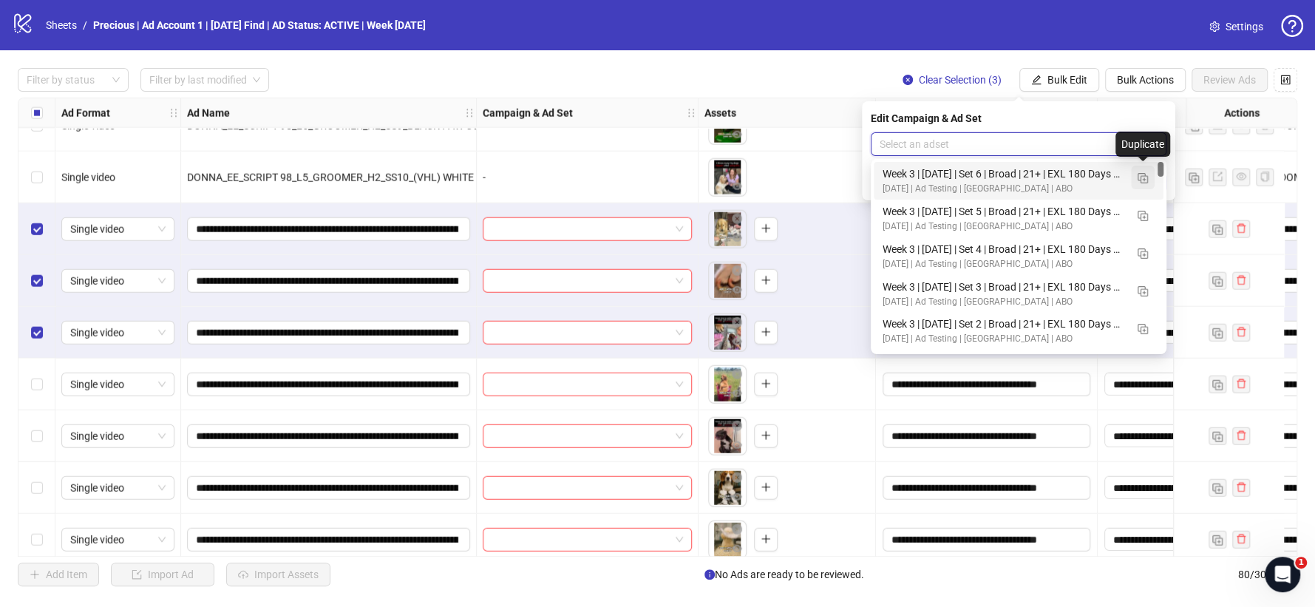
click at [1136, 179] on button "button" at bounding box center [1143, 178] width 24 height 24
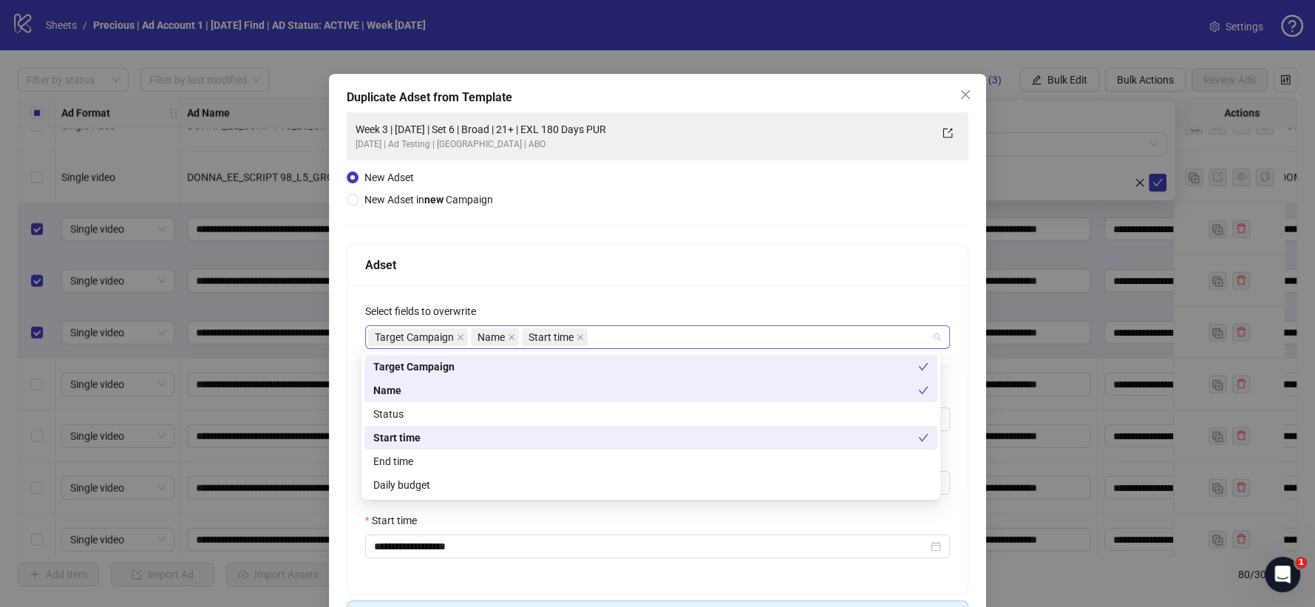
click at [599, 333] on div "Target Campaign Name Start time" at bounding box center [650, 337] width 564 height 21
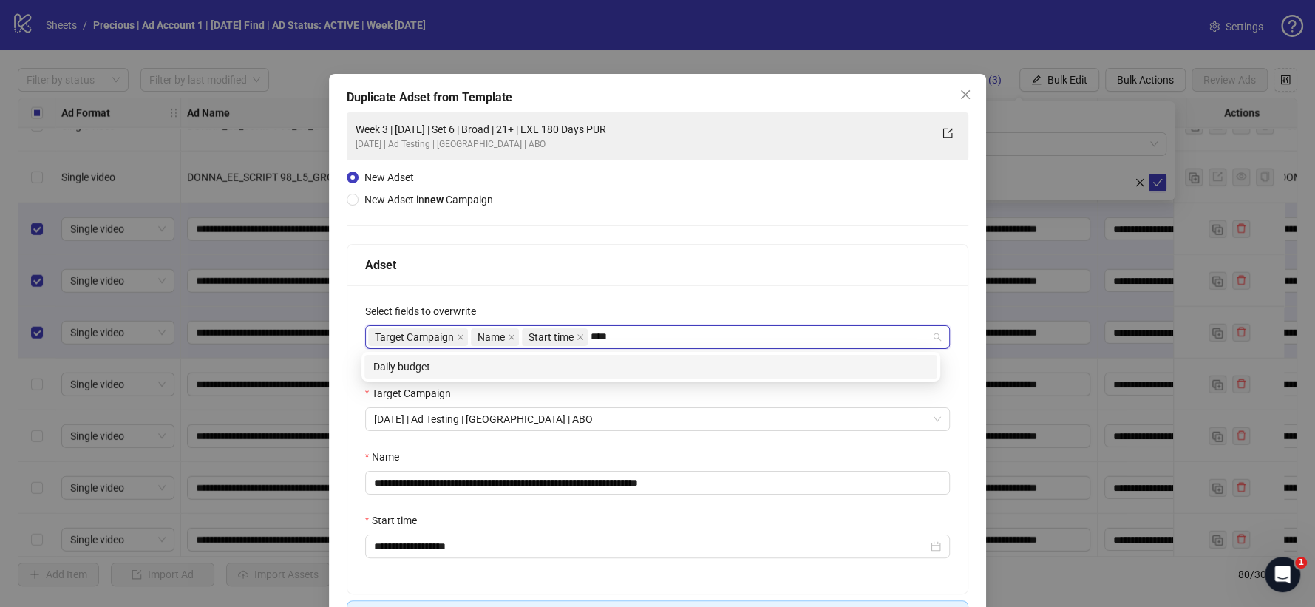
type input "*****"
click at [591, 358] on div "Daily budget" at bounding box center [650, 366] width 555 height 16
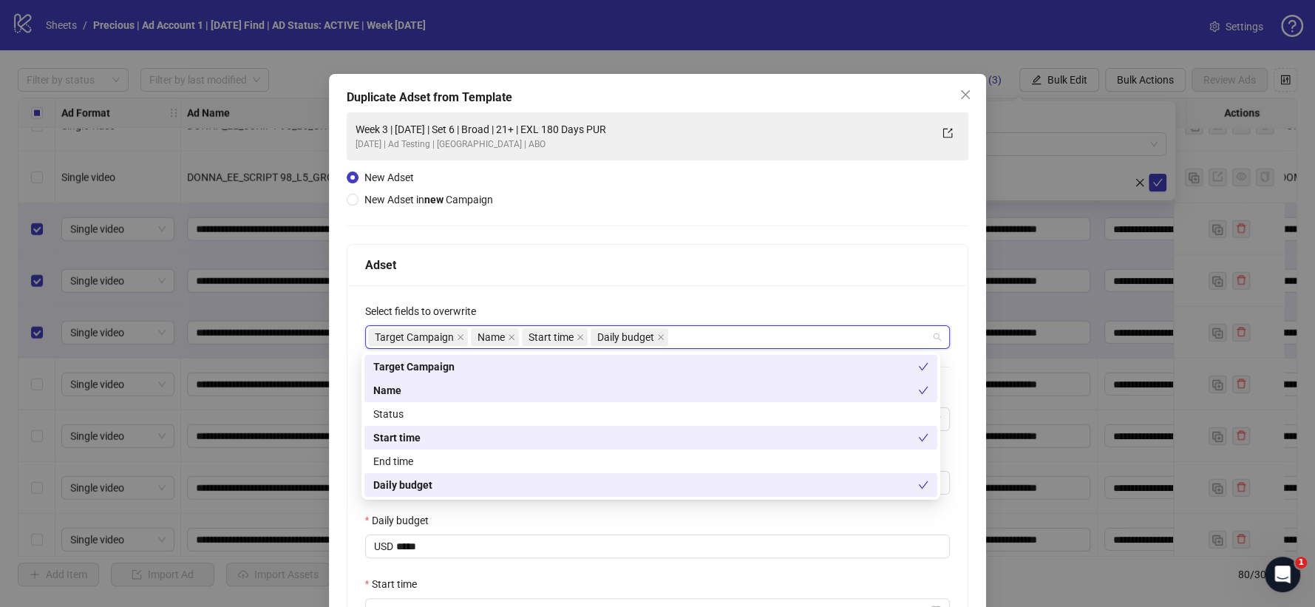
click at [625, 296] on div "**********" at bounding box center [657, 471] width 621 height 372
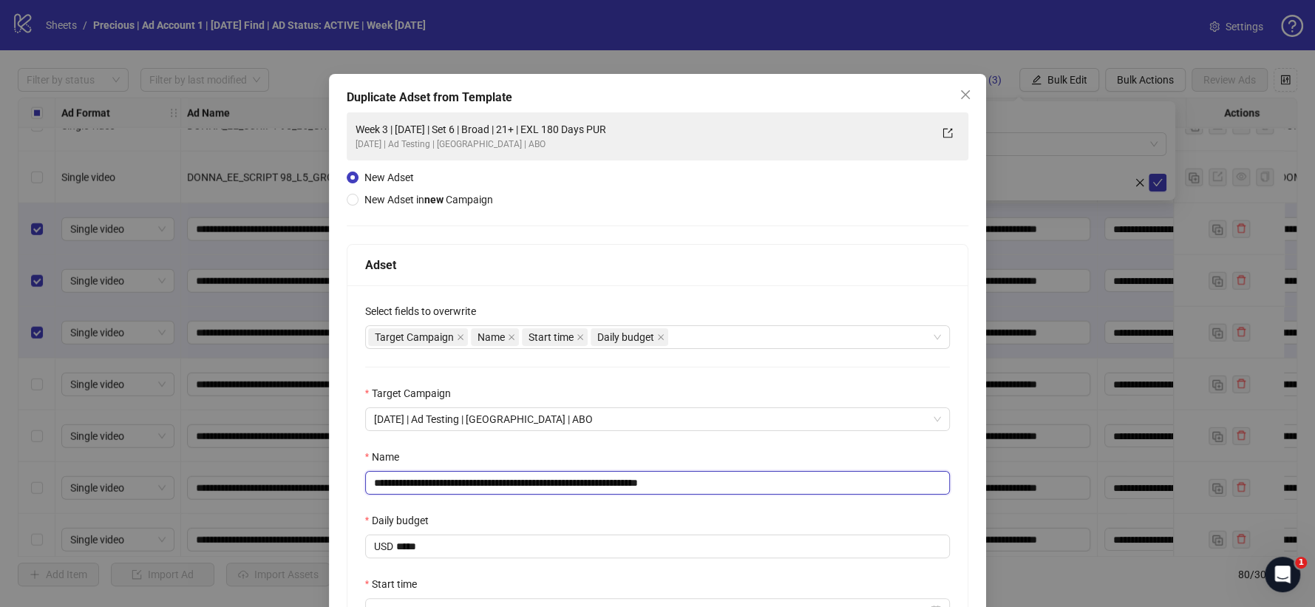
drag, startPoint x: 670, startPoint y: 484, endPoint x: 703, endPoint y: 483, distance: 33.3
click at [703, 483] on input "**********" at bounding box center [657, 483] width 585 height 24
click at [421, 480] on input "**********" at bounding box center [657, 483] width 585 height 24
click at [515, 486] on input "**********" at bounding box center [657, 483] width 585 height 24
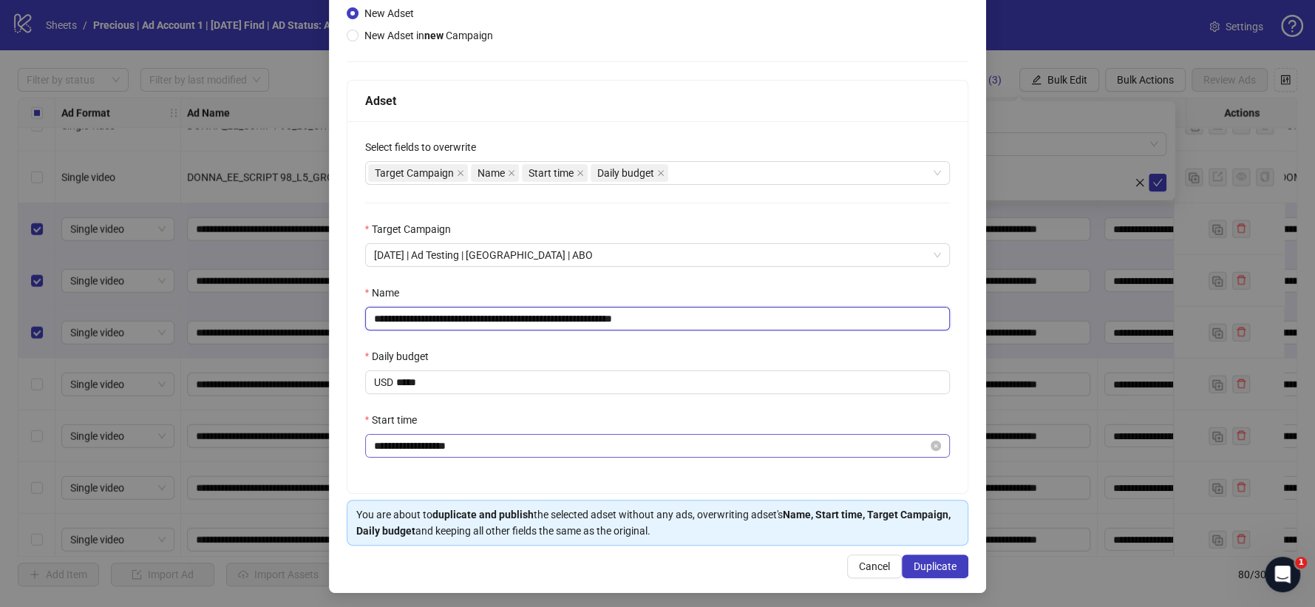
type input "**********"
click at [393, 452] on input "**********" at bounding box center [651, 446] width 554 height 16
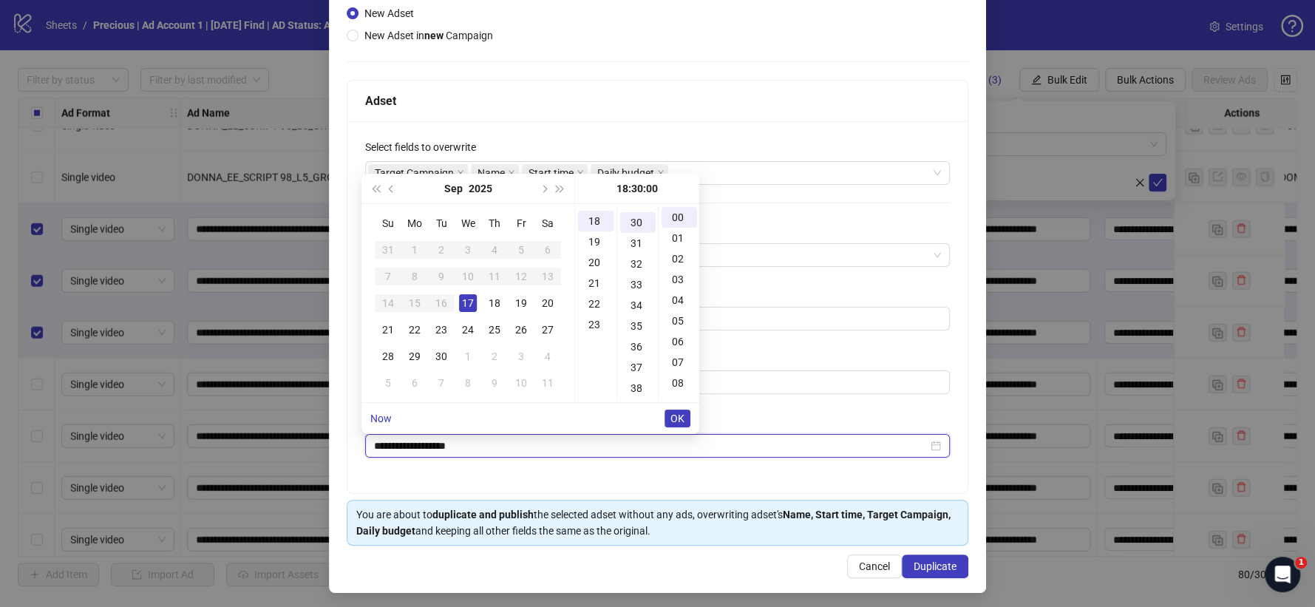
scroll to position [620, 0]
click at [499, 287] on td "11" at bounding box center [494, 276] width 27 height 27
click at [497, 300] on div "18" at bounding box center [495, 303] width 18 height 18
type input "**********"
click at [684, 418] on span "OK" at bounding box center [677, 418] width 14 height 12
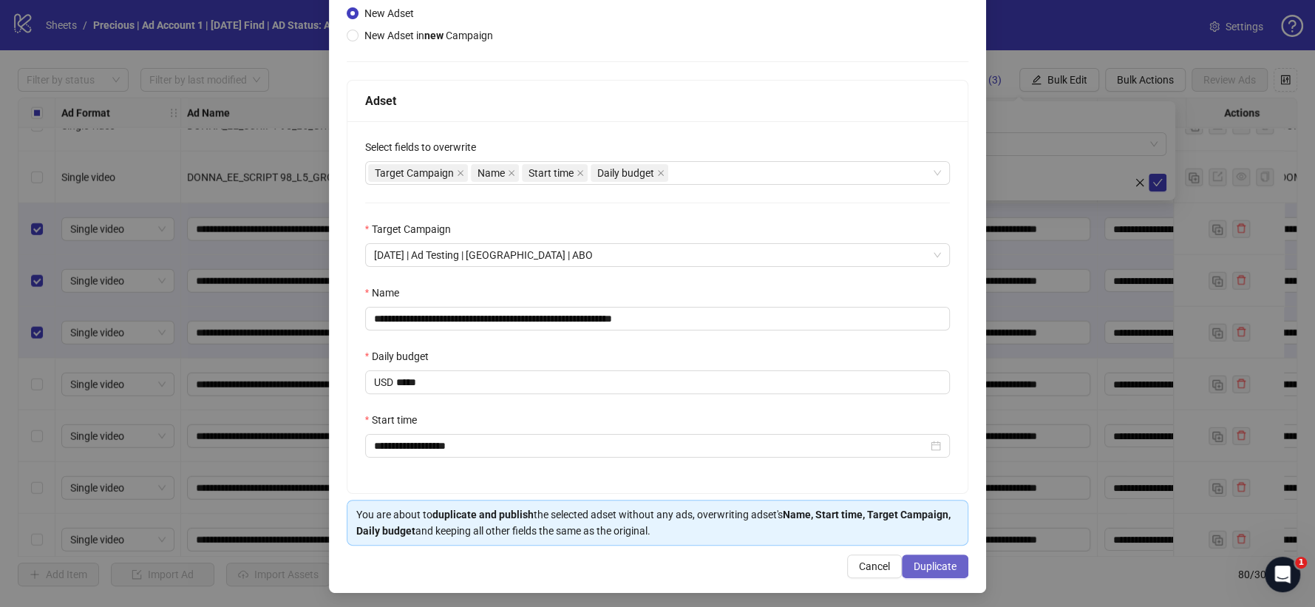
click at [914, 565] on span "Duplicate" at bounding box center [935, 566] width 43 height 12
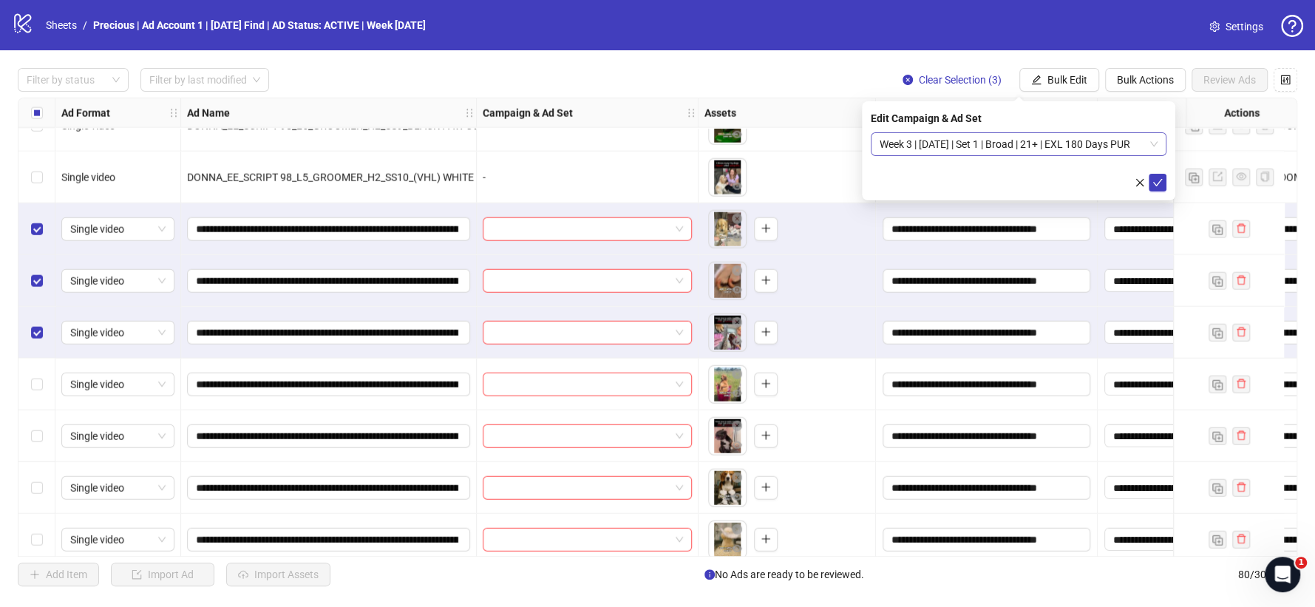
click at [1152, 145] on span "Week 3 | [DATE] | Set 1 | Broad | 21+ | EXL 180 Days PUR" at bounding box center [1019, 144] width 278 height 22
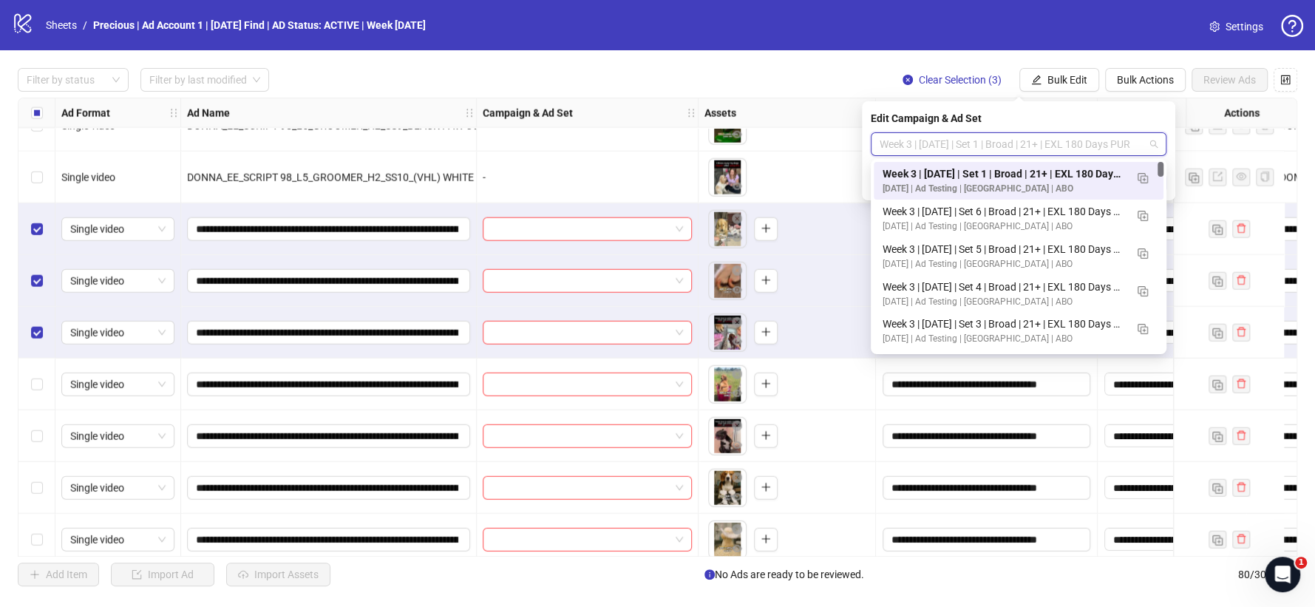
scroll to position [0, 0]
click at [1140, 177] on img "button" at bounding box center [1143, 178] width 10 height 10
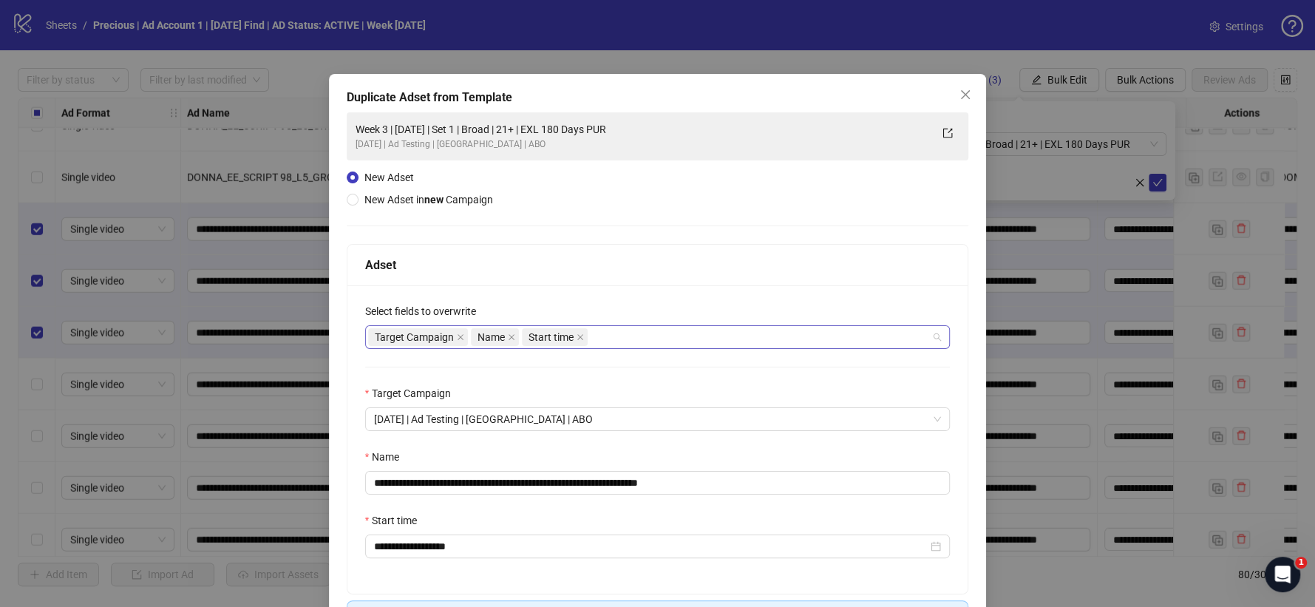
click at [665, 338] on div "Target Campaign Name Start time" at bounding box center [650, 337] width 564 height 21
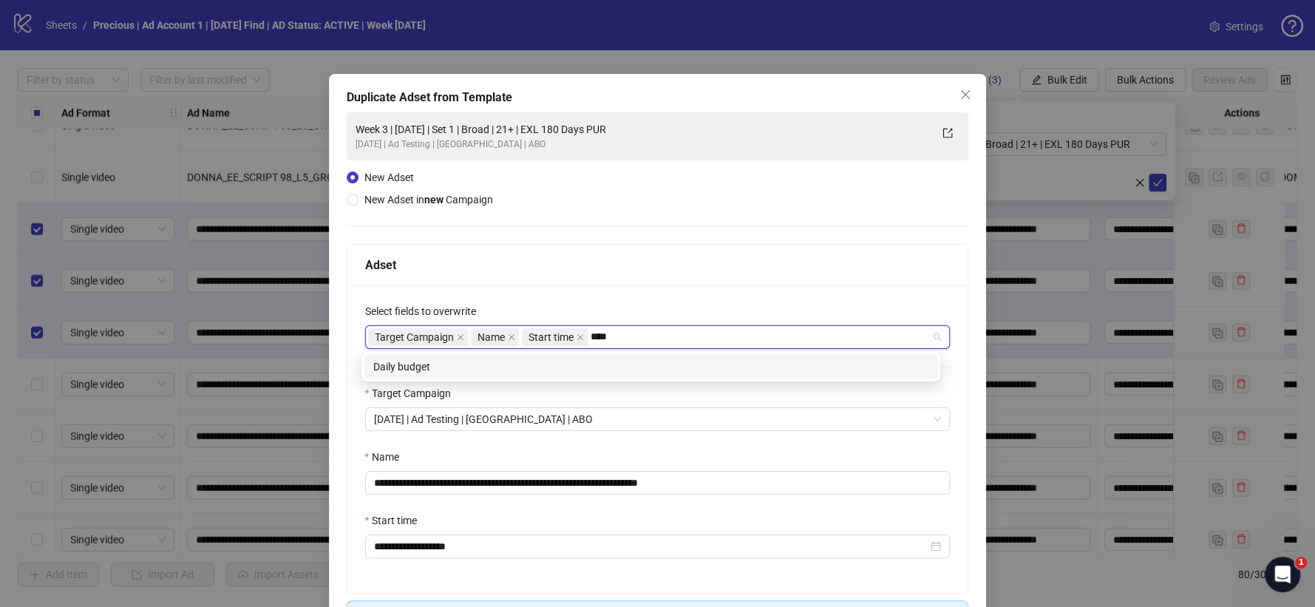
type input "*****"
click at [568, 364] on div "Daily budget" at bounding box center [650, 366] width 555 height 16
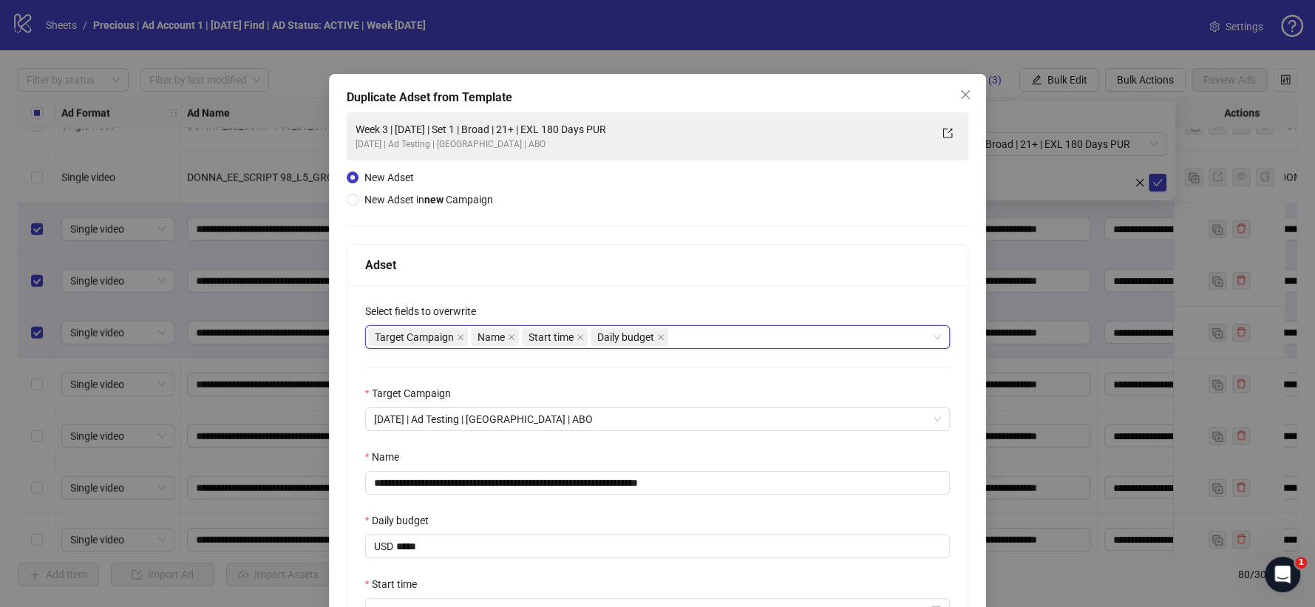
click at [612, 258] on div "Adset" at bounding box center [657, 265] width 585 height 18
click at [667, 480] on input "**********" at bounding box center [657, 483] width 585 height 24
drag, startPoint x: 672, startPoint y: 480, endPoint x: 783, endPoint y: 487, distance: 111.1
click at [783, 487] on input "**********" at bounding box center [657, 483] width 585 height 24
click at [514, 486] on input "**********" at bounding box center [657, 483] width 585 height 24
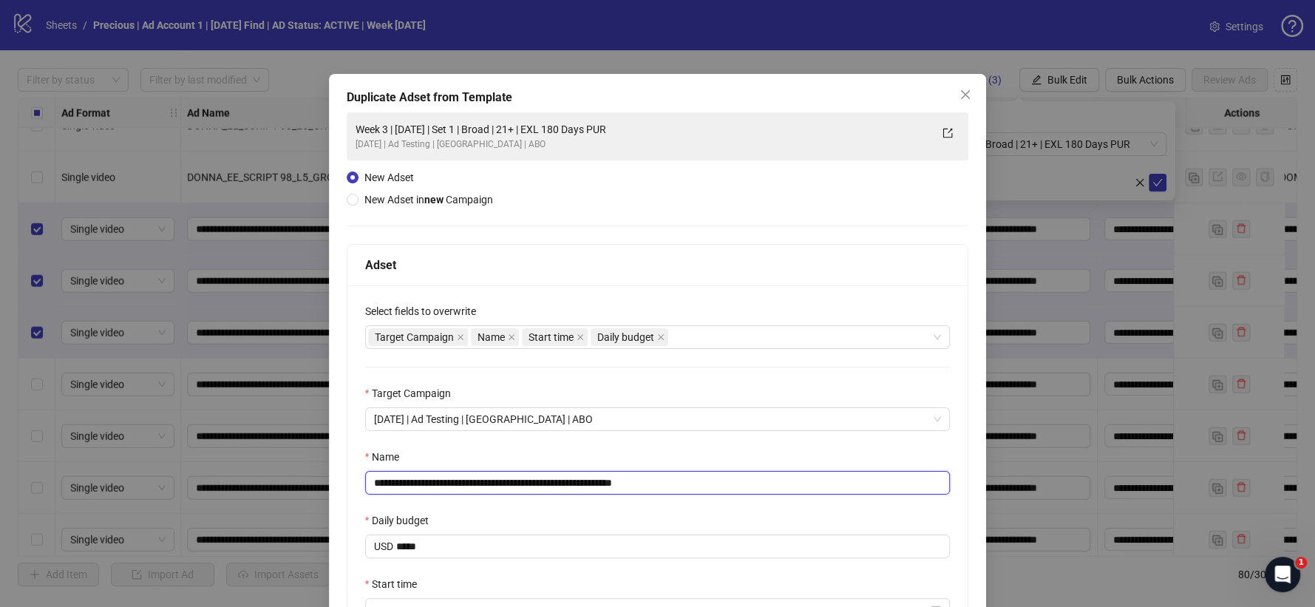
scroll to position [170, 0]
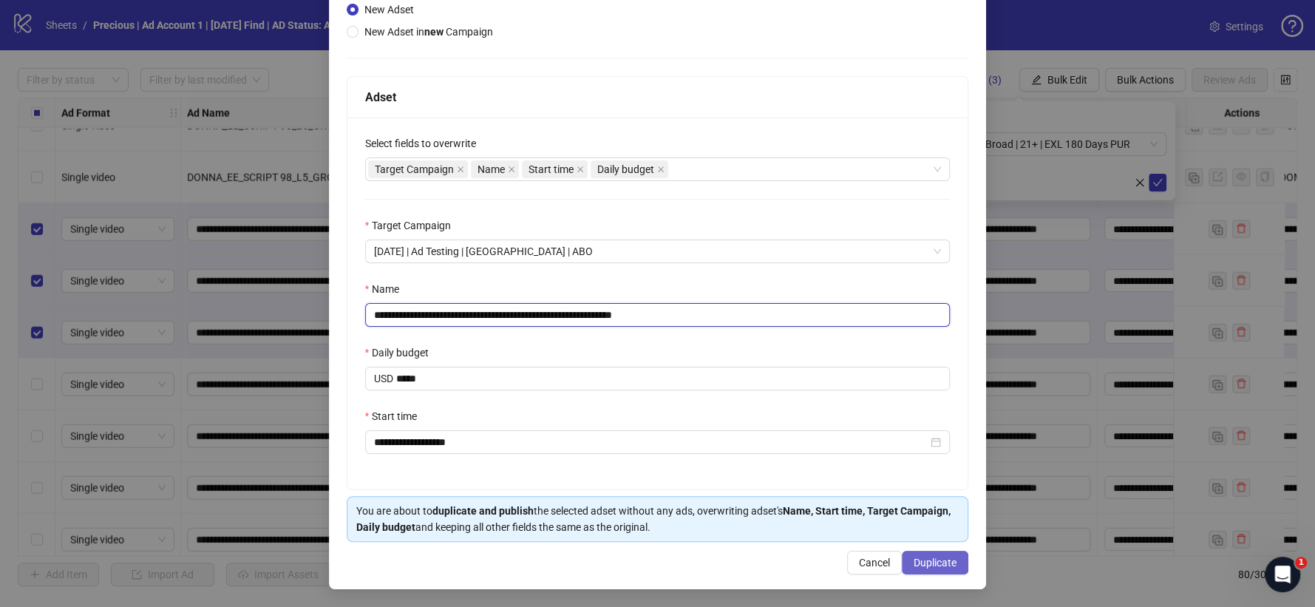
type input "**********"
click at [927, 562] on span "Duplicate" at bounding box center [935, 563] width 43 height 12
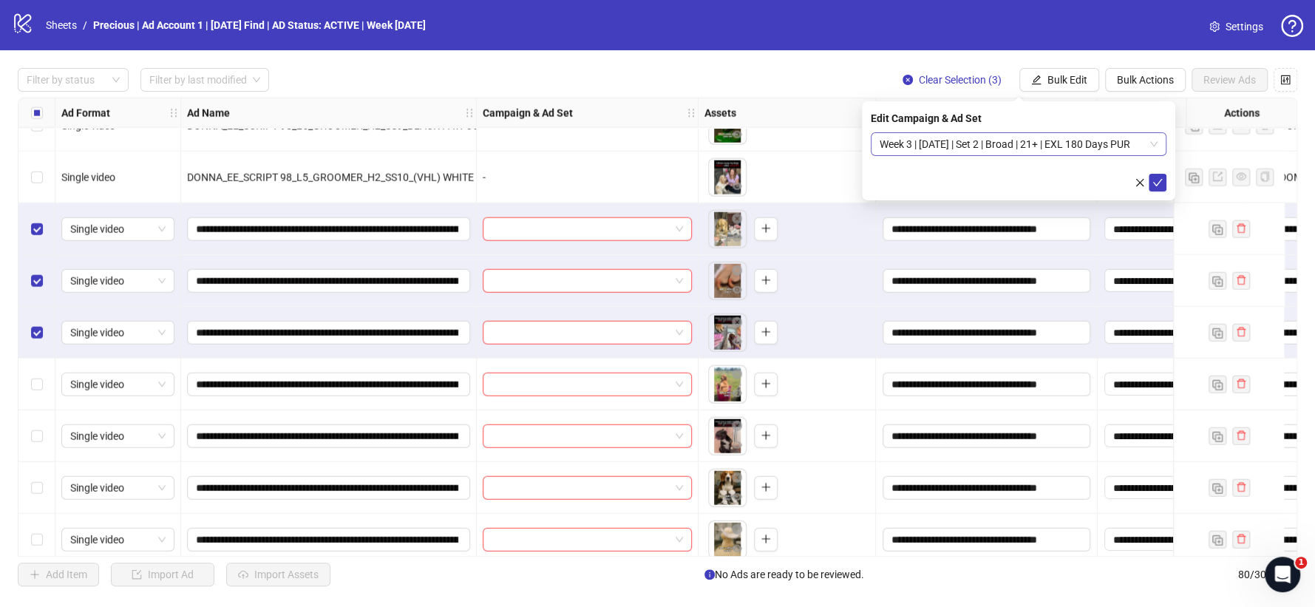
click at [1155, 146] on span "Week 3 | [DATE] | Set 2 | Broad | 21+ | EXL 180 Days PUR" at bounding box center [1019, 144] width 278 height 22
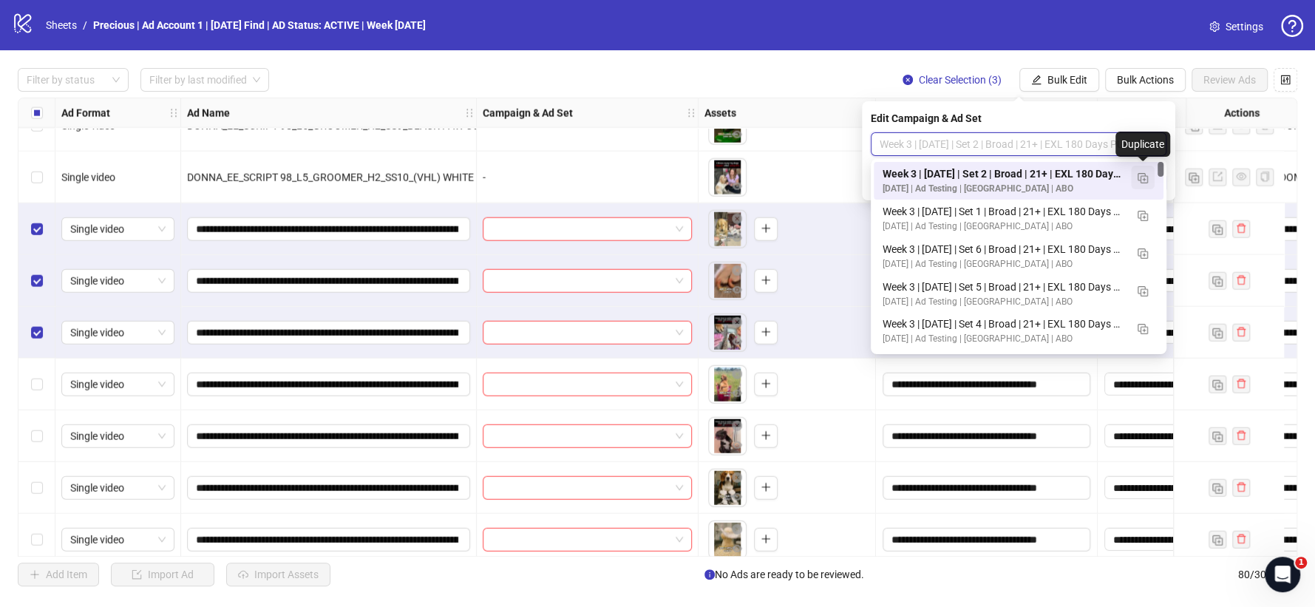
click at [1143, 171] on span "button" at bounding box center [1143, 177] width 10 height 12
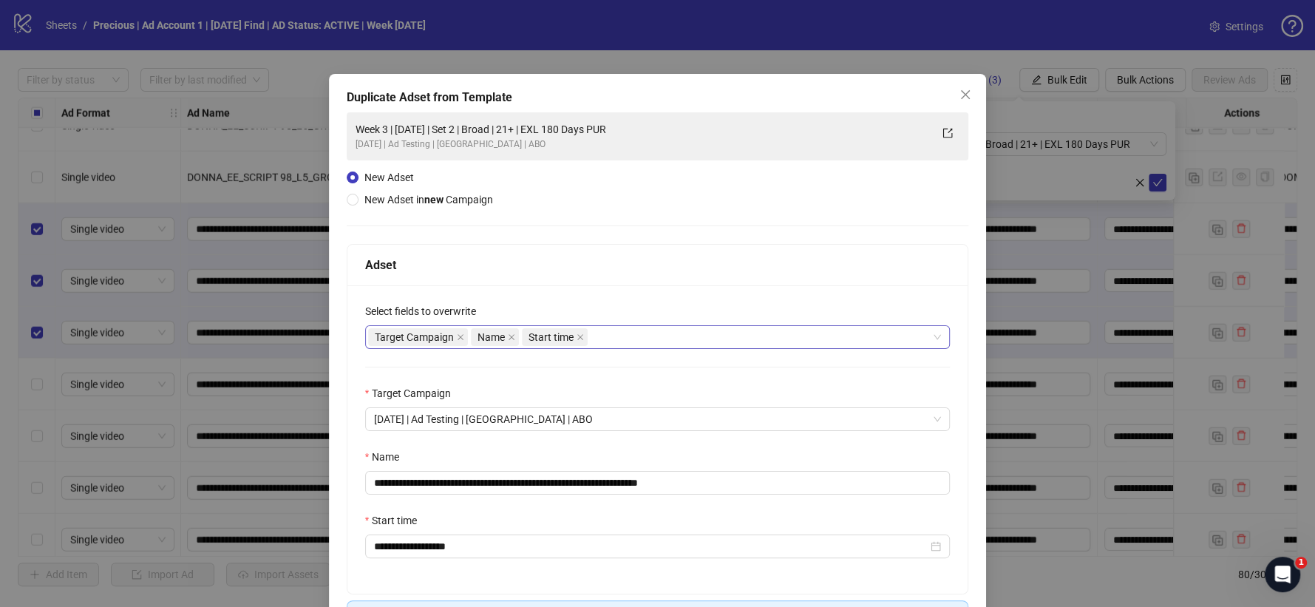
click at [593, 335] on div "Target Campaign Name Start time" at bounding box center [650, 337] width 564 height 21
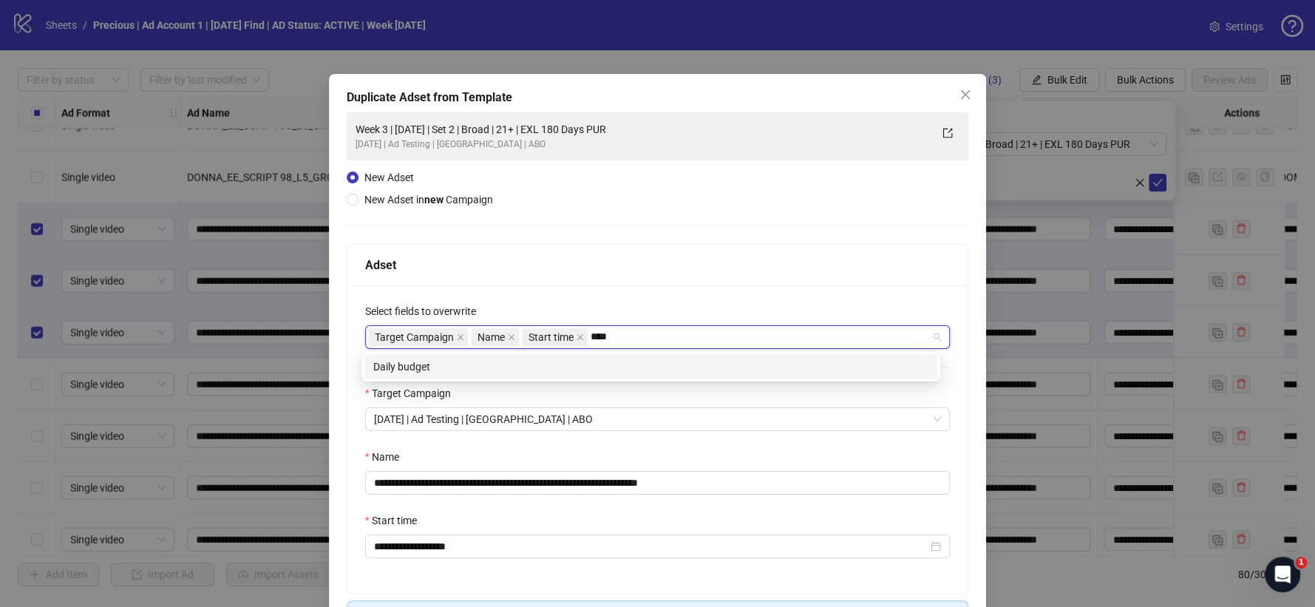
type input "*****"
click at [565, 367] on div "Daily budget" at bounding box center [650, 366] width 555 height 16
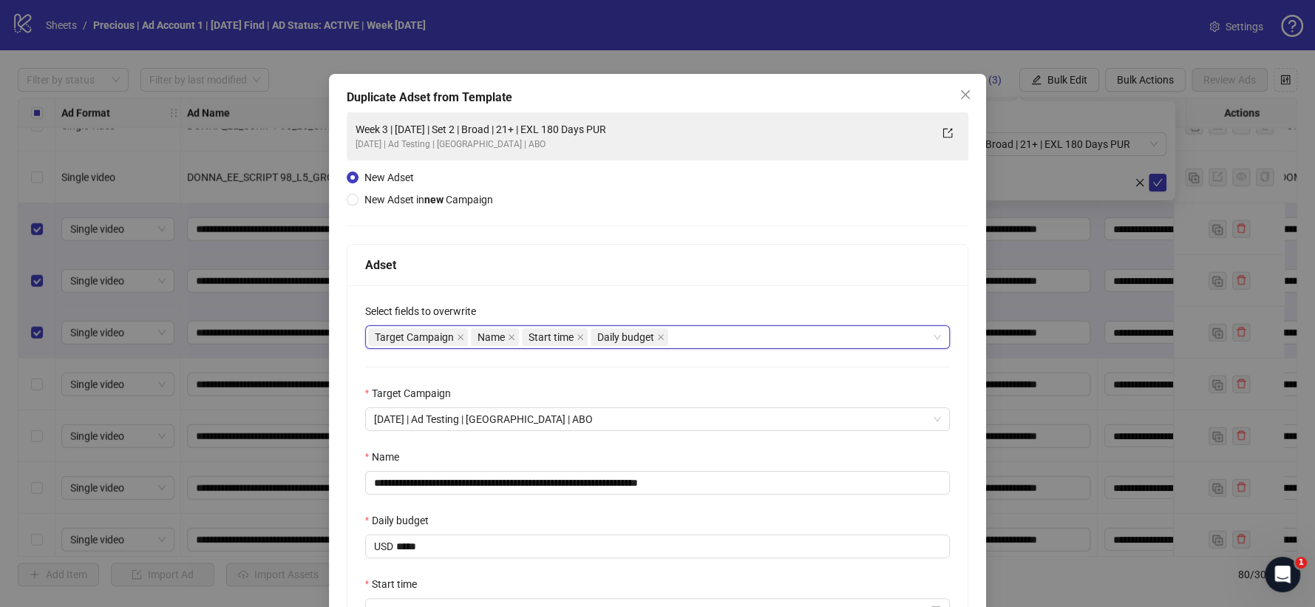
click at [660, 272] on div "Adset" at bounding box center [657, 265] width 585 height 18
drag, startPoint x: 668, startPoint y: 478, endPoint x: 787, endPoint y: 478, distance: 119.0
click at [786, 478] on input "**********" at bounding box center [657, 483] width 585 height 24
click at [516, 478] on input "**********" at bounding box center [657, 483] width 585 height 24
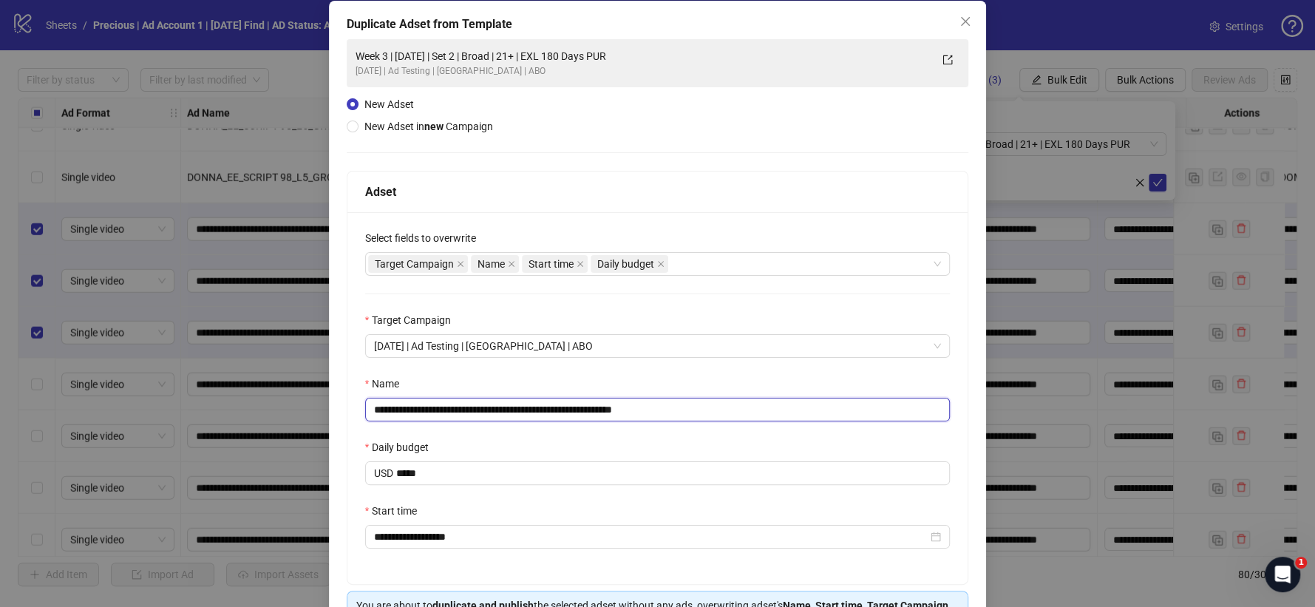
scroll to position [170, 0]
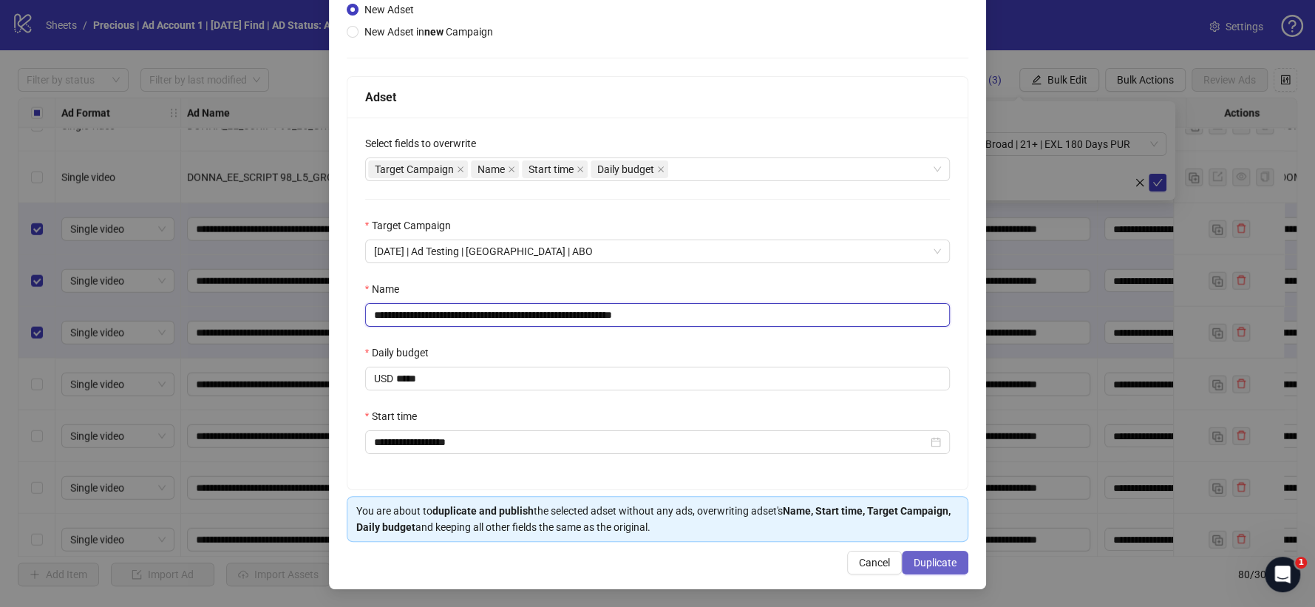
type input "**********"
click at [928, 561] on span "Duplicate" at bounding box center [935, 563] width 43 height 12
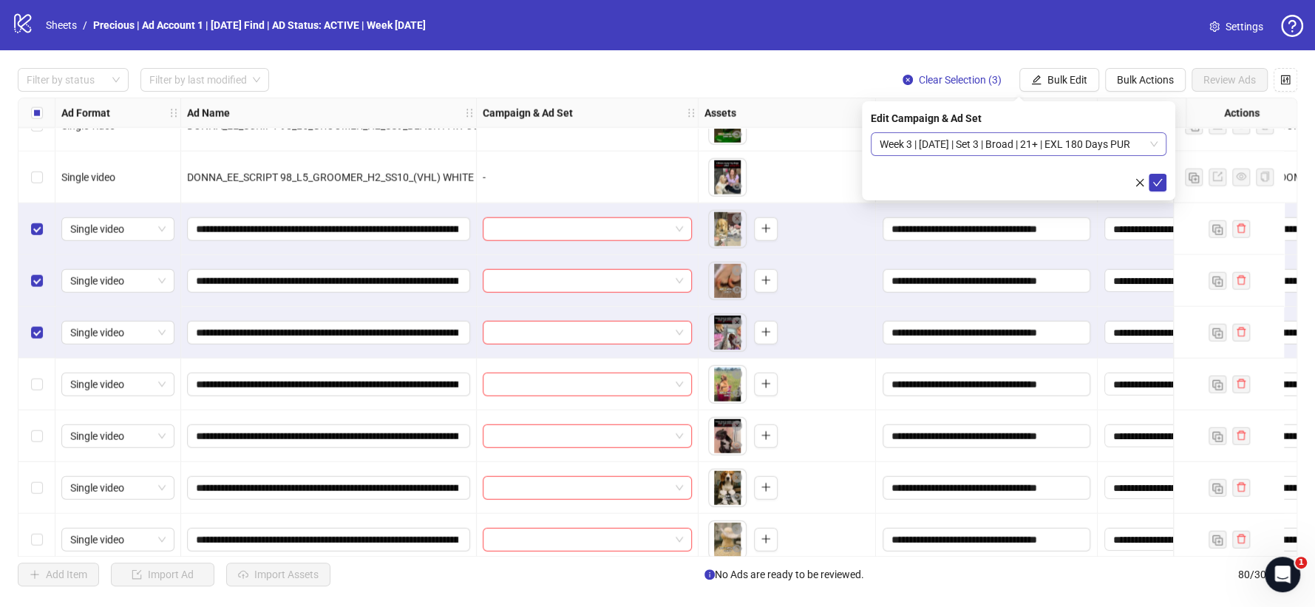
click at [1147, 146] on span "Week 3 | [DATE] | Set 3 | Broad | 21+ | EXL 180 Days PUR" at bounding box center [1019, 144] width 278 height 22
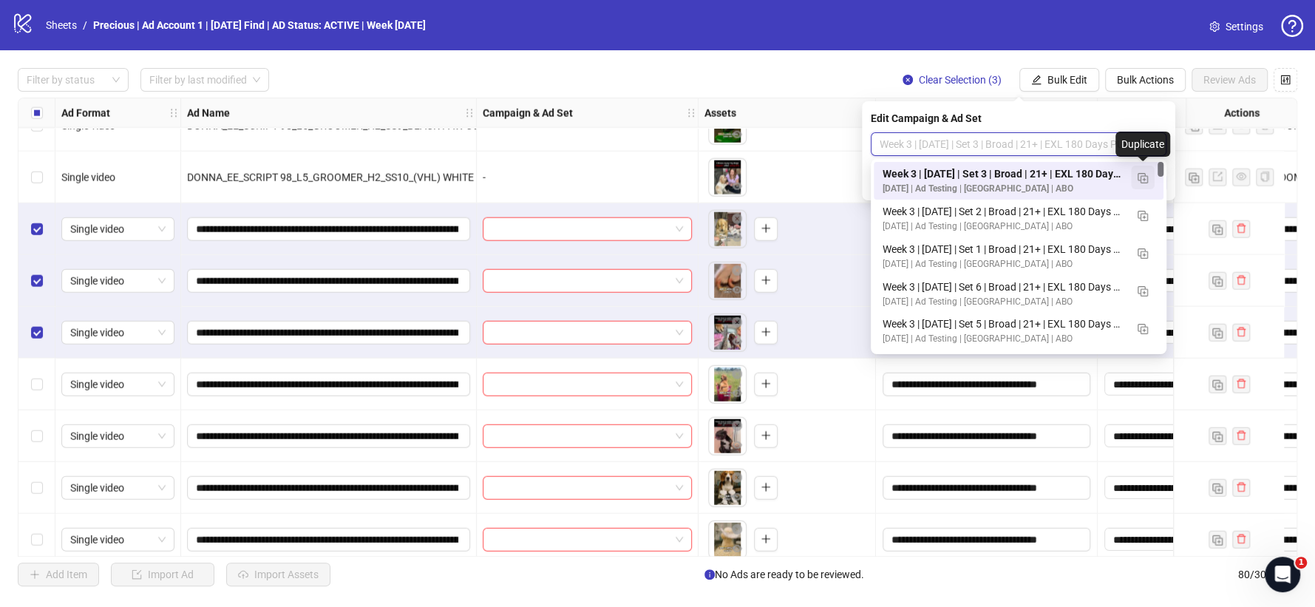
click at [1144, 166] on button "button" at bounding box center [1143, 178] width 24 height 24
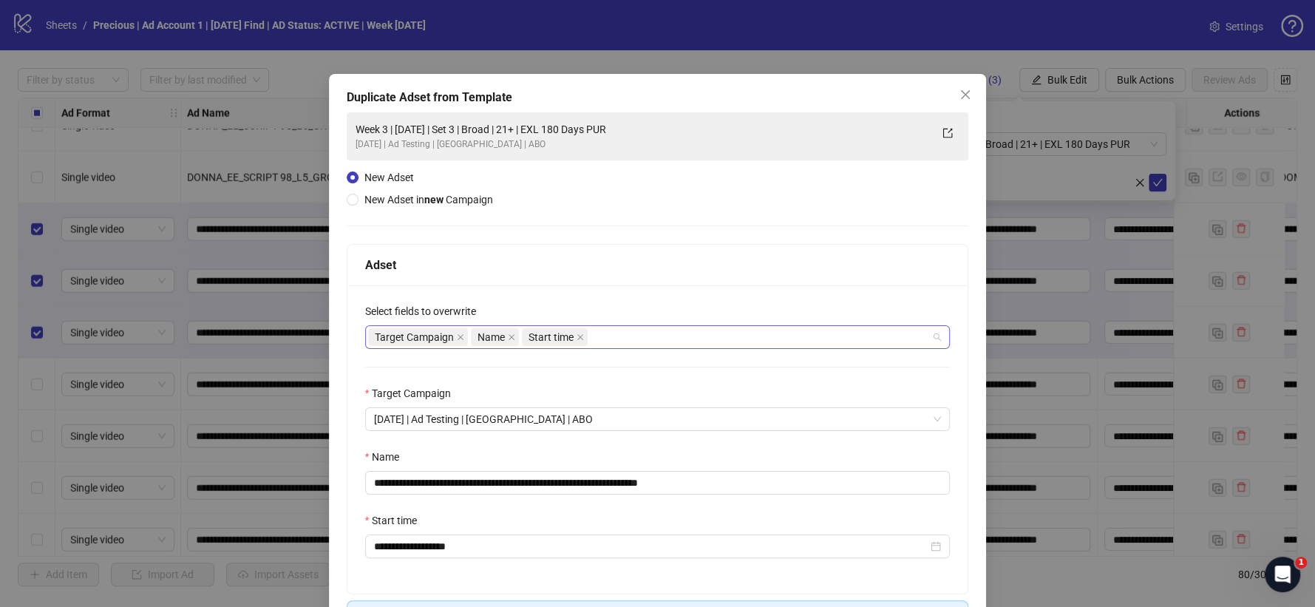
click at [615, 332] on div "Target Campaign Name Start time" at bounding box center [650, 337] width 564 height 21
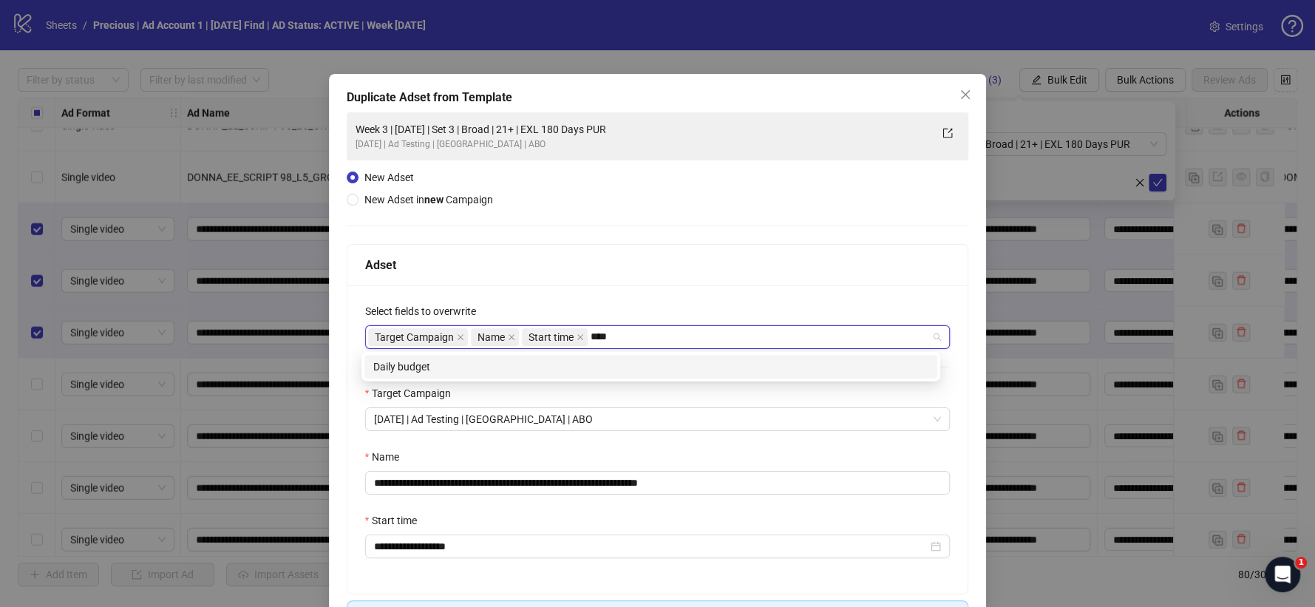
type input "*****"
click at [591, 363] on div "Daily budget" at bounding box center [650, 366] width 555 height 16
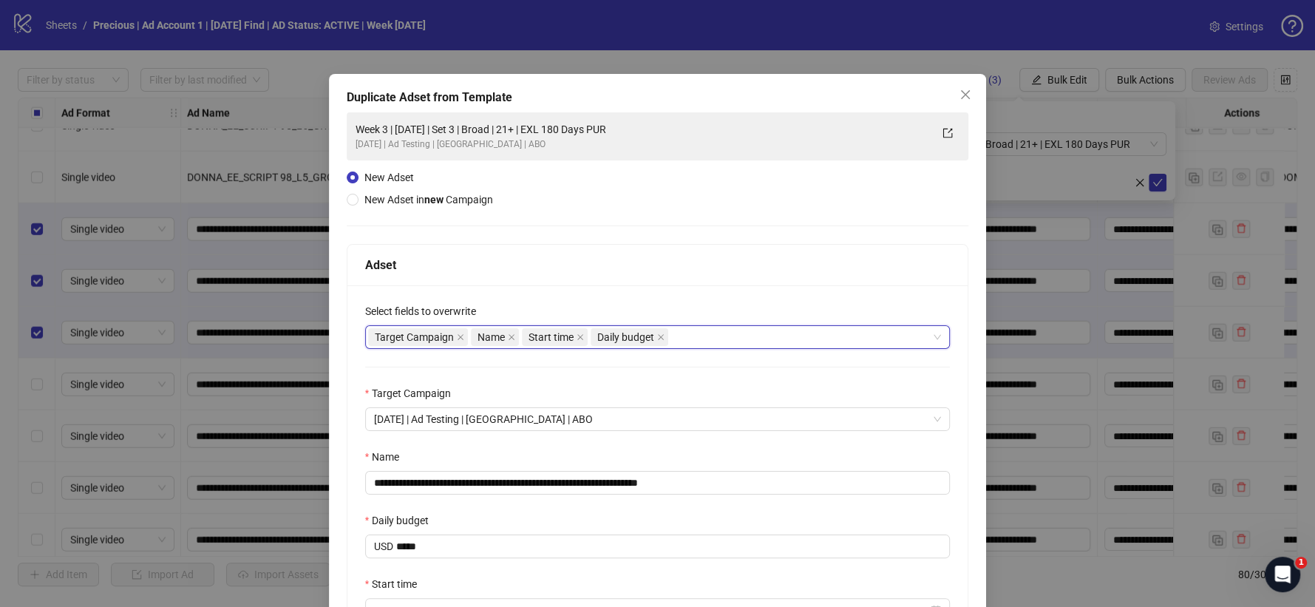
click at [628, 253] on div "Adset" at bounding box center [657, 265] width 621 height 41
drag, startPoint x: 669, startPoint y: 478, endPoint x: 786, endPoint y: 488, distance: 117.9
click at [786, 486] on input "**********" at bounding box center [657, 483] width 585 height 24
click at [514, 481] on input "**********" at bounding box center [657, 483] width 585 height 24
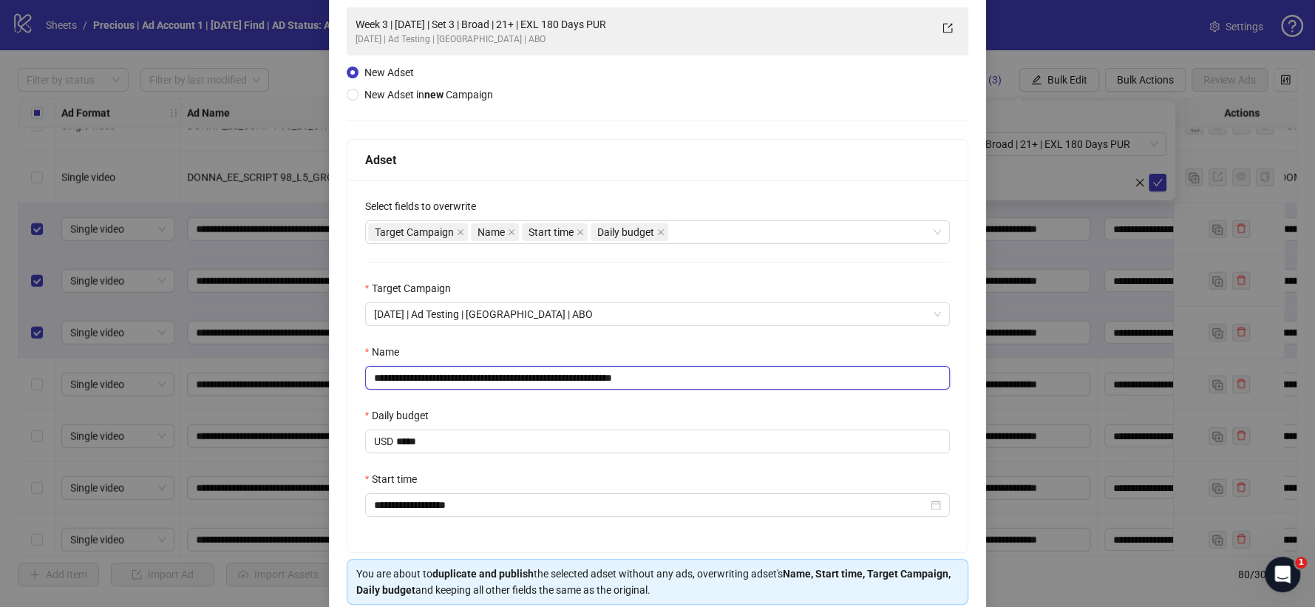
scroll to position [170, 0]
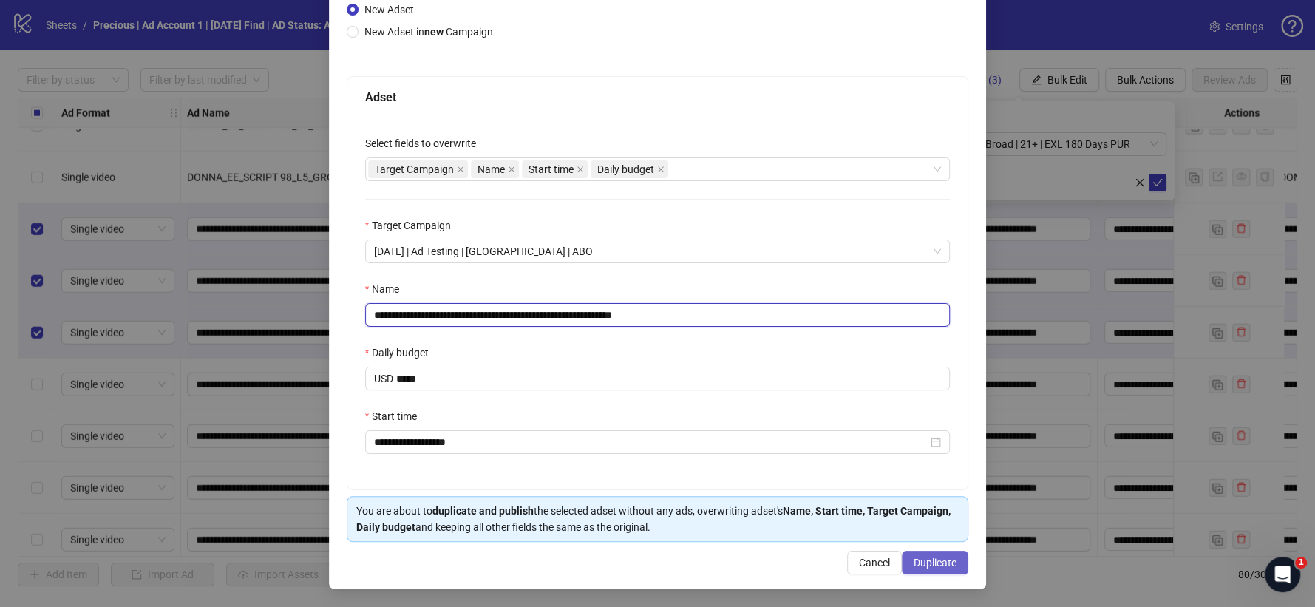
type input "**********"
click at [935, 561] on span "Duplicate" at bounding box center [935, 563] width 43 height 12
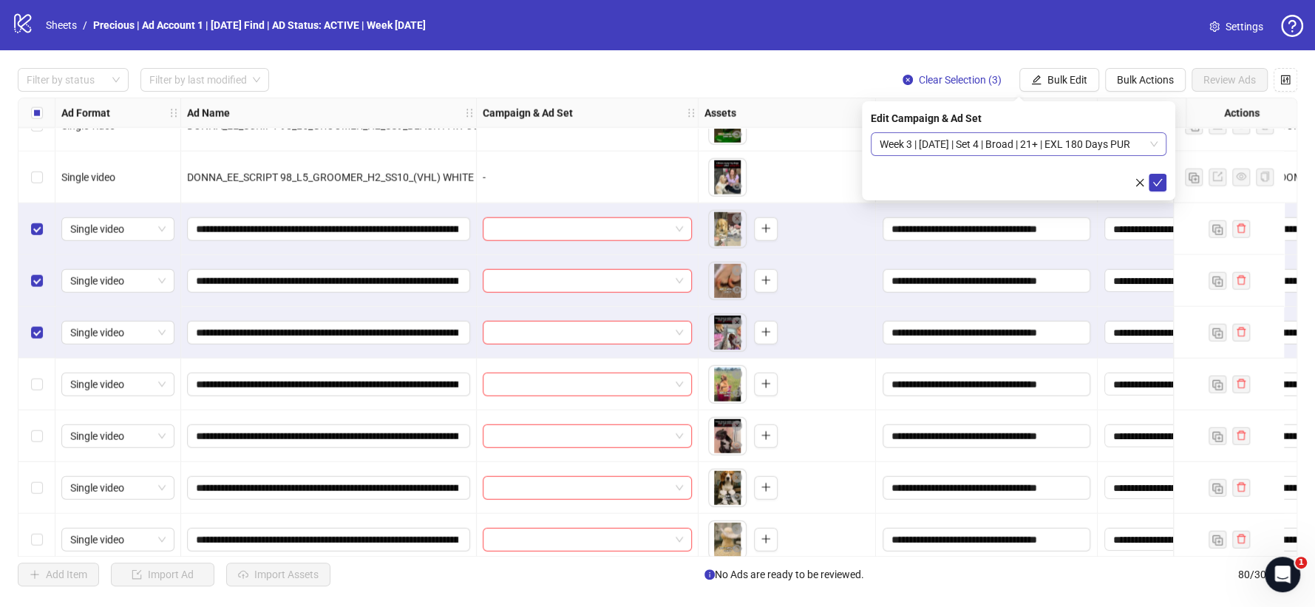
click at [1158, 143] on div "Week 3 | [DATE] | Set 4 | Broad | 21+ | EXL 180 Days PUR" at bounding box center [1019, 144] width 296 height 24
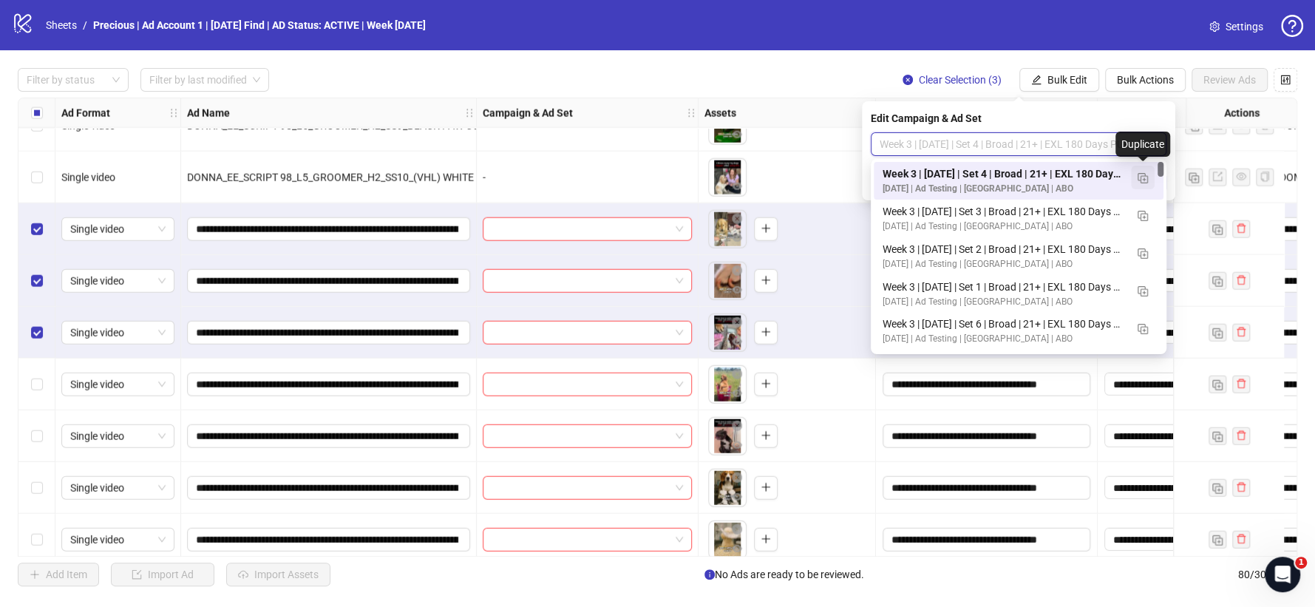
click at [1143, 169] on button "button" at bounding box center [1143, 178] width 24 height 24
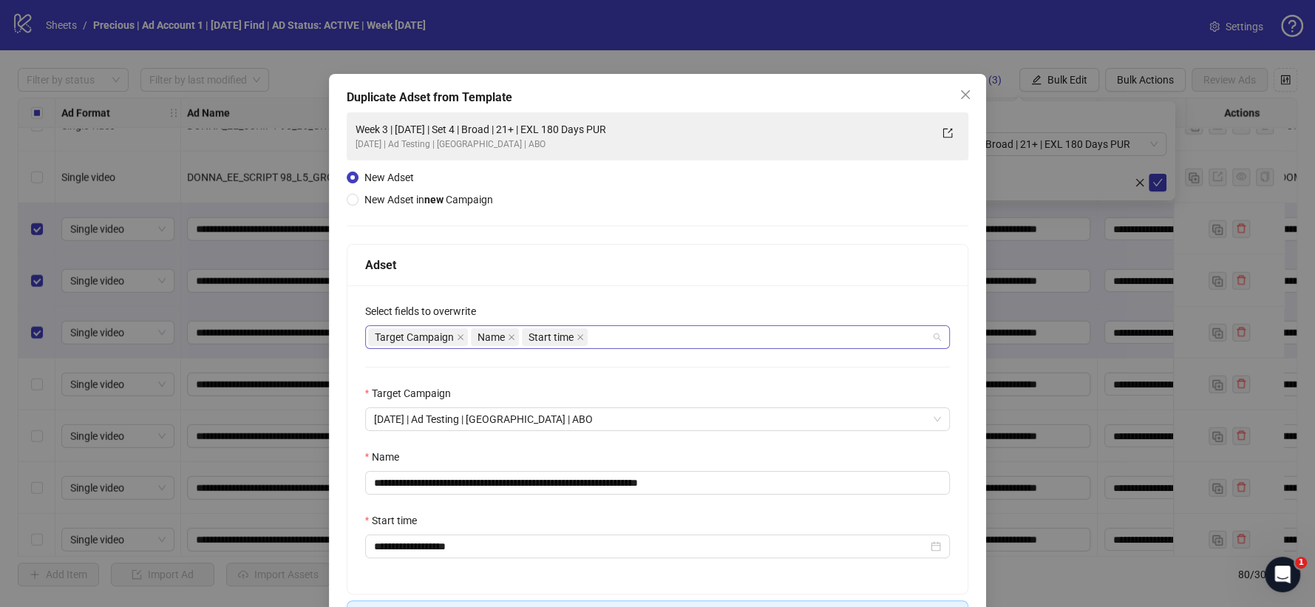
click at [598, 333] on div "Target Campaign Name Start time" at bounding box center [650, 337] width 564 height 21
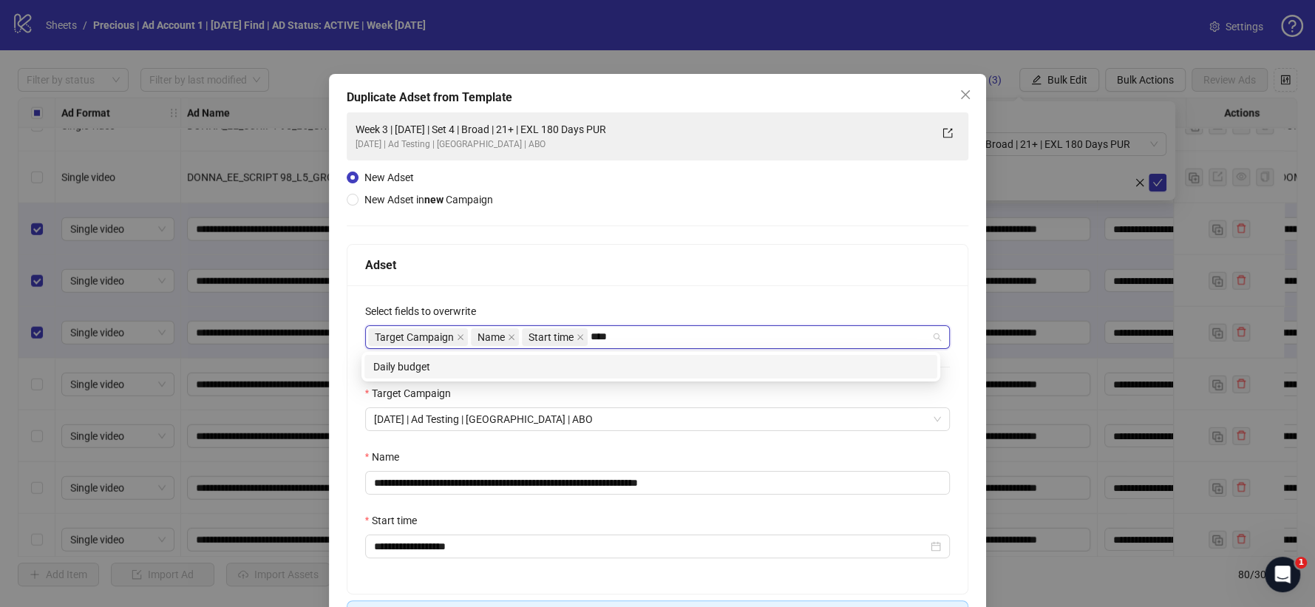
type input "*****"
click at [572, 363] on div "Daily budget" at bounding box center [650, 366] width 555 height 16
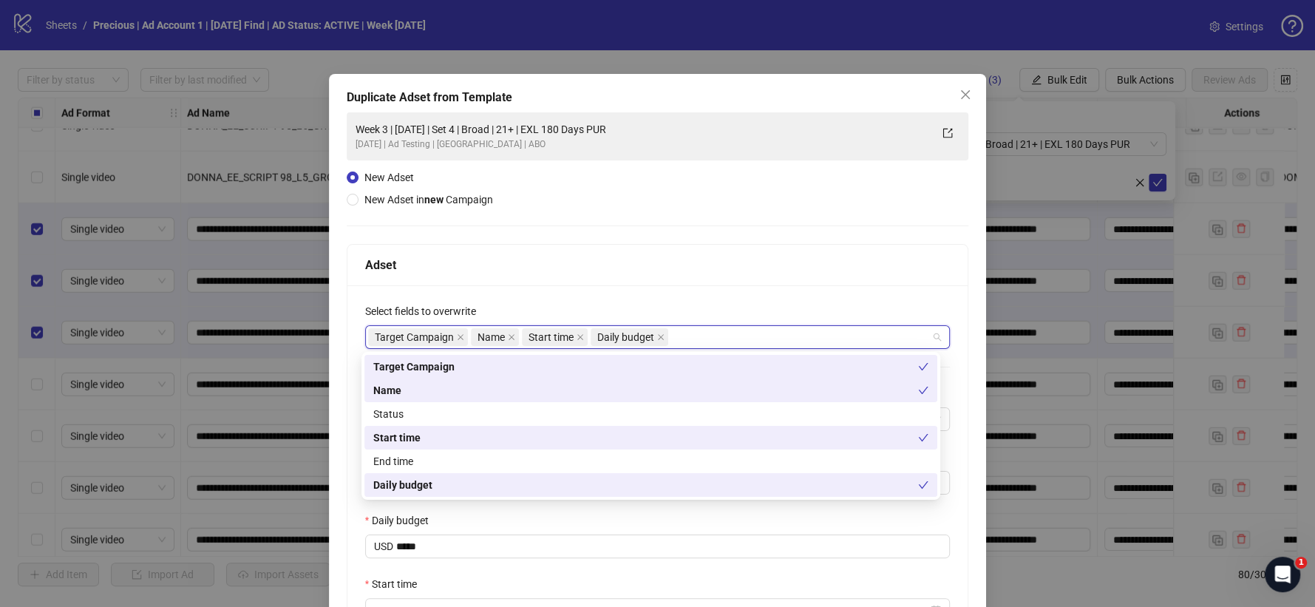
click at [619, 256] on div "Adset" at bounding box center [657, 265] width 585 height 18
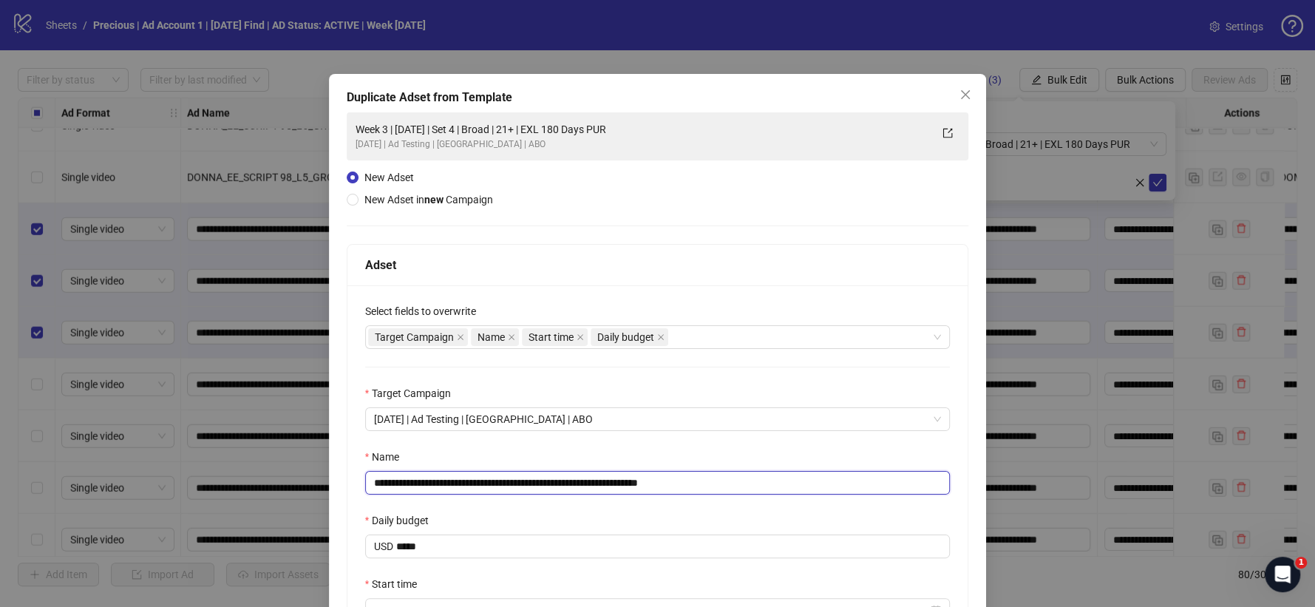
drag, startPoint x: 670, startPoint y: 485, endPoint x: 774, endPoint y: 475, distance: 103.9
click at [747, 482] on input "**********" at bounding box center [657, 483] width 585 height 24
click at [515, 480] on input "**********" at bounding box center [657, 483] width 585 height 24
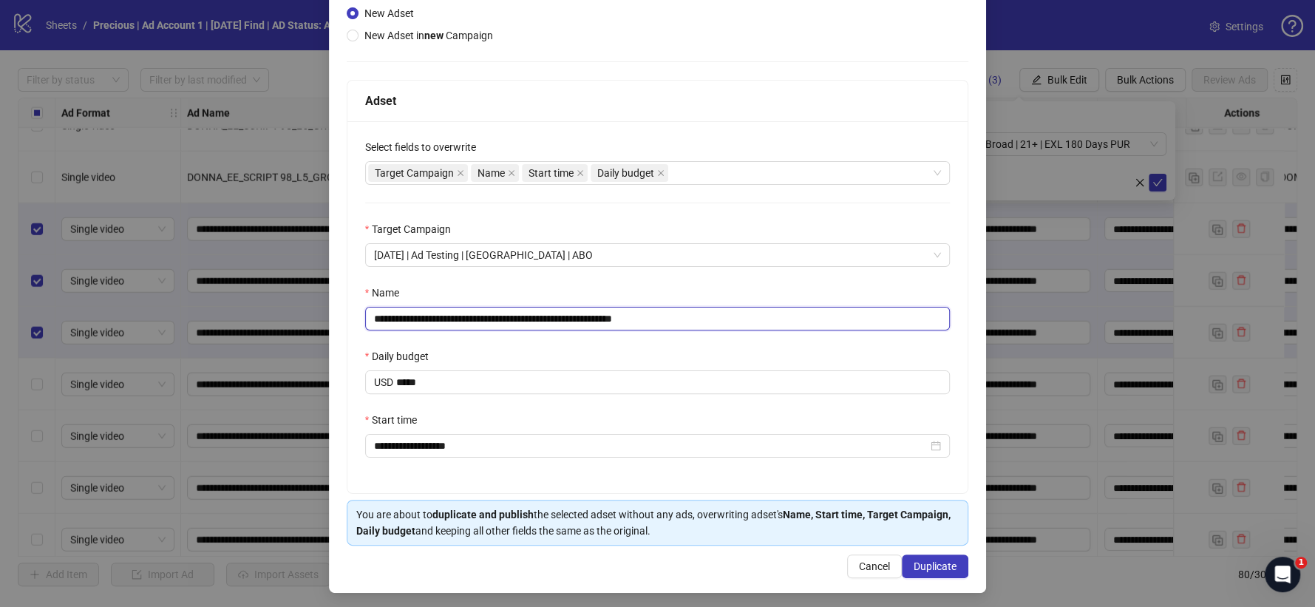
scroll to position [170, 0]
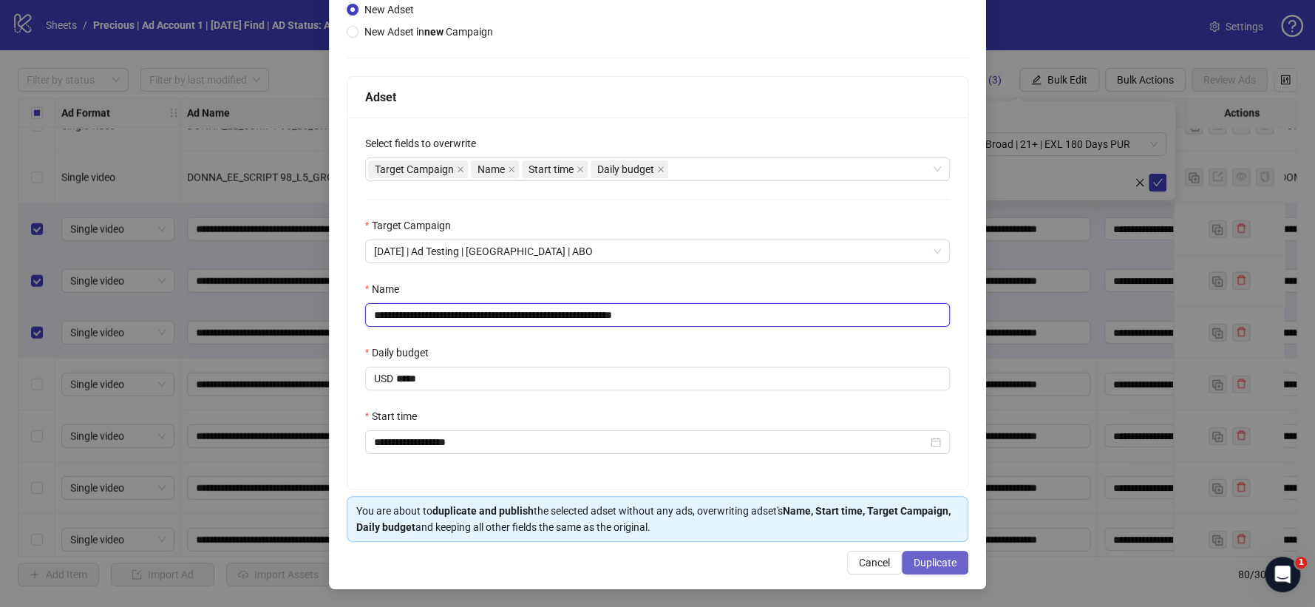
type input "**********"
click at [914, 557] on span "Duplicate" at bounding box center [935, 563] width 43 height 12
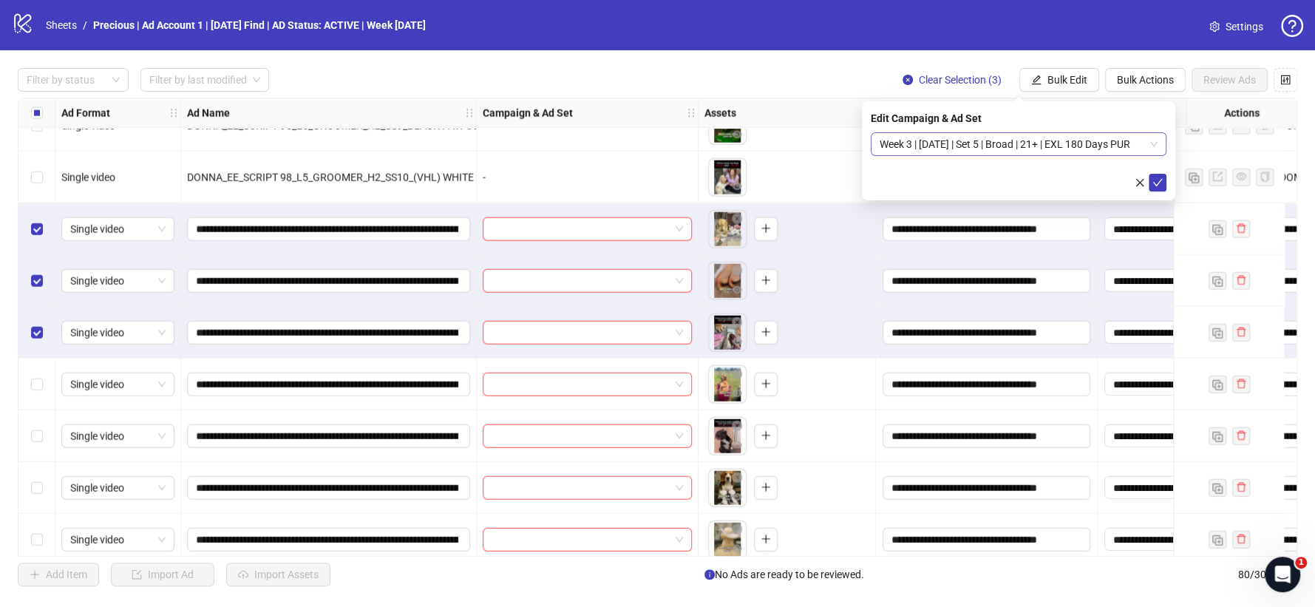
click at [1152, 149] on span "Week 3 | [DATE] | Set 5 | Broad | 21+ | EXL 180 Days PUR" at bounding box center [1019, 144] width 278 height 22
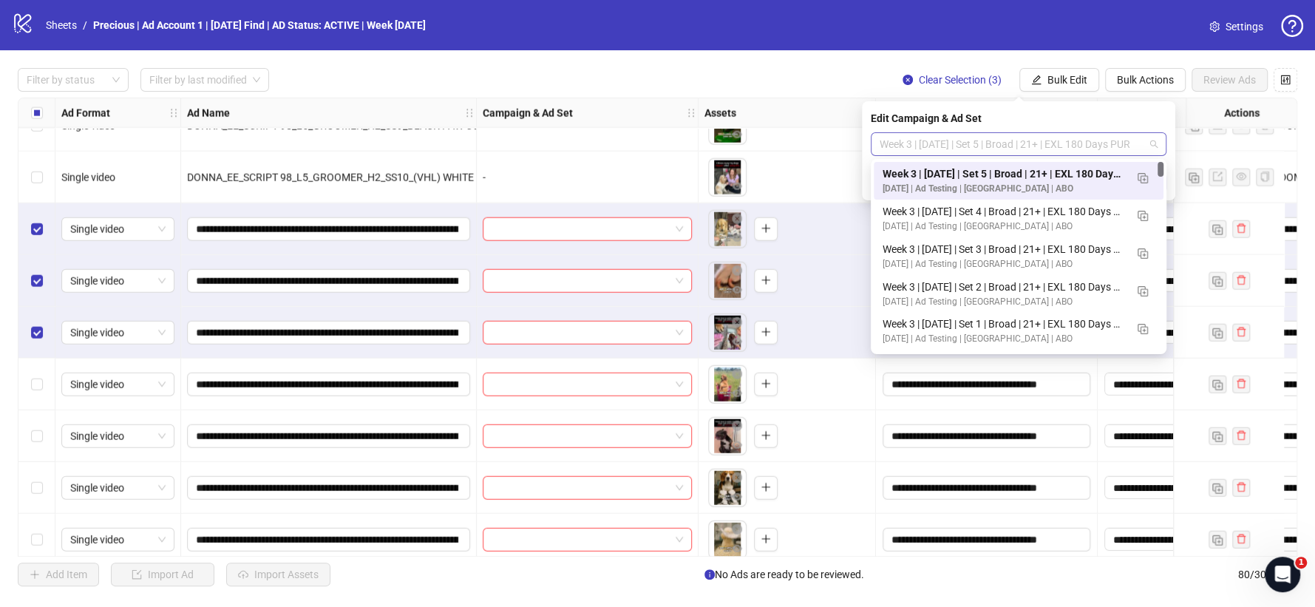
scroll to position [0, 0]
click at [1140, 174] on img "button" at bounding box center [1143, 178] width 10 height 10
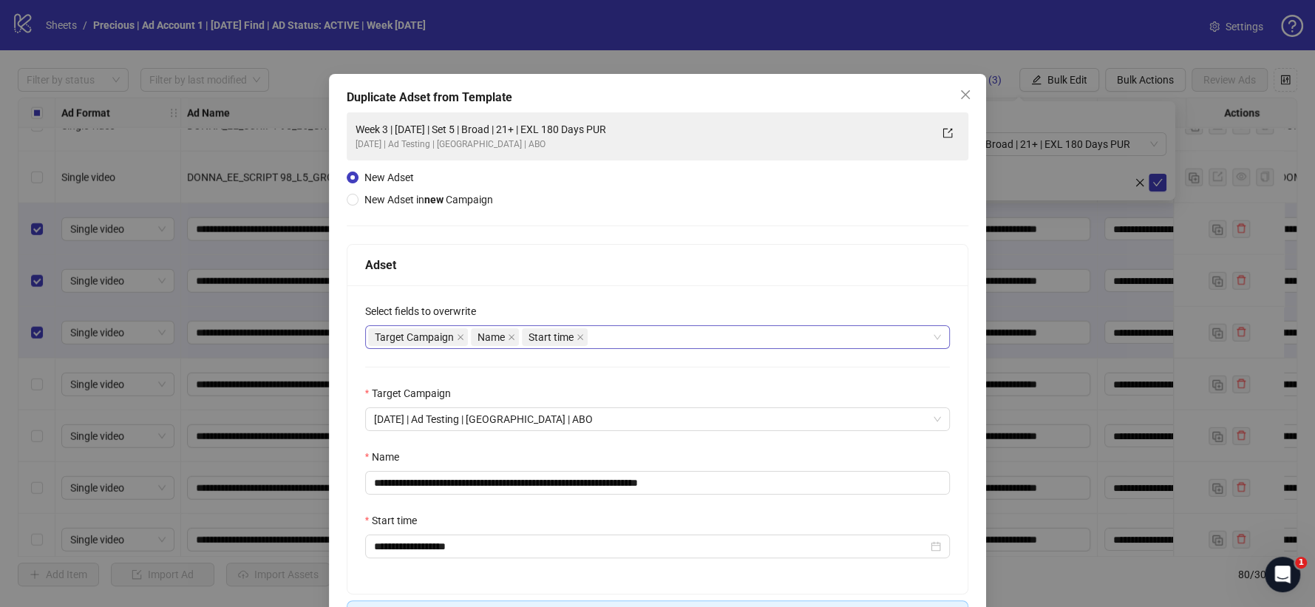
click at [608, 336] on div "Target Campaign Name Start time" at bounding box center [650, 337] width 564 height 21
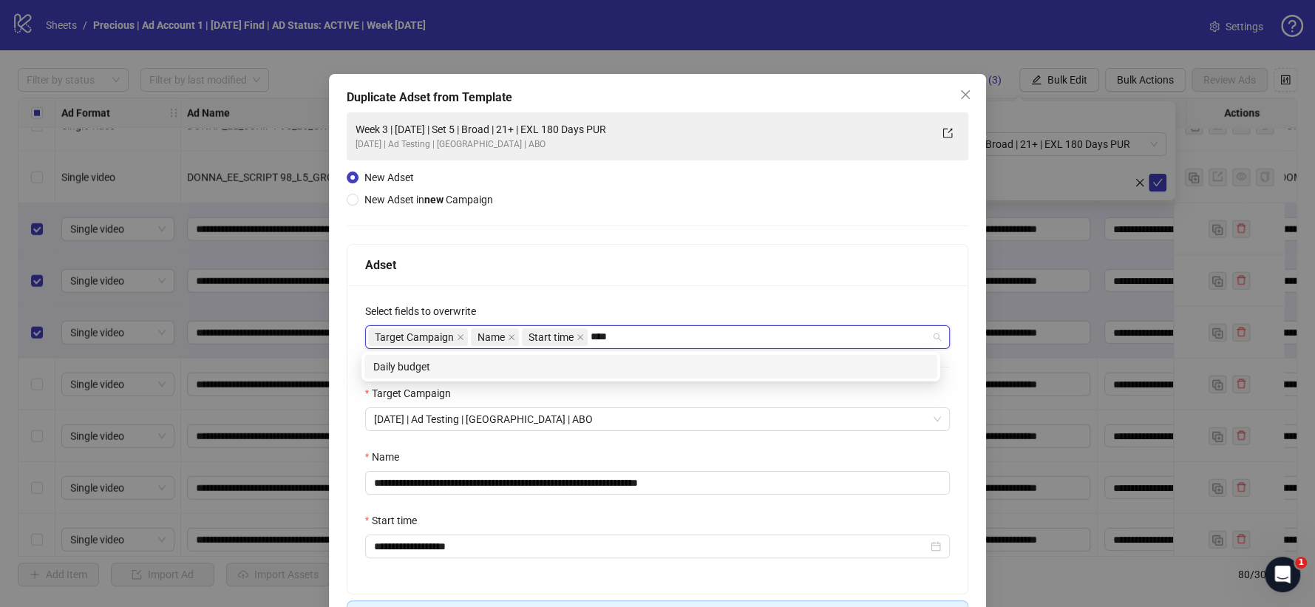
type input "*****"
click at [575, 358] on div "Daily budget" at bounding box center [650, 366] width 555 height 16
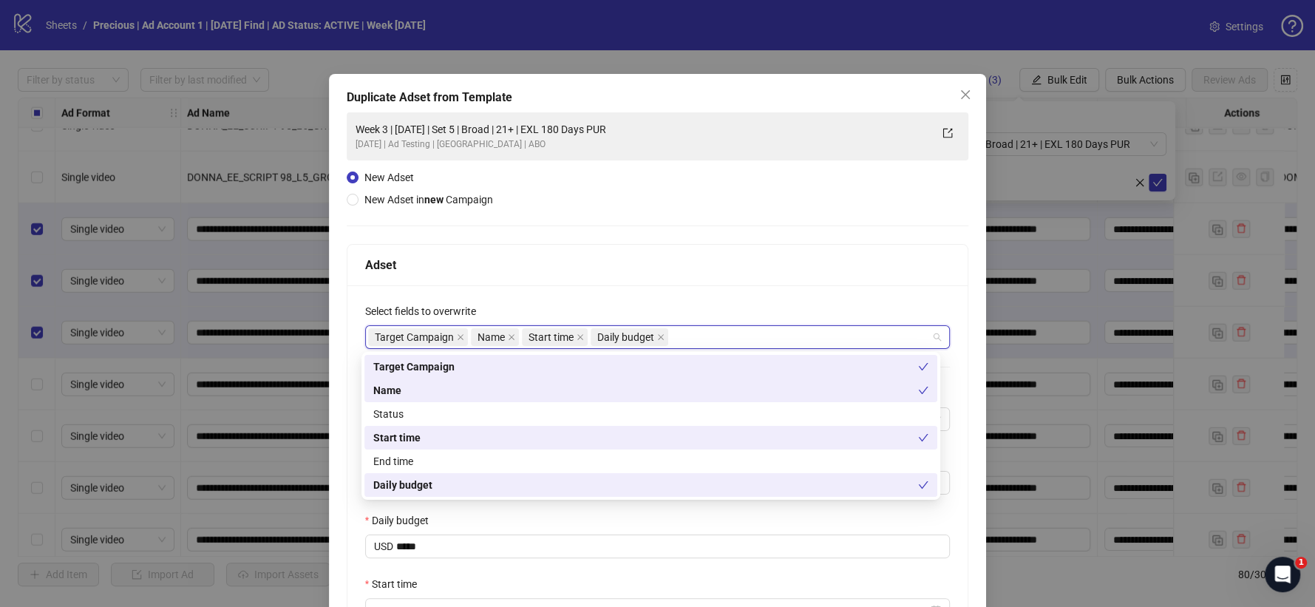
click at [636, 261] on div "Adset" at bounding box center [657, 265] width 585 height 18
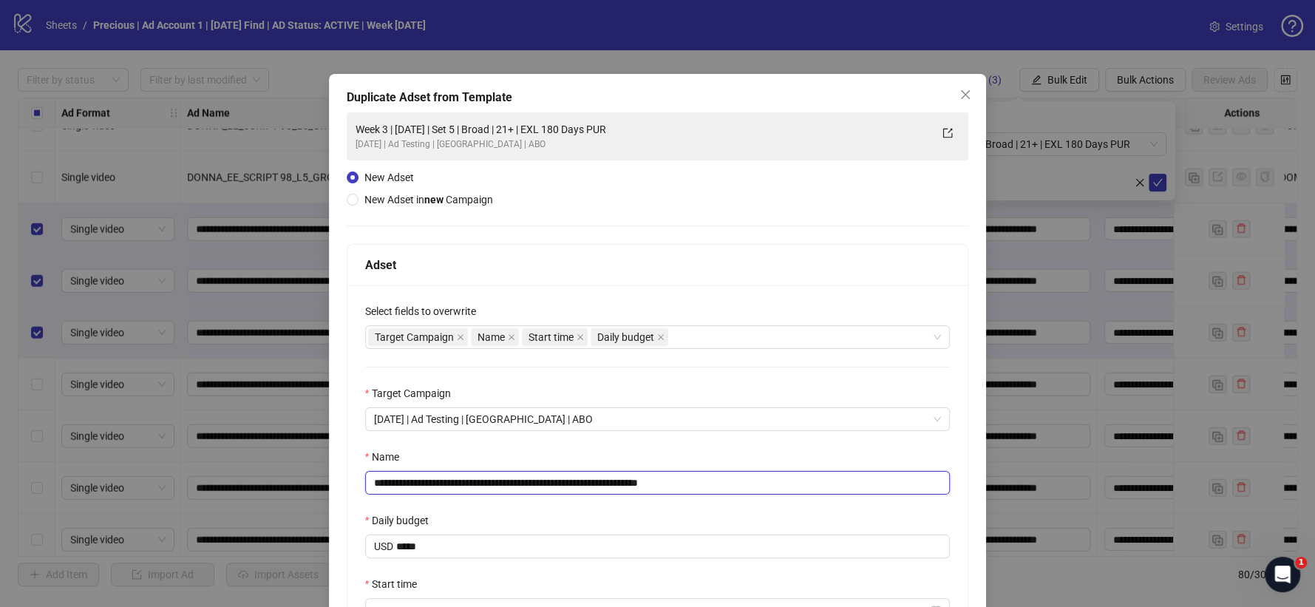
drag, startPoint x: 669, startPoint y: 483, endPoint x: 781, endPoint y: 489, distance: 111.8
click at [731, 488] on input "**********" at bounding box center [657, 483] width 585 height 24
click at [514, 482] on input "**********" at bounding box center [657, 483] width 585 height 24
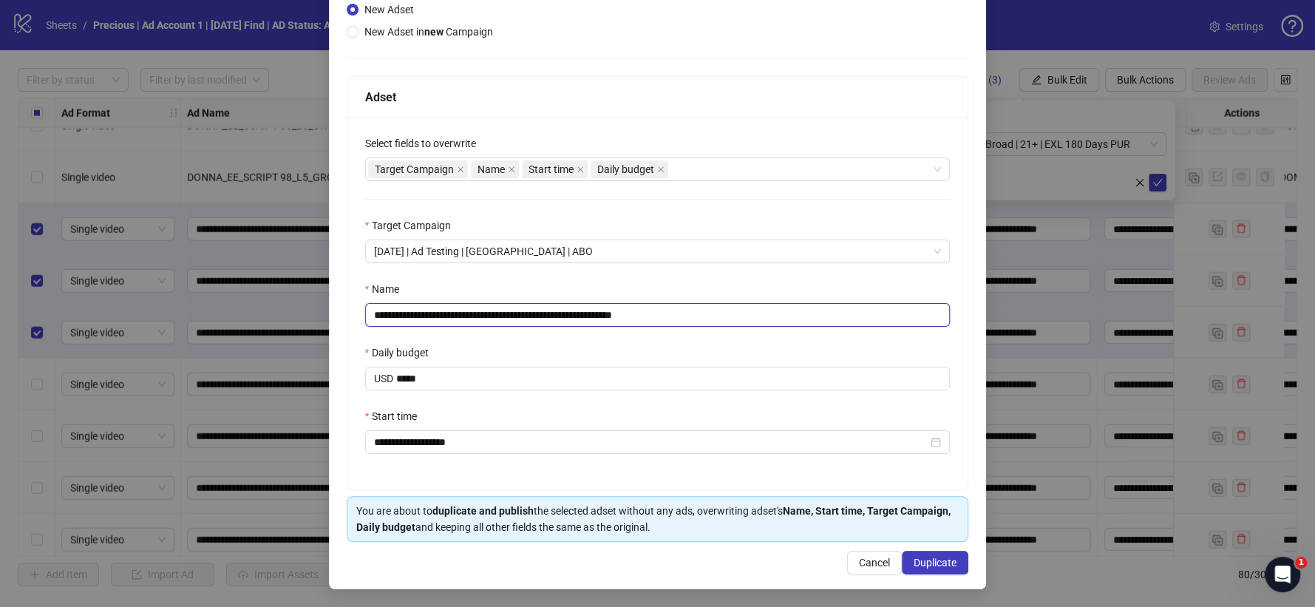
scroll to position [170, 0]
type input "**********"
click at [914, 555] on button "Duplicate" at bounding box center [935, 563] width 67 height 24
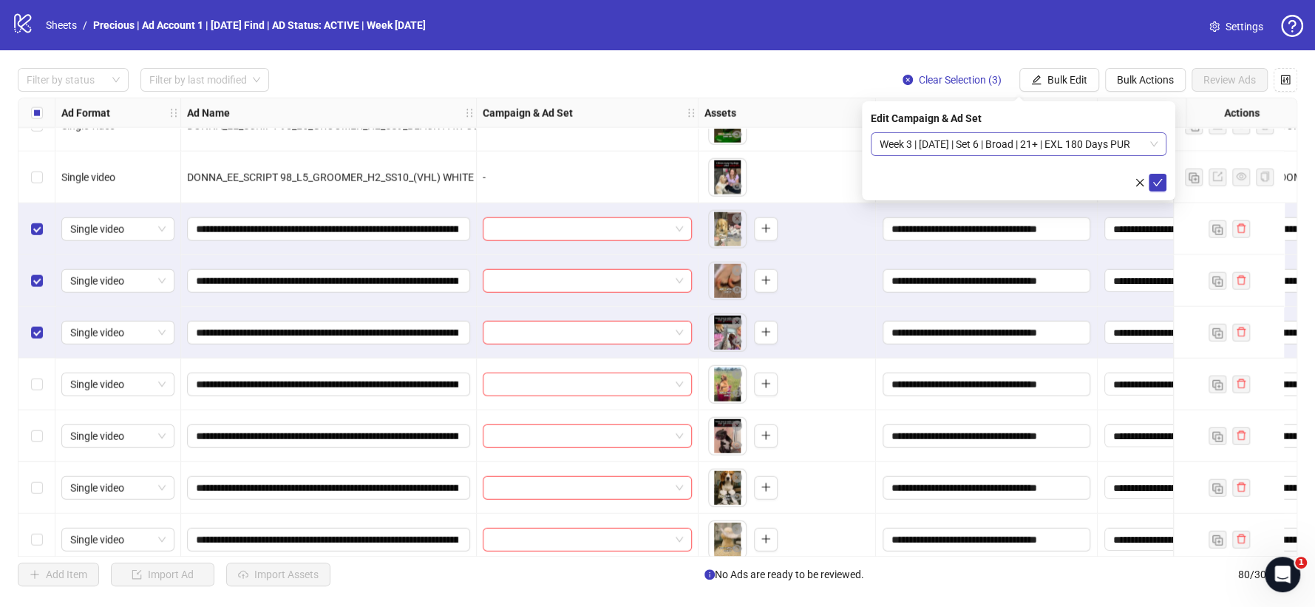
click at [1073, 144] on span "Week 3 | [DATE] | Set 6 | Broad | 21+ | EXL 180 Days PUR" at bounding box center [1019, 144] width 278 height 22
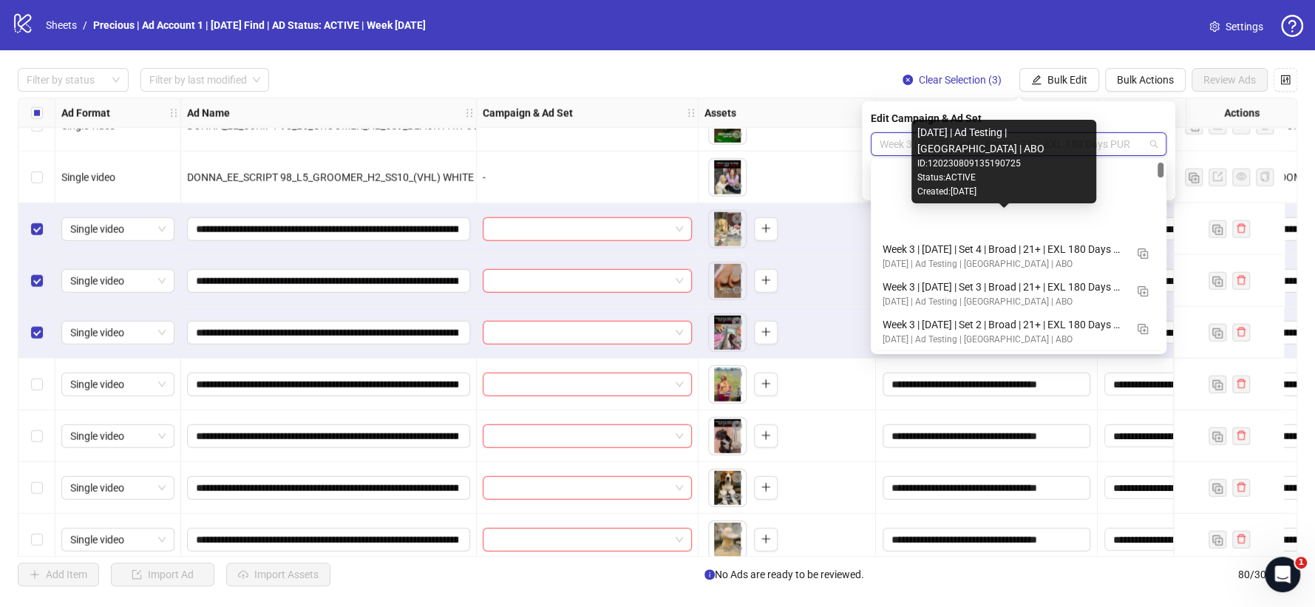
scroll to position [82, 0]
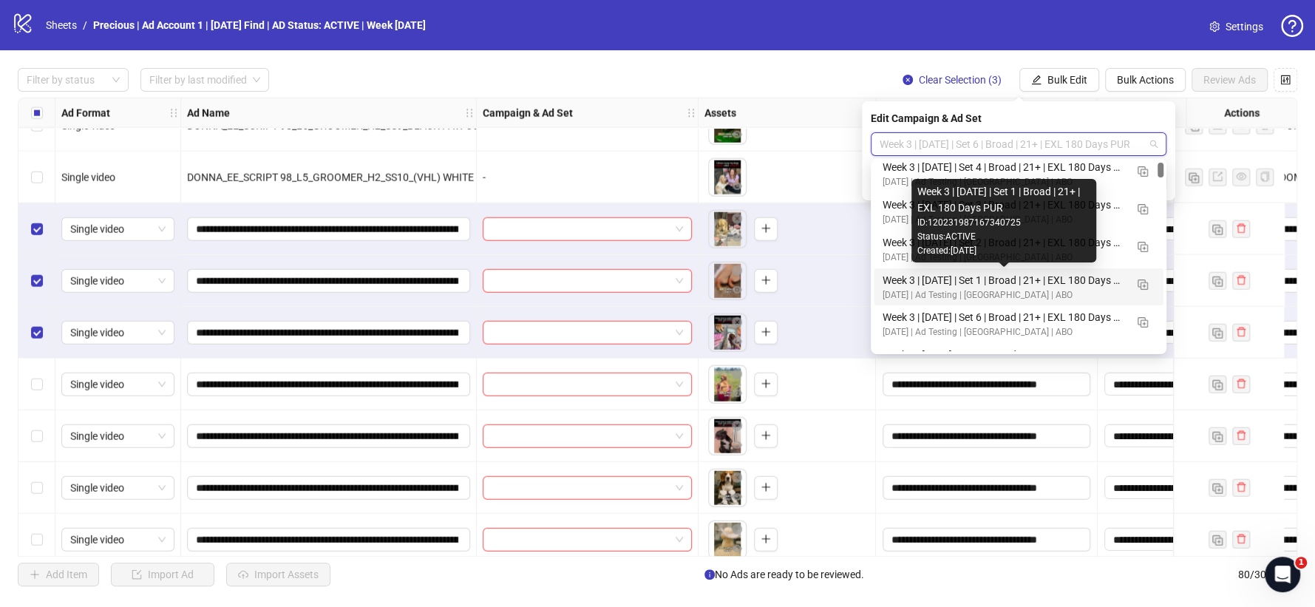
click at [945, 282] on div "Week 3 | [DATE] | Set 1 | Broad | 21+ | EXL 180 Days PUR" at bounding box center [1004, 280] width 242 height 16
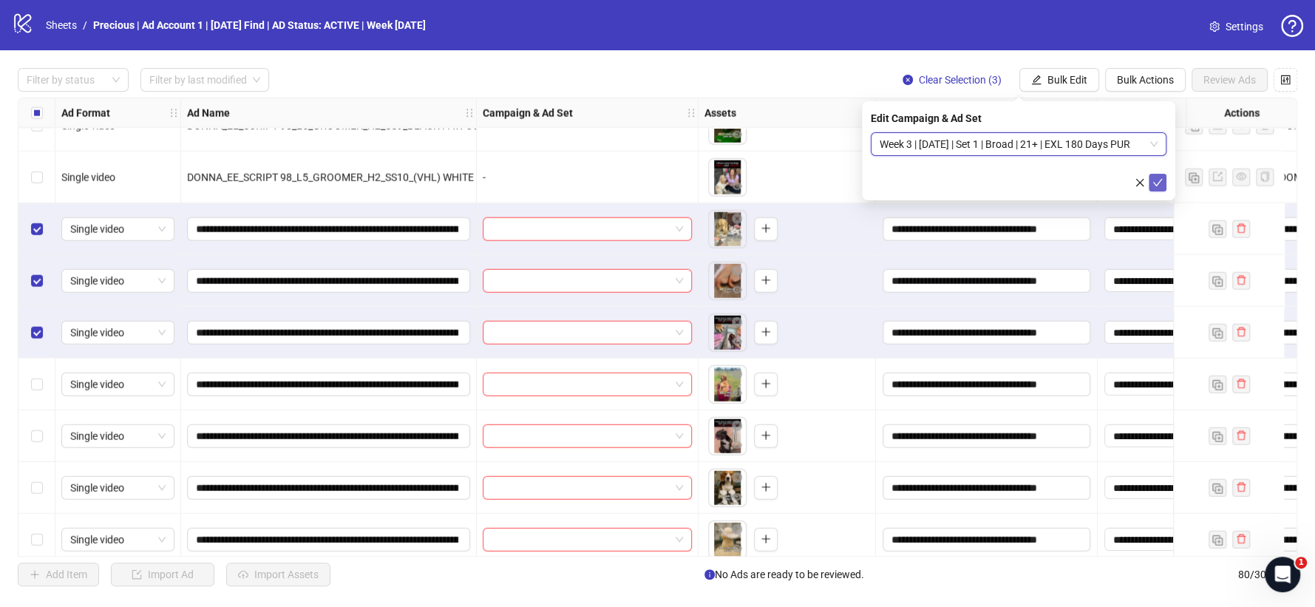
click at [1157, 175] on button "submit" at bounding box center [1158, 183] width 18 height 18
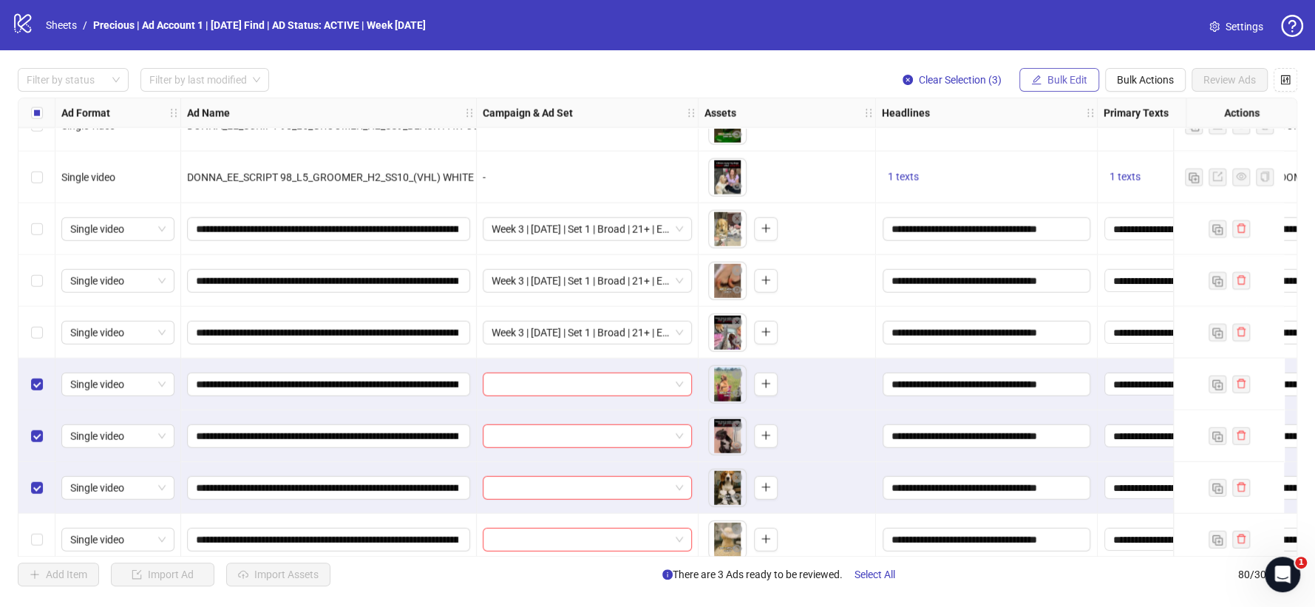
click at [1037, 77] on icon "edit" at bounding box center [1036, 80] width 10 height 10
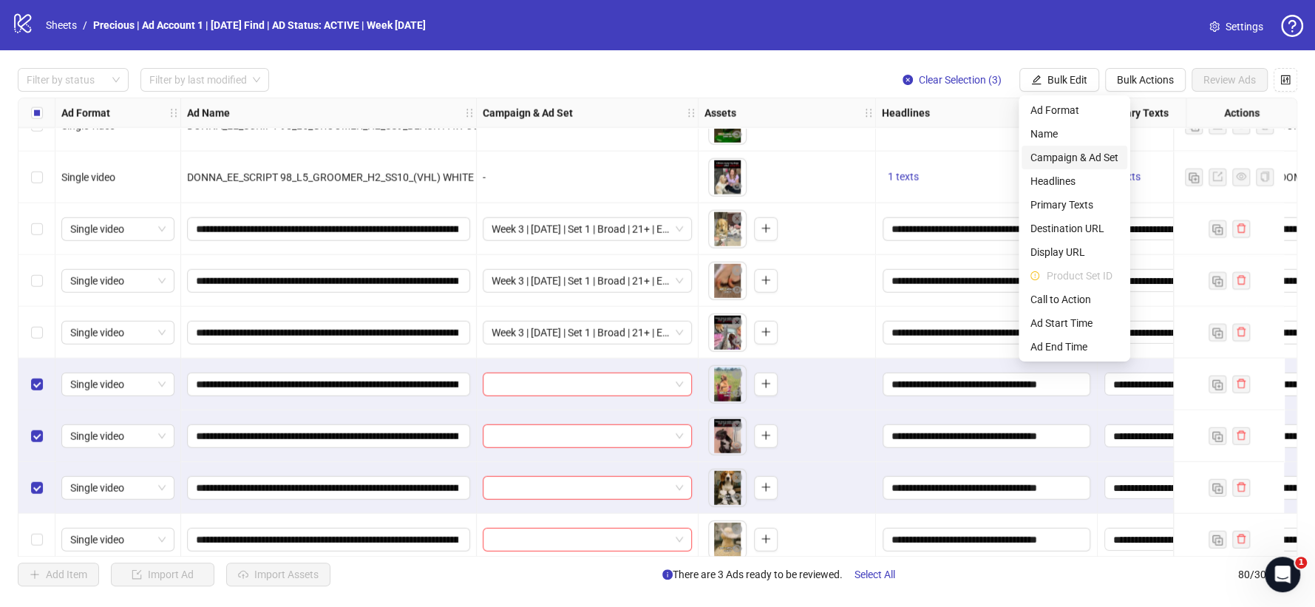
click at [1081, 159] on span "Campaign & Ad Set" at bounding box center [1074, 157] width 88 height 16
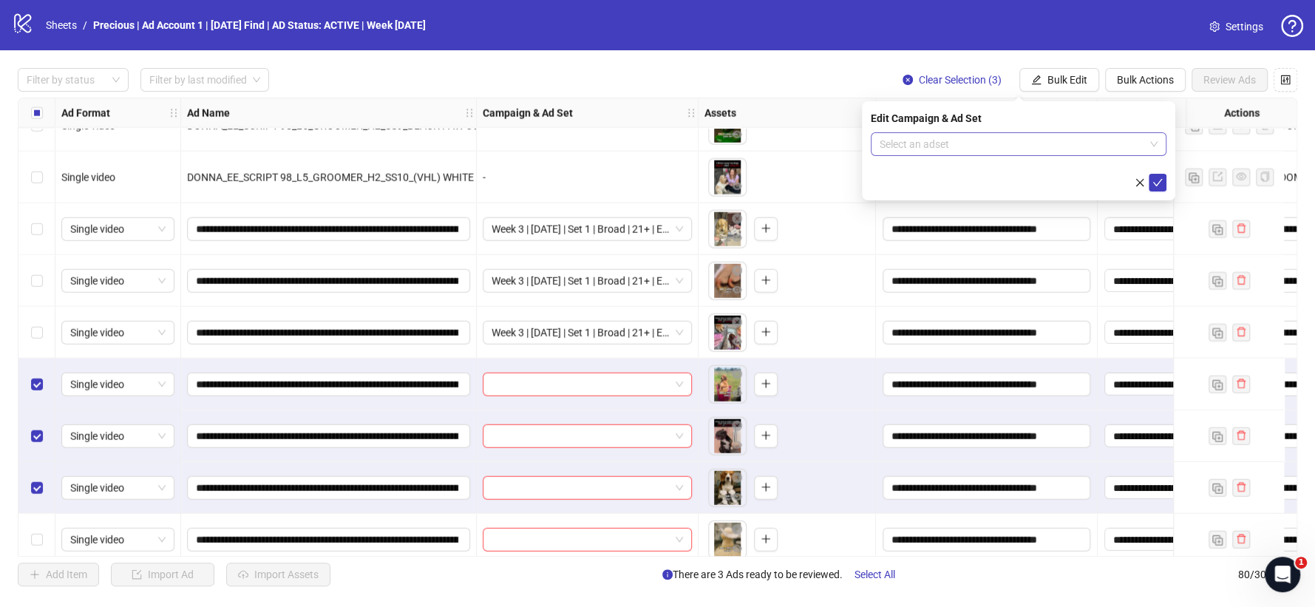
click at [1148, 141] on span at bounding box center [1019, 144] width 278 height 22
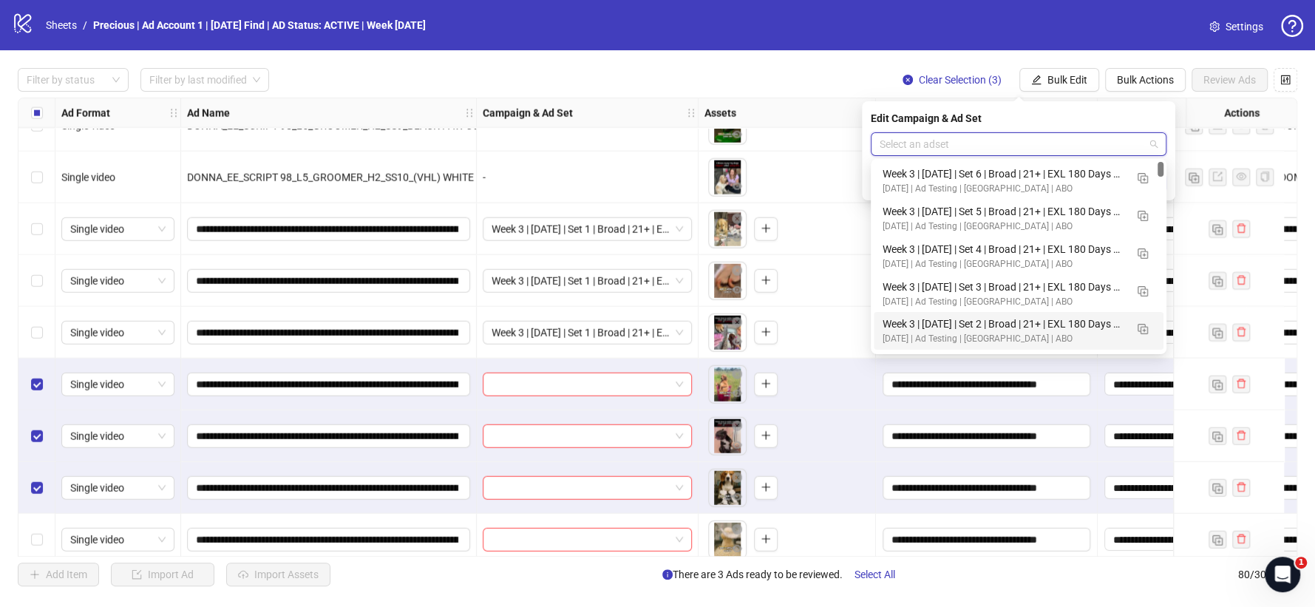
click at [1017, 324] on div "Week 3 | [DATE] | Set 2 | Broad | 21+ | EXL 180 Days PUR" at bounding box center [1004, 324] width 242 height 16
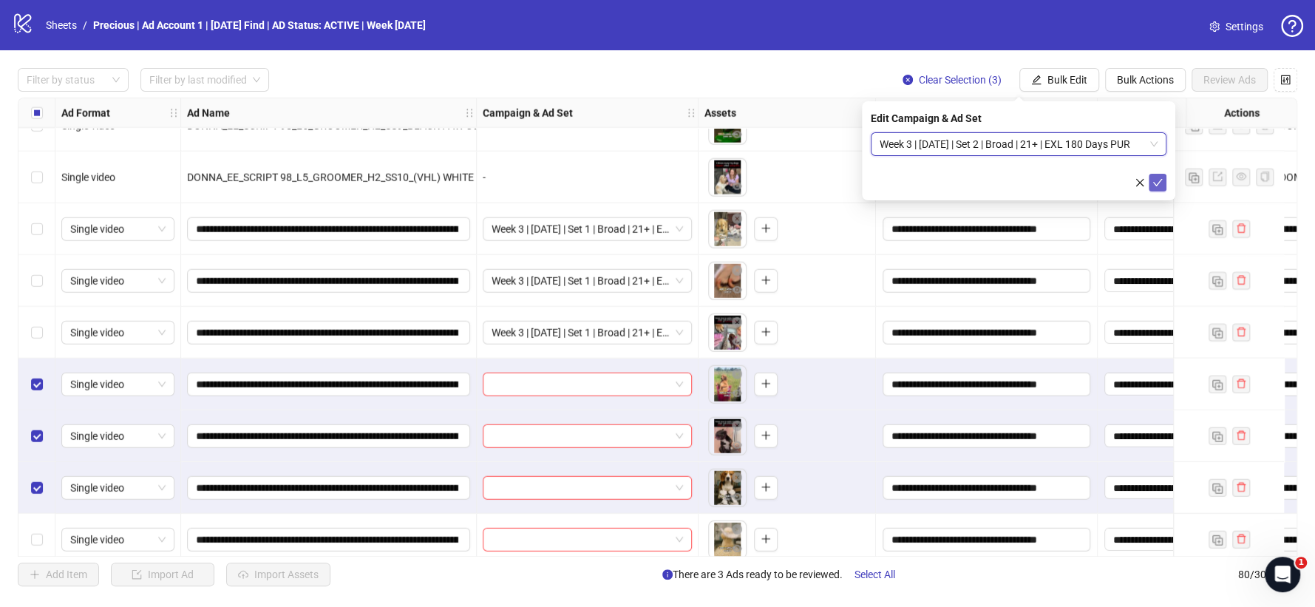
click at [1161, 186] on icon "check" at bounding box center [1157, 182] width 10 height 10
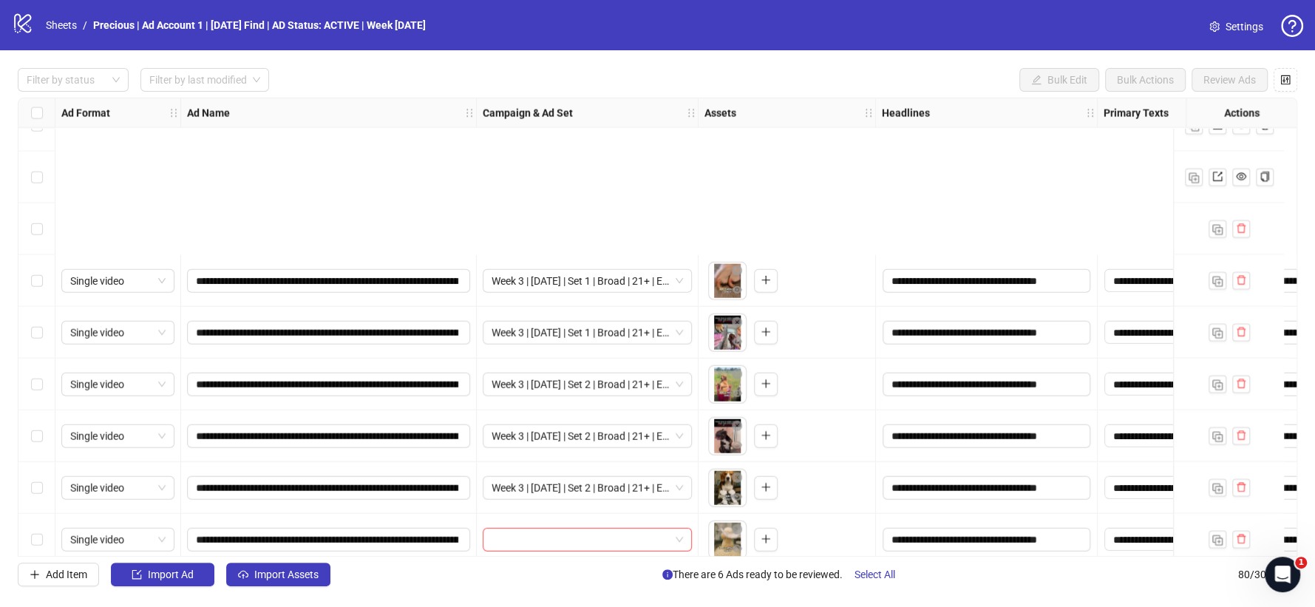
scroll to position [3275, 0]
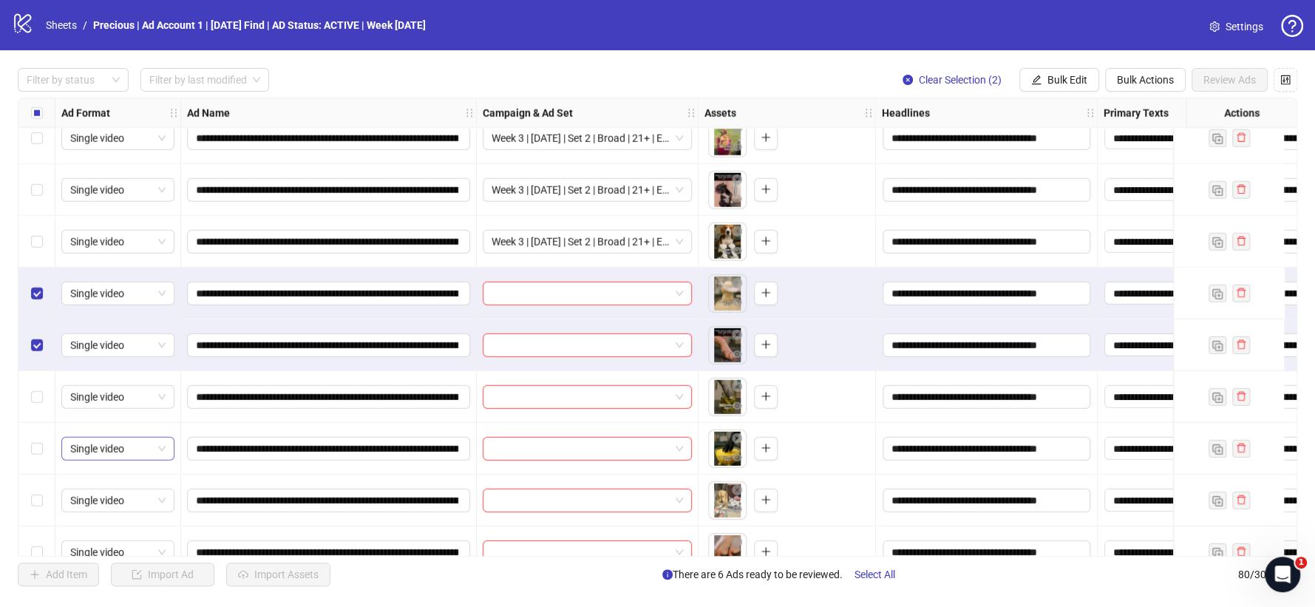
click at [35, 404] on label "Select row 69" at bounding box center [37, 397] width 12 height 16
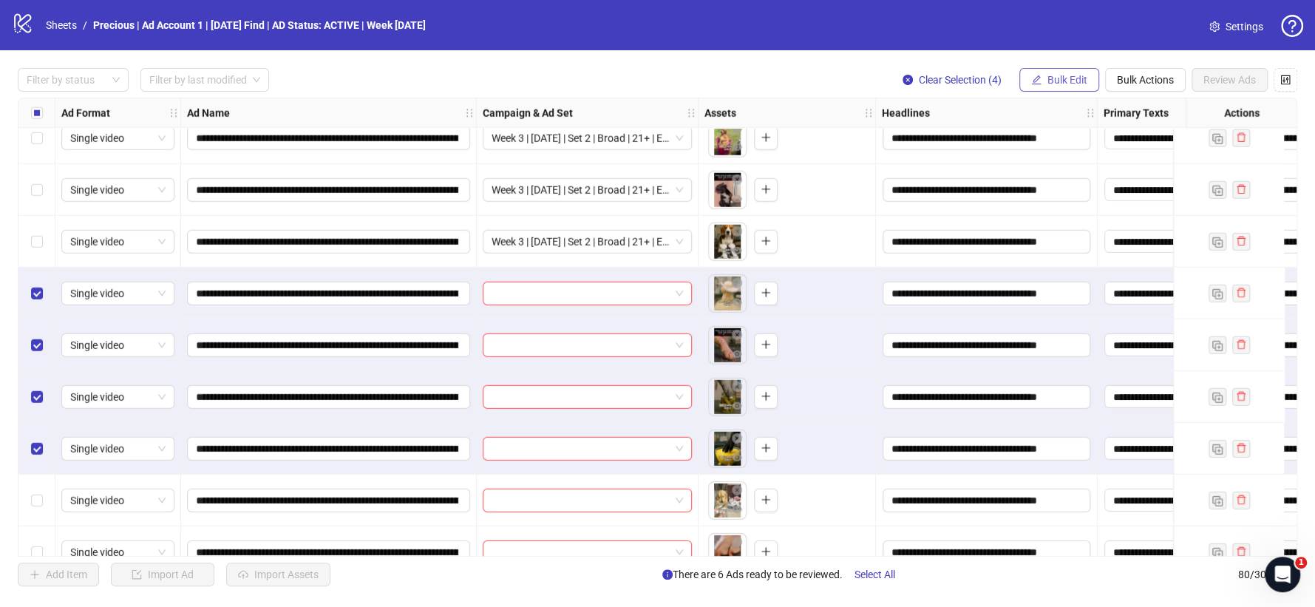
click at [1039, 82] on icon "edit" at bounding box center [1036, 80] width 10 height 10
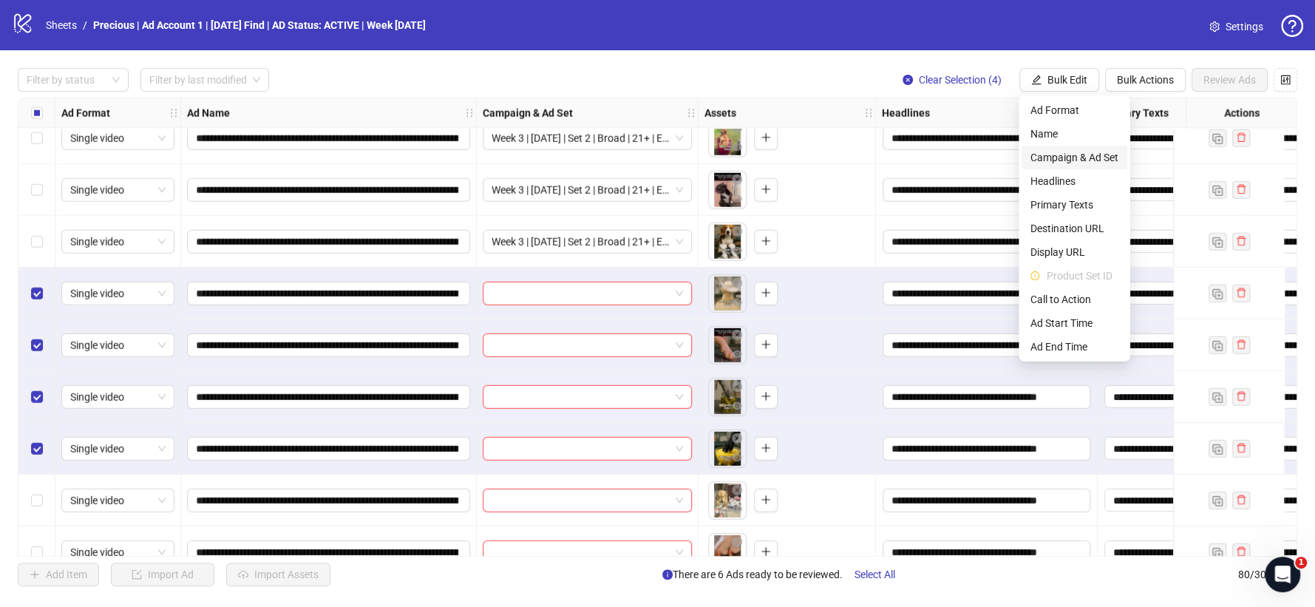
click at [1070, 154] on span "Campaign & Ad Set" at bounding box center [1074, 157] width 88 height 16
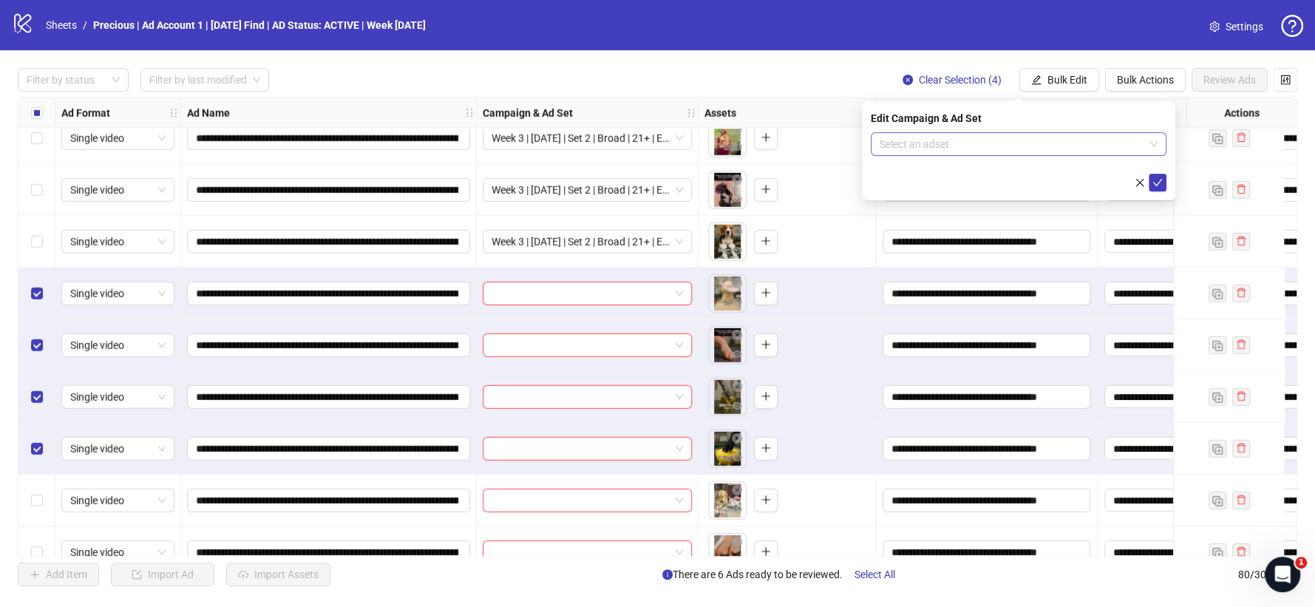
click at [1125, 140] on input "search" at bounding box center [1012, 144] width 265 height 22
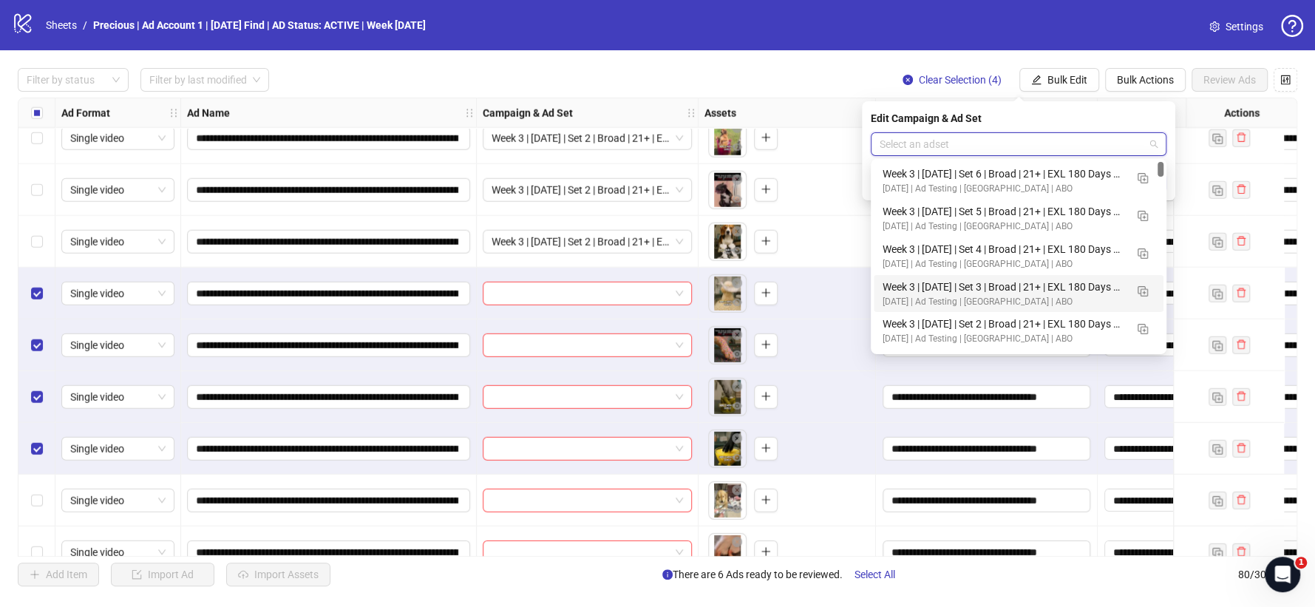
click at [1025, 282] on div "Week 3 | [DATE] | Set 3 | Broad | 21+ | EXL 180 Days PUR" at bounding box center [1004, 287] width 242 height 16
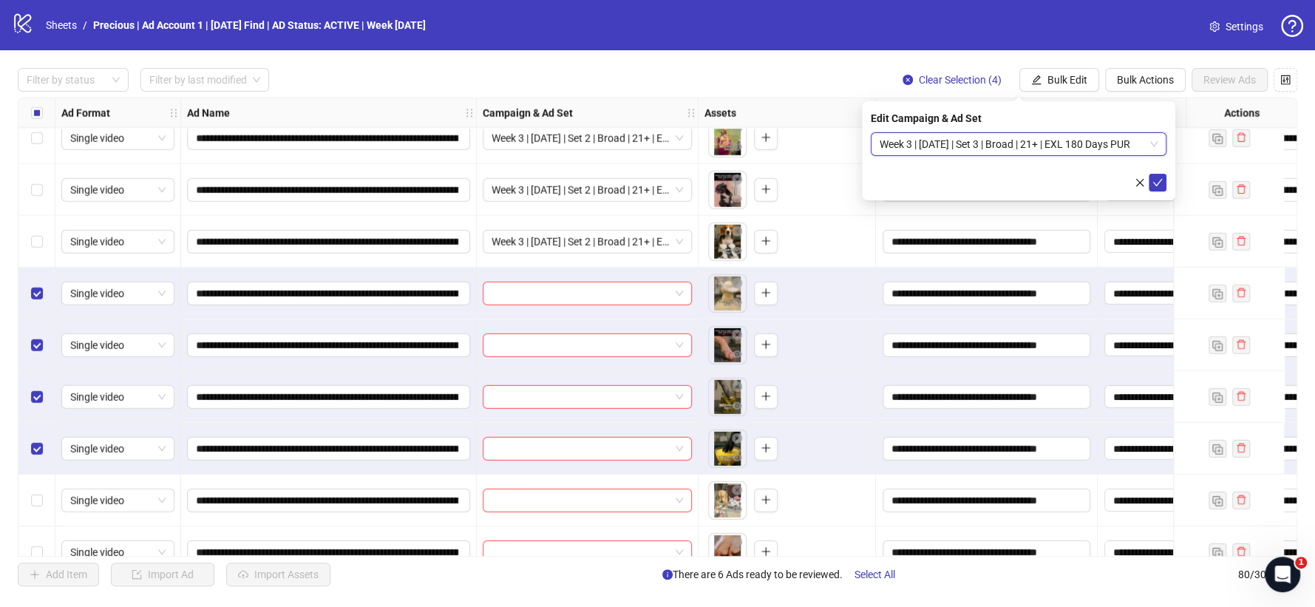
click at [1173, 177] on div "Edit Campaign & Ad Set Week 3 | [DATE] | Set 3 | Broad | 21+ | EXL 180 Days PUR…" at bounding box center [1018, 150] width 313 height 99
click at [1164, 180] on button "submit" at bounding box center [1158, 183] width 18 height 18
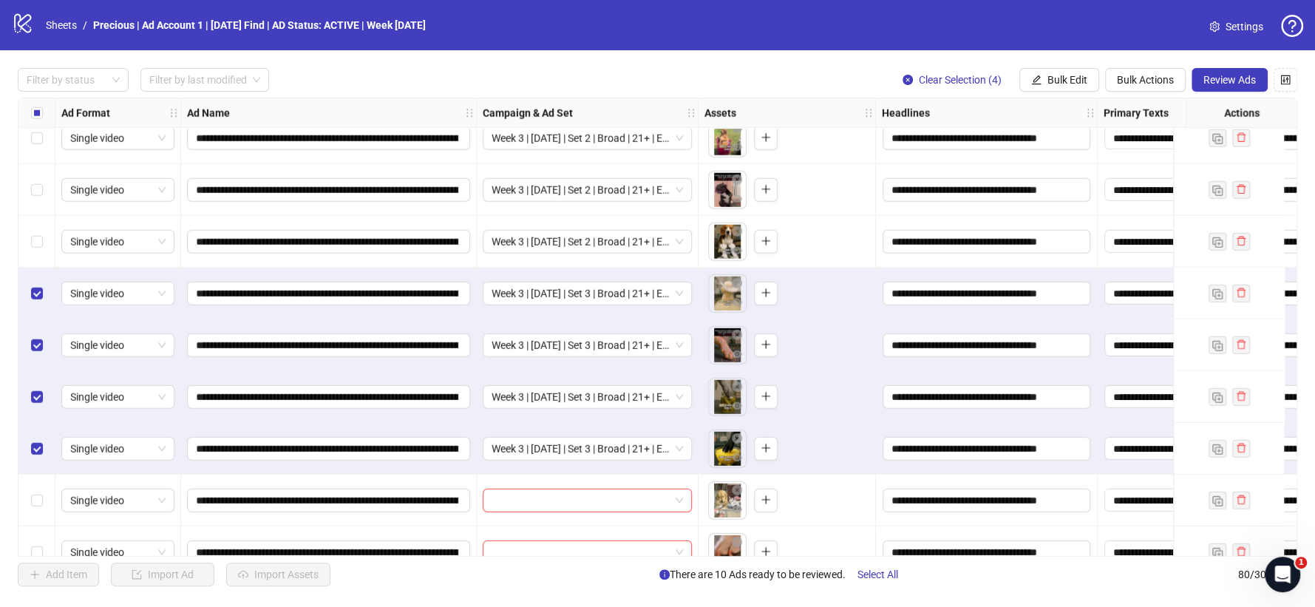
click at [29, 293] on div "Select row 67" at bounding box center [36, 294] width 37 height 52
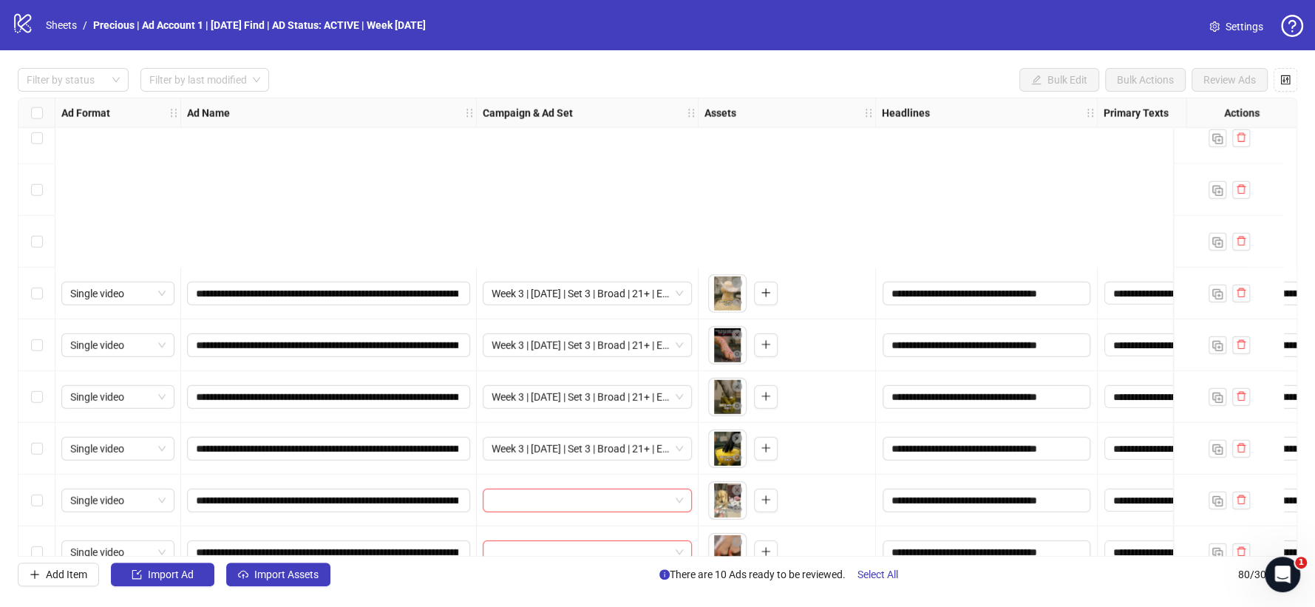
click at [37, 596] on label "Select row 73" at bounding box center [37, 604] width 12 height 16
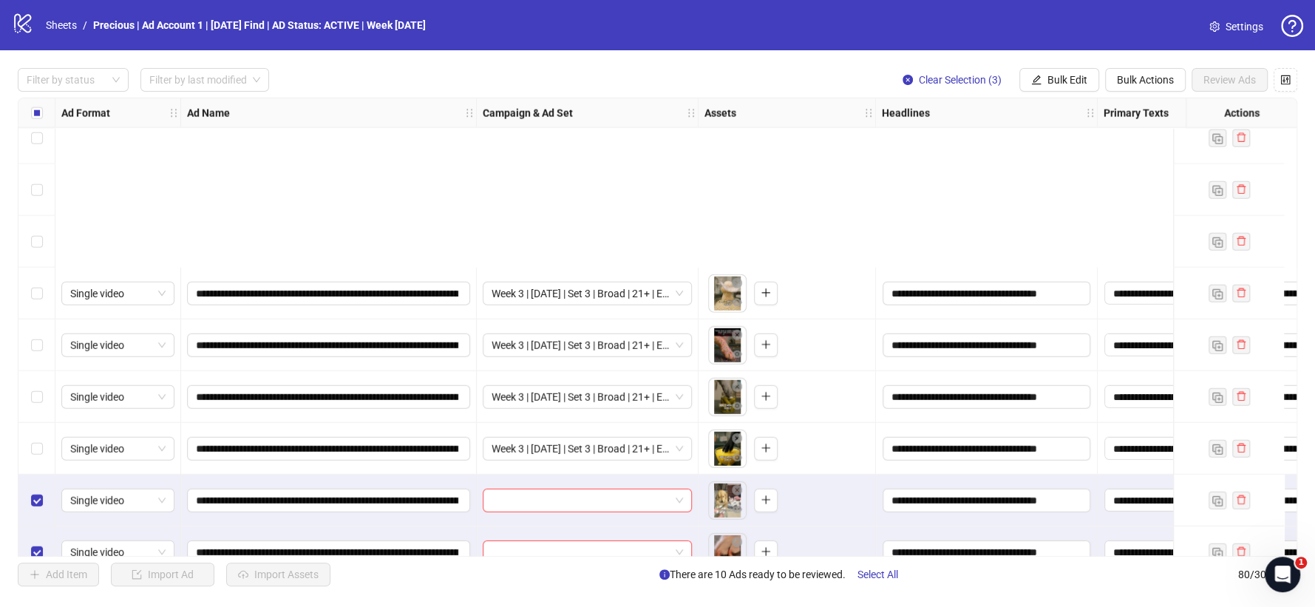
scroll to position [3521, 0]
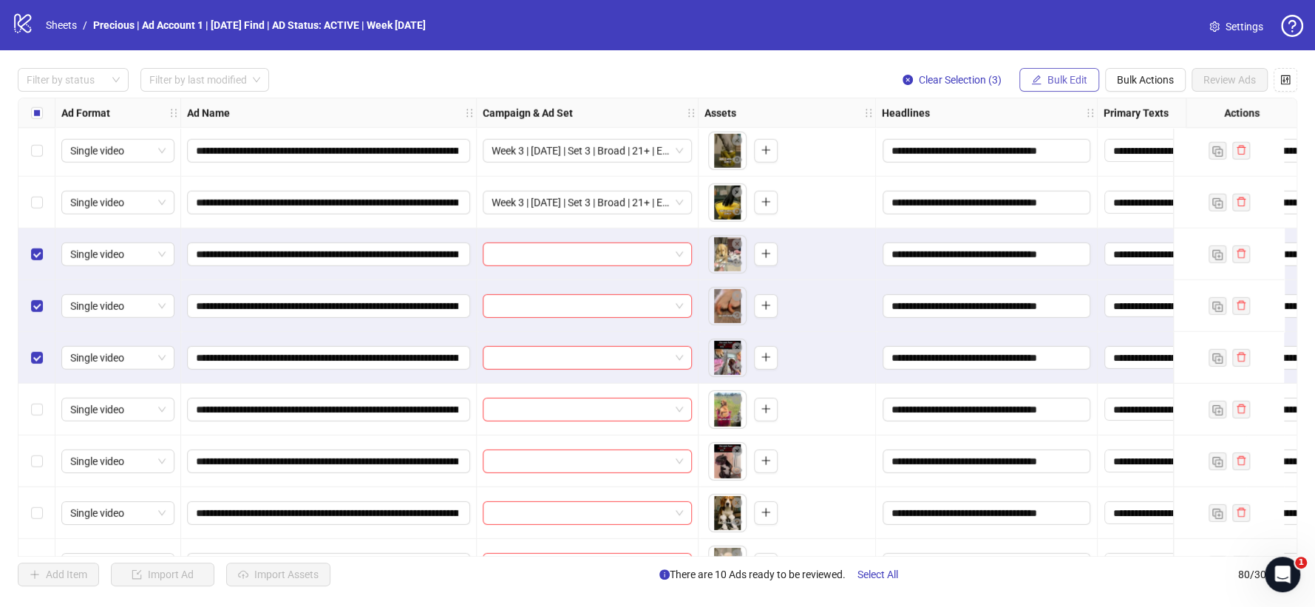
click at [1054, 72] on button "Bulk Edit" at bounding box center [1059, 80] width 80 height 24
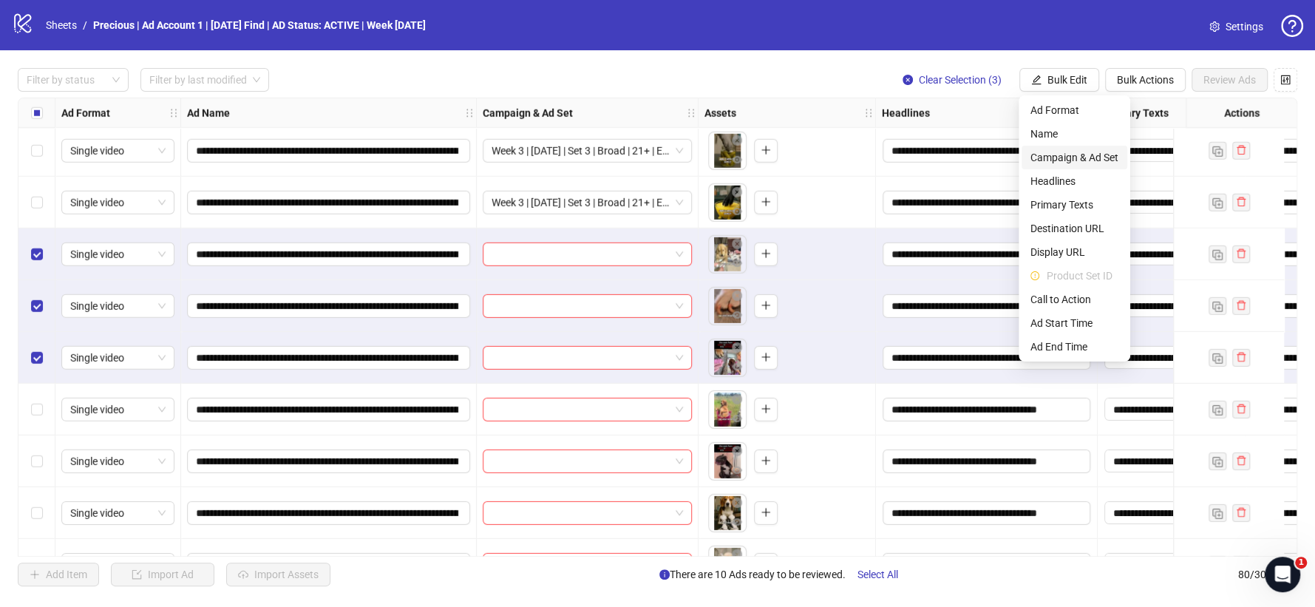
click at [1079, 160] on span "Campaign & Ad Set" at bounding box center [1074, 157] width 88 height 16
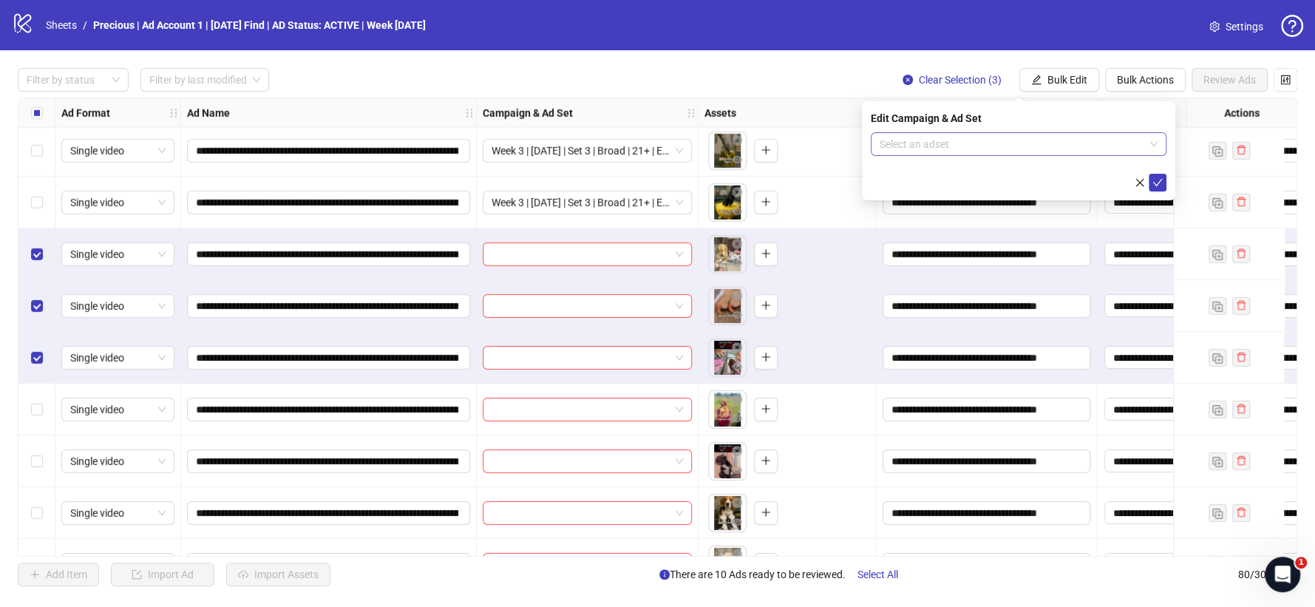
click at [1129, 149] on input "search" at bounding box center [1012, 144] width 265 height 22
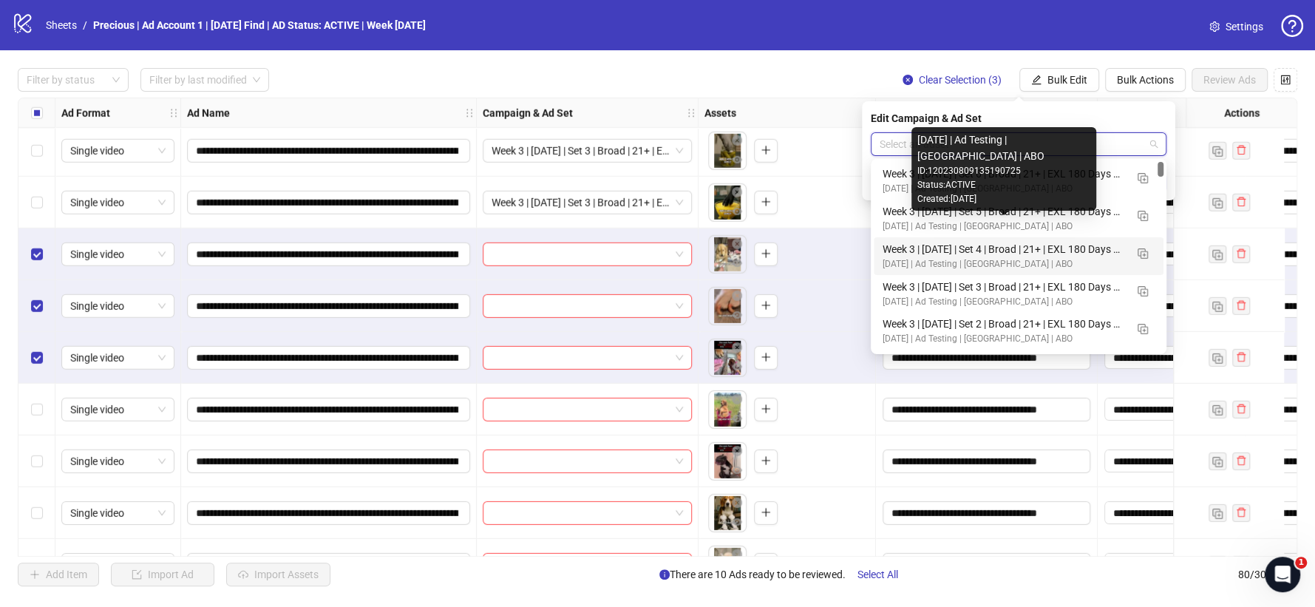
click at [1035, 246] on div "Week 3 | [DATE] | Set 4 | Broad | 21+ | EXL 180 Days PUR" at bounding box center [1004, 249] width 242 height 16
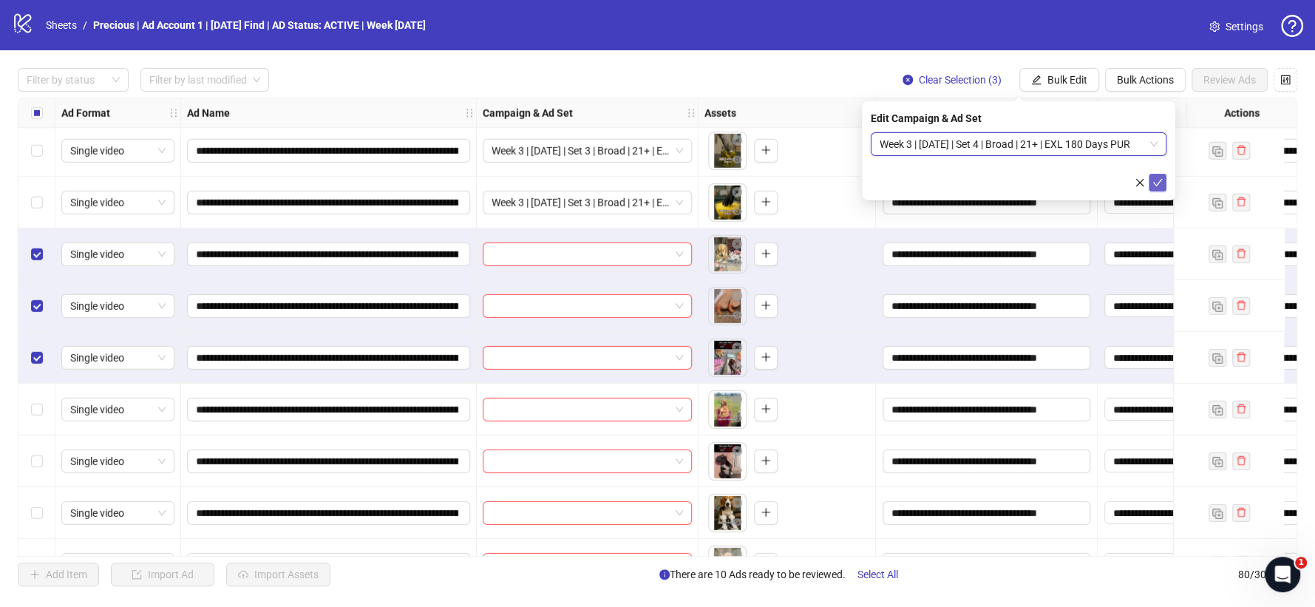
click at [1157, 177] on icon "check" at bounding box center [1157, 182] width 10 height 10
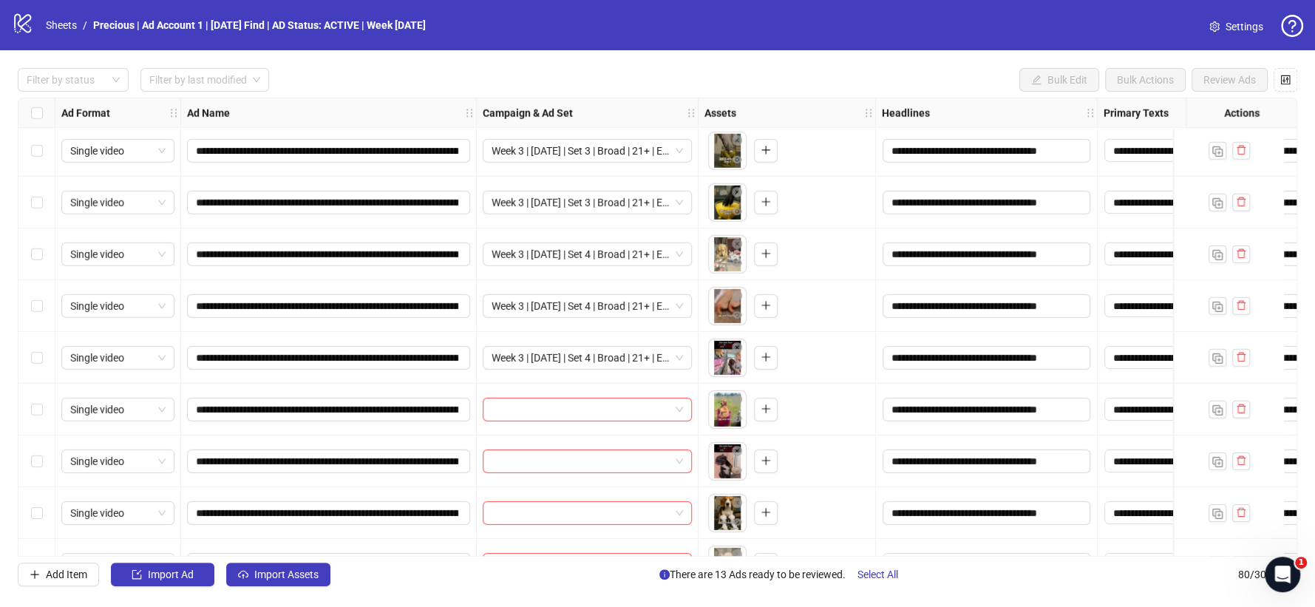
scroll to position [3603, 0]
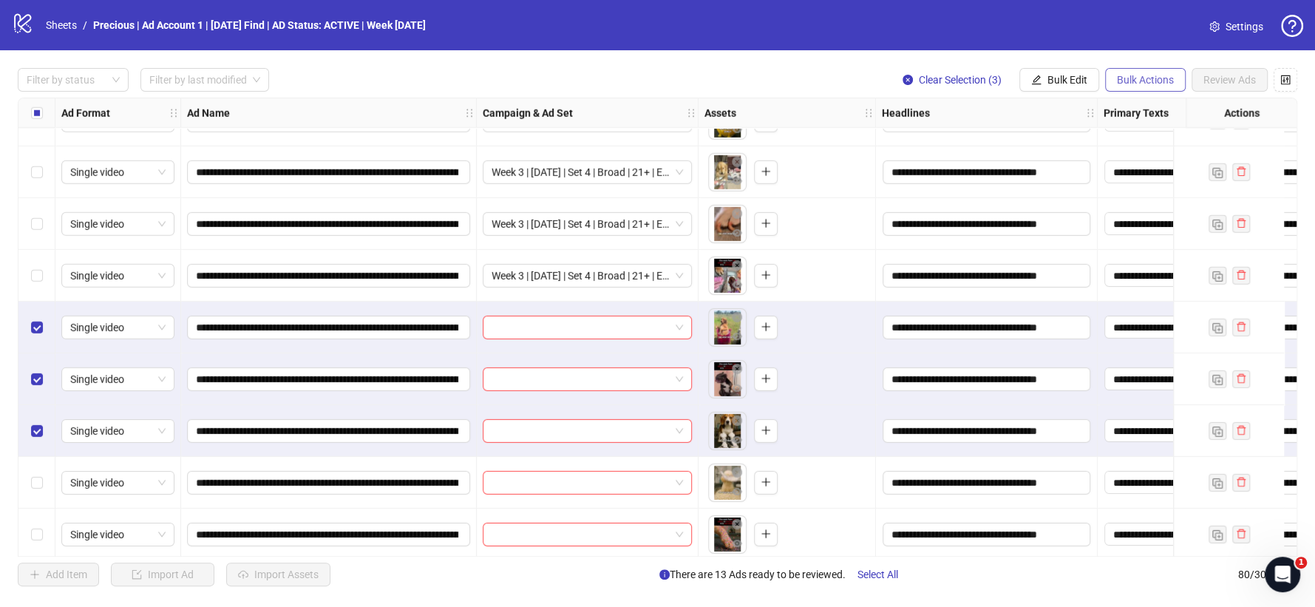
click at [1129, 81] on span "Bulk Actions" at bounding box center [1145, 80] width 57 height 12
click at [1050, 70] on button "Bulk Edit" at bounding box center [1059, 80] width 80 height 24
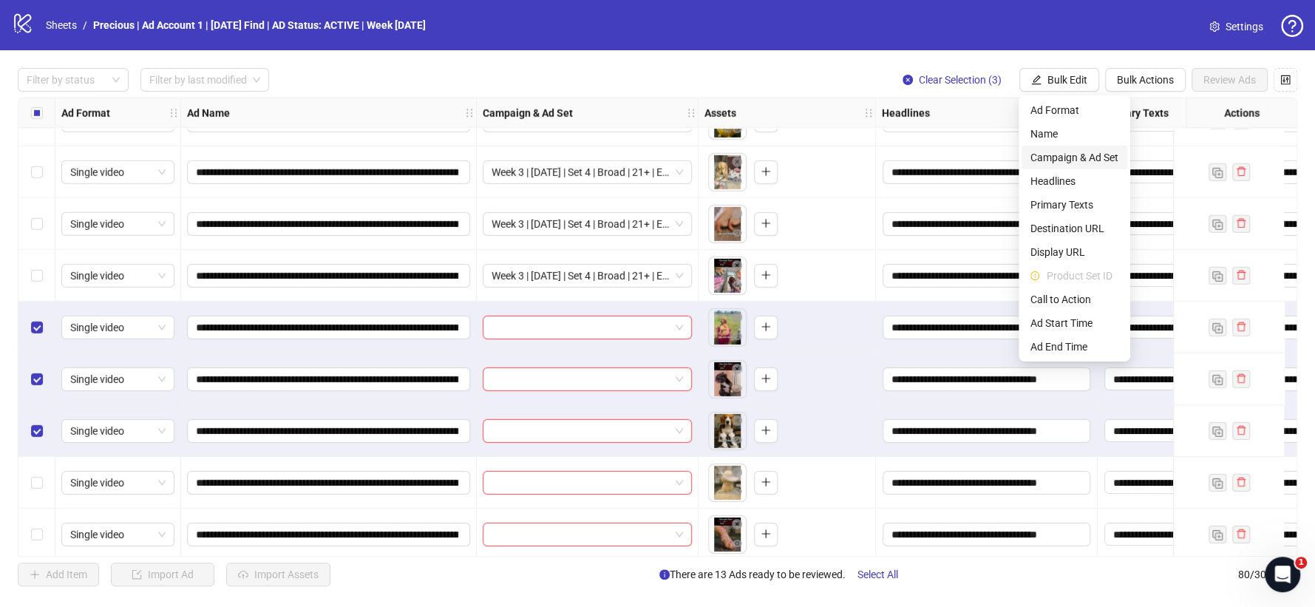
click at [1073, 155] on span "Campaign & Ad Set" at bounding box center [1074, 157] width 88 height 16
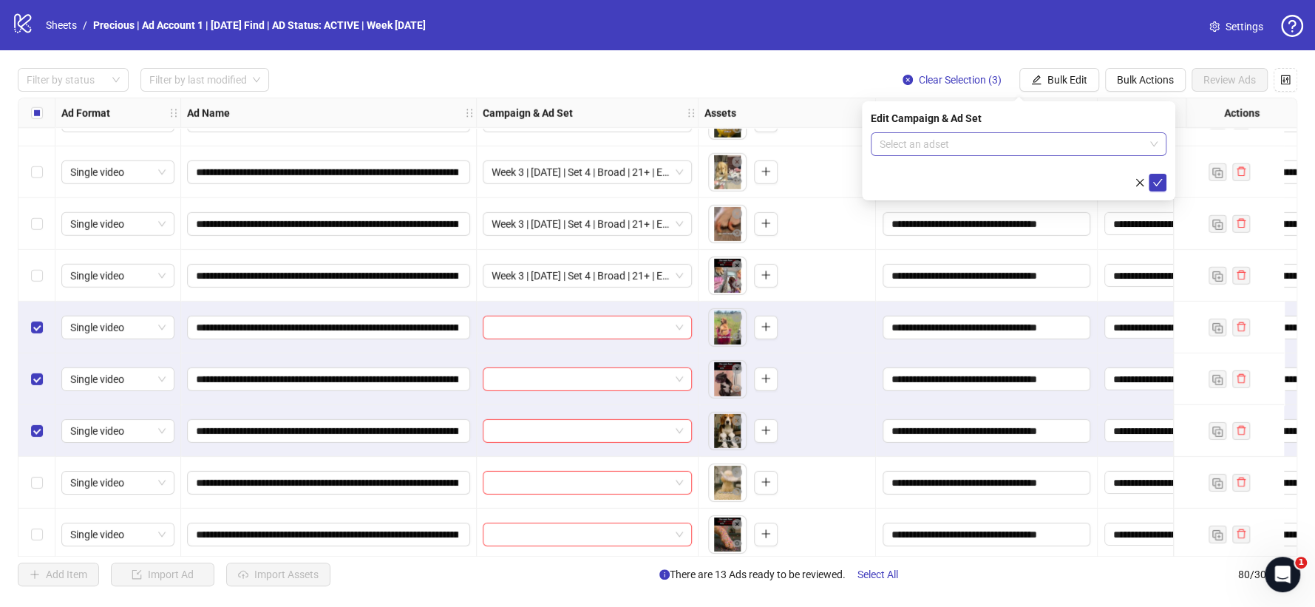
click at [1152, 144] on span at bounding box center [1019, 144] width 278 height 22
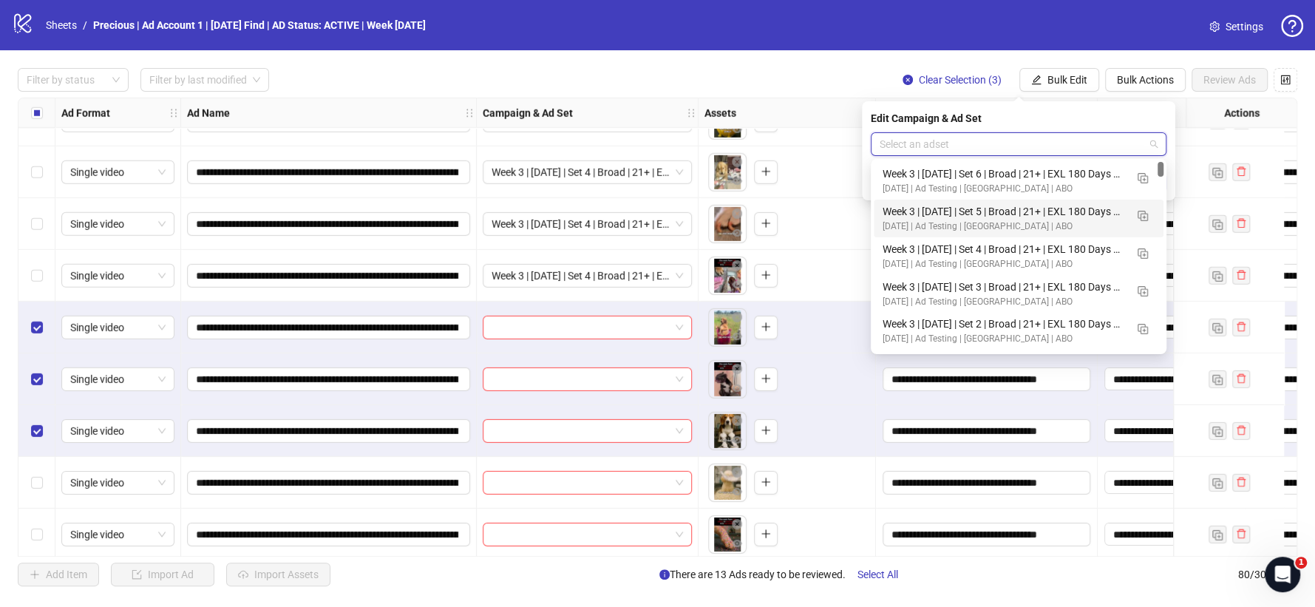
click at [1044, 225] on div "[DATE] | Ad Testing | [GEOGRAPHIC_DATA] | ABO" at bounding box center [1004, 227] width 242 height 14
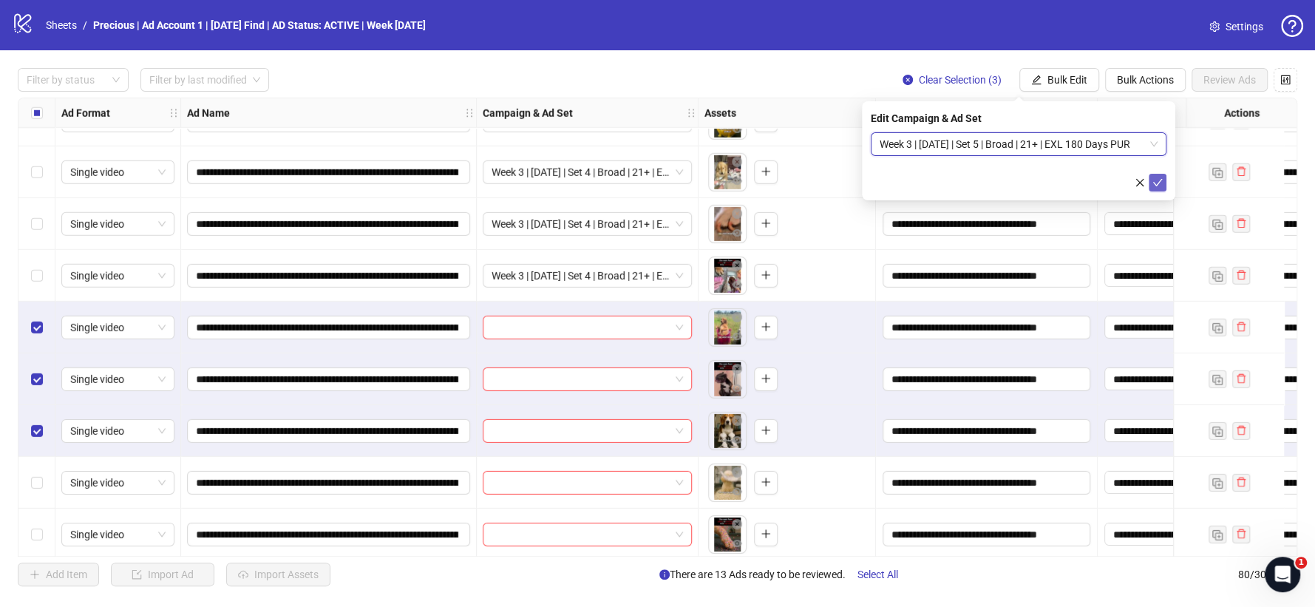
click at [1159, 181] on icon "check" at bounding box center [1158, 182] width 10 height 7
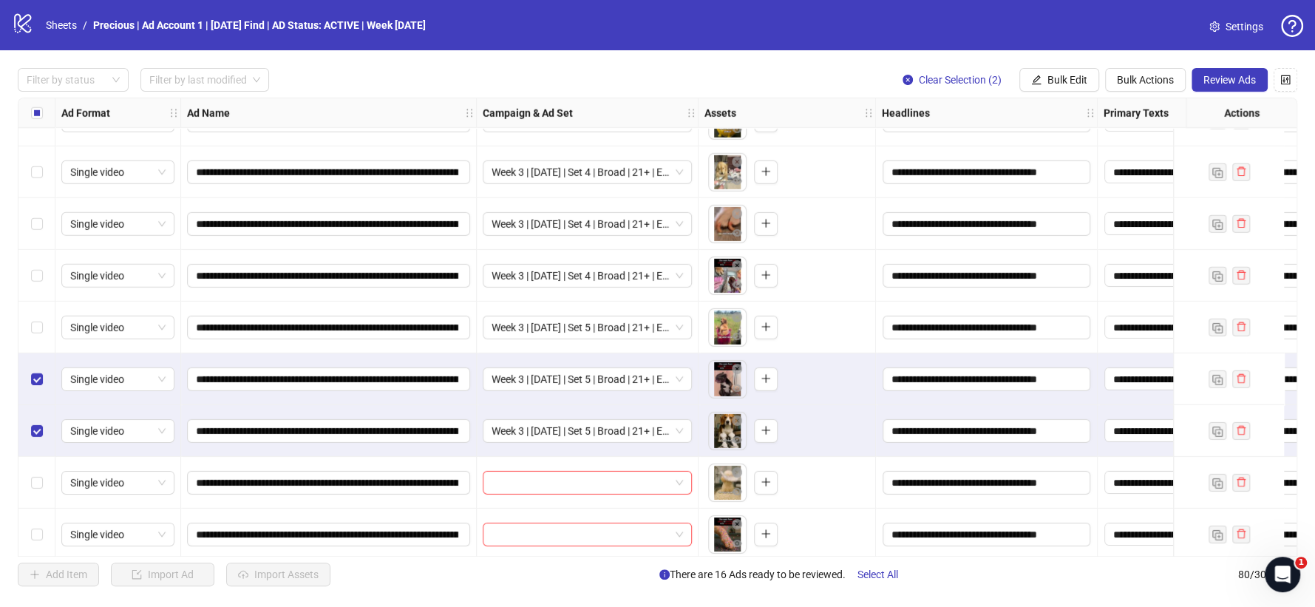
click at [34, 368] on div "Select row 75" at bounding box center [36, 379] width 37 height 52
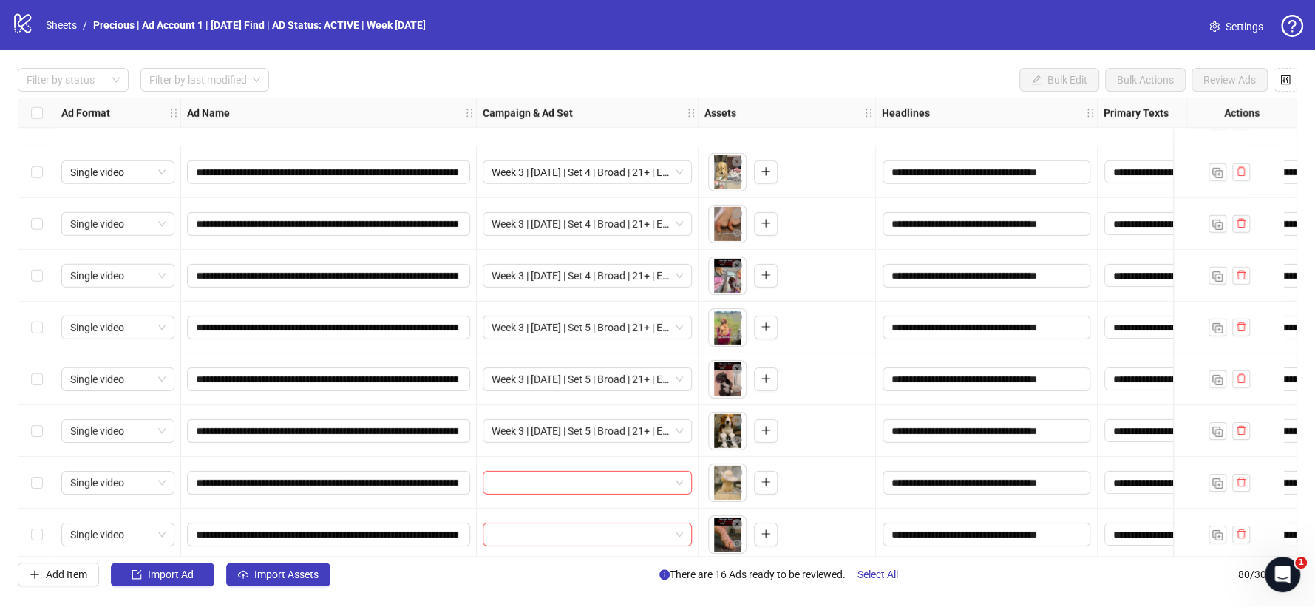
scroll to position [3716, 0]
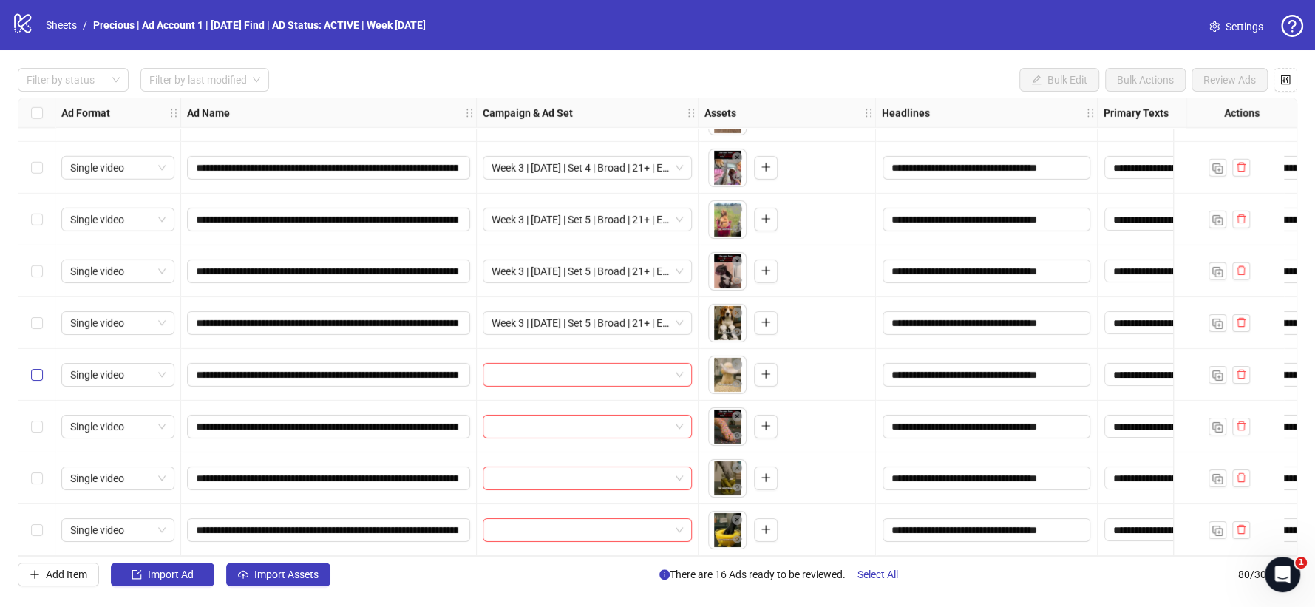
click at [40, 367] on label "Select row 77" at bounding box center [37, 375] width 12 height 16
click at [35, 463] on div "Select row 79" at bounding box center [36, 478] width 37 height 52
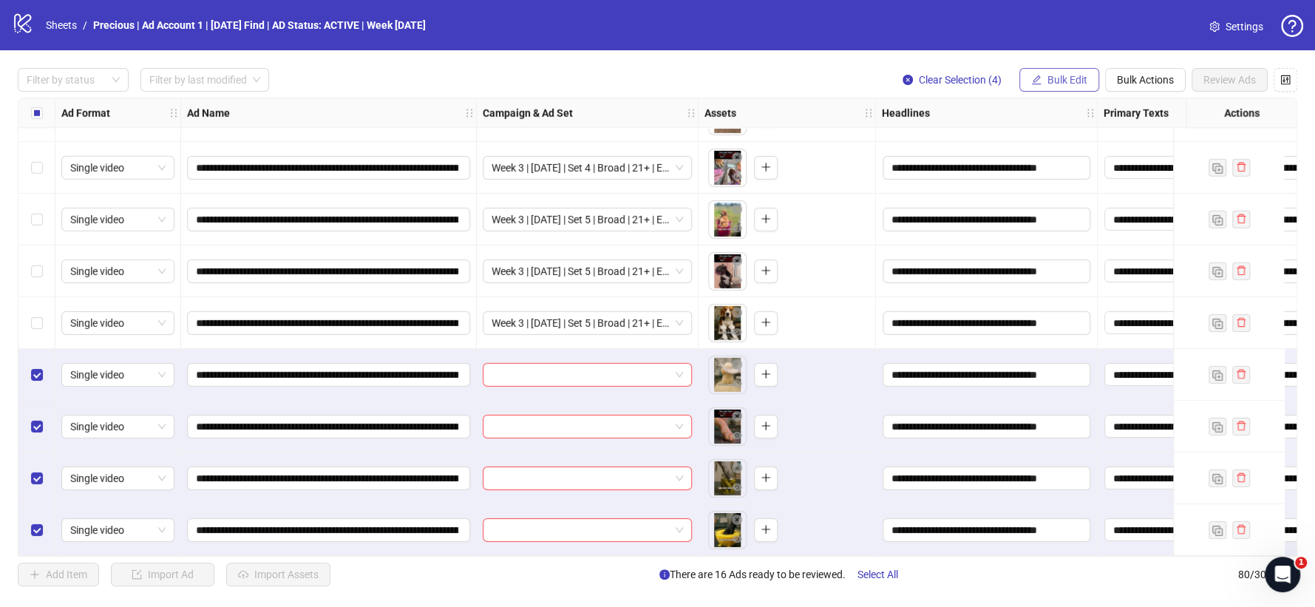
click at [1050, 82] on span "Bulk Edit" at bounding box center [1067, 80] width 40 height 12
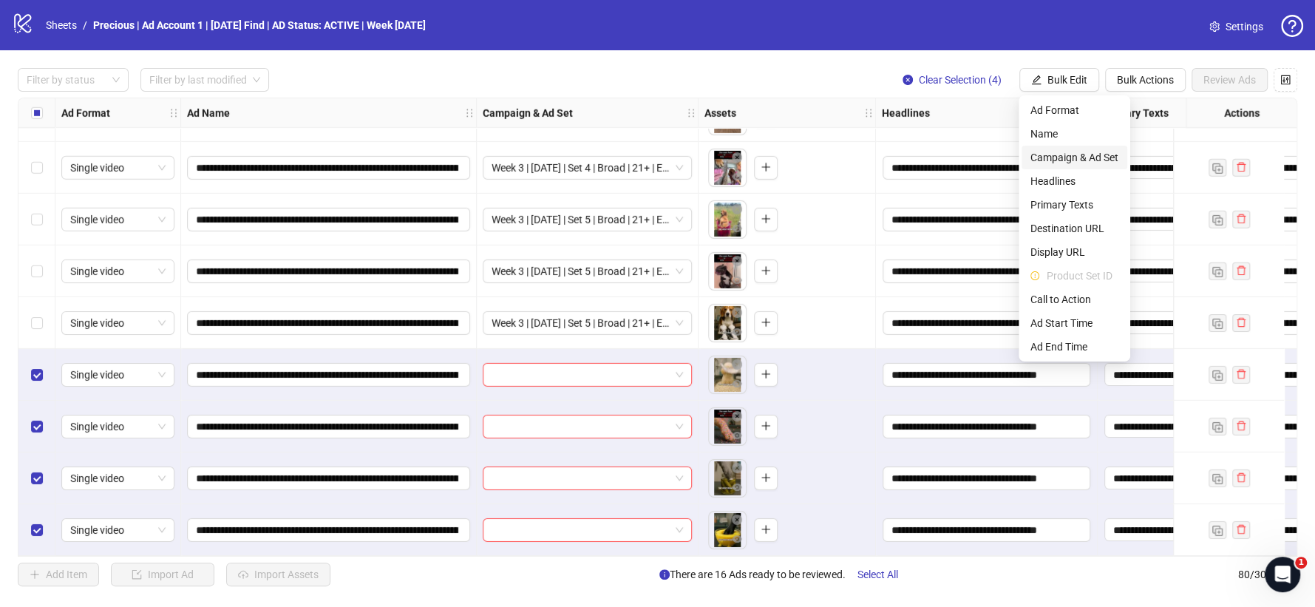
click at [1093, 155] on span "Campaign & Ad Set" at bounding box center [1074, 157] width 88 height 16
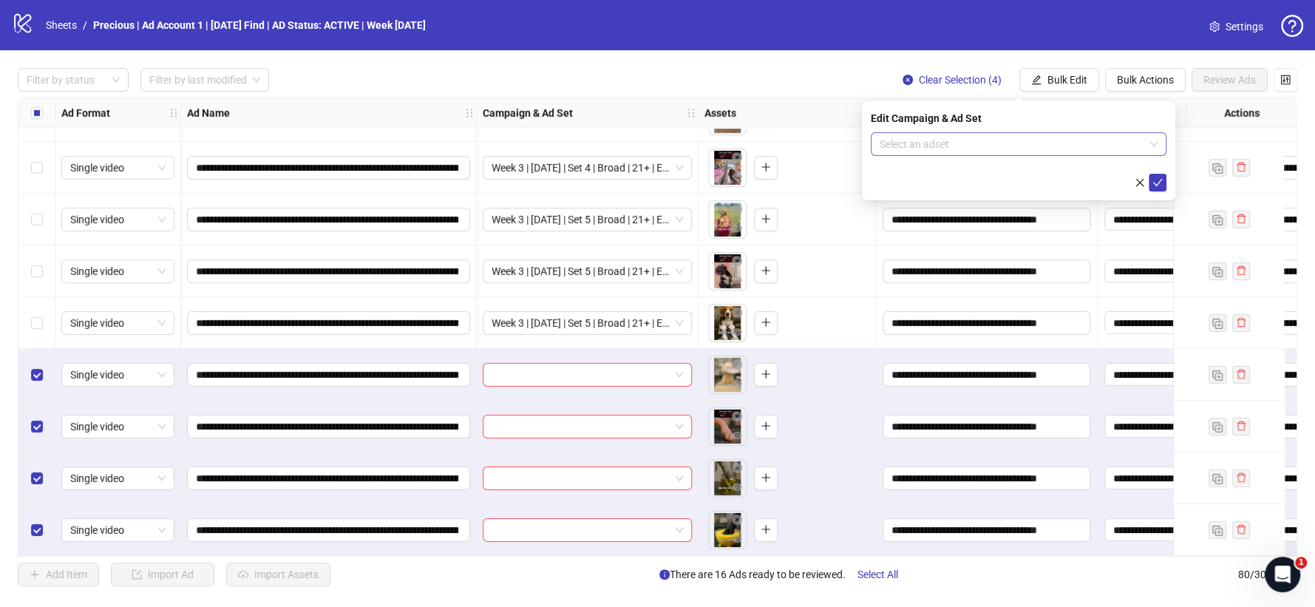
click at [1152, 153] on span at bounding box center [1019, 144] width 278 height 22
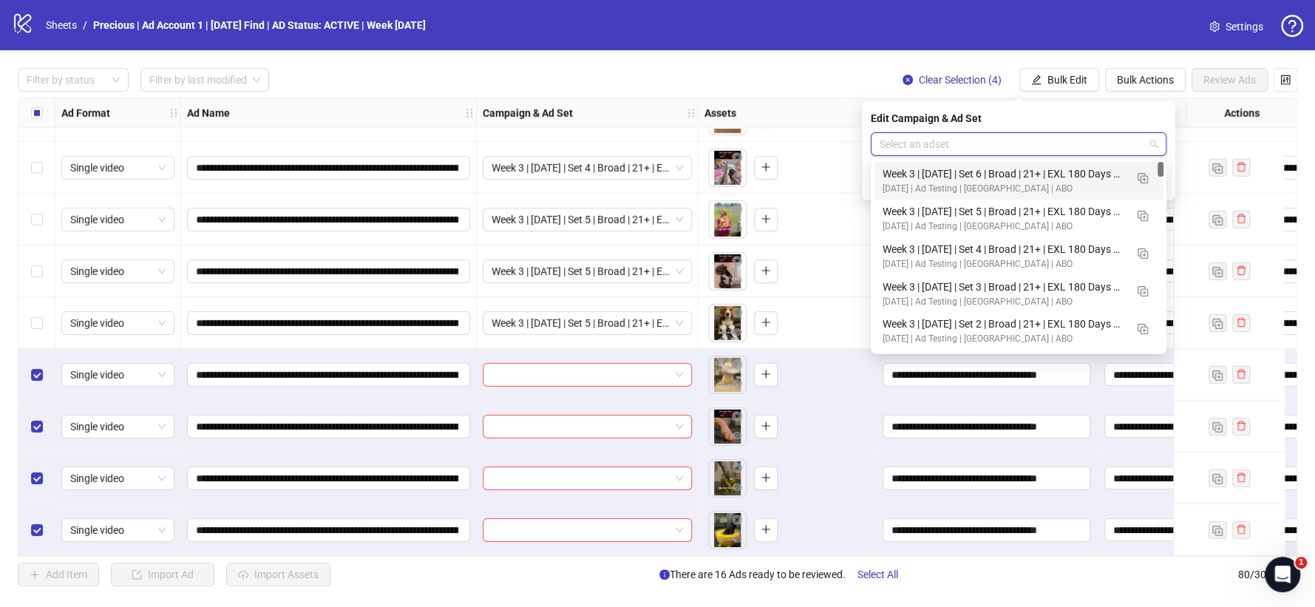
click at [1047, 188] on div "[DATE] | Ad Testing | [GEOGRAPHIC_DATA] | ABO" at bounding box center [1004, 189] width 242 height 14
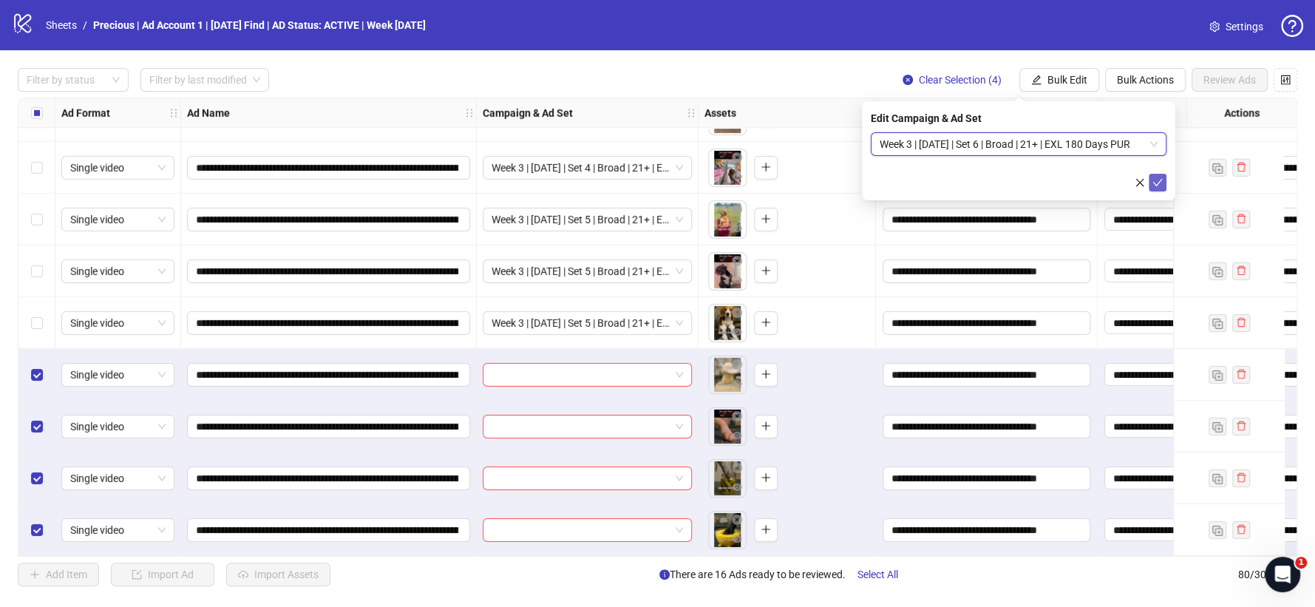
click at [1163, 183] on button "submit" at bounding box center [1158, 183] width 18 height 18
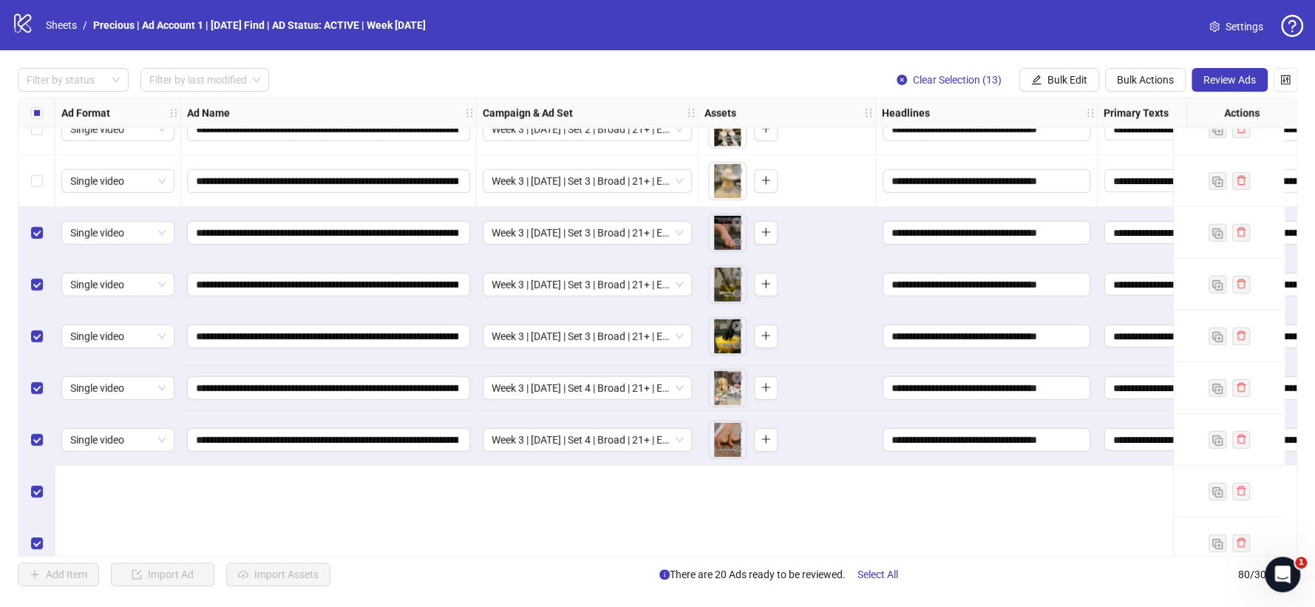
scroll to position [3223, 0]
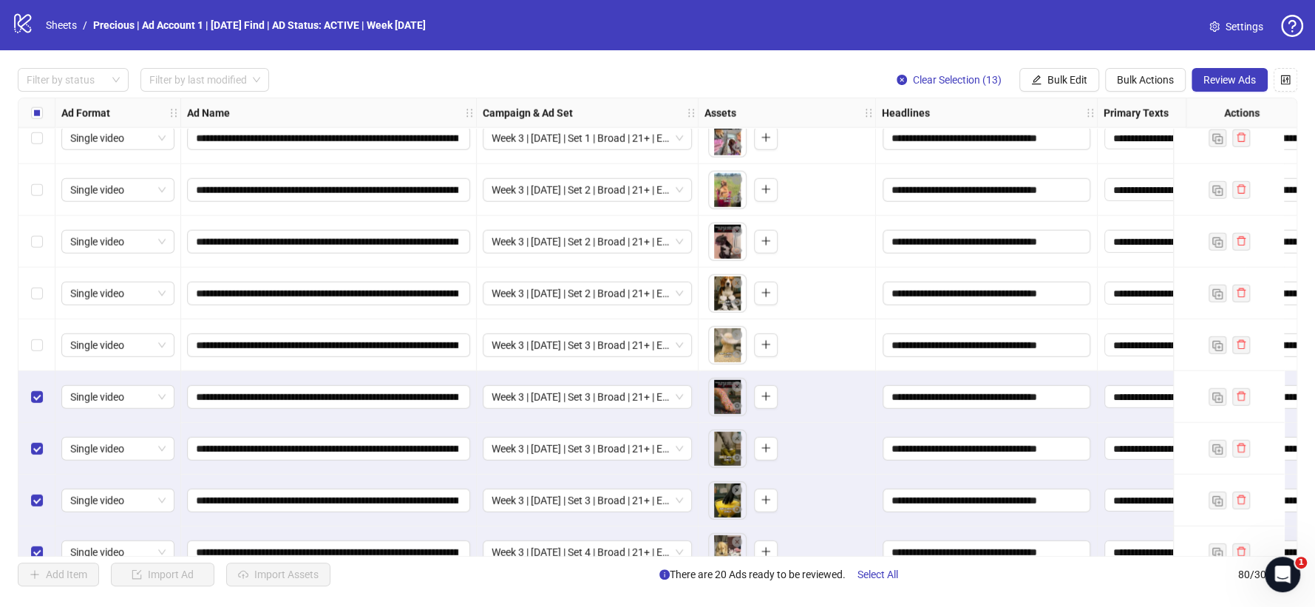
click at [28, 333] on div "Select row 67" at bounding box center [36, 345] width 37 height 52
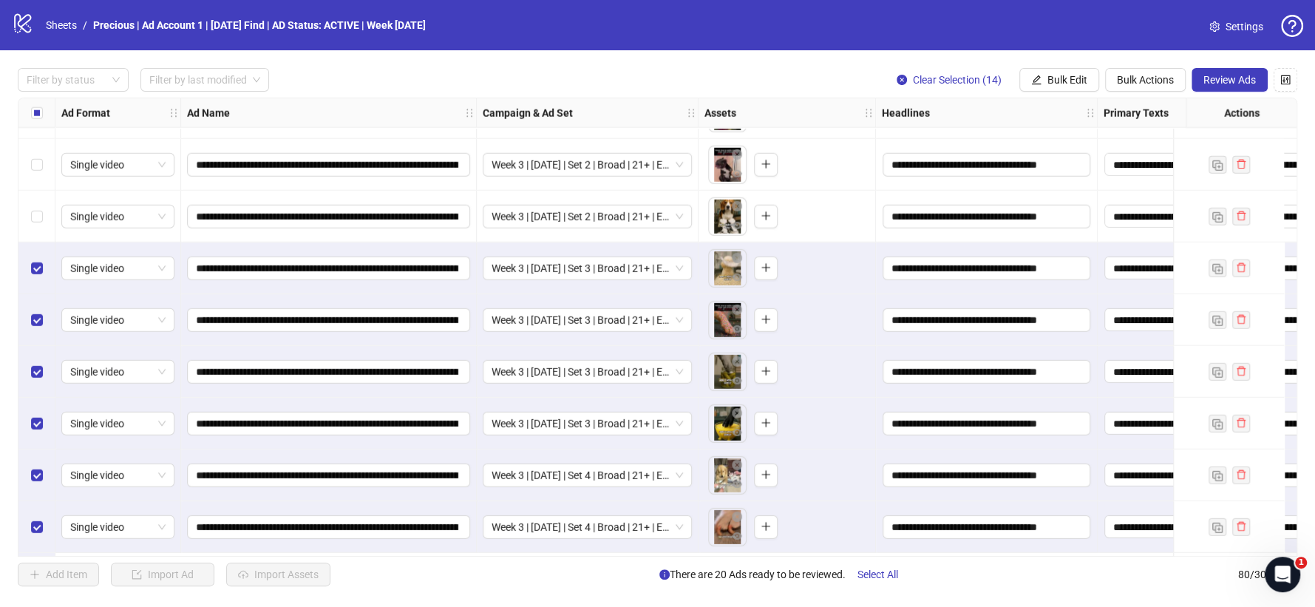
scroll to position [3141, 0]
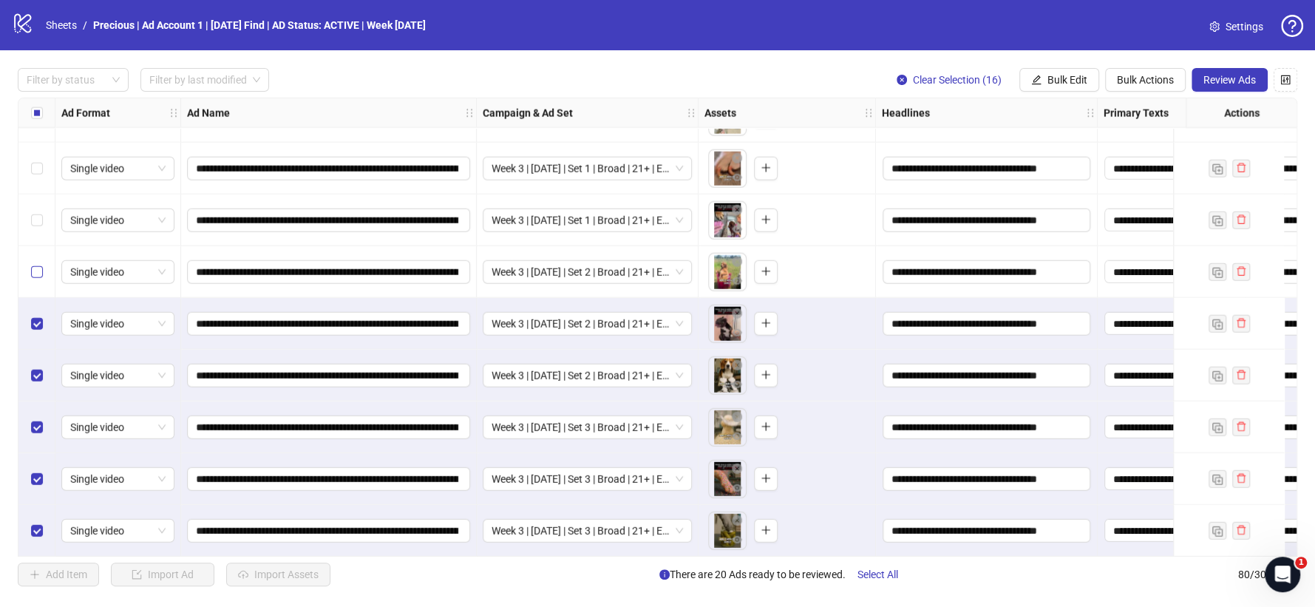
click at [39, 264] on label "Select row 64" at bounding box center [37, 272] width 12 height 16
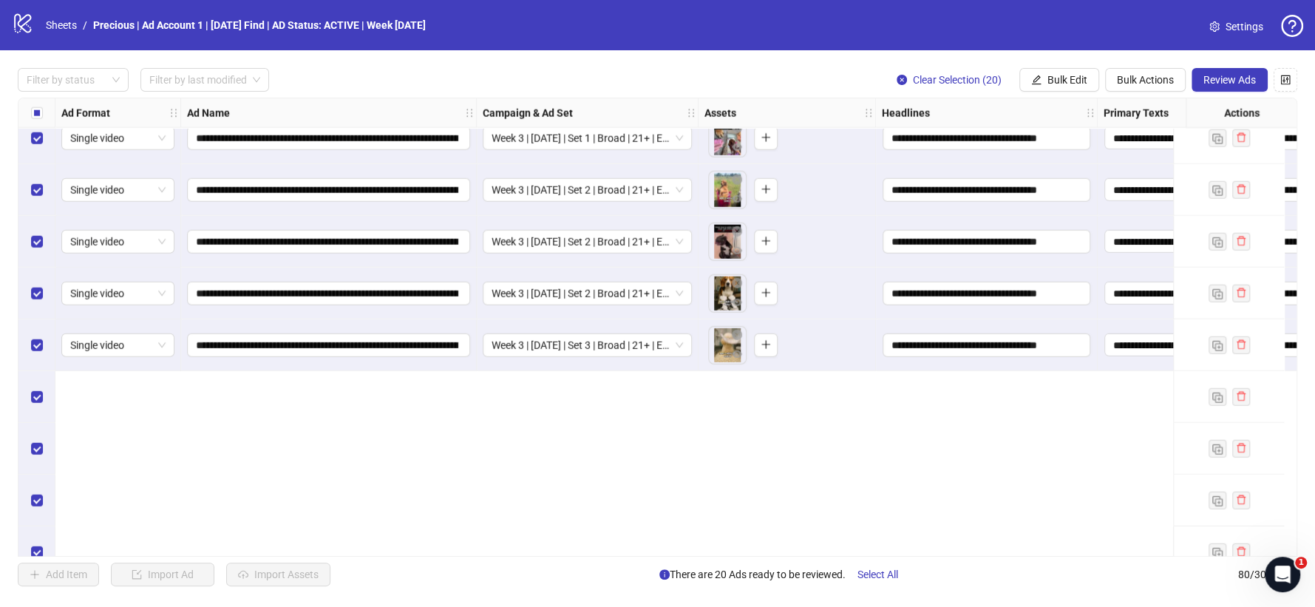
scroll to position [2976, 0]
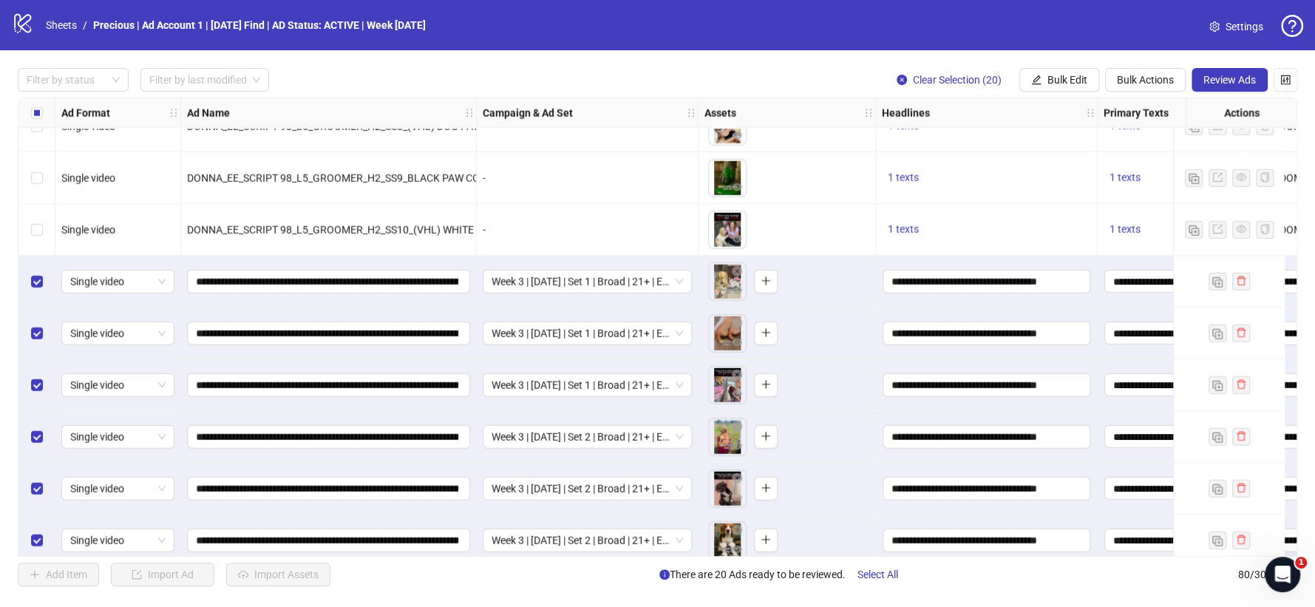
click at [1211, 81] on span "Review Ads" at bounding box center [1229, 80] width 52 height 12
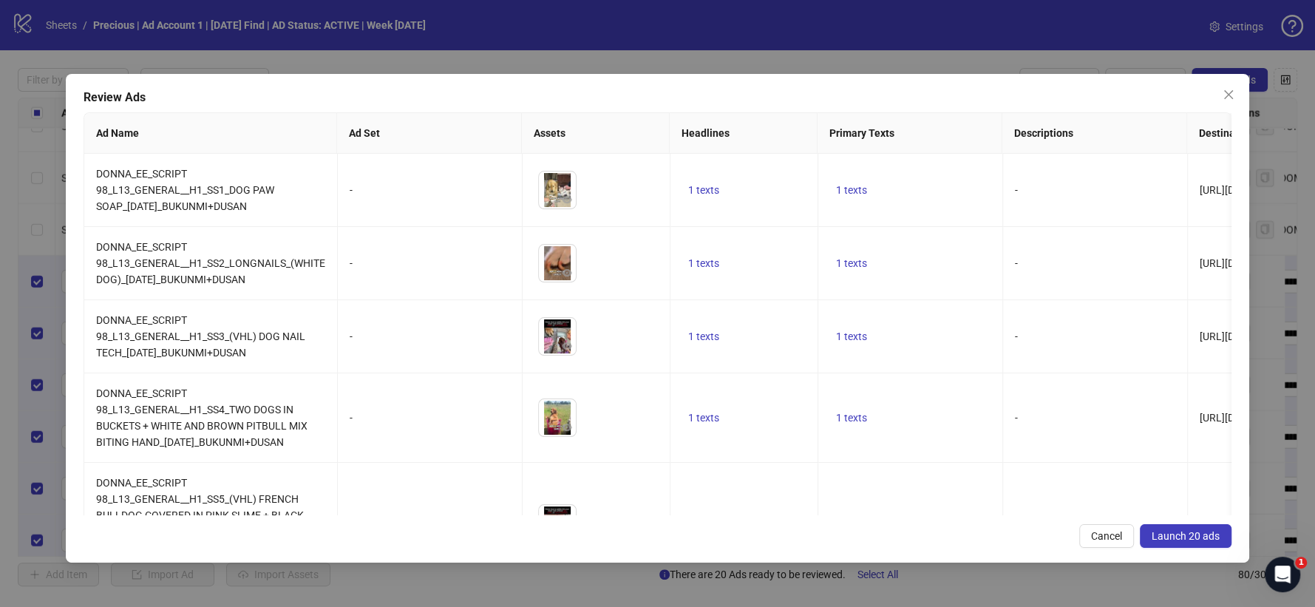
click at [1185, 535] on span "Launch 20 ads" at bounding box center [1186, 536] width 68 height 12
